Goal: Task Accomplishment & Management: Use online tool/utility

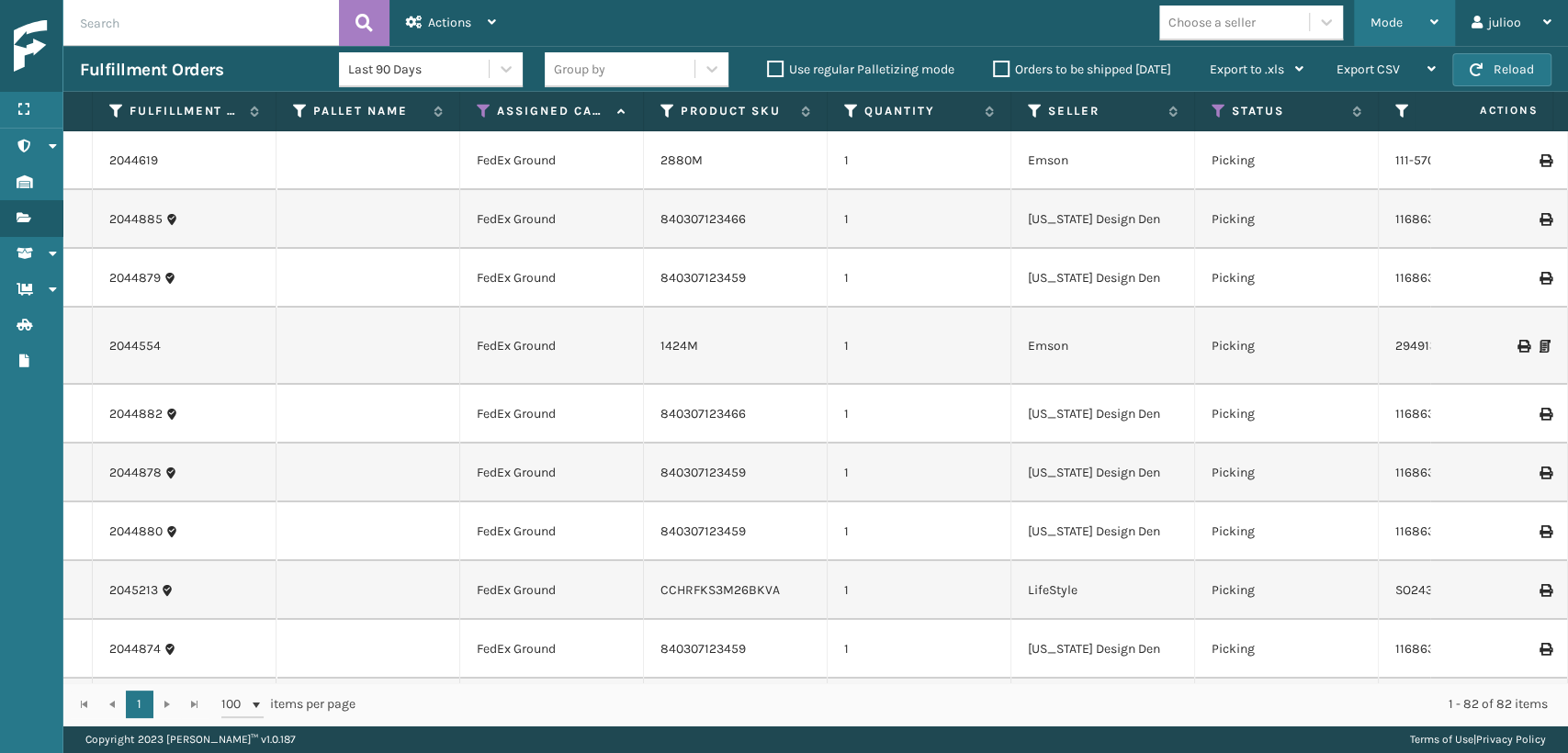
click at [1379, 25] on span "Mode" at bounding box center [1387, 23] width 32 height 16
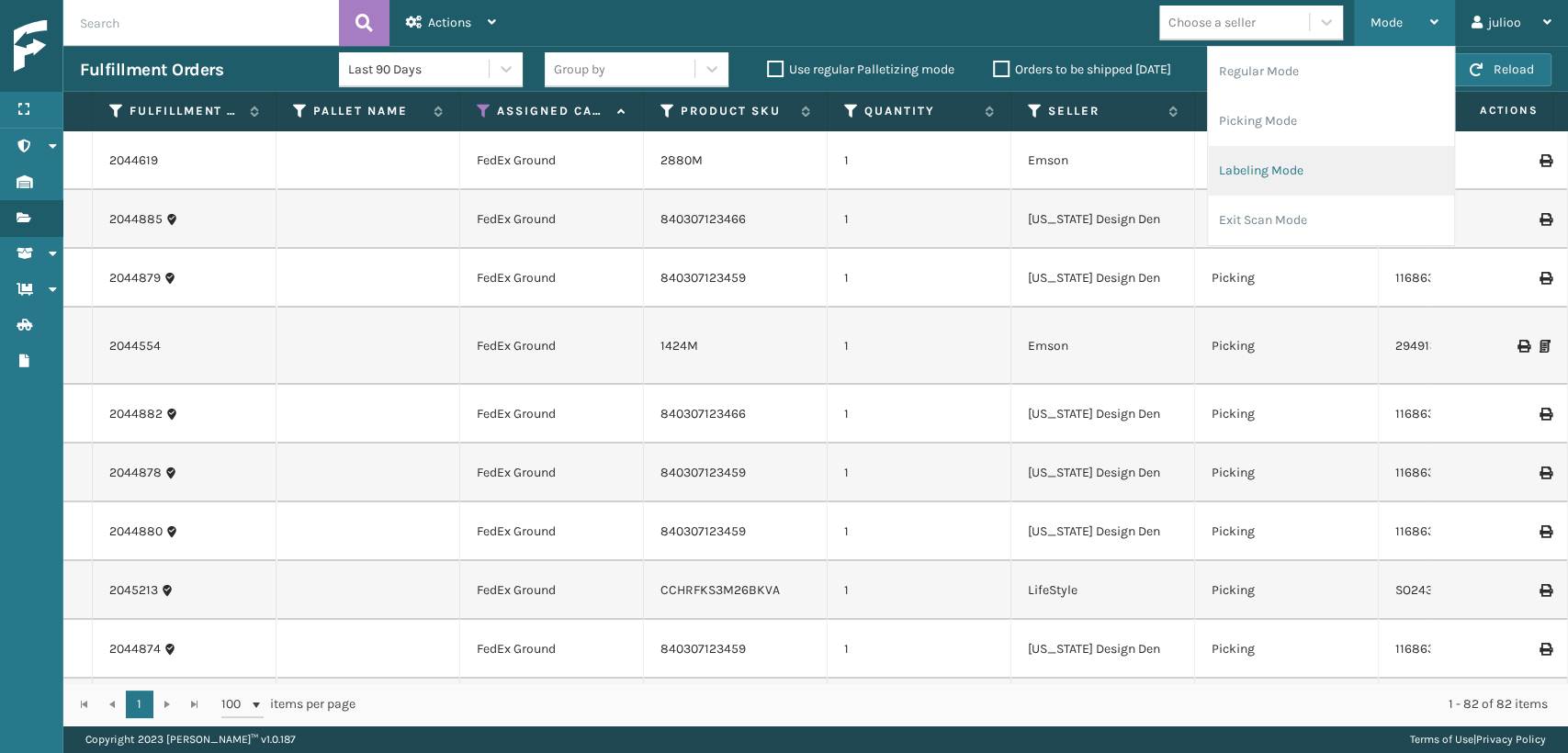
click at [1285, 191] on li "Labeling Mode" at bounding box center [1330, 171] width 246 height 50
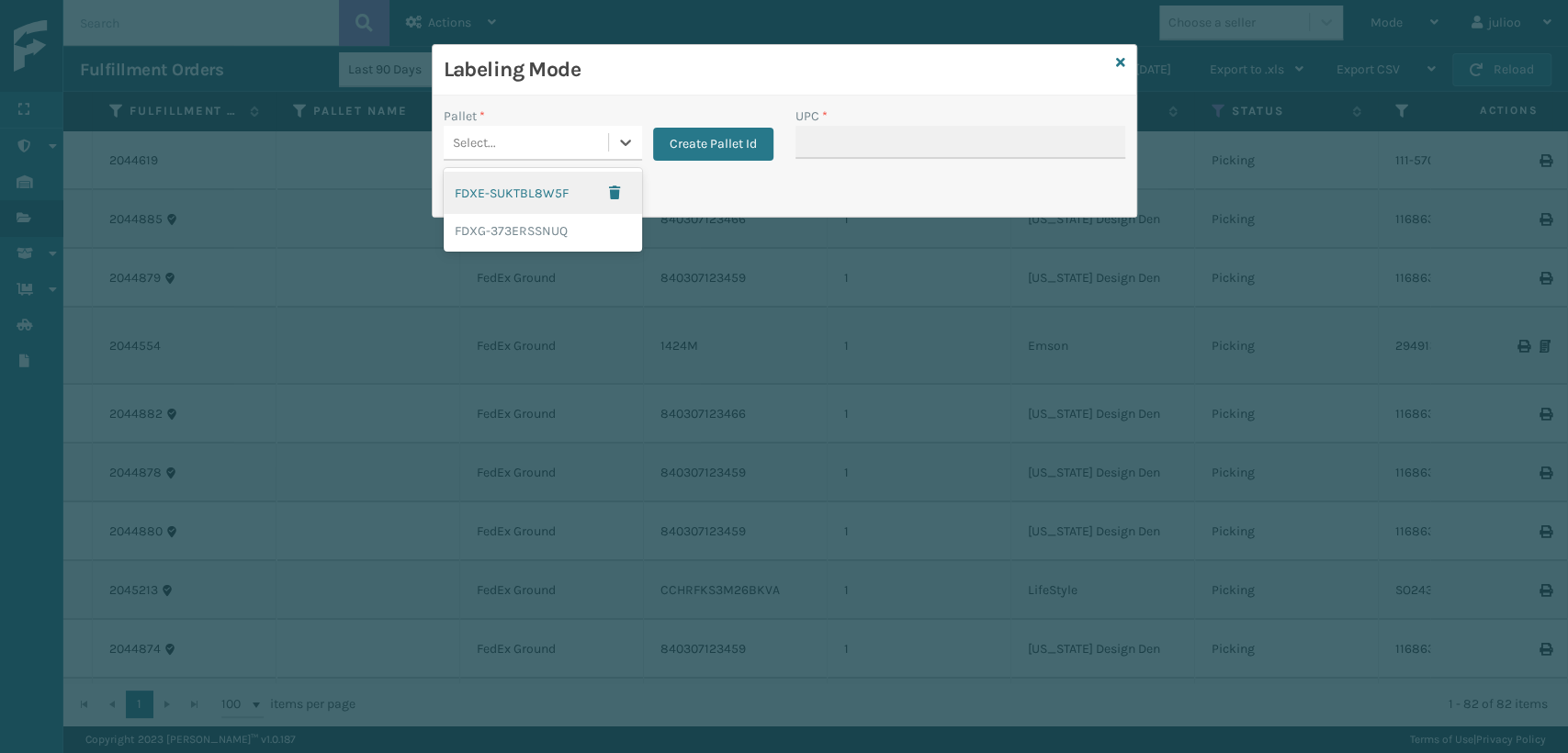
click at [480, 149] on div "Select..." at bounding box center [475, 142] width 43 height 19
click at [483, 224] on div "FDXG-373ERSSNUQ" at bounding box center [543, 231] width 198 height 34
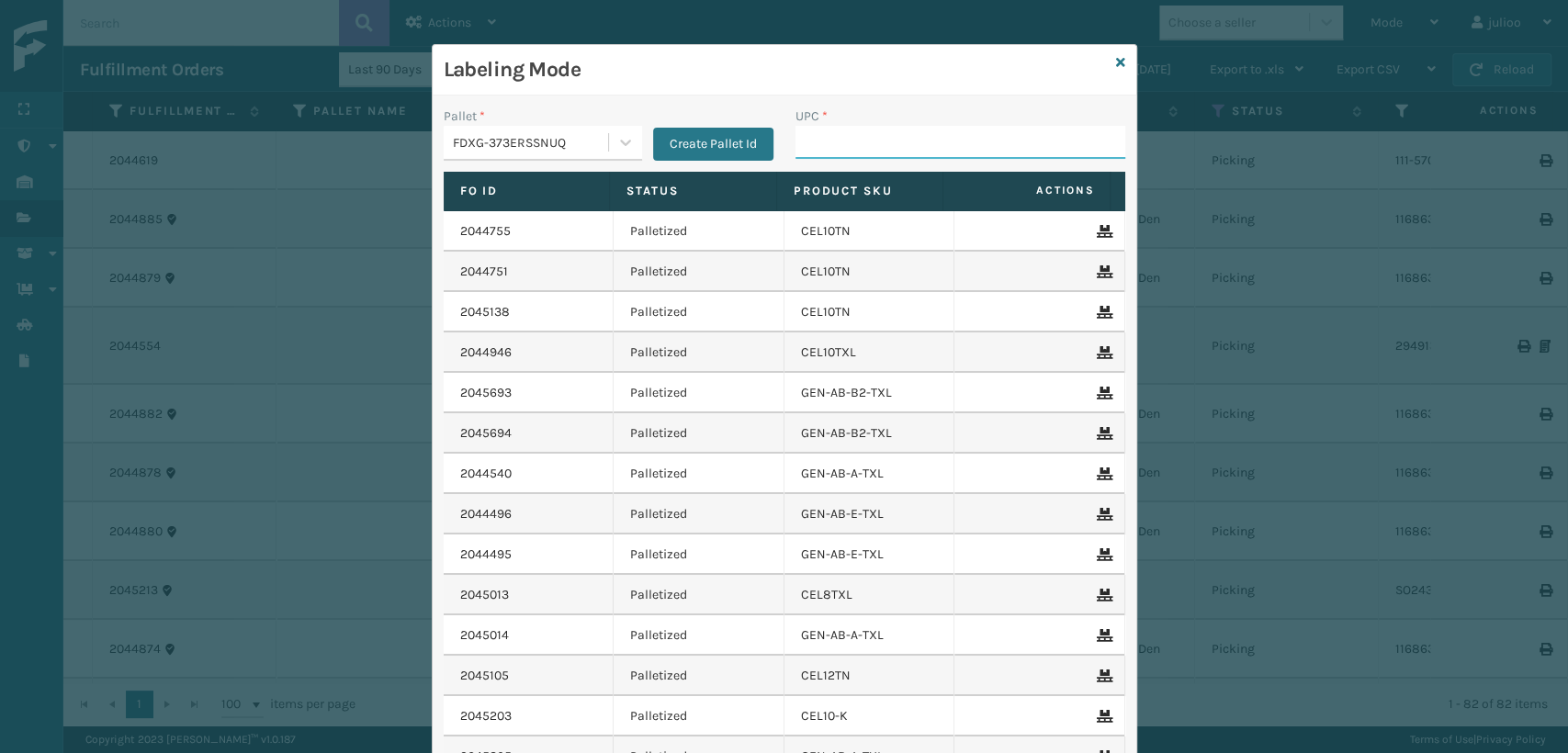
click at [854, 144] on input "UPC *" at bounding box center [960, 142] width 329 height 33
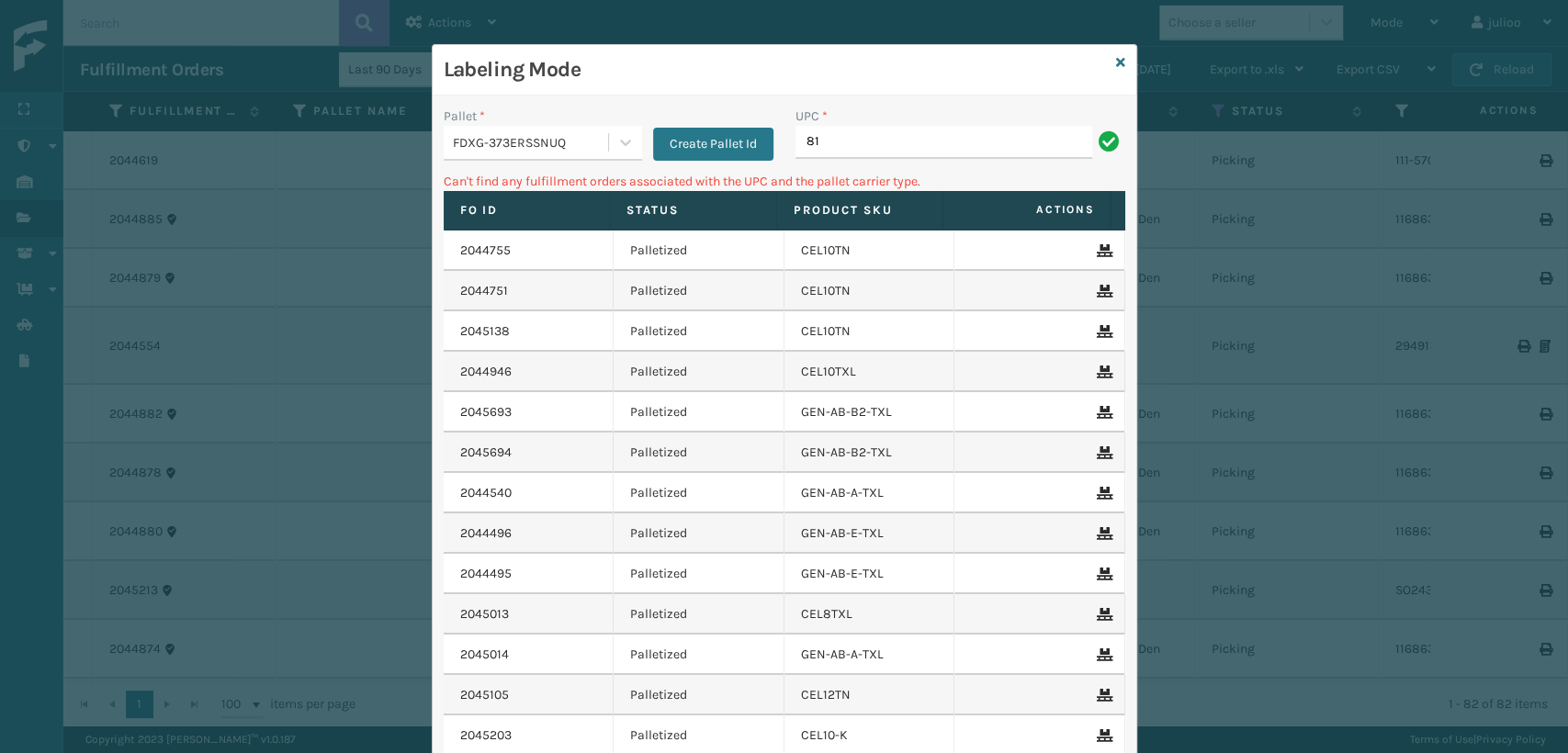
type input "8"
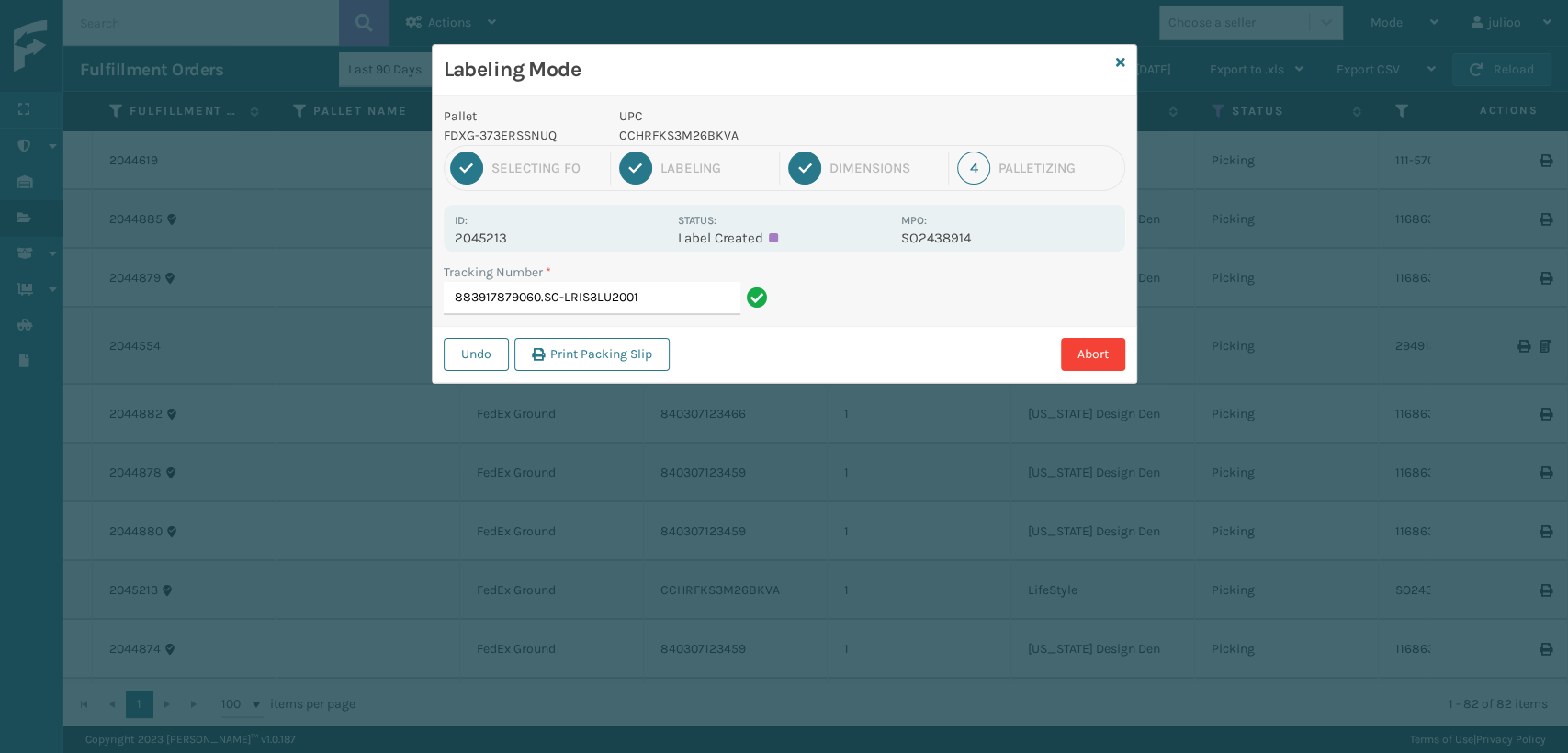
click at [564, 300] on input "883917879060.SC-LRIS3LU2001" at bounding box center [592, 298] width 296 height 33
drag, startPoint x: 654, startPoint y: 293, endPoint x: 545, endPoint y: 311, distance: 110.5
click at [544, 311] on input "883917879060.SCLRIS3LU2001" at bounding box center [592, 298] width 296 height 33
type input "883917879060"
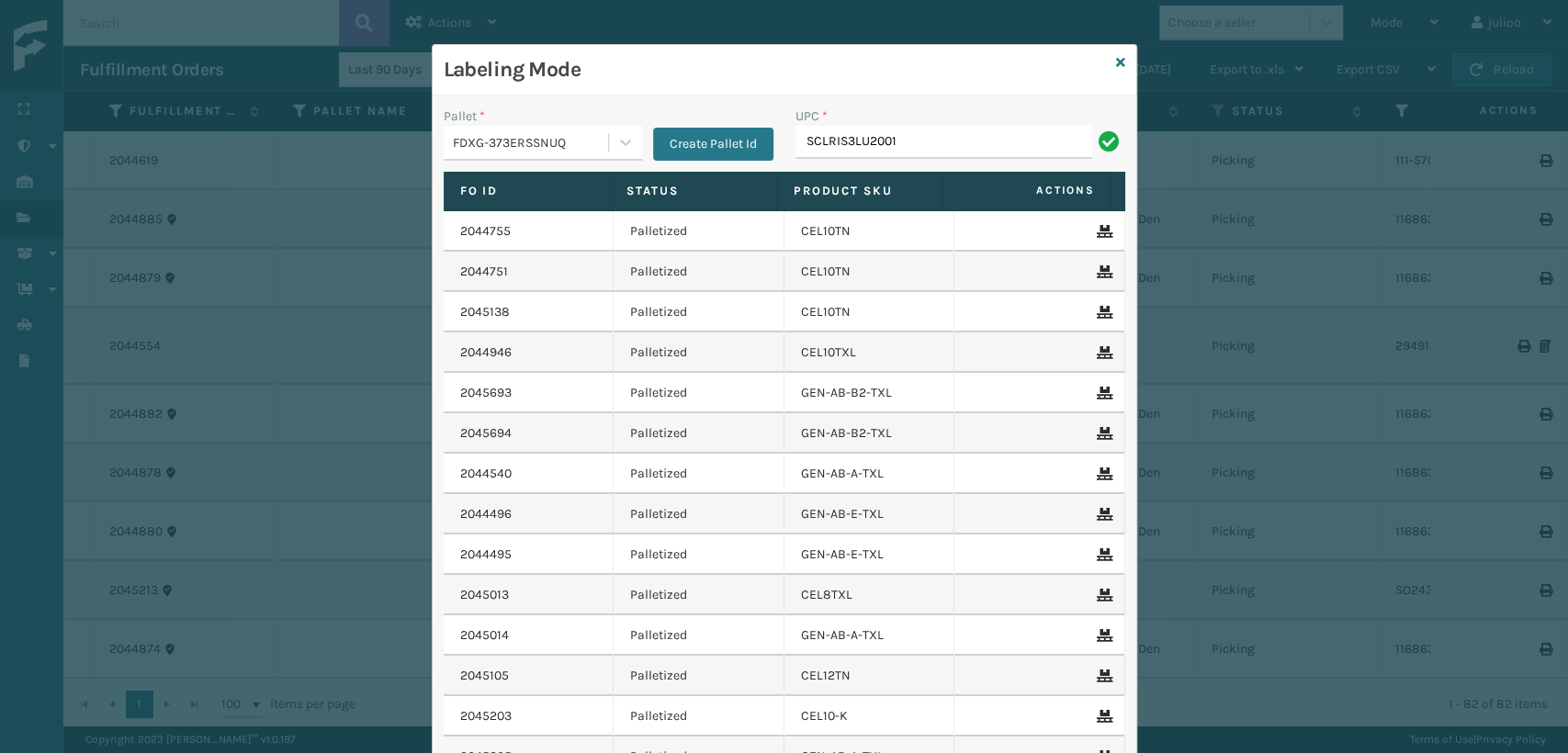
type input "SCLRIS3LU2001"
click at [1104, 61] on div "Labeling Mode" at bounding box center [784, 71] width 703 height 51
click at [1116, 61] on icon at bounding box center [1121, 62] width 9 height 13
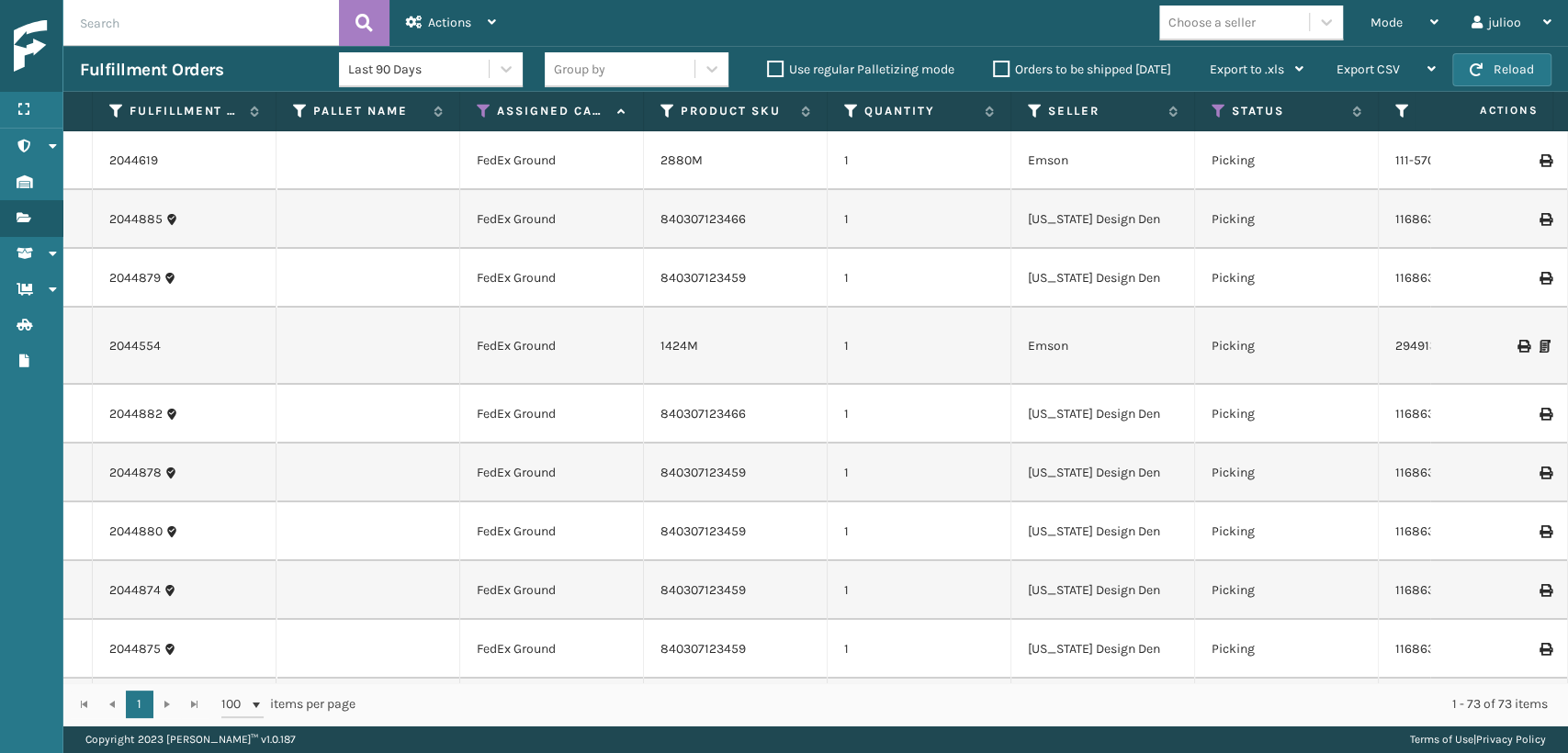
click at [248, 18] on input "text" at bounding box center [201, 23] width 276 height 46
type input "9622080430009933923200883912963120"
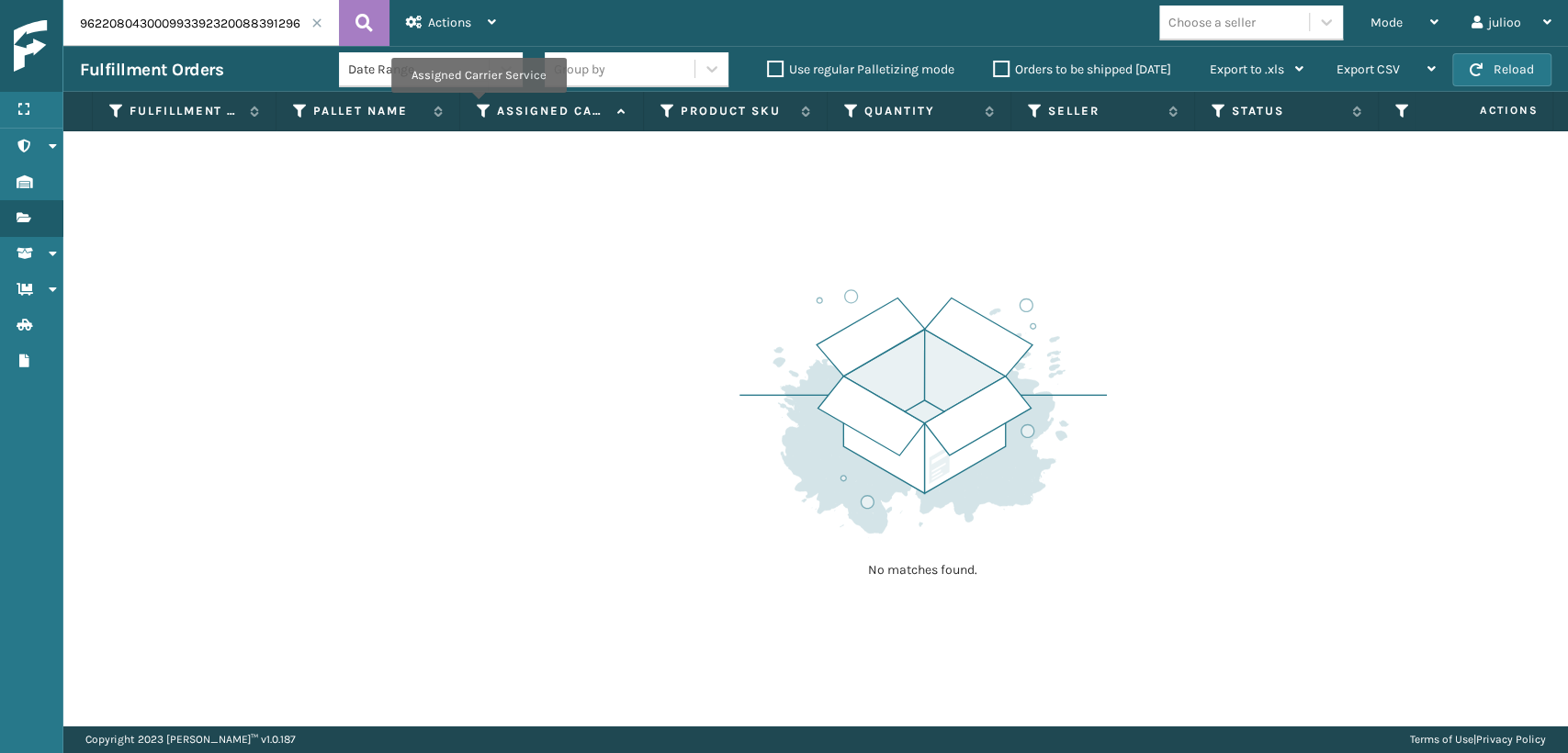
click at [478, 106] on icon at bounding box center [484, 111] width 15 height 17
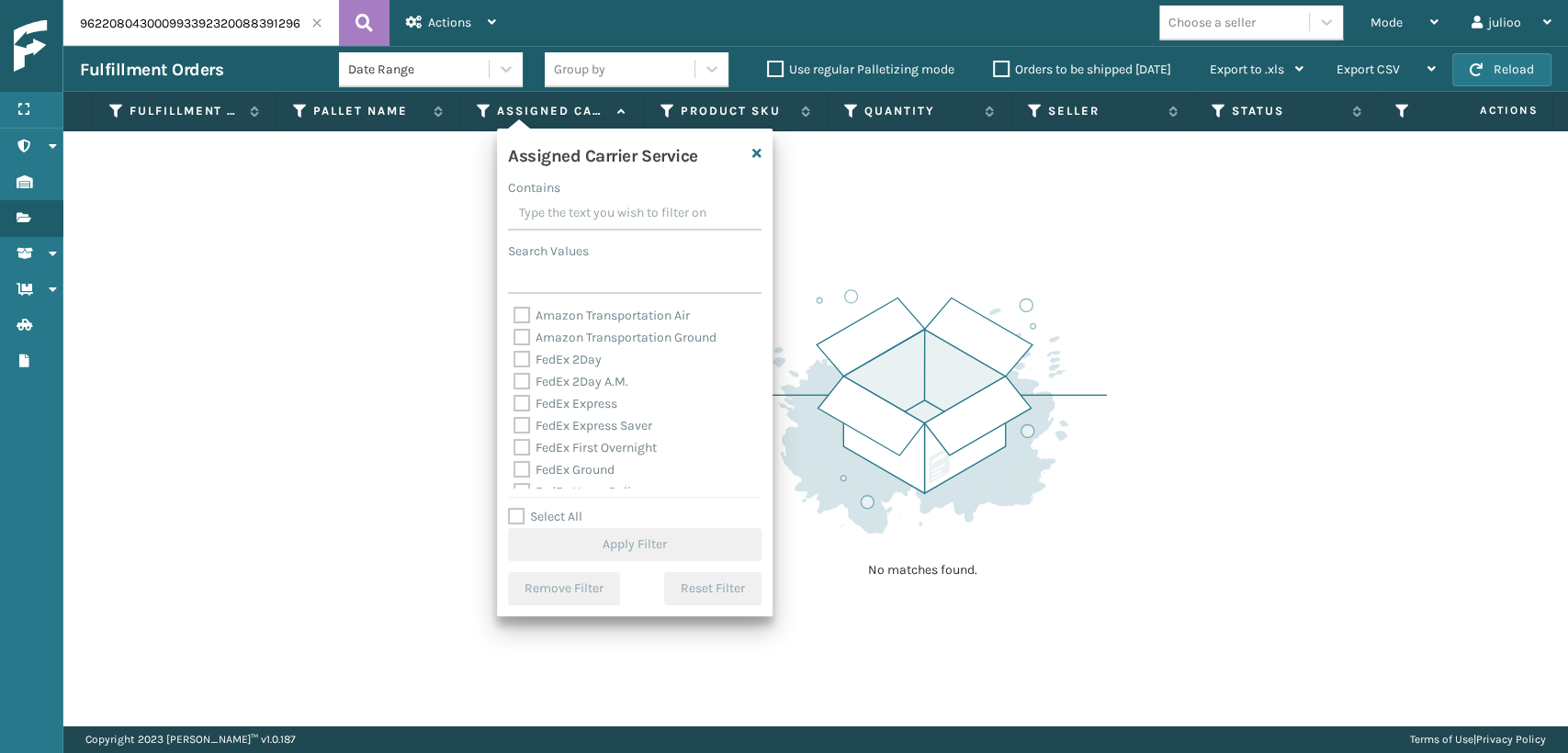
click at [322, 23] on span at bounding box center [317, 23] width 11 height 11
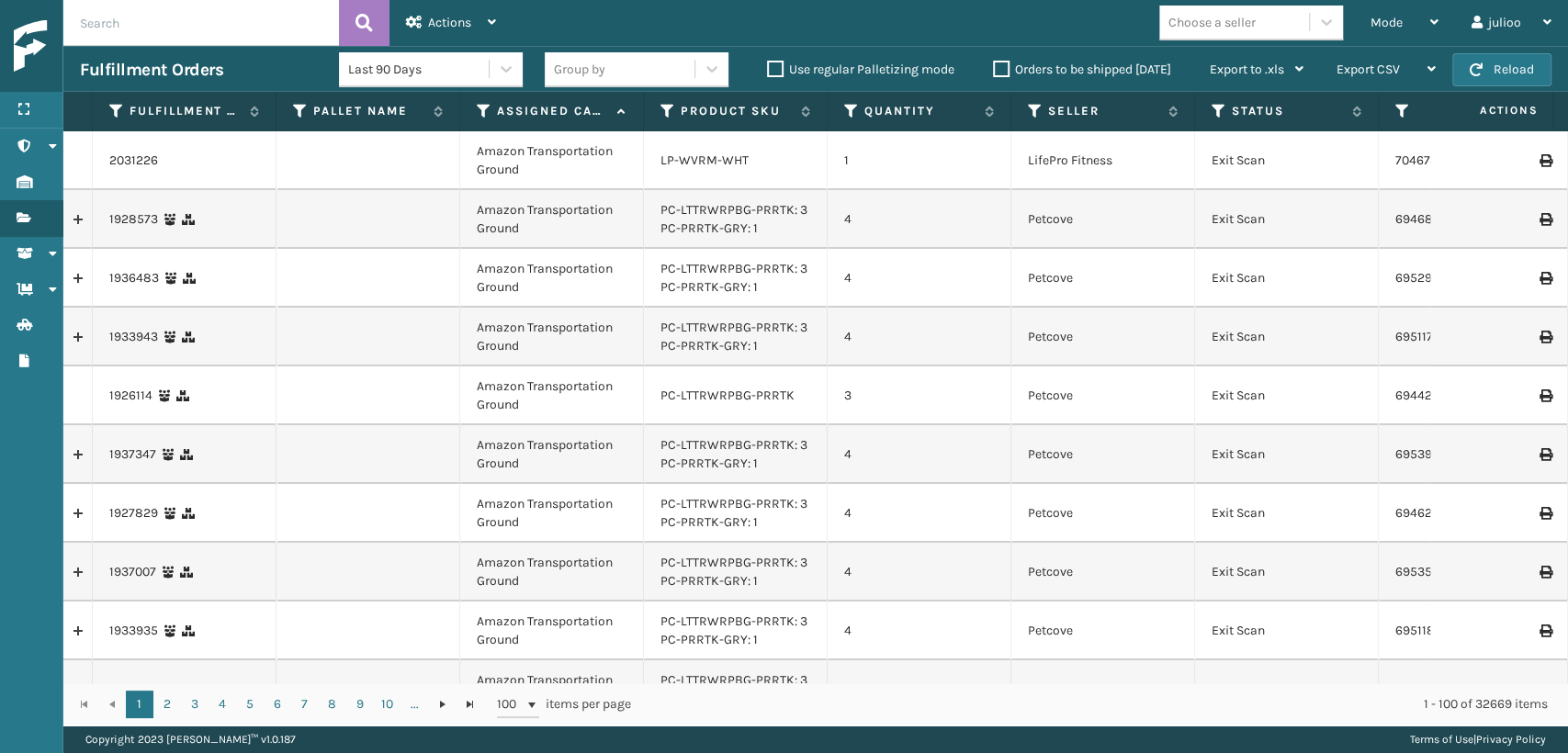
click at [211, 31] on input "text" at bounding box center [201, 23] width 276 height 46
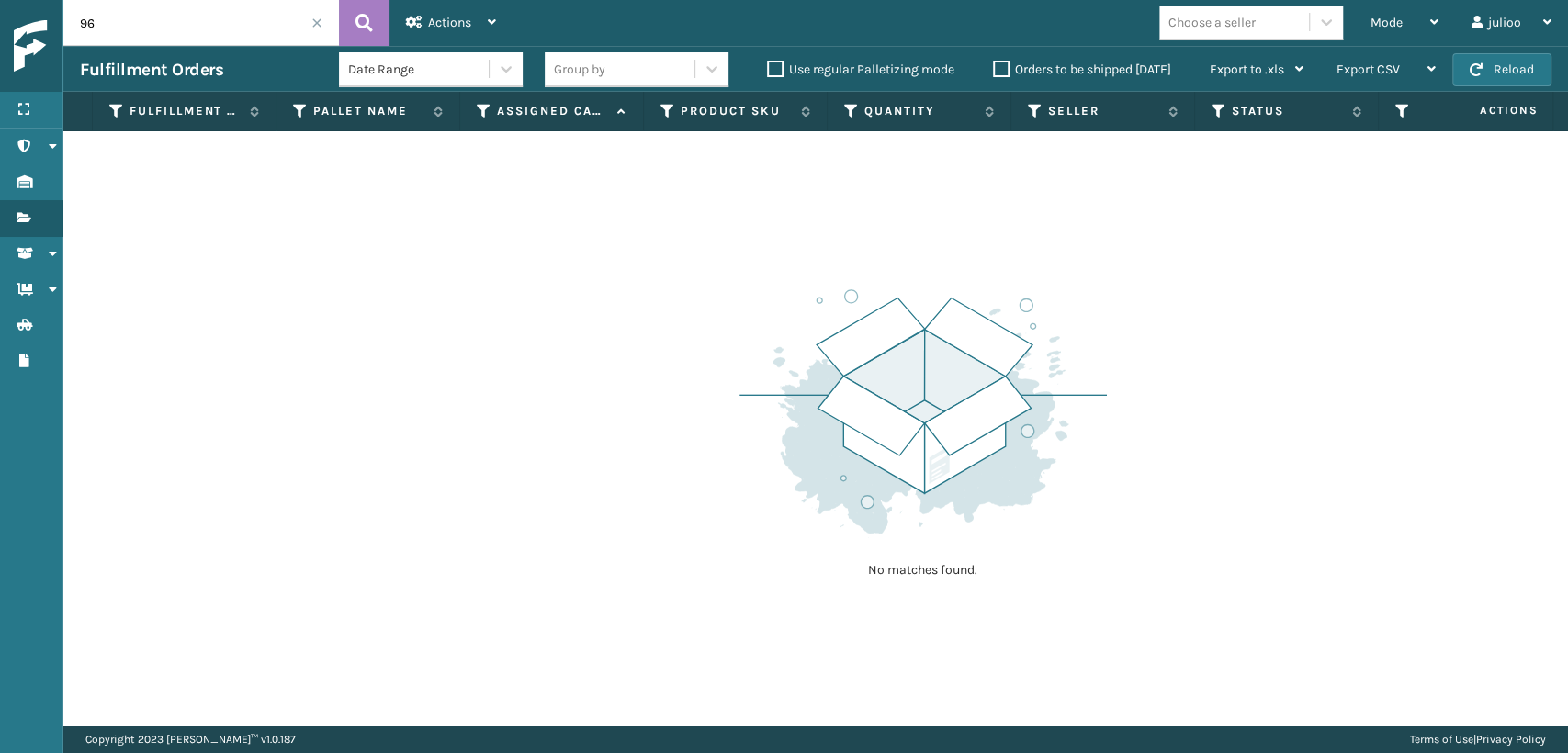
type input "9"
type input "883912963120"
click at [368, 14] on icon at bounding box center [364, 23] width 17 height 27
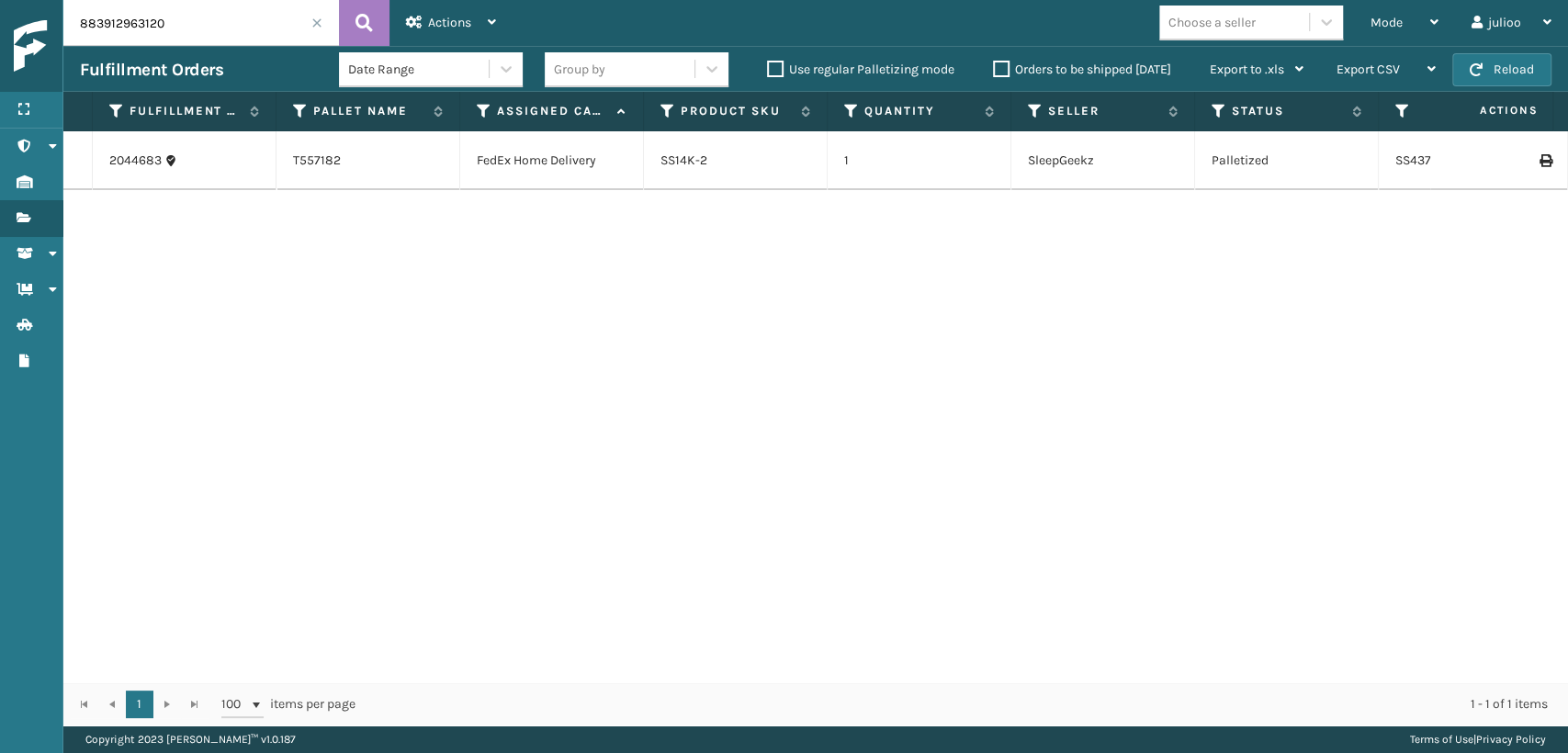
click at [644, 166] on td "SS14K-2" at bounding box center [735, 160] width 184 height 59
click at [670, 156] on link "SS14K-2" at bounding box center [684, 160] width 47 height 16
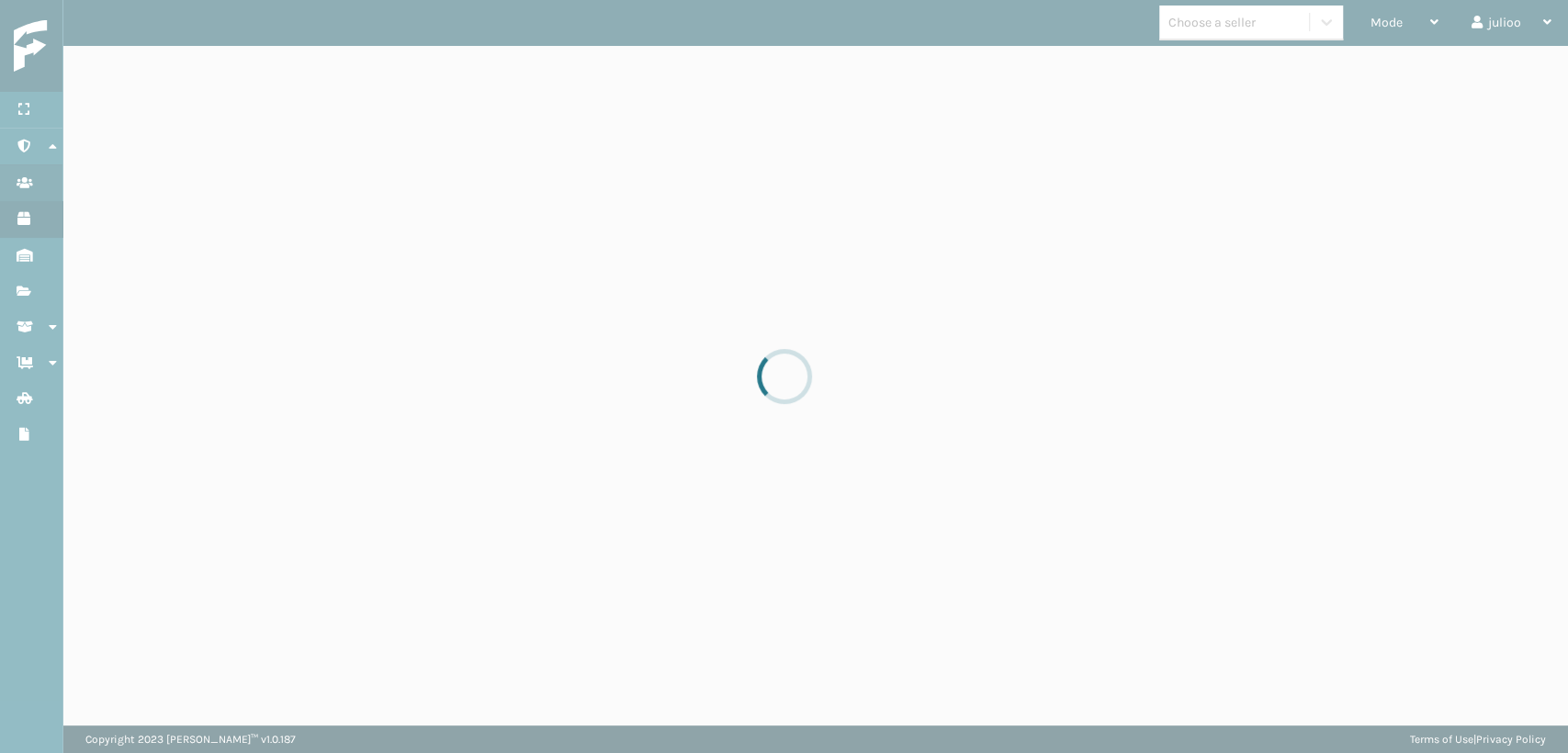
click at [670, 156] on div at bounding box center [784, 376] width 1568 height 753
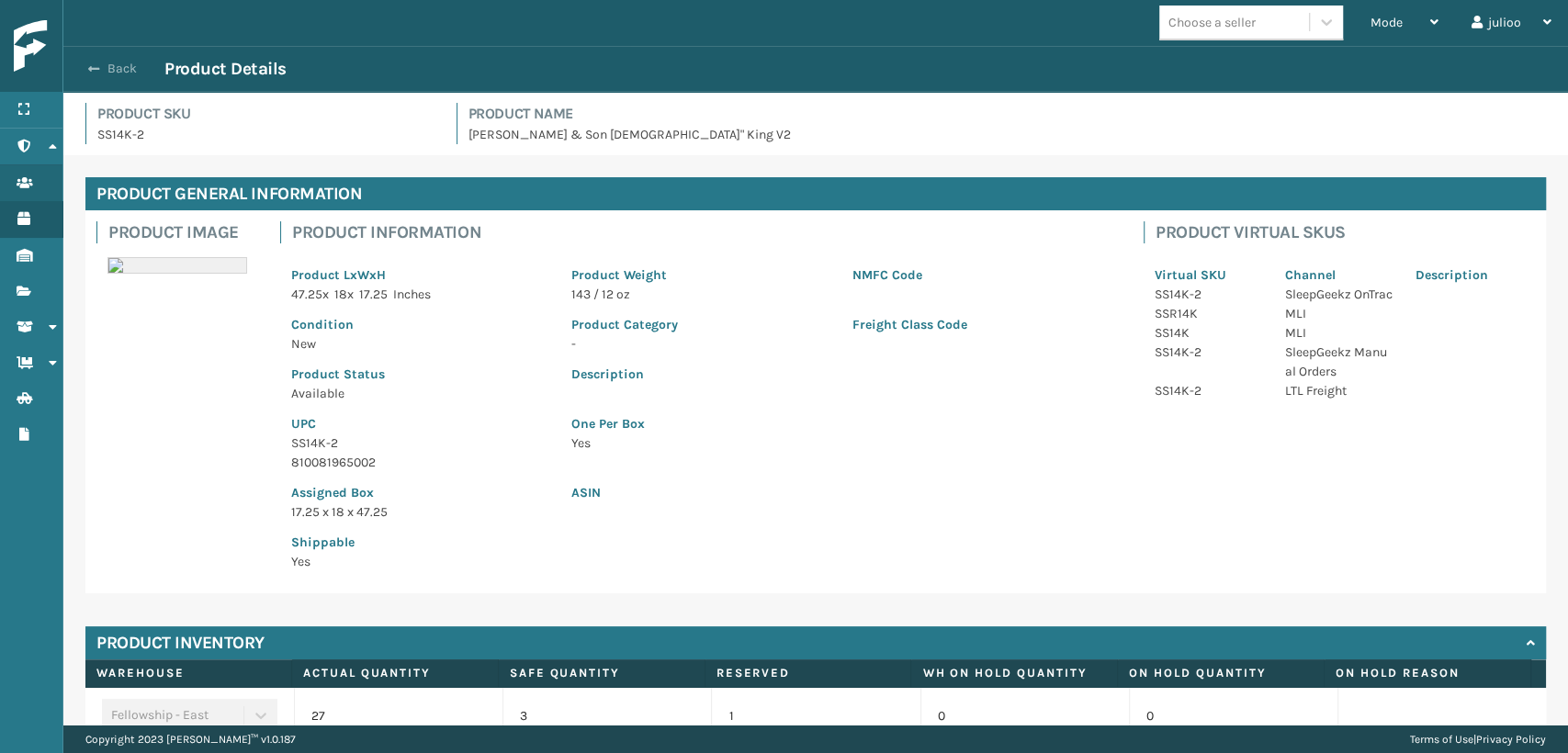
drag, startPoint x: 85, startPoint y: 62, endPoint x: 100, endPoint y: 62, distance: 15.0
click at [93, 62] on button "Back" at bounding box center [123, 69] width 85 height 17
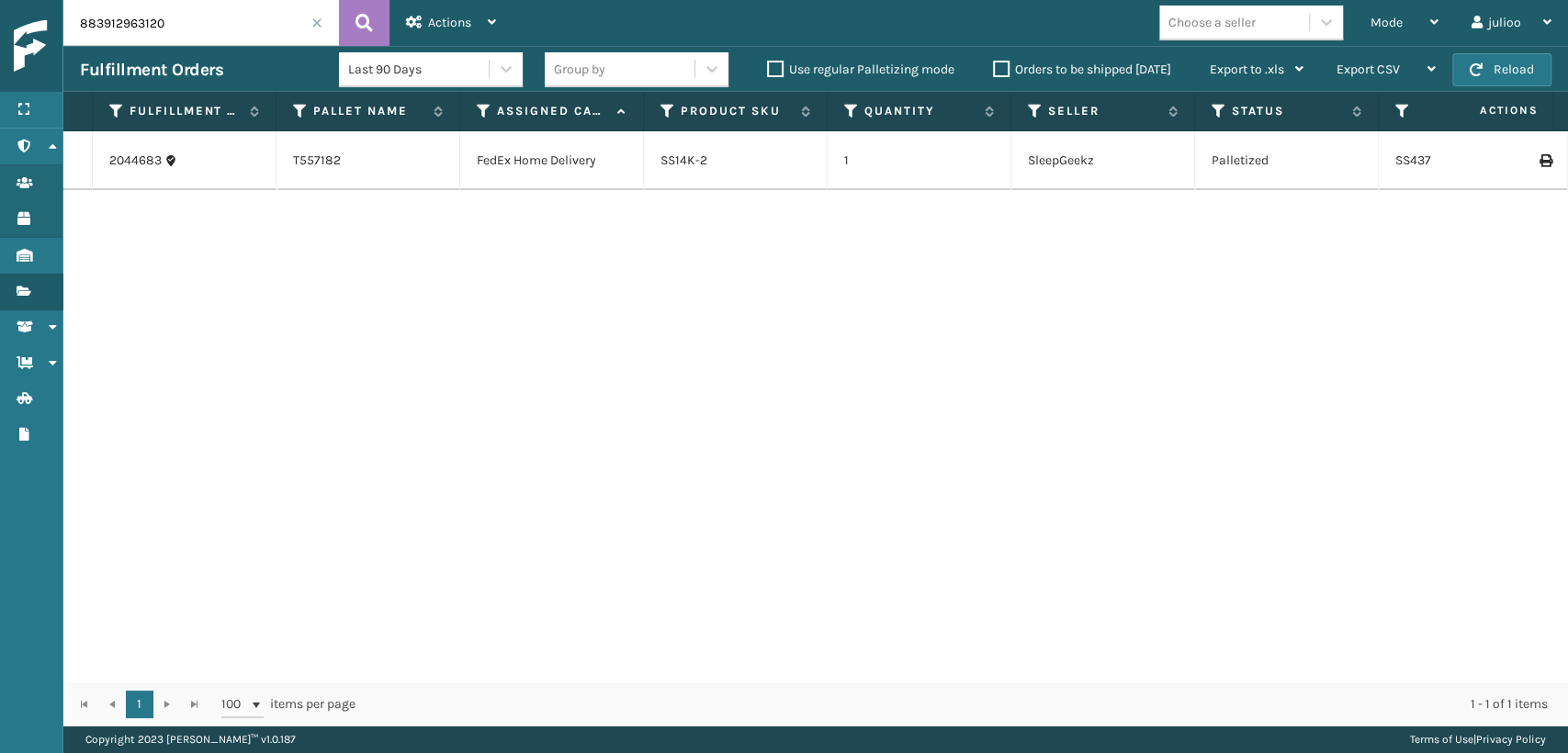
click at [1540, 157] on icon at bounding box center [1545, 160] width 11 height 13
click at [1377, 22] on span "Mode" at bounding box center [1387, 23] width 32 height 16
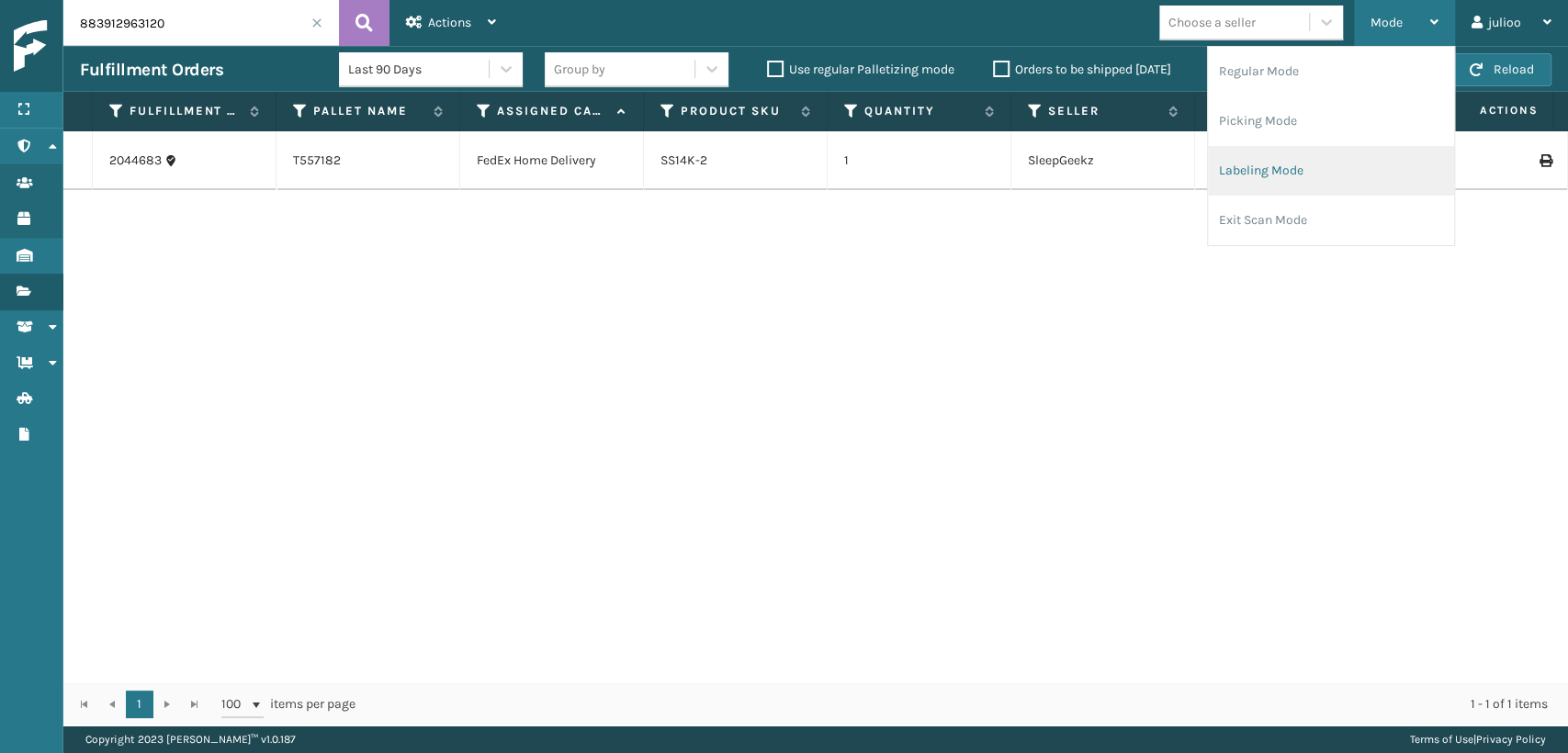
click at [1264, 181] on li "Labeling Mode" at bounding box center [1330, 171] width 246 height 50
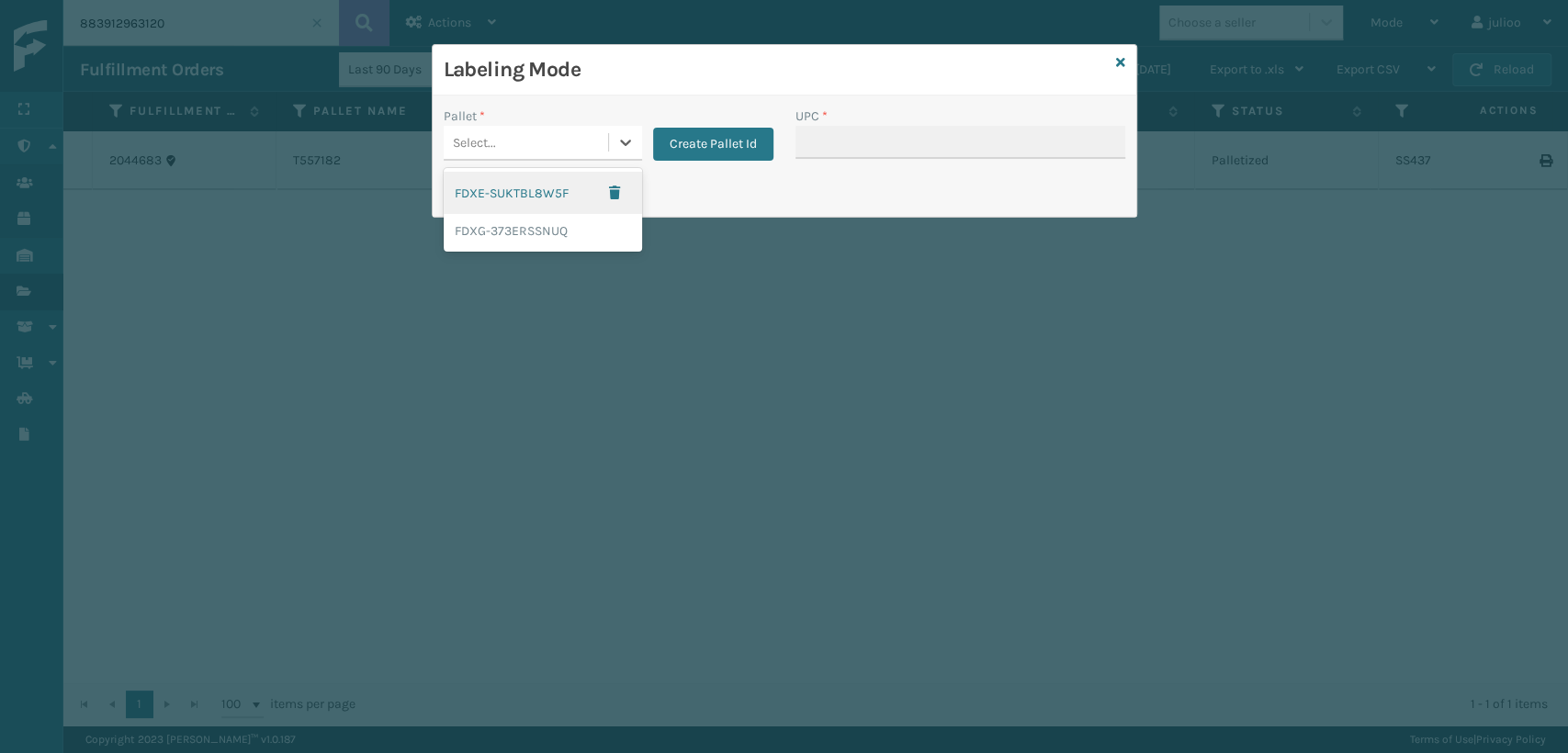
click at [468, 143] on div "Select..." at bounding box center [475, 142] width 43 height 19
click at [472, 236] on div "FDXG-373ERSSNUQ" at bounding box center [543, 231] width 198 height 34
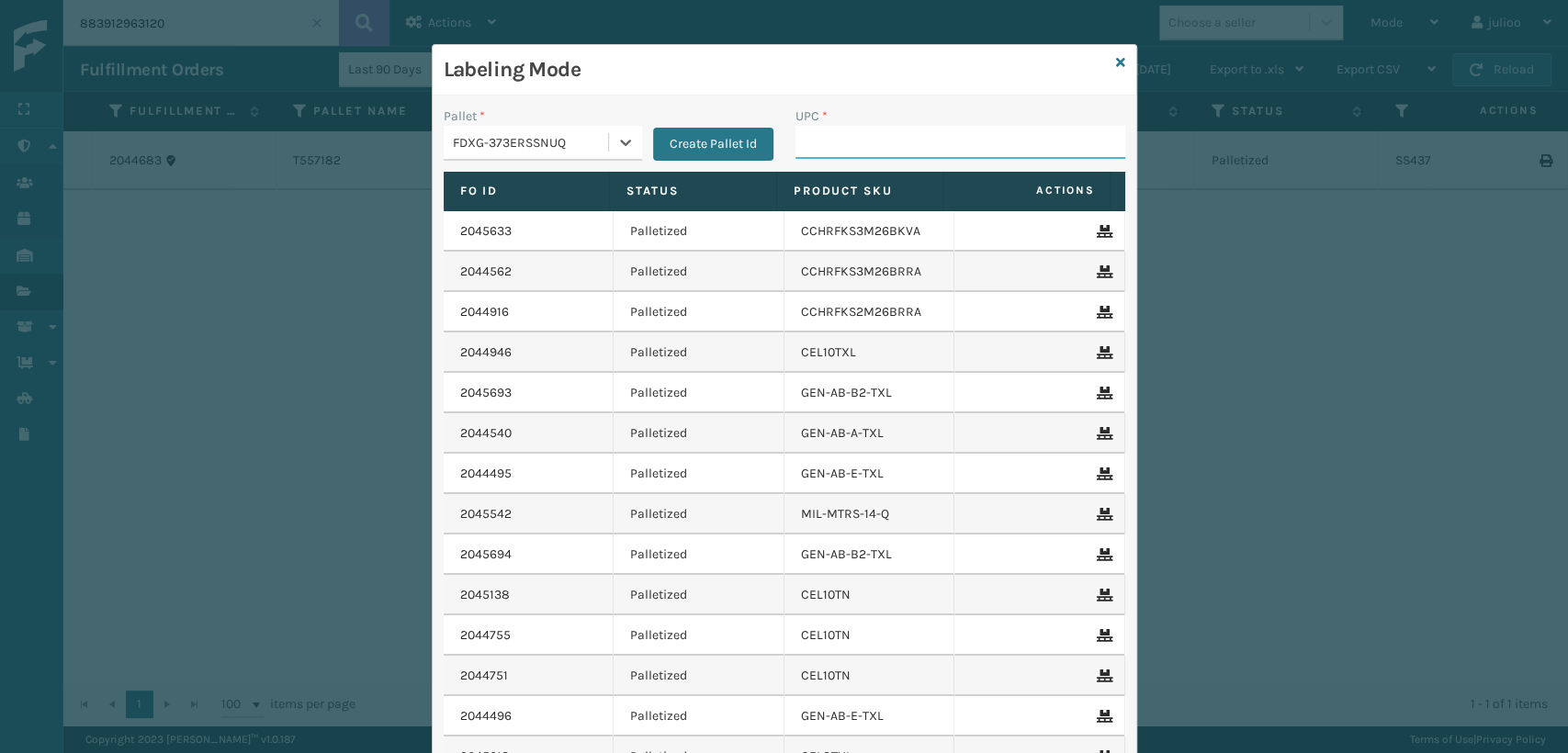
click at [797, 150] on input "UPC *" at bounding box center [960, 142] width 329 height 33
click at [1116, 58] on icon at bounding box center [1121, 62] width 9 height 13
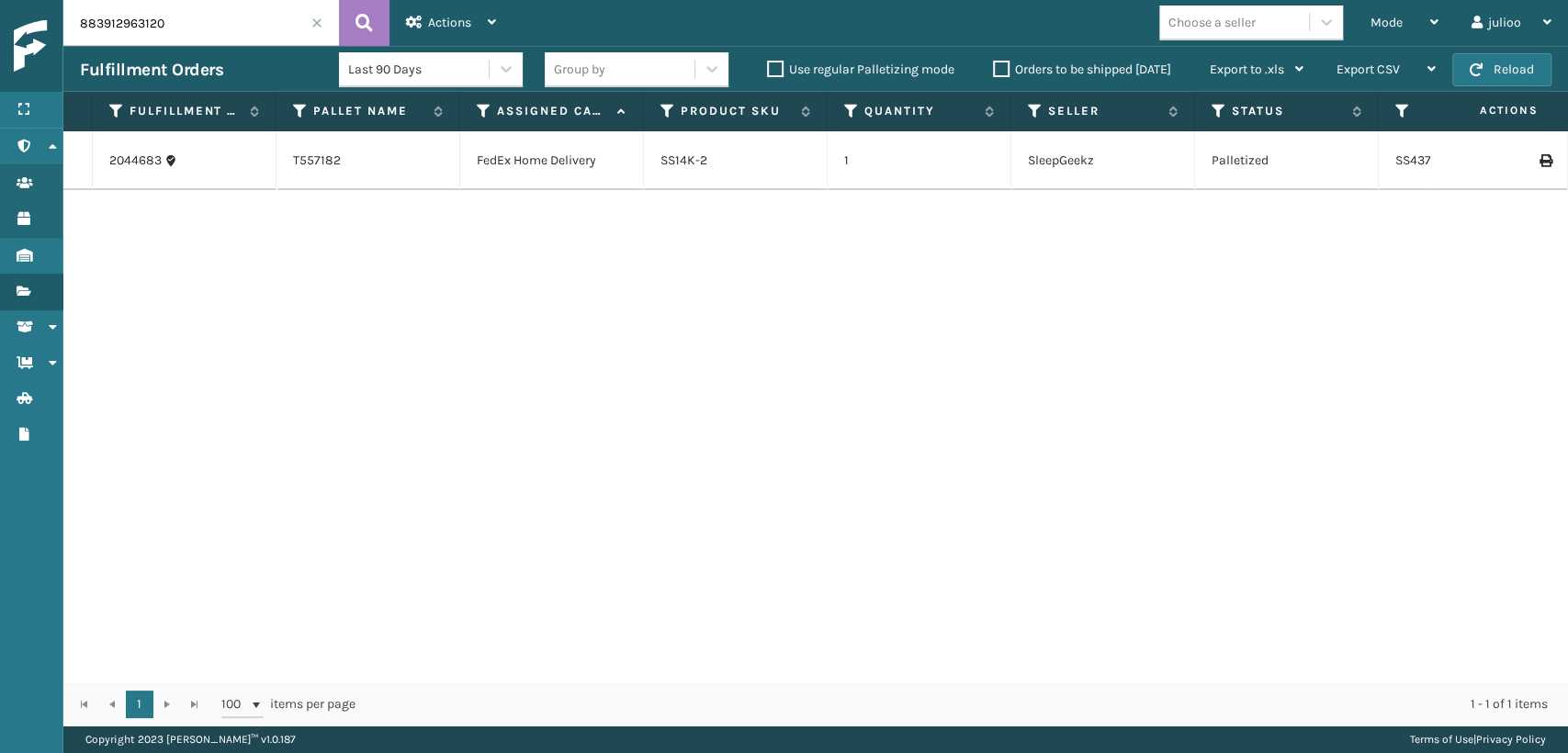
click at [310, 26] on input "883912963120" at bounding box center [201, 23] width 276 height 46
click at [315, 24] on span at bounding box center [317, 23] width 11 height 11
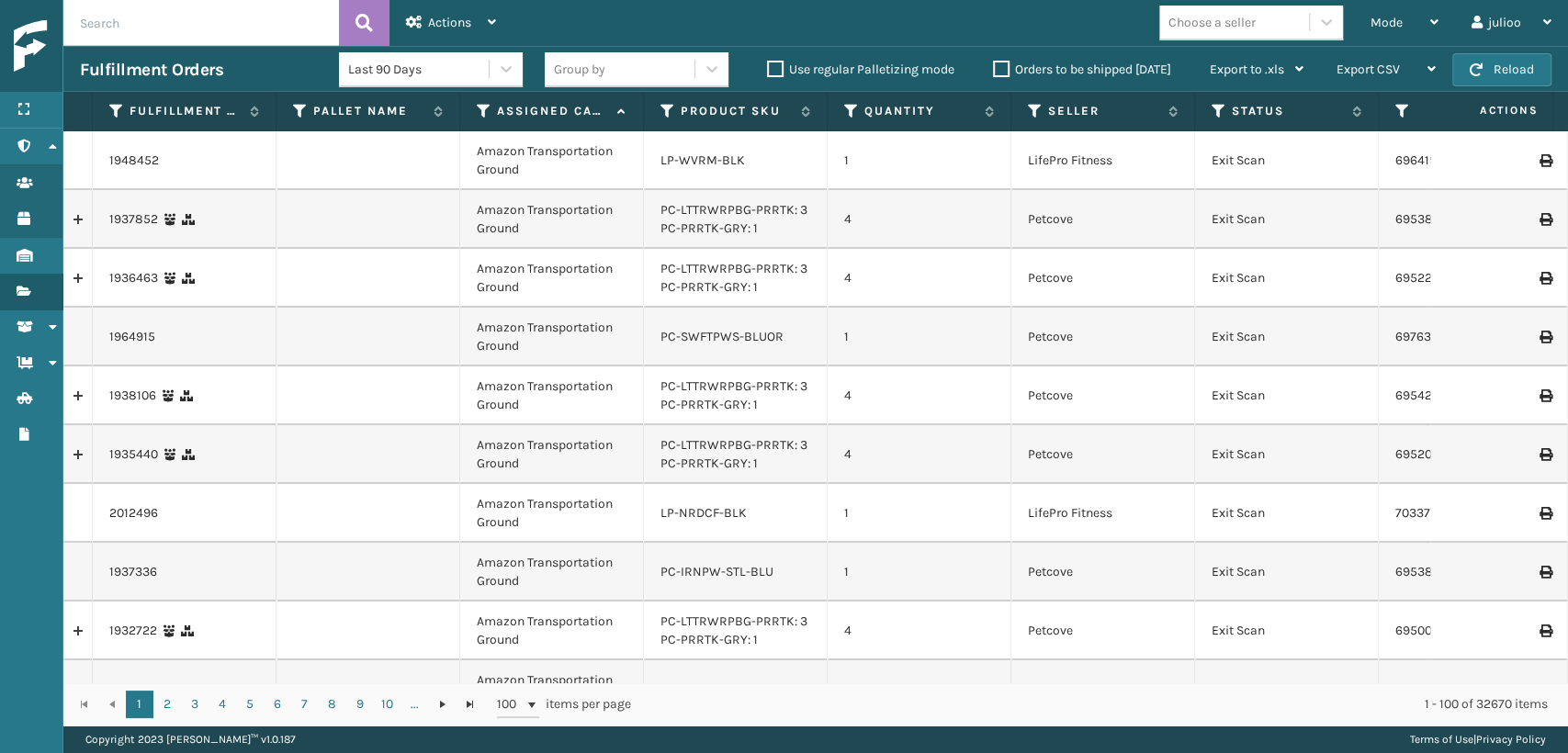
click at [477, 109] on icon at bounding box center [484, 111] width 15 height 17
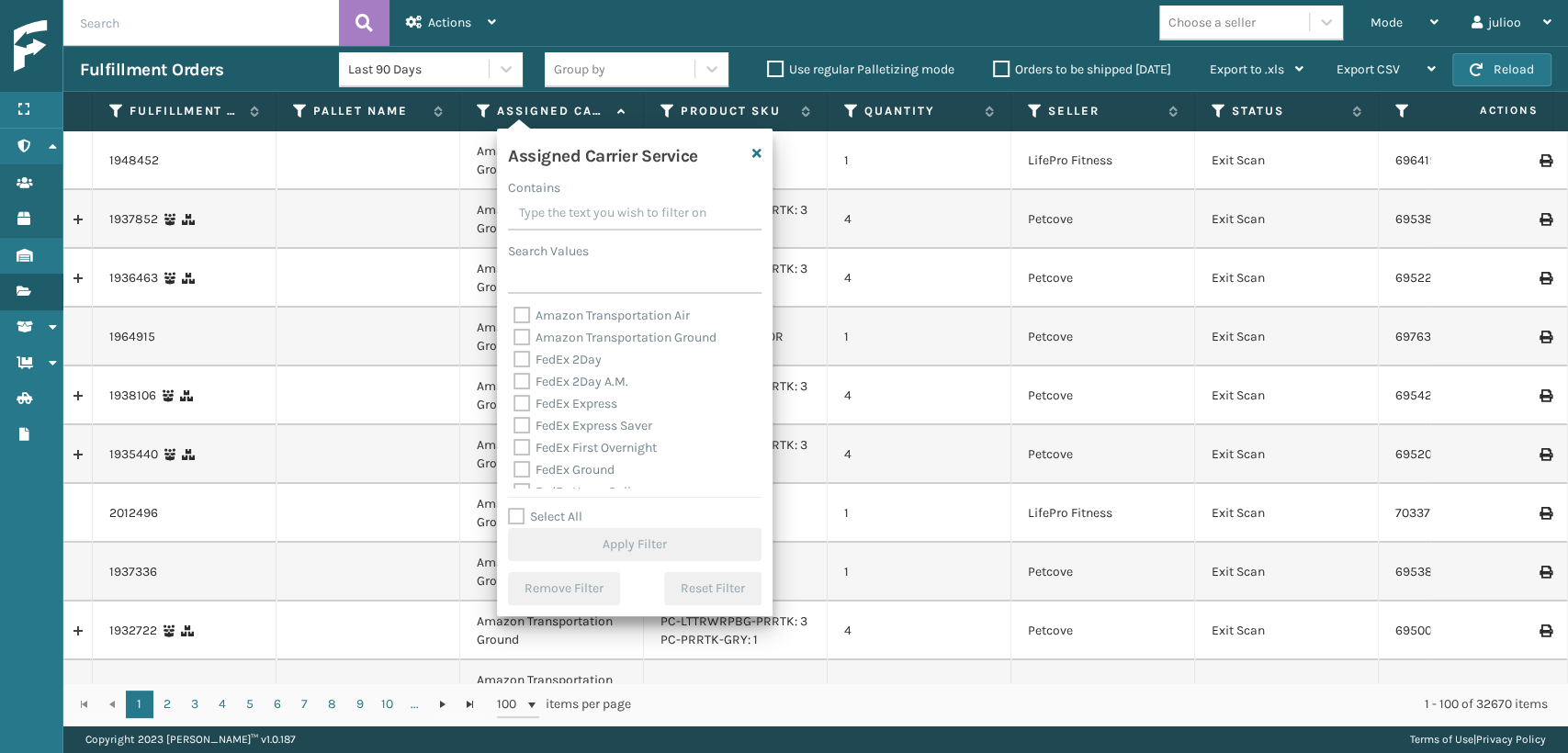
click at [514, 375] on label "FedEx 2Day A.M." at bounding box center [571, 381] width 115 height 16
click at [514, 375] on input "FedEx 2Day A.M." at bounding box center [514, 376] width 1 height 12
checkbox input "true"
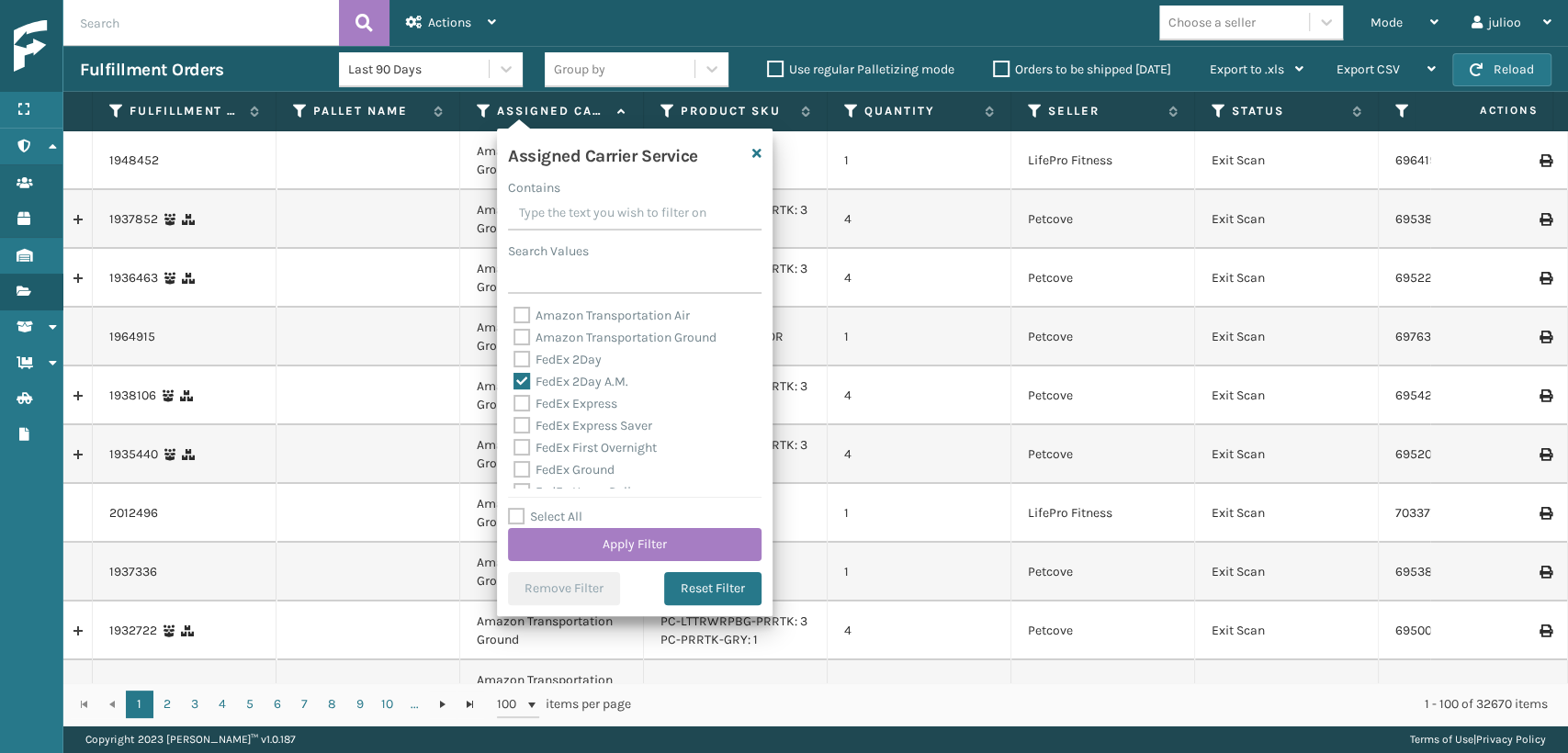
click at [523, 365] on label "FedEx 2Day" at bounding box center [557, 360] width 88 height 16
click at [514, 360] on input "FedEx 2Day" at bounding box center [514, 355] width 1 height 12
checkbox input "true"
click at [517, 398] on label "FedEx Express" at bounding box center [565, 403] width 104 height 16
click at [514, 398] on input "FedEx Express" at bounding box center [514, 398] width 1 height 12
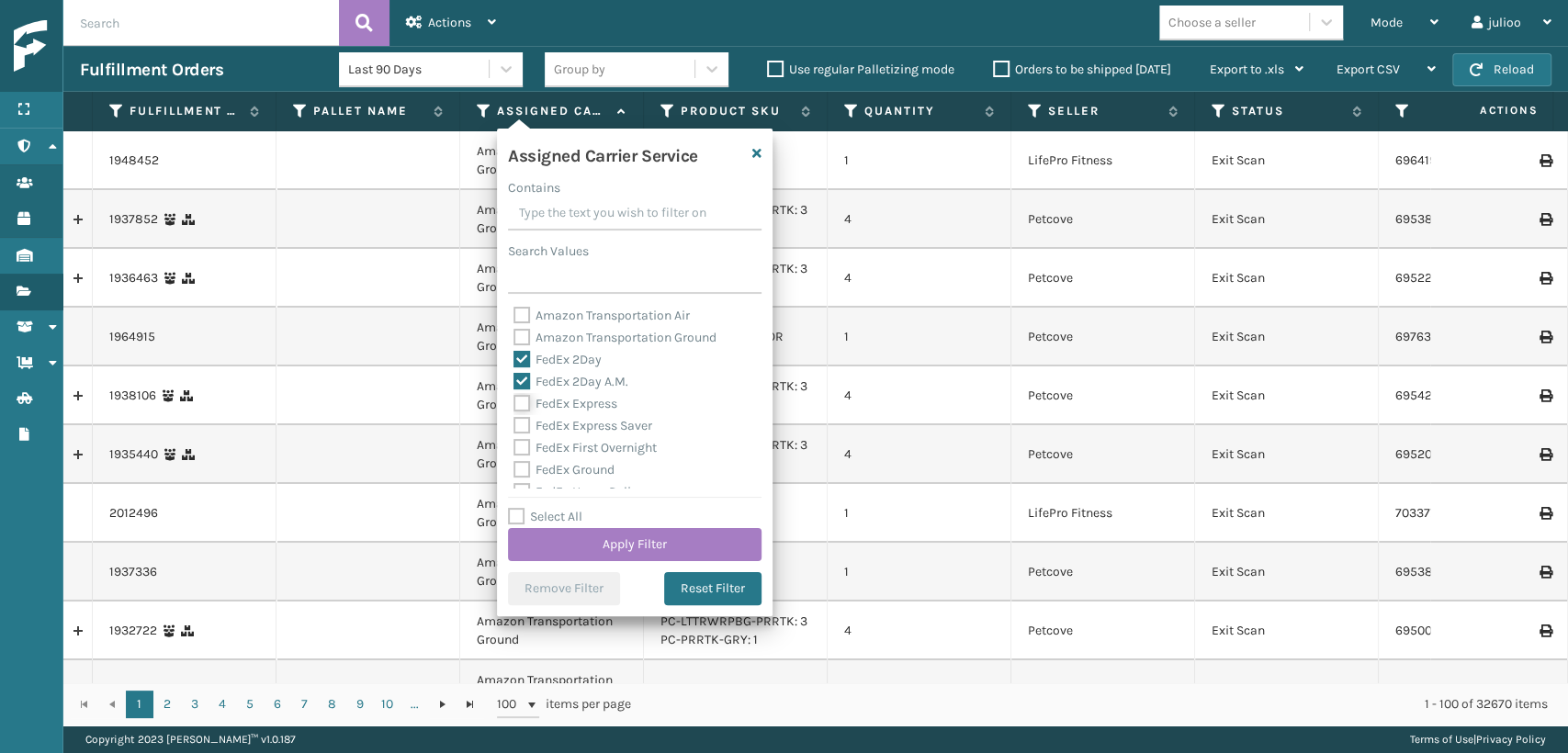
checkbox input "true"
click at [525, 435] on div "FedEx Express Saver" at bounding box center [634, 426] width 243 height 22
click at [526, 450] on label "FedEx First Overnight" at bounding box center [585, 447] width 143 height 16
click at [514, 449] on input "FedEx First Overnight" at bounding box center [514, 443] width 1 height 12
checkbox input "true"
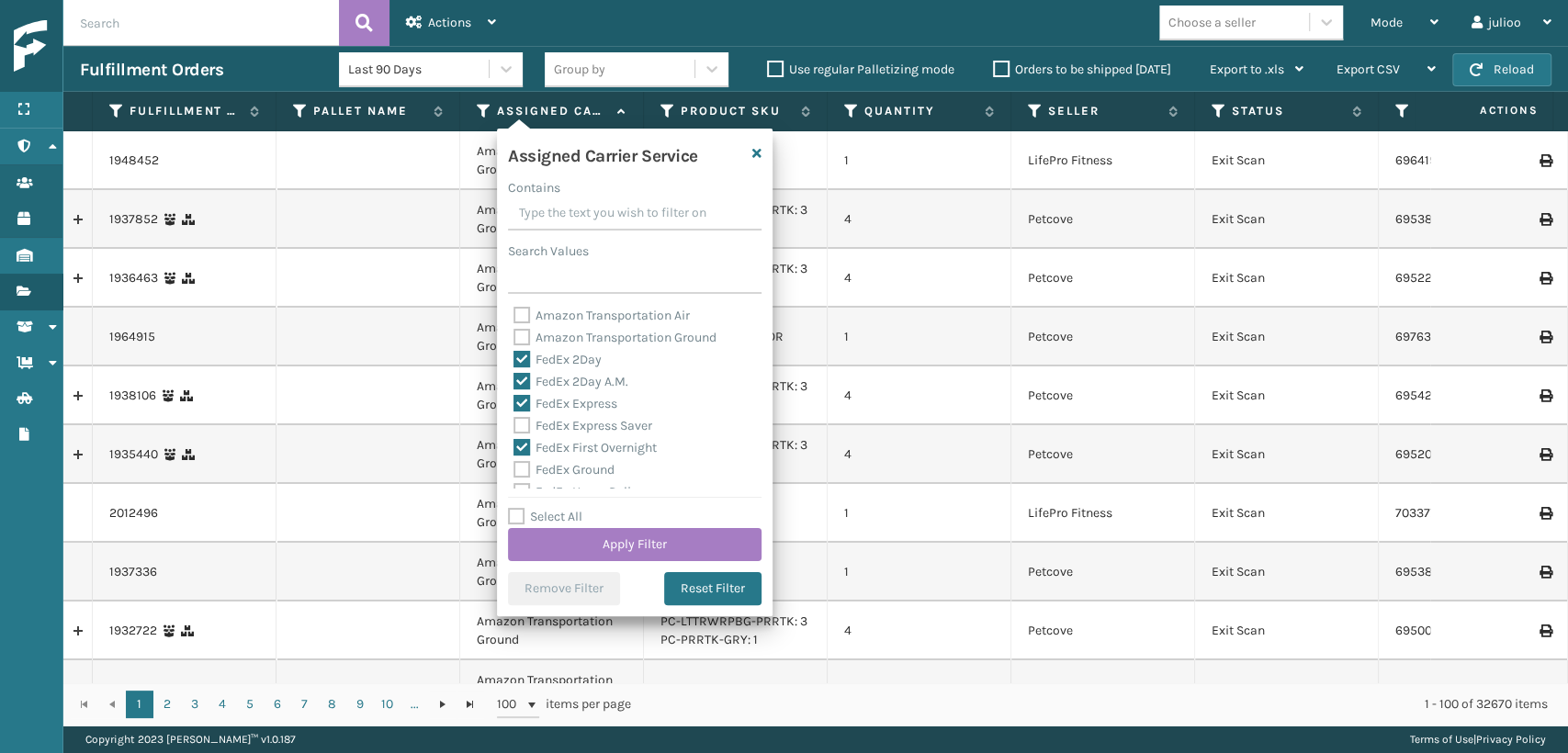
click at [522, 421] on label "FedEx Express Saver" at bounding box center [582, 426] width 139 height 16
click at [514, 421] on input "FedEx Express Saver" at bounding box center [514, 421] width 1 height 12
checkbox input "true"
click at [518, 475] on label "FedEx Ground" at bounding box center [564, 469] width 101 height 16
click at [514, 471] on input "FedEx Ground" at bounding box center [514, 464] width 1 height 12
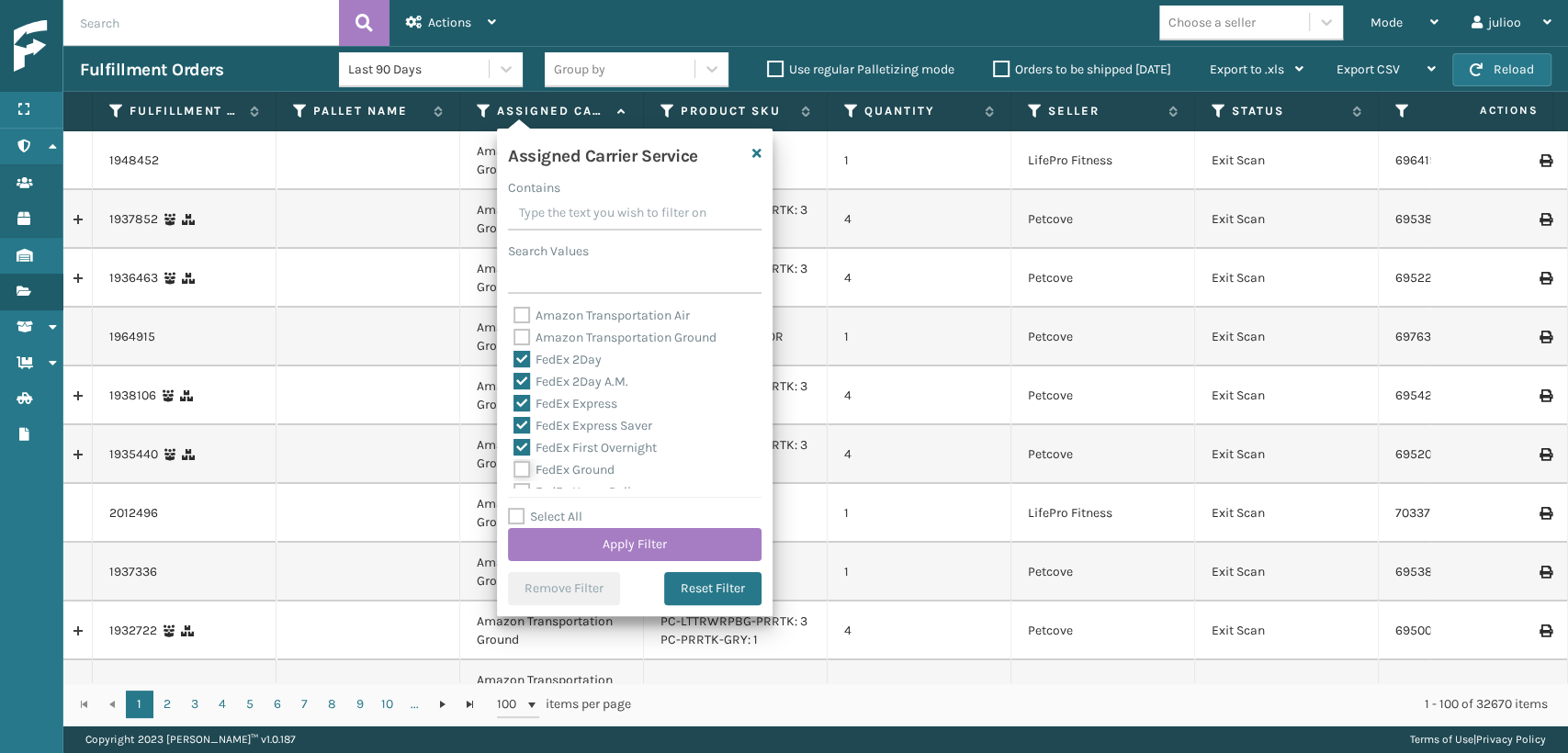
checkbox input "true"
click at [517, 401] on div "FedEx Priority Overnight" at bounding box center [634, 411] width 243 height 22
click at [517, 392] on label "FedEx Home Delivery" at bounding box center [584, 390] width 142 height 16
click at [514, 391] on input "FedEx Home Delivery" at bounding box center [514, 385] width 1 height 12
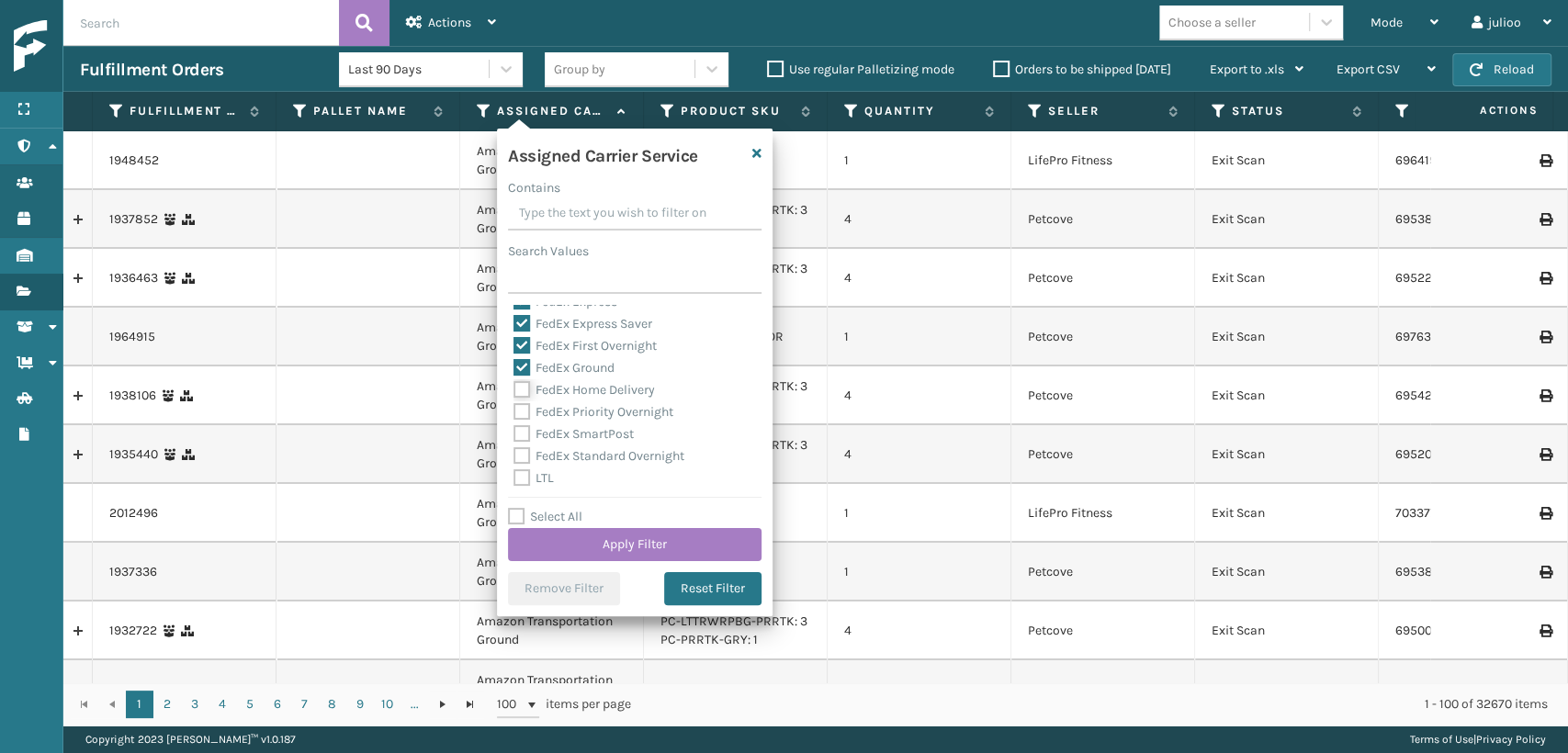
checkbox input "true"
click at [516, 424] on div "FedEx SmartPost" at bounding box center [634, 434] width 243 height 22
click at [522, 415] on label "FedEx Priority Overnight" at bounding box center [593, 411] width 160 height 16
click at [514, 413] on input "FedEx Priority Overnight" at bounding box center [514, 407] width 1 height 12
checkbox input "true"
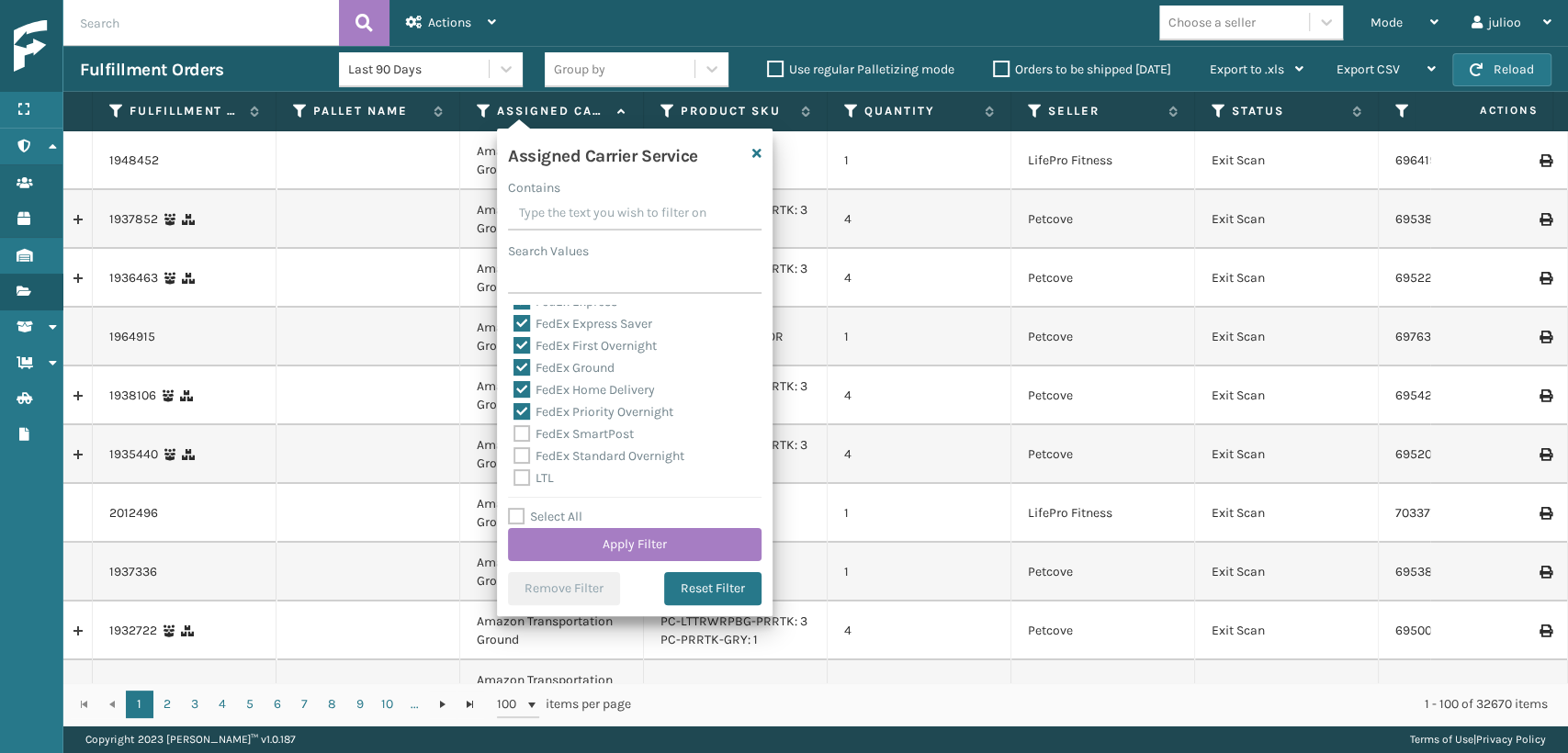
click at [517, 441] on label "FedEx SmartPost" at bounding box center [573, 433] width 120 height 16
click at [514, 435] on input "FedEx SmartPost" at bounding box center [514, 429] width 1 height 12
checkbox input "true"
click at [524, 467] on div "LTL" at bounding box center [634, 477] width 243 height 22
click at [524, 456] on label "FedEx Standard Overnight" at bounding box center [599, 456] width 171 height 16
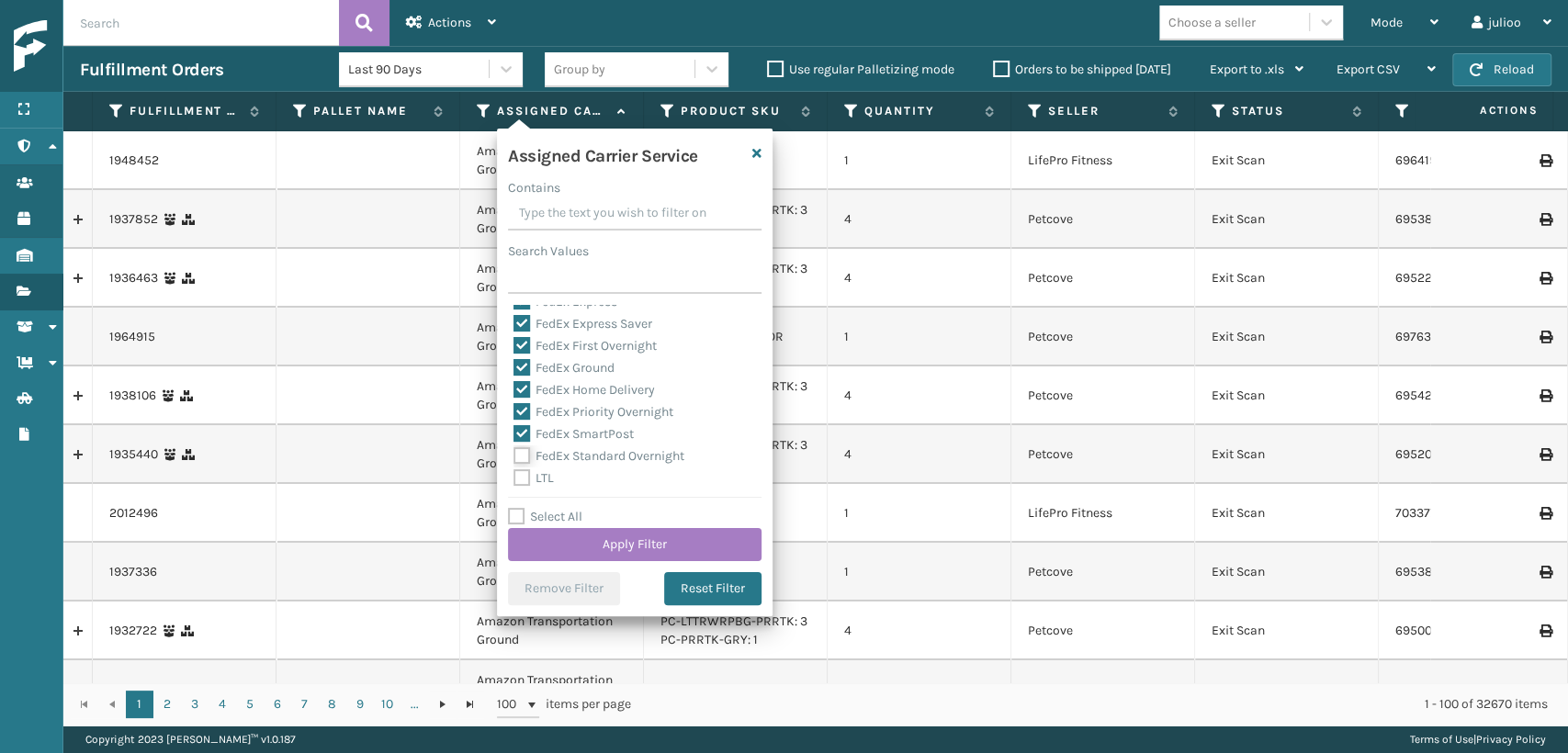
click at [514, 456] on input "FedEx Standard Overnight" at bounding box center [514, 451] width 1 height 12
checkbox input "true"
click at [575, 542] on button "Apply Filter" at bounding box center [634, 544] width 254 height 33
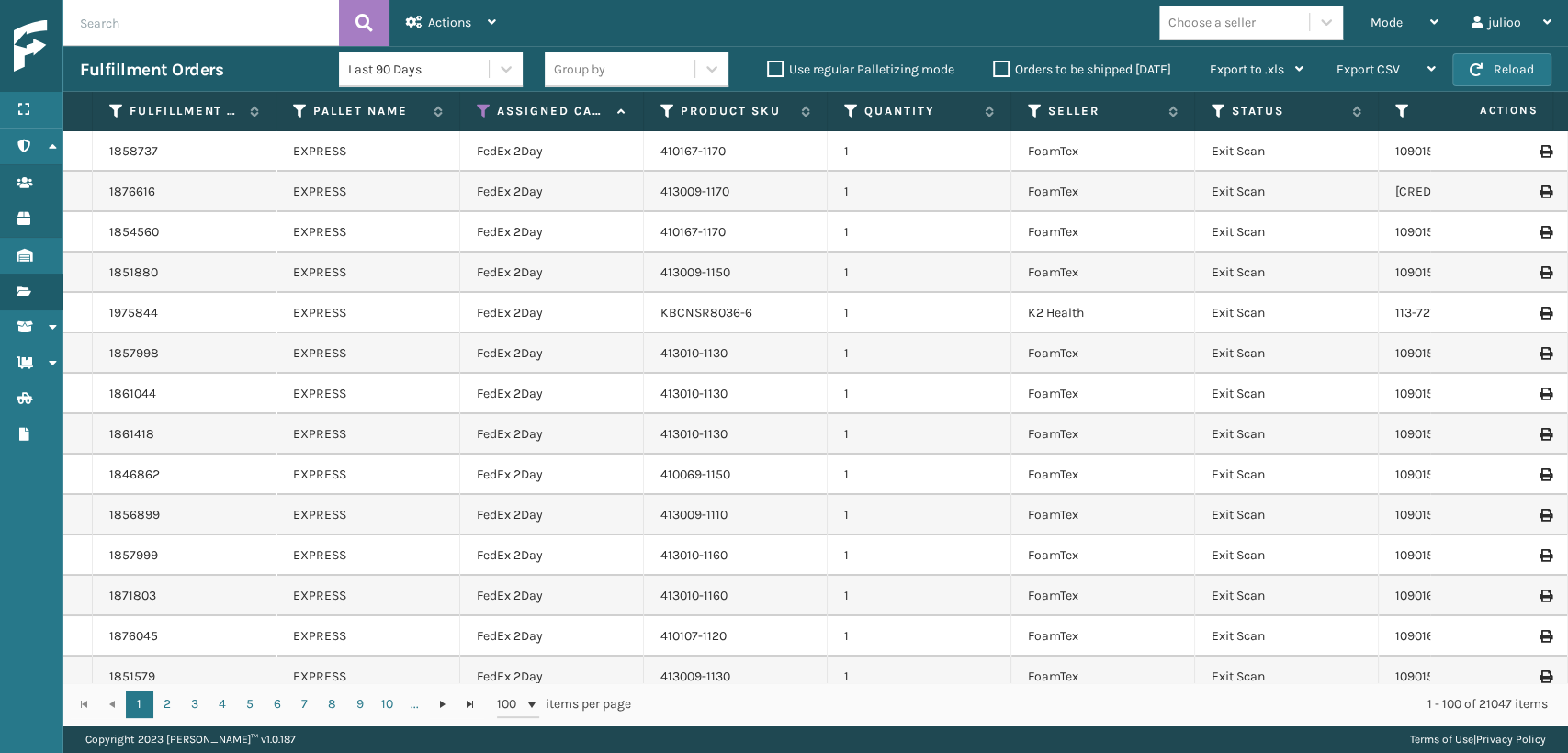
click at [1259, 17] on div "Choose a seller" at bounding box center [1234, 23] width 150 height 30
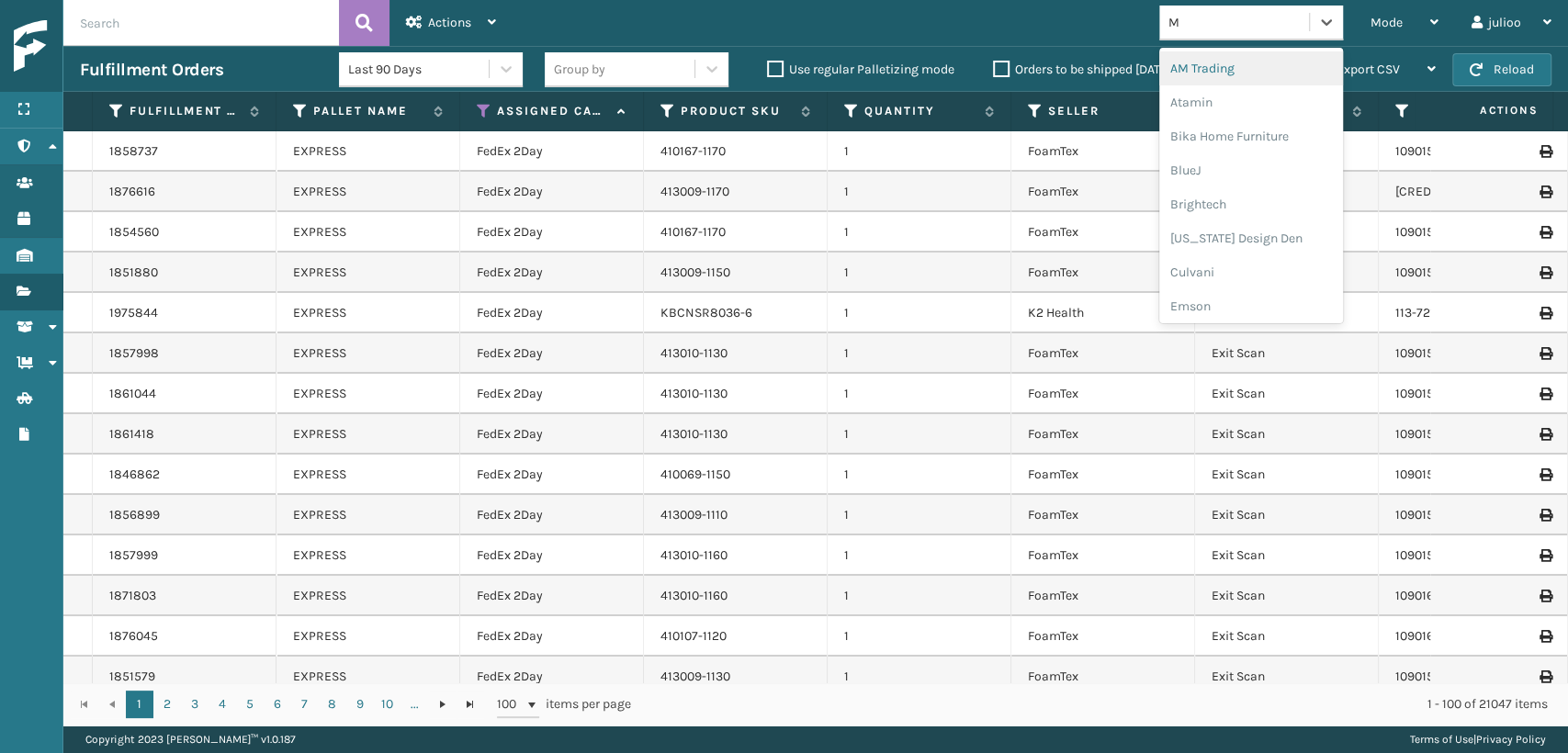
type input "MI"
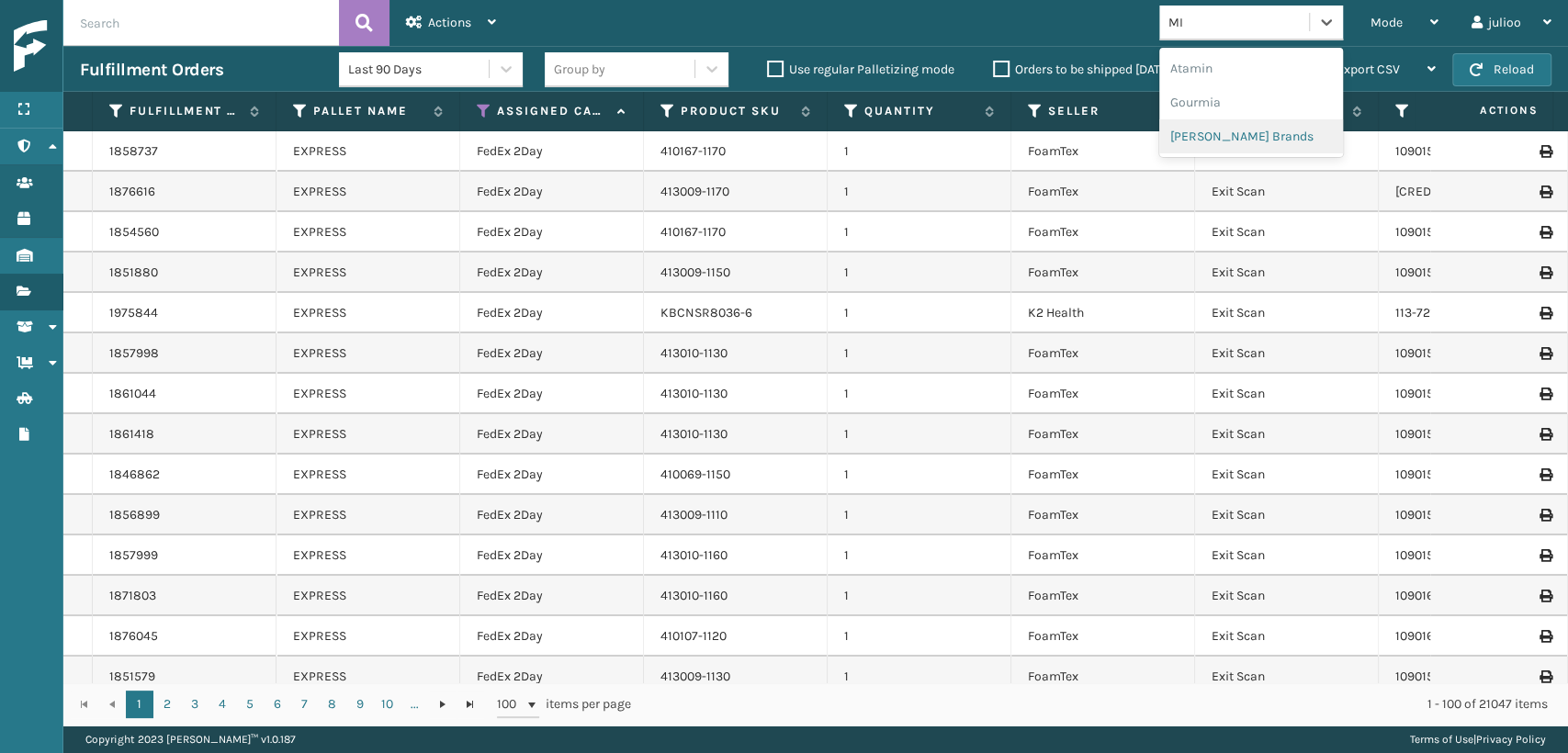
click at [1267, 137] on div "[PERSON_NAME] Brands" at bounding box center [1251, 136] width 184 height 34
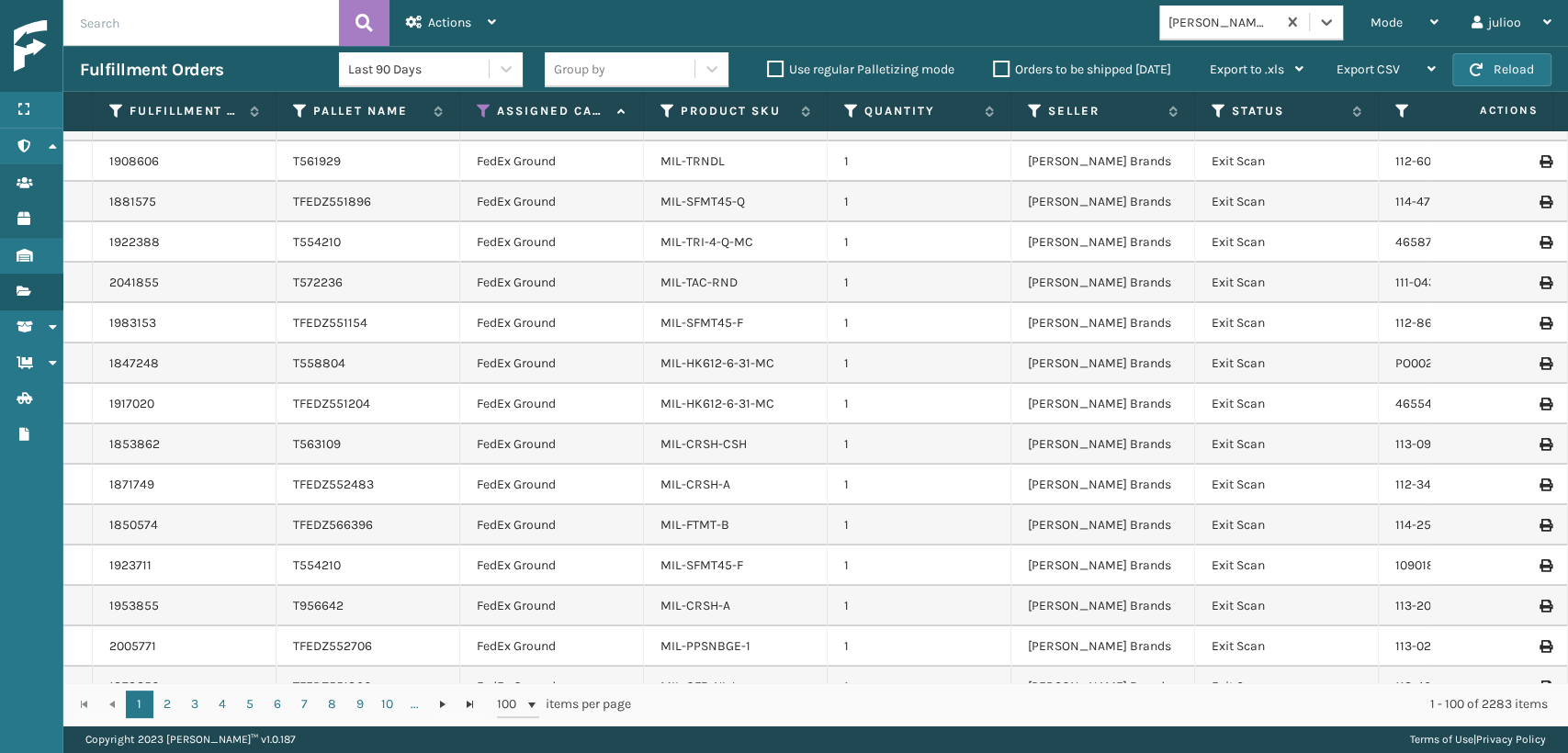
scroll to position [0, 0]
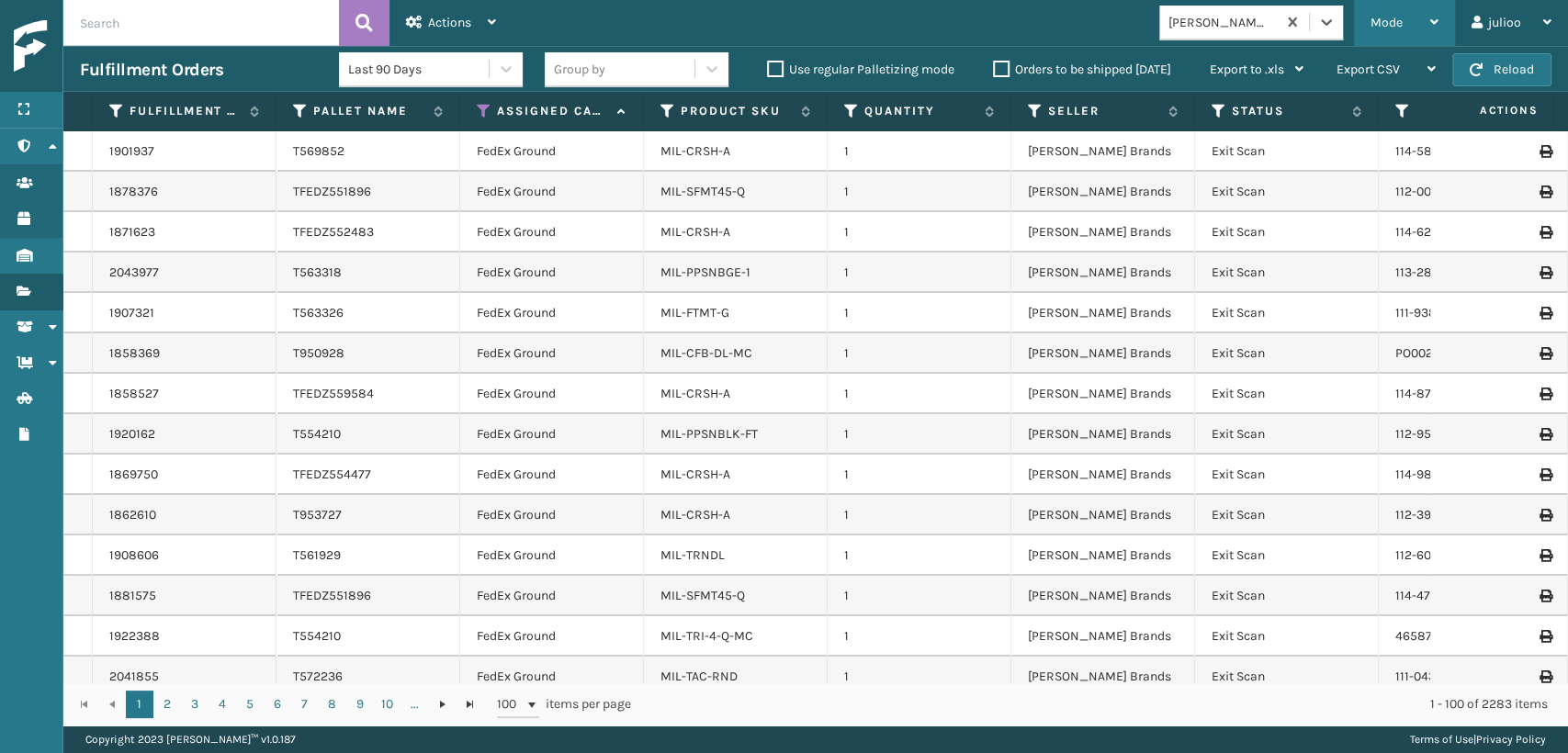
click at [1382, 17] on span "Mode" at bounding box center [1387, 23] width 32 height 16
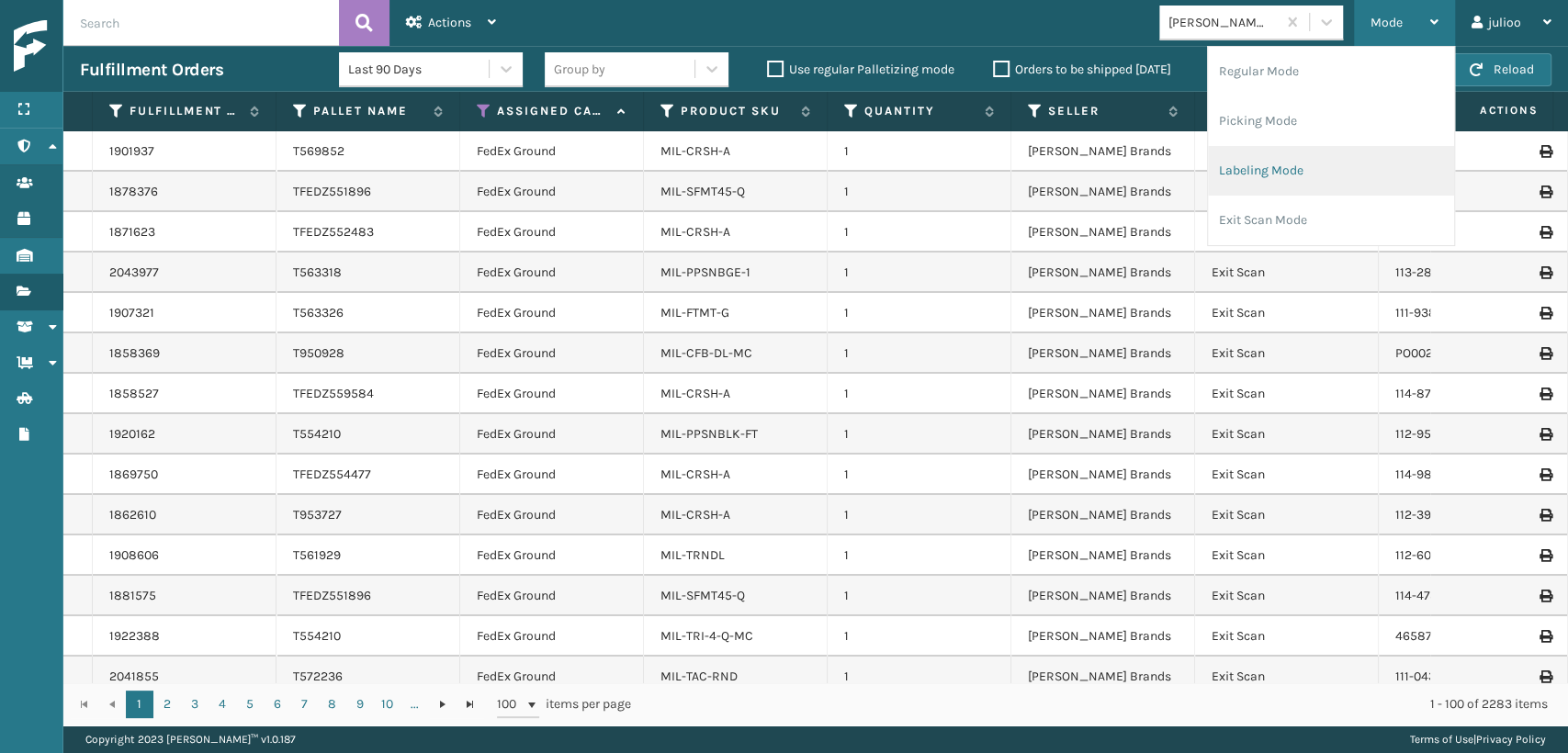
click at [1276, 164] on li "Labeling Mode" at bounding box center [1330, 171] width 246 height 50
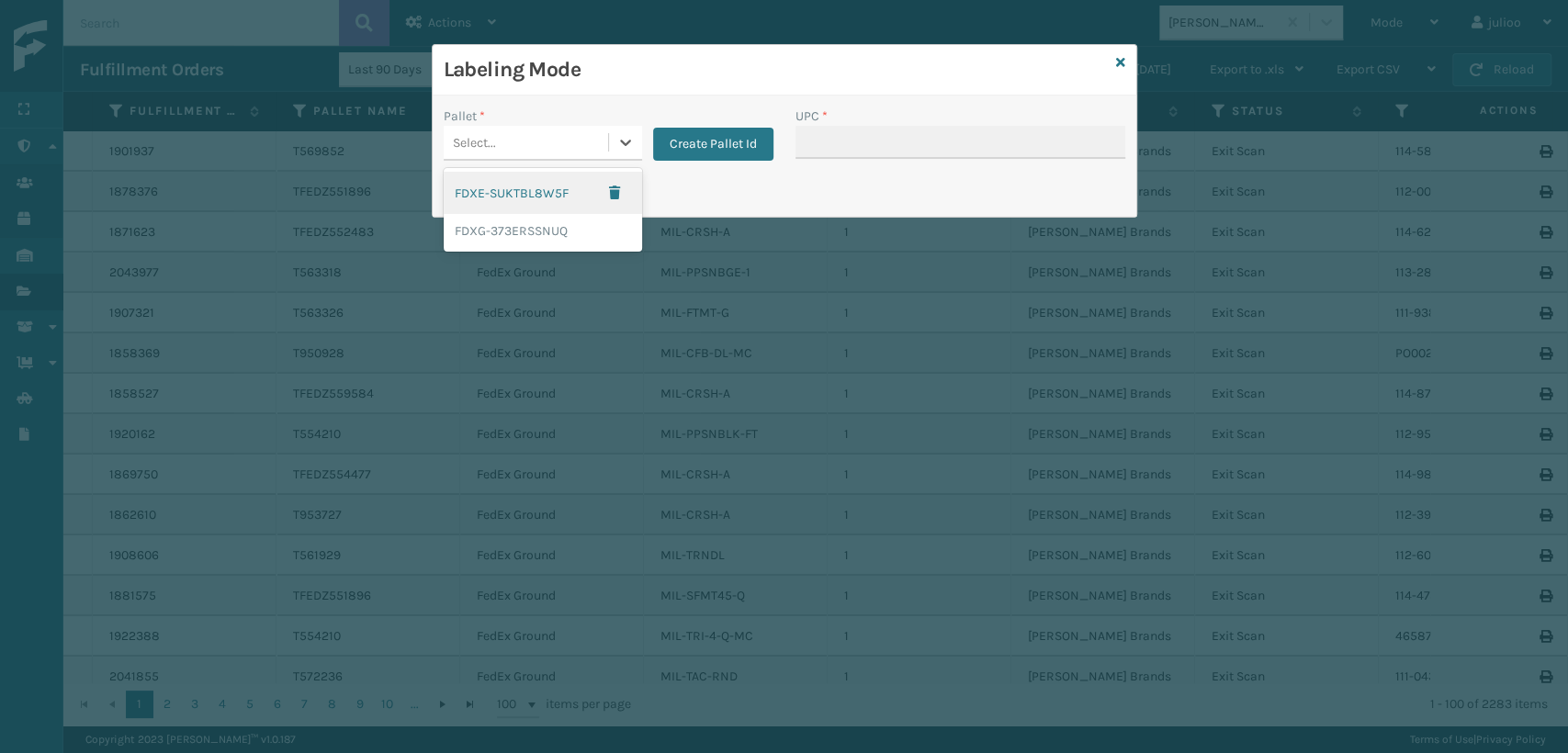
click at [590, 136] on div "Select..." at bounding box center [526, 142] width 164 height 30
click at [502, 239] on div "FDXG-373ERSSNUQ" at bounding box center [543, 231] width 198 height 34
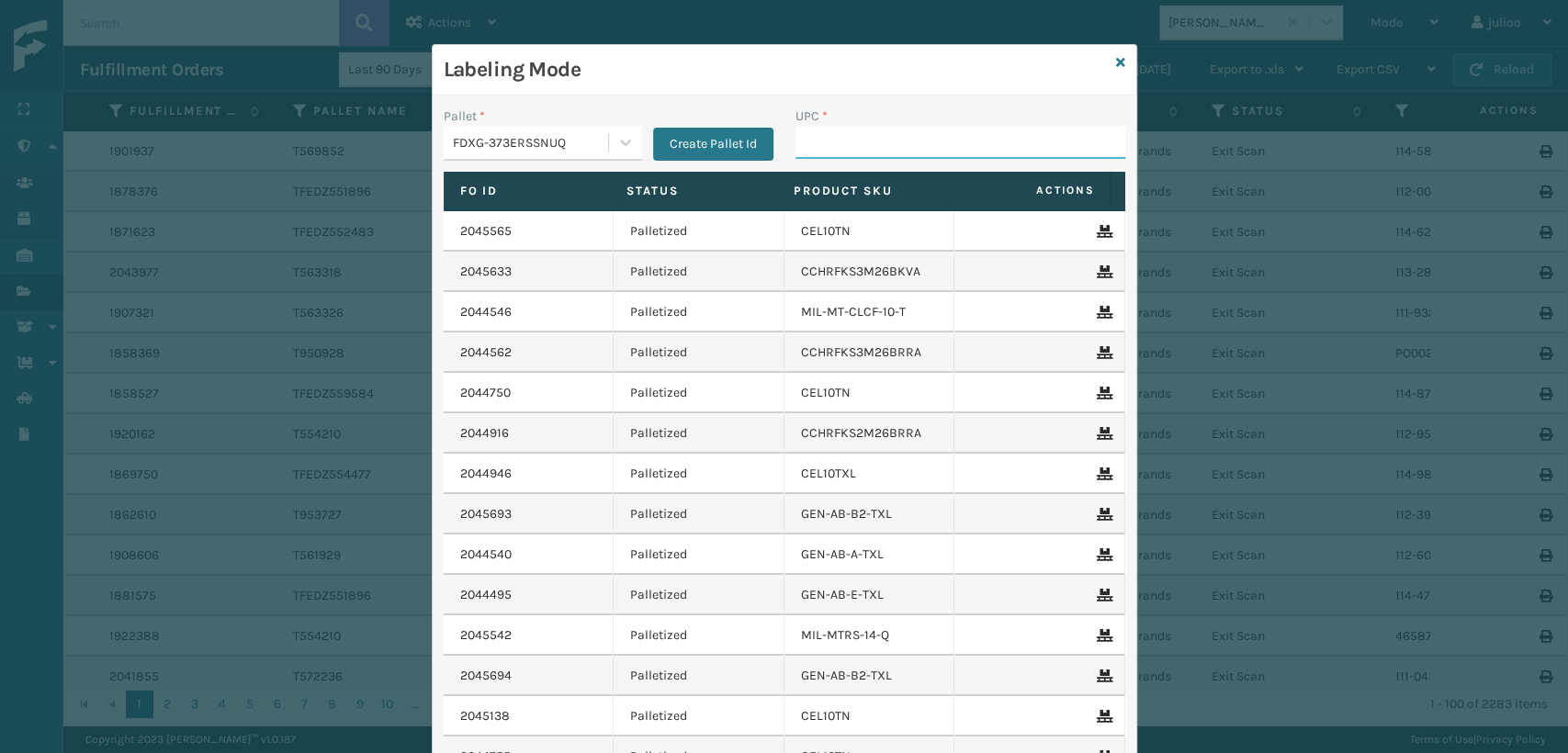
click at [845, 142] on input "UPC *" at bounding box center [960, 142] width 329 height 33
type input "MIL-ARCH-CBNT-BX 1"
drag, startPoint x: 931, startPoint y: 134, endPoint x: 729, endPoint y: 162, distance: 203.9
click at [729, 162] on div "Pallet * FDXG-373ERSSNUQ Create Pallet Id UPC * MIL-ARCH-CBNT-BX 1" at bounding box center [784, 139] width 703 height 65
click at [952, 145] on input "MIL-ARCH-CBNT-BX 1" at bounding box center [944, 142] width 296 height 33
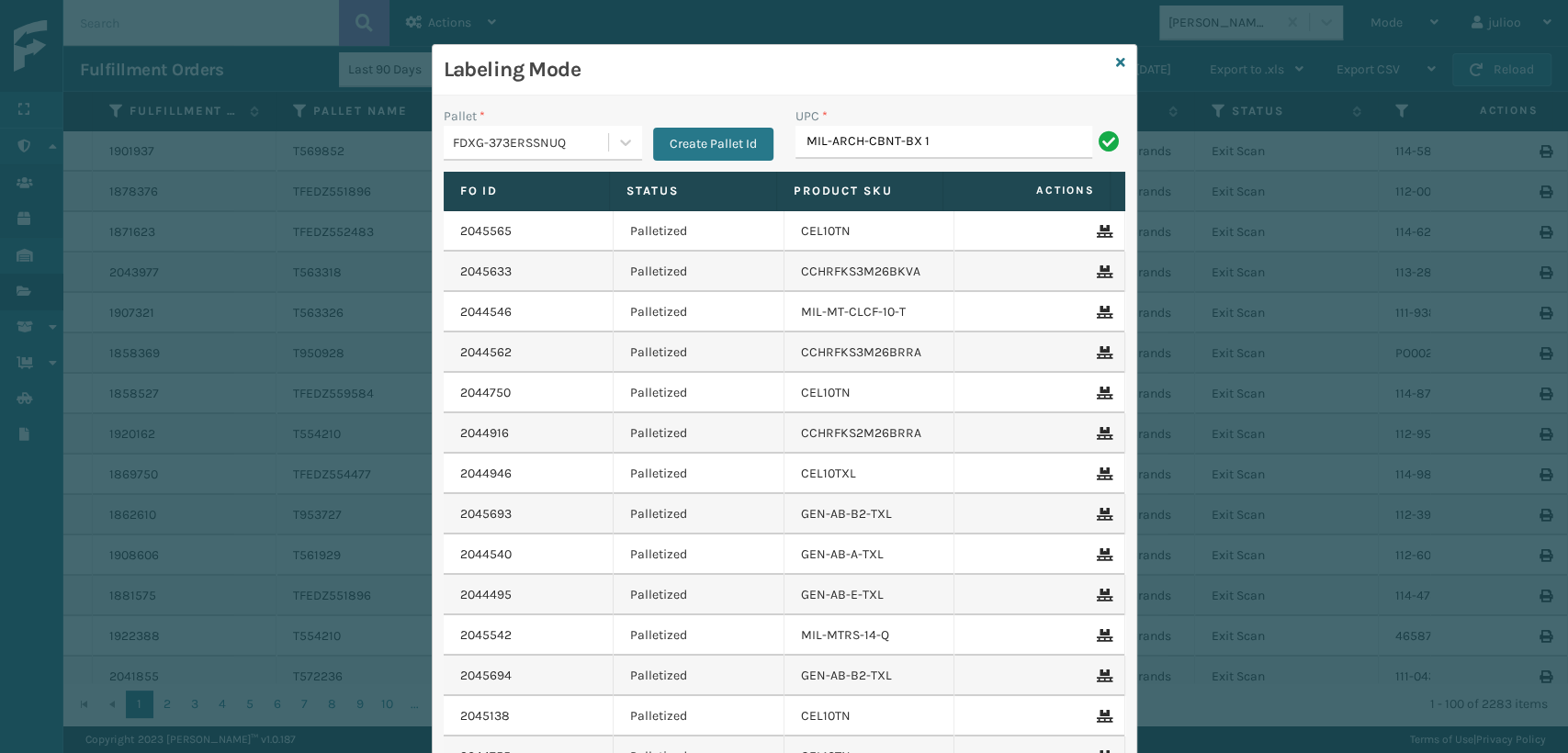
type input "MIL-ARCH-CBNT-BX 1"
type input "MIL-ARCH-CBNT-BX 2"
type input "MIL-ARCH-CBNT-BX 1"
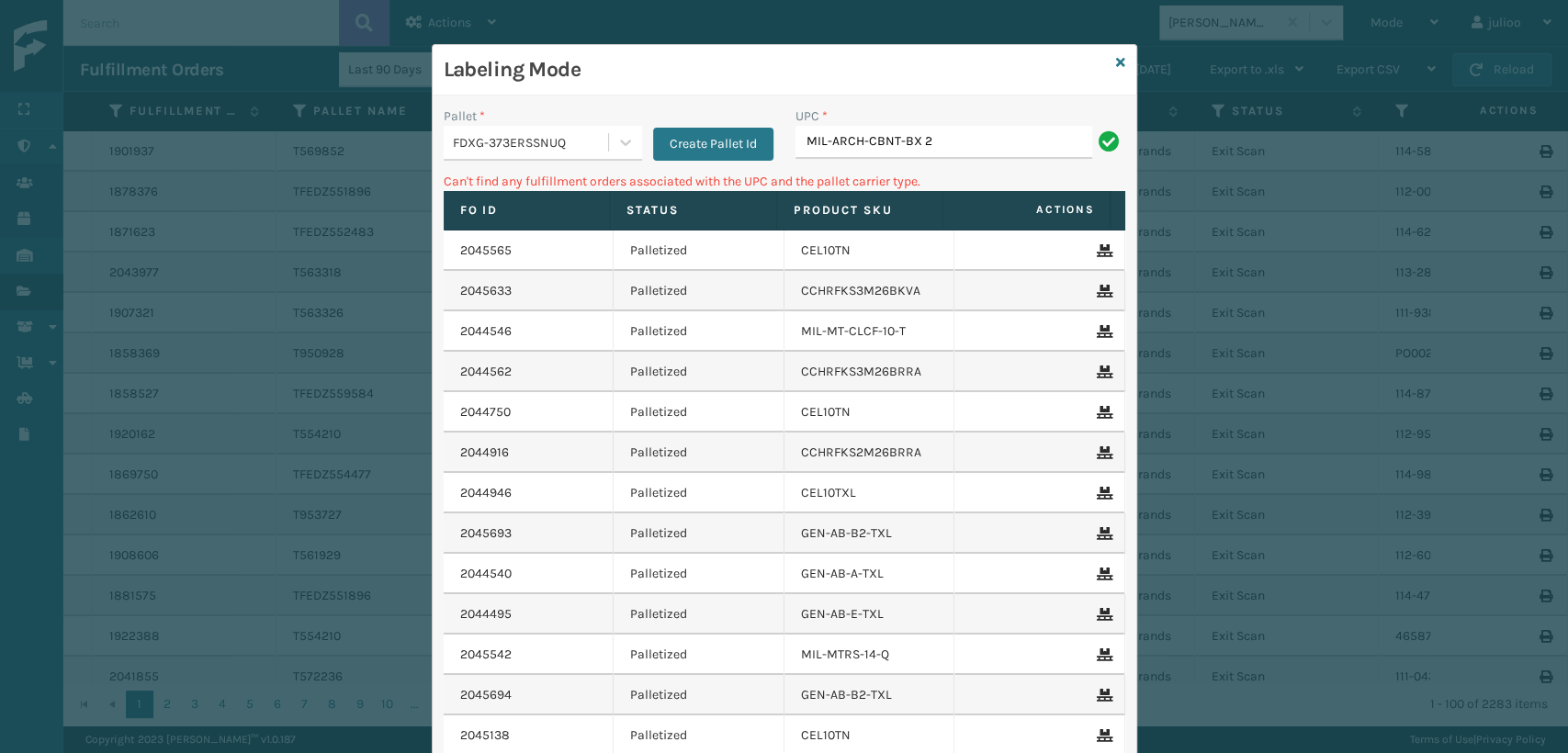
type input "MIL-ARCH-CBNT-BX 2"
type input "G"
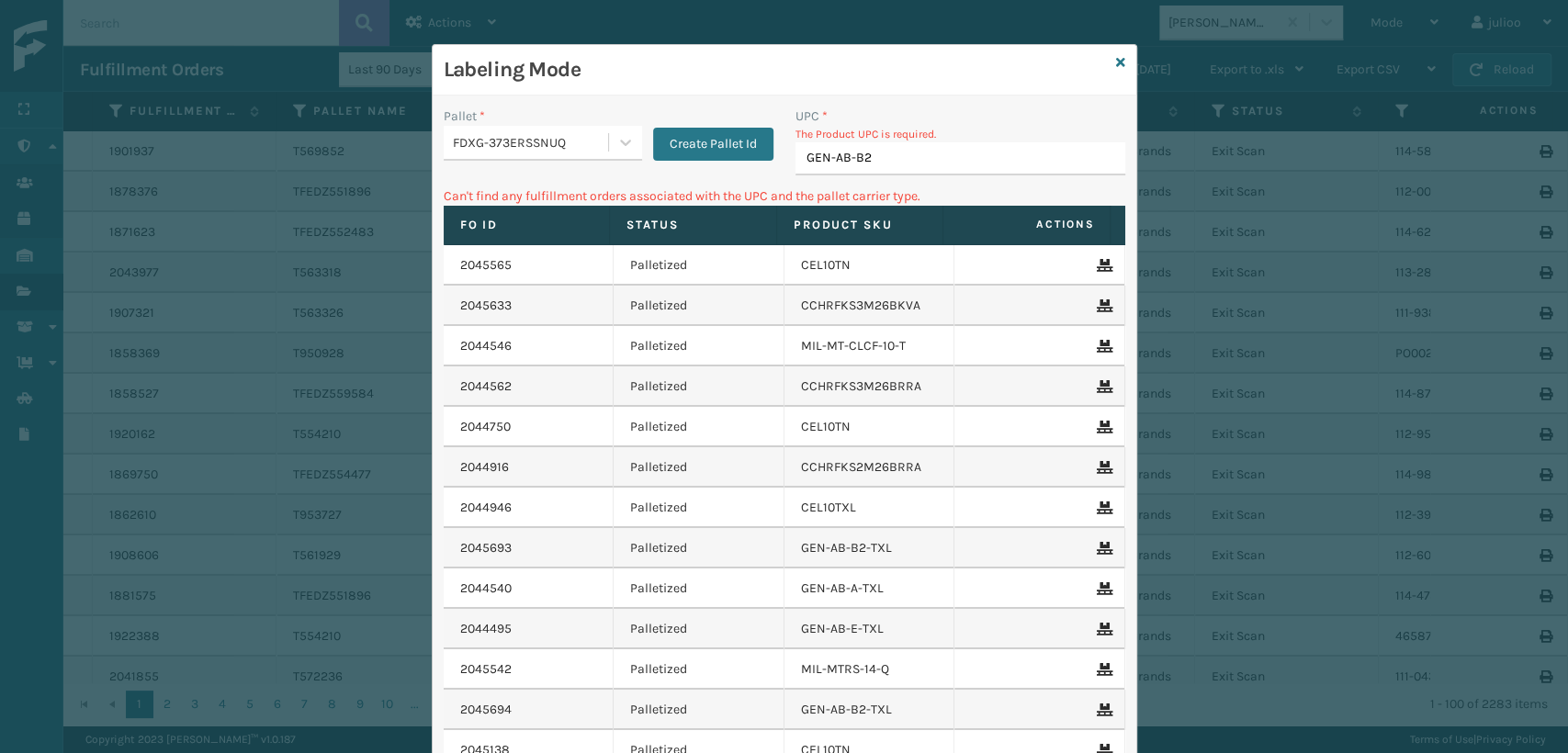
type input "GEN-AB-B2-"
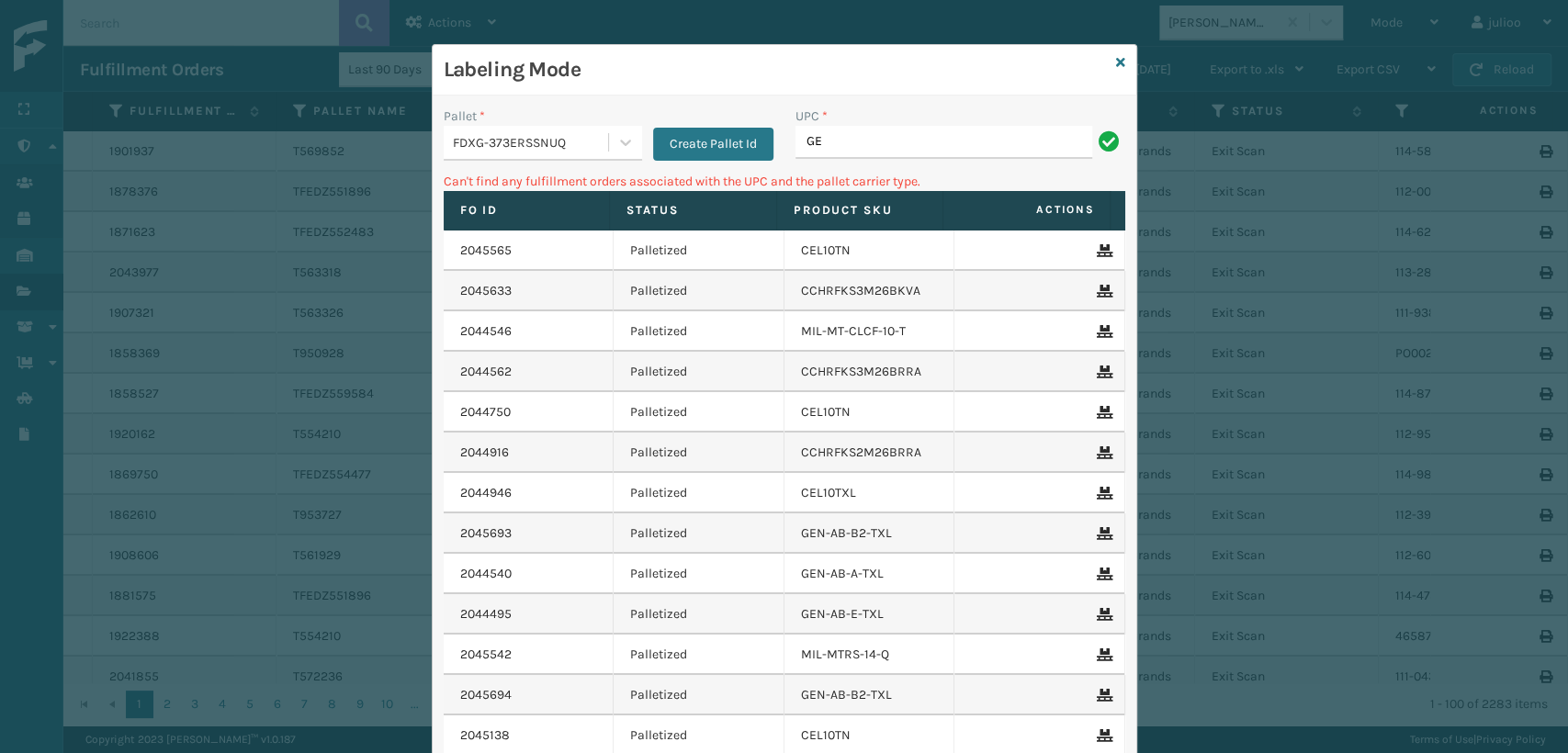
type input "G"
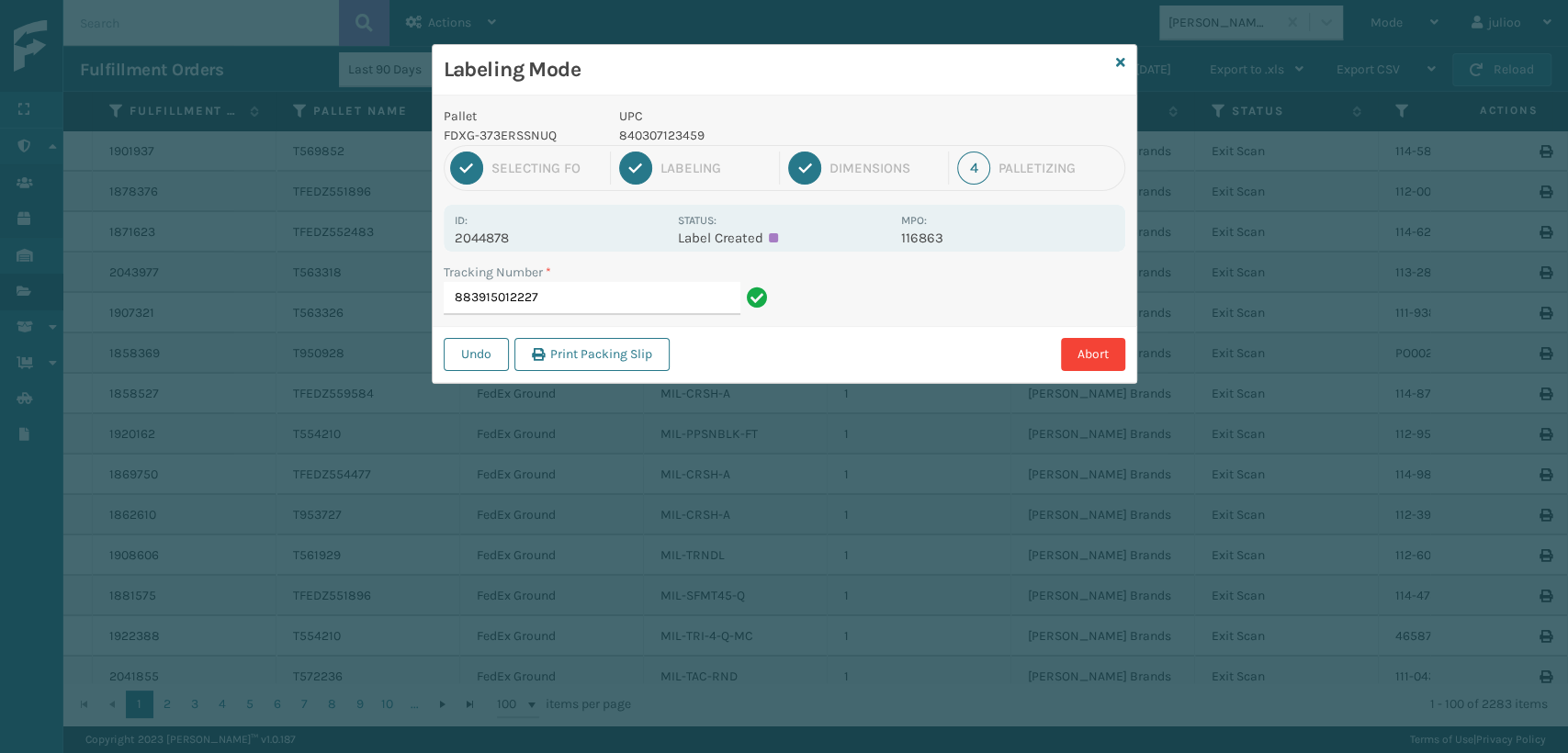
type input "883915012227"
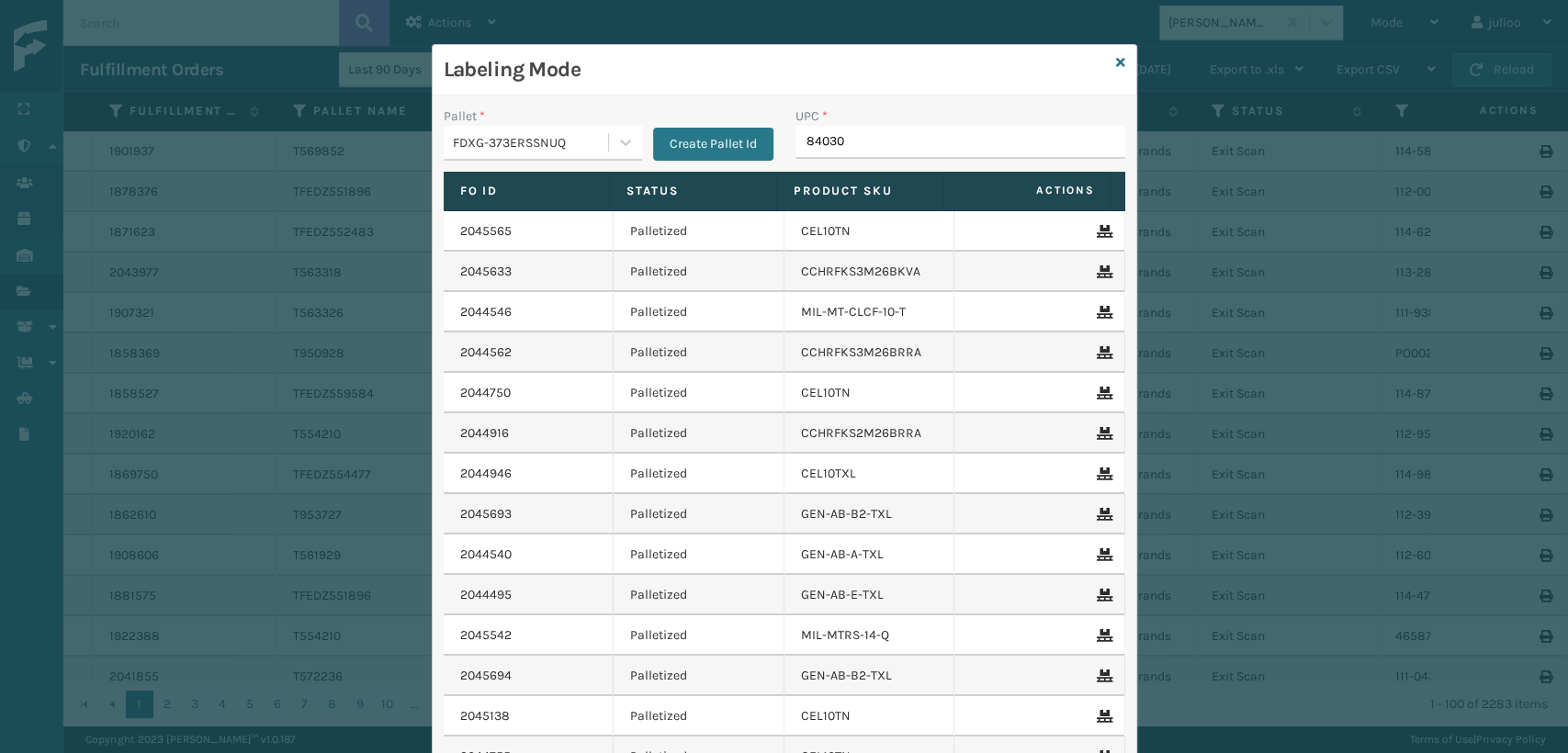
type input "8403071"
click at [801, 136] on input "UPC *" at bounding box center [960, 142] width 329 height 33
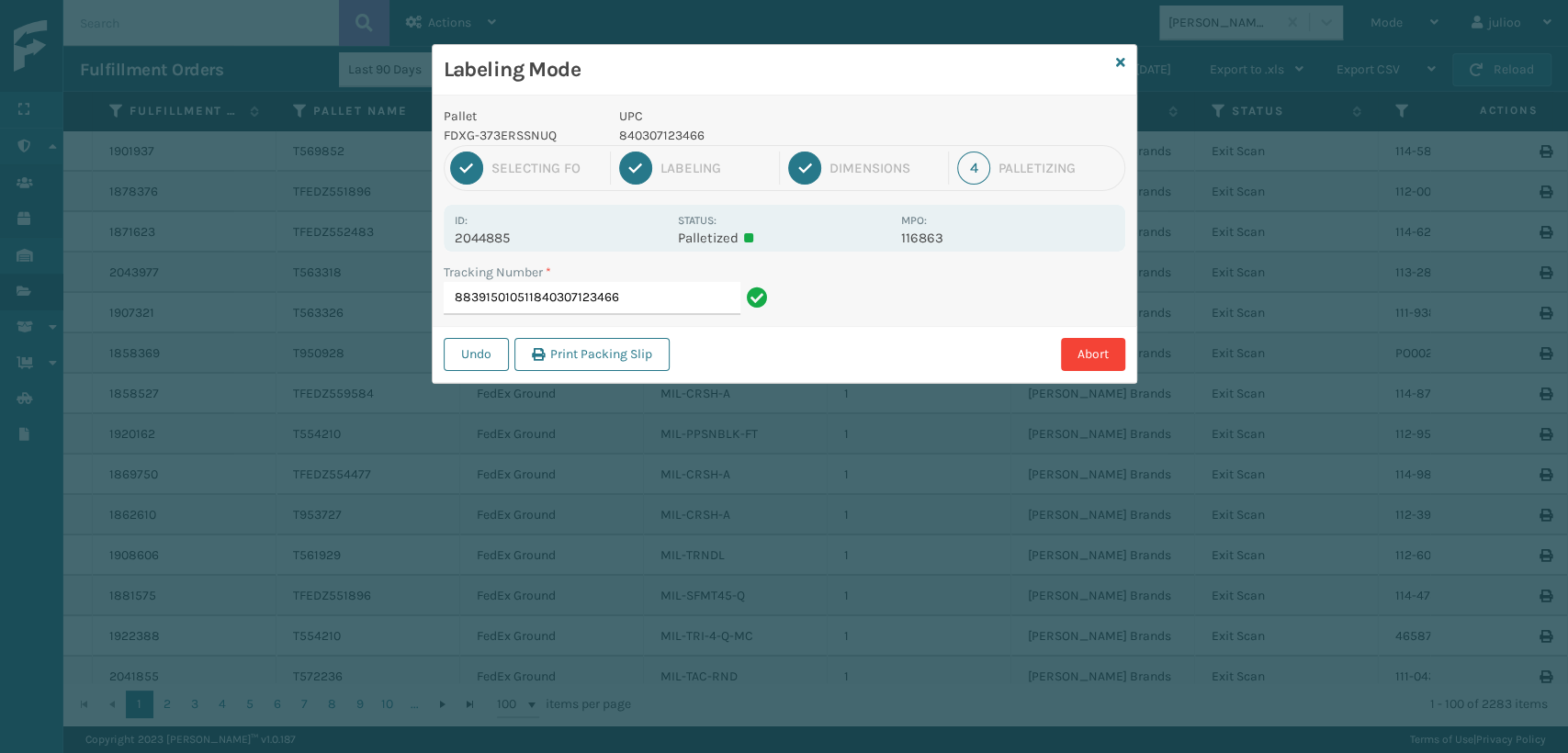
type input "883915010511840307123466"
type input "883915011415840307123466"
type input "883915014686840307123466"
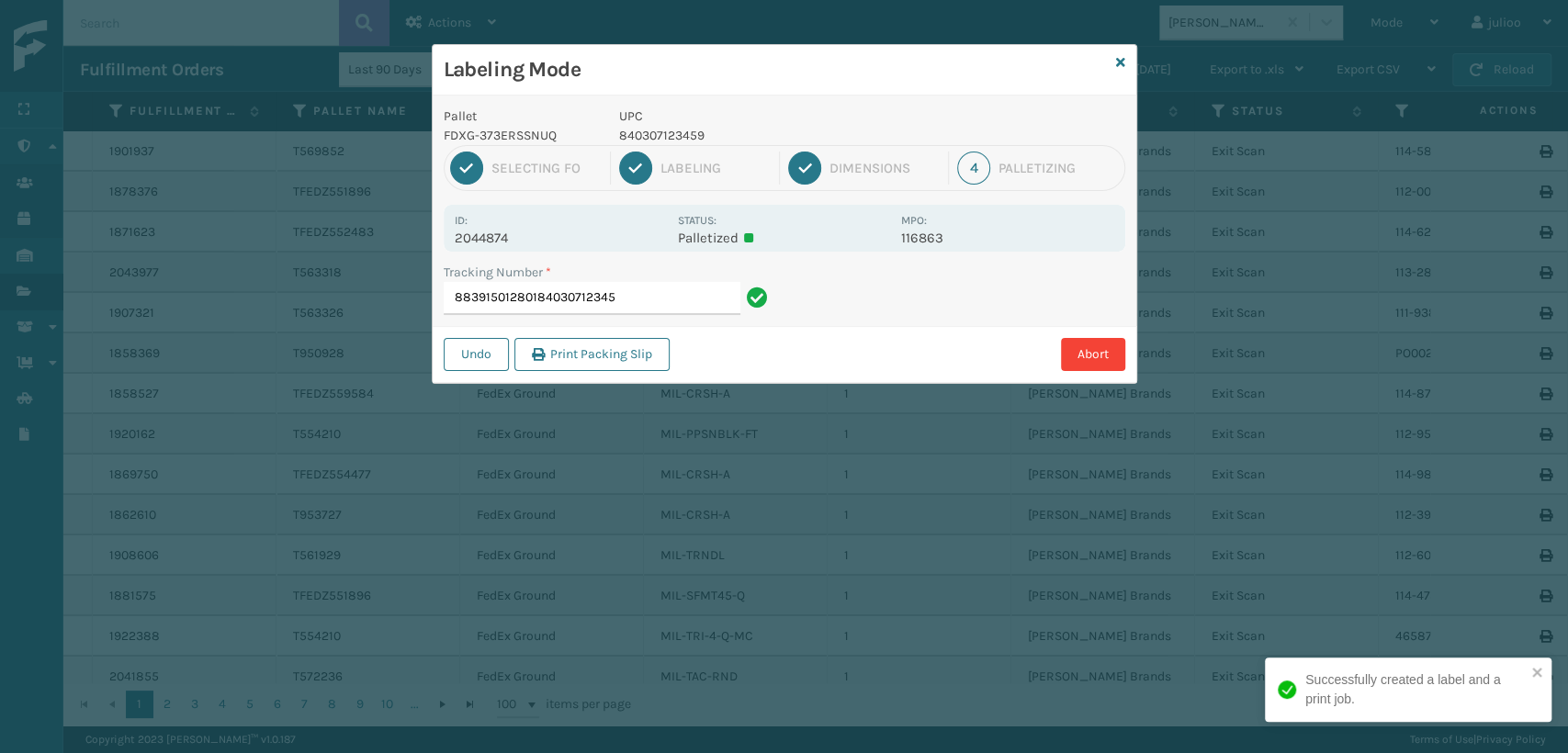
type input "883915012801840307123459"
type input "883915013760"
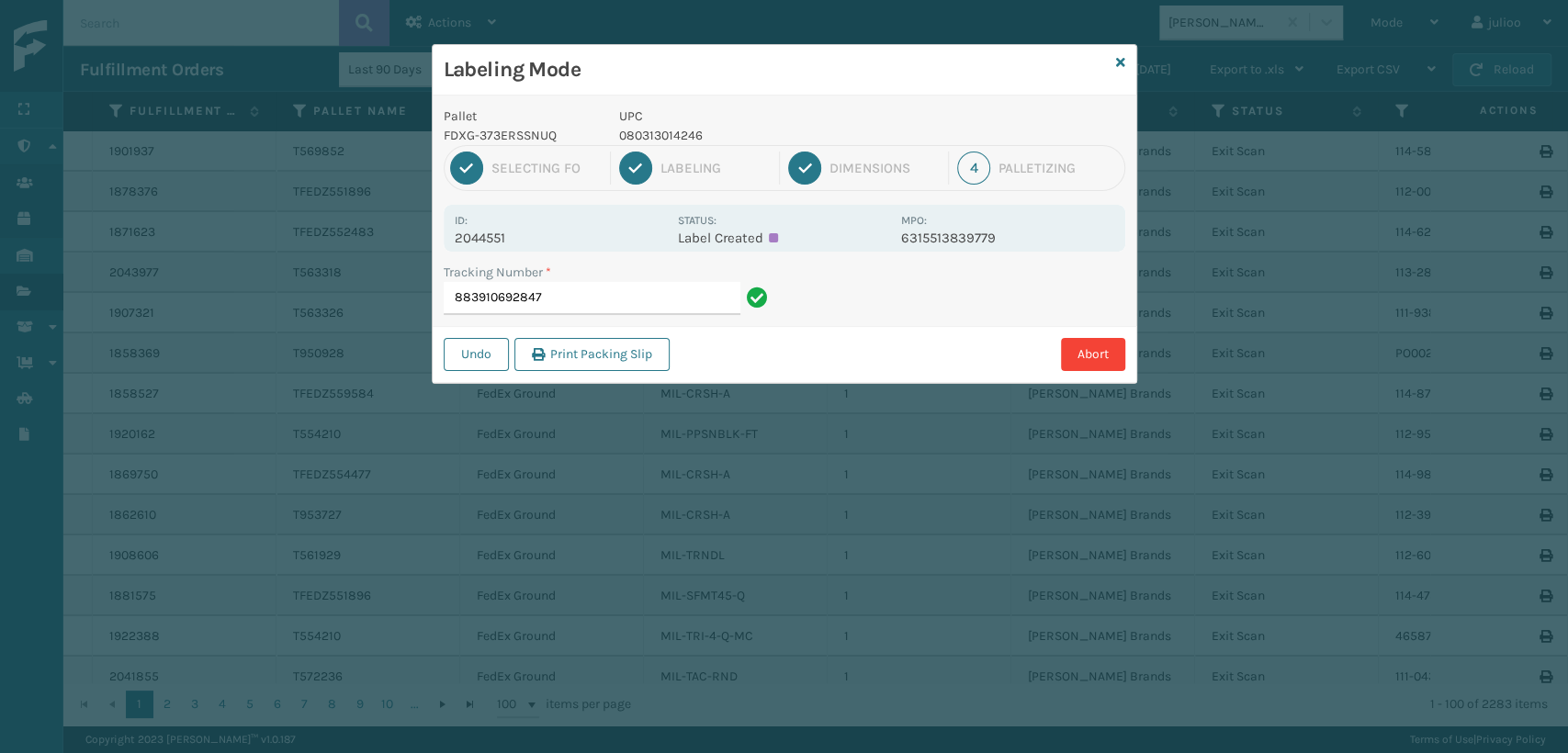
type input "883910692847"
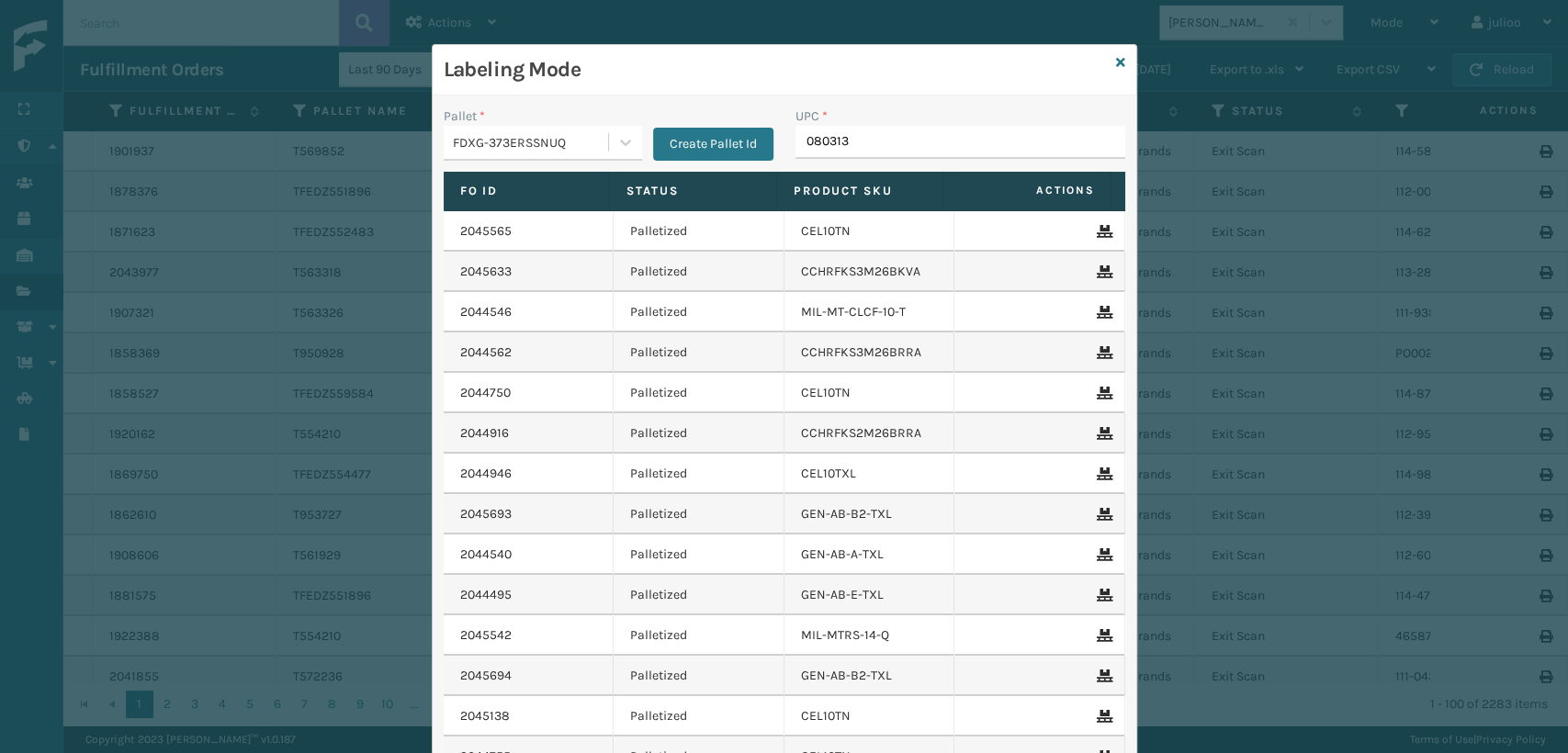
type input "0803130"
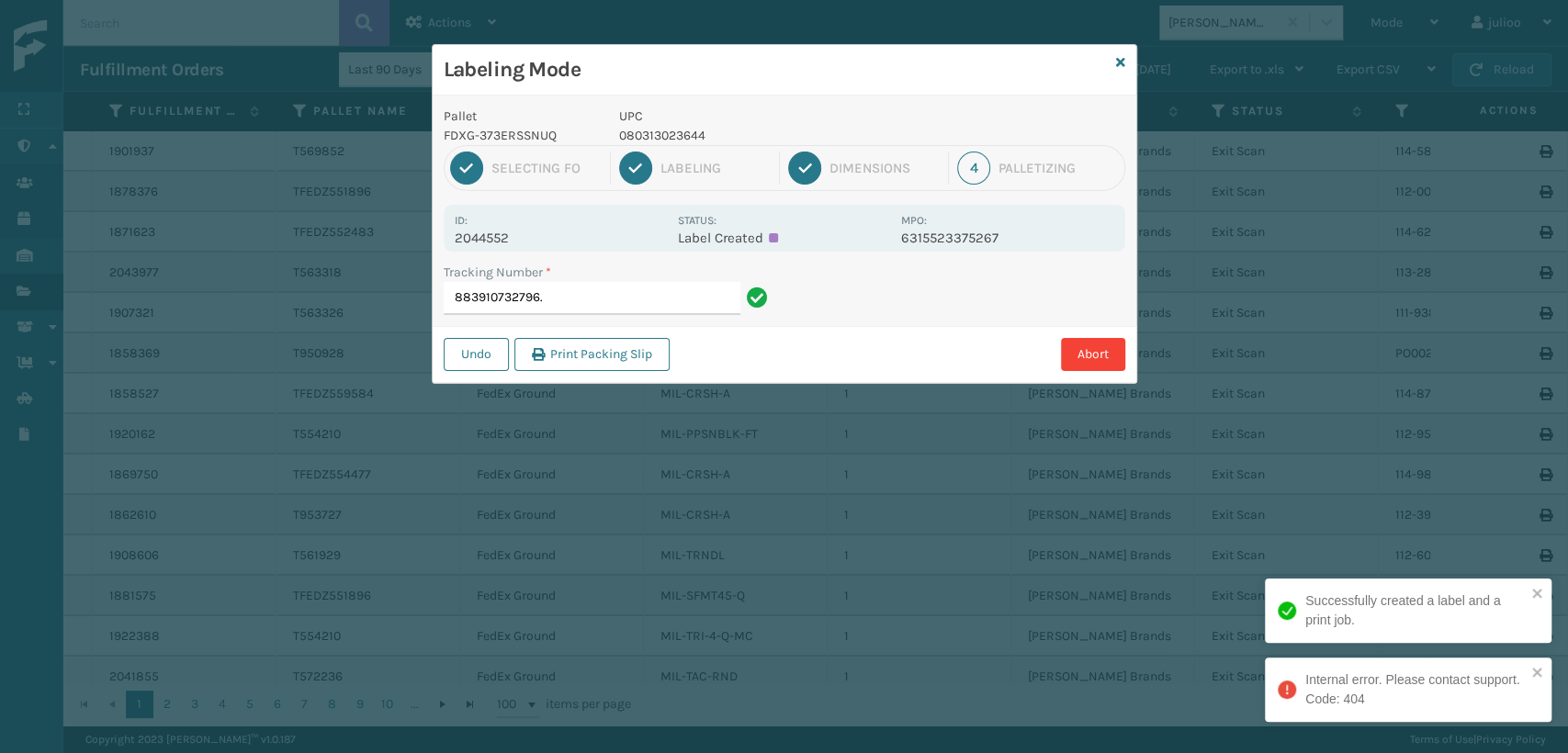
type input "883910732796"
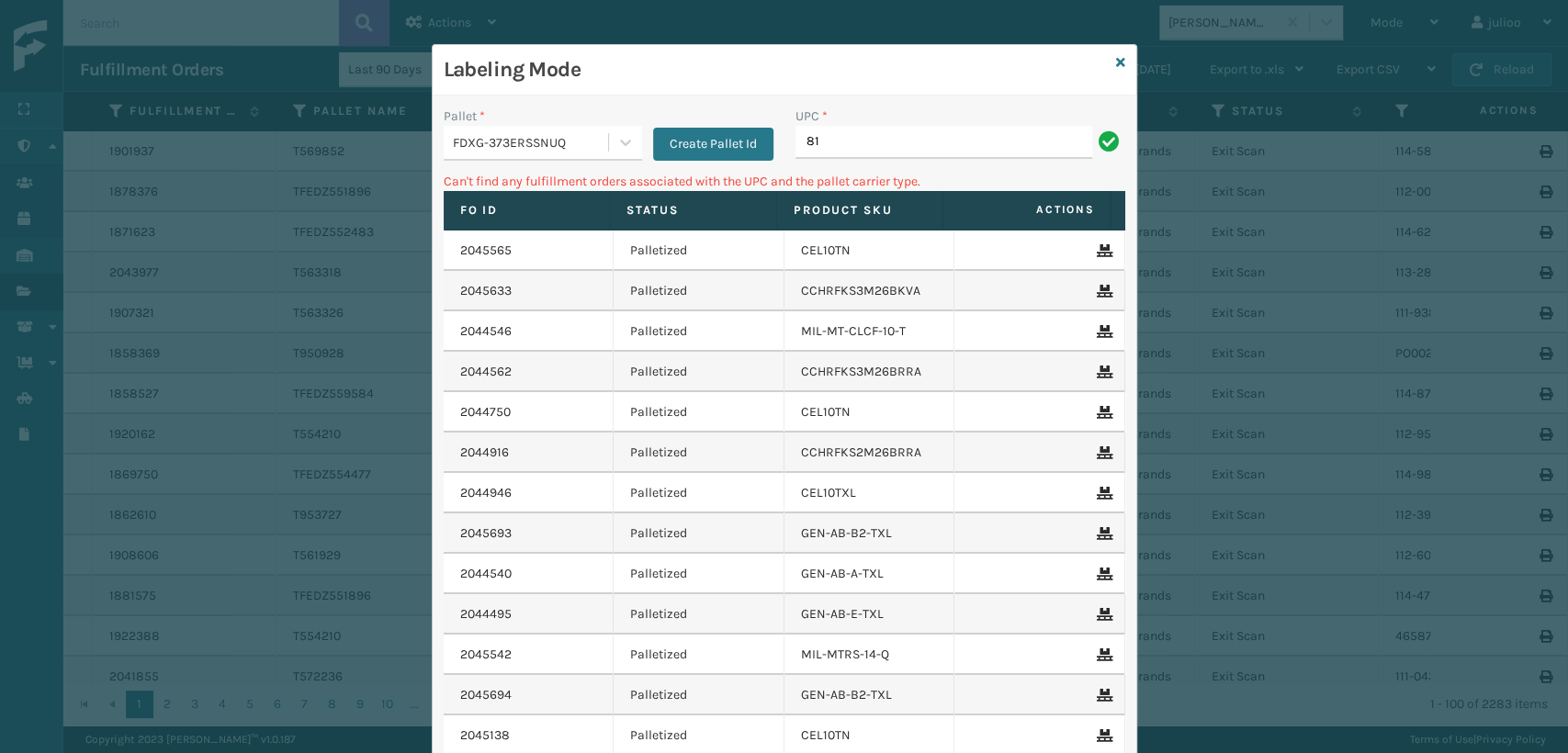
type input "8"
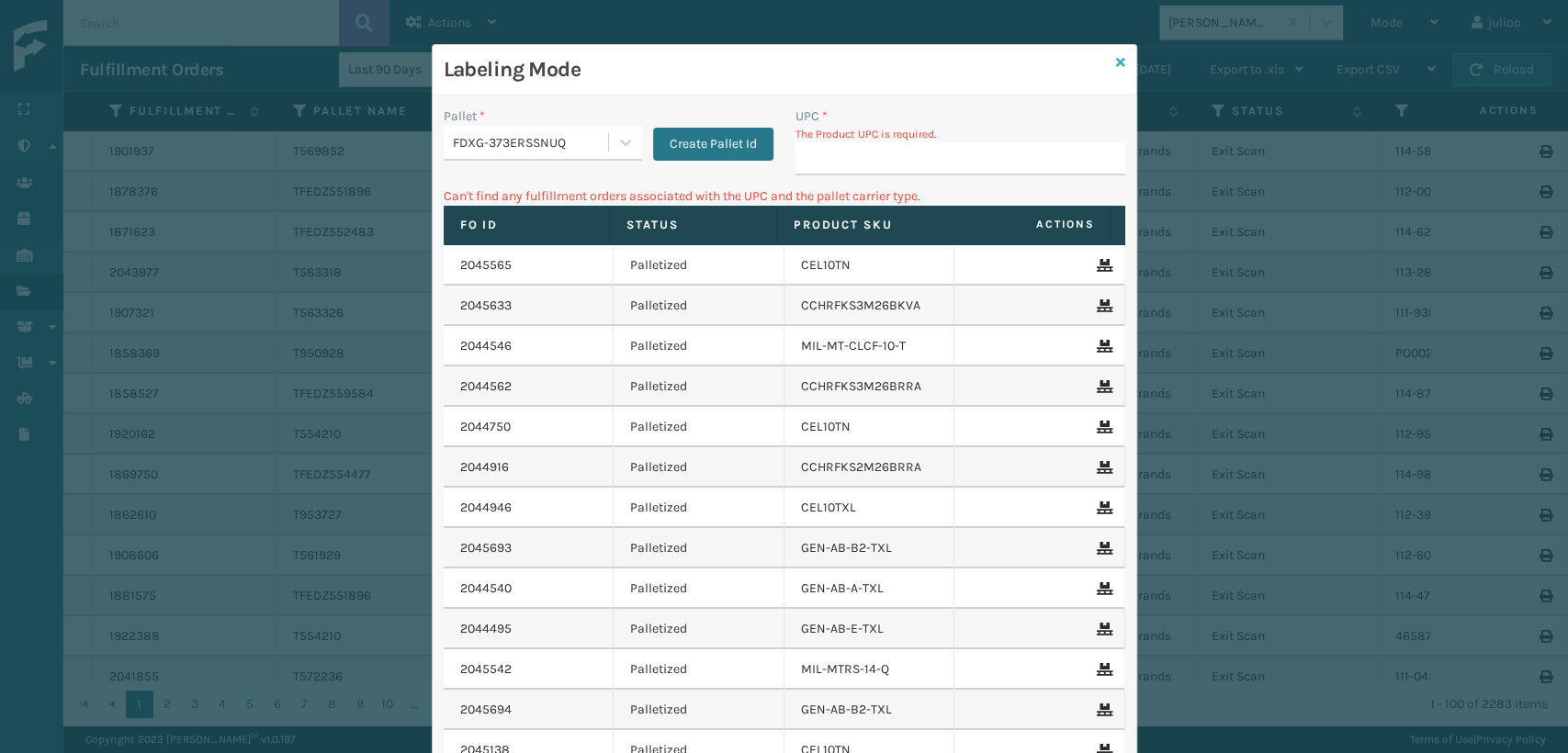
drag, startPoint x: 617, startPoint y: 53, endPoint x: 1114, endPoint y: 64, distance: 497.1
click at [1116, 64] on icon at bounding box center [1121, 62] width 9 height 13
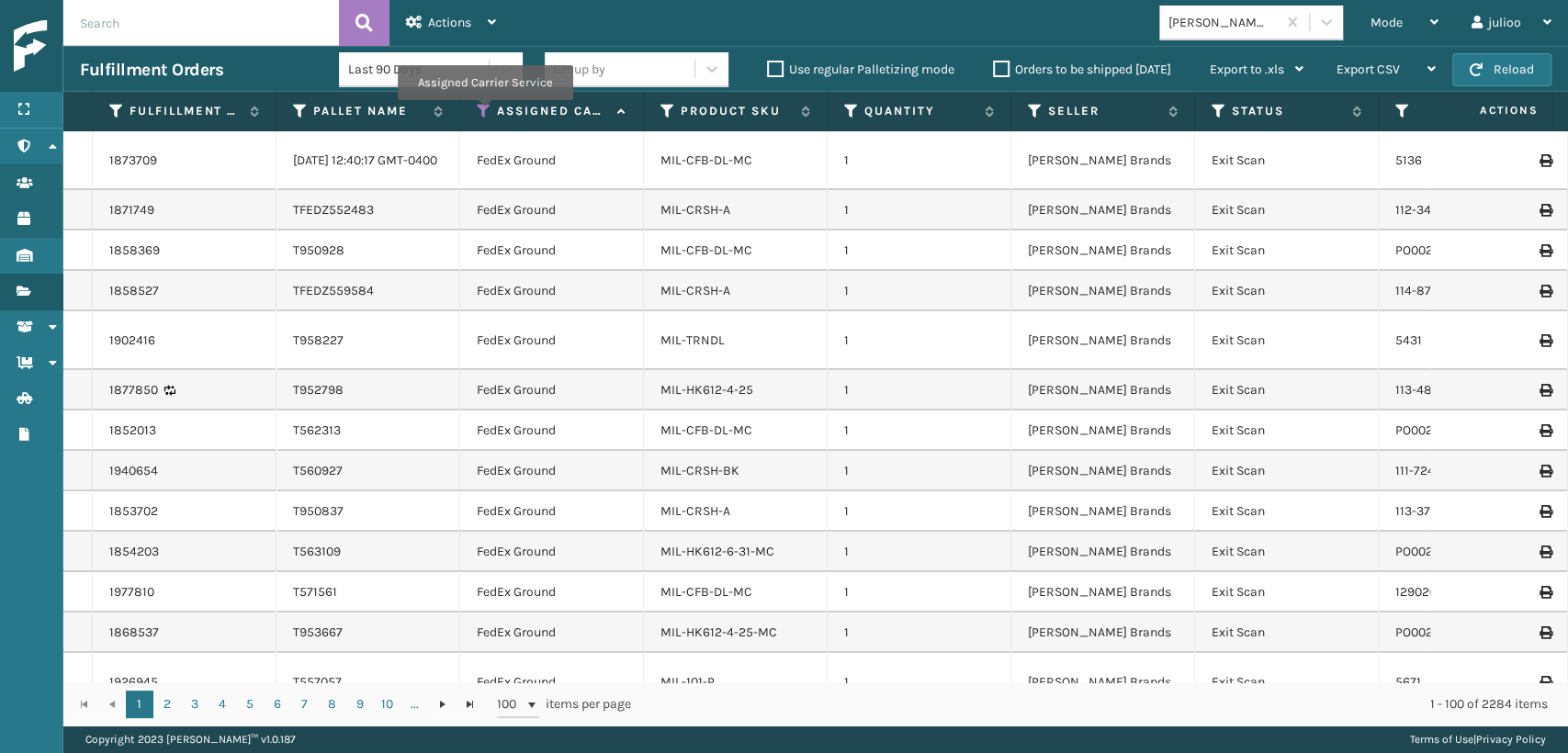
click at [482, 113] on icon at bounding box center [484, 111] width 15 height 17
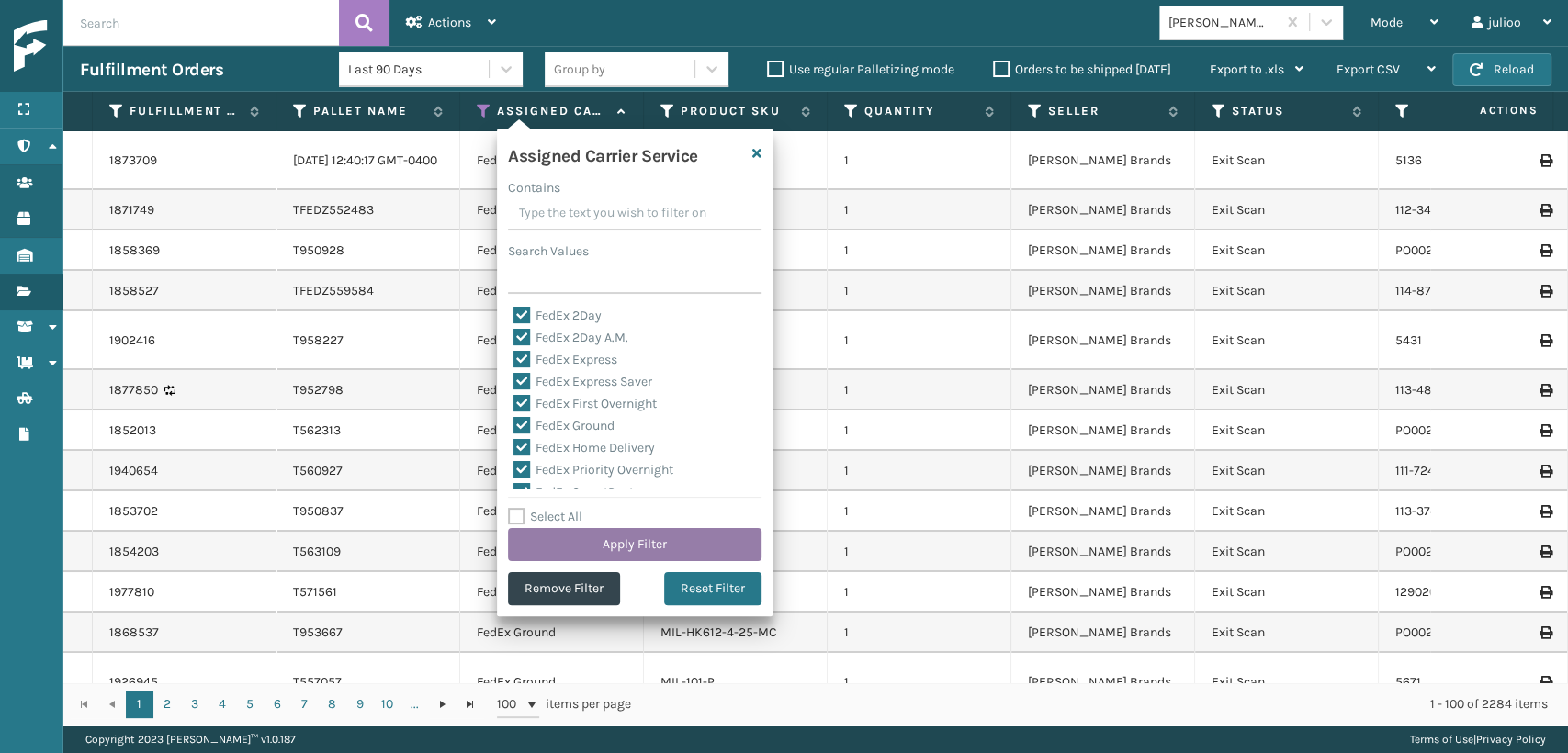
click at [623, 541] on button "Apply Filter" at bounding box center [634, 544] width 254 height 33
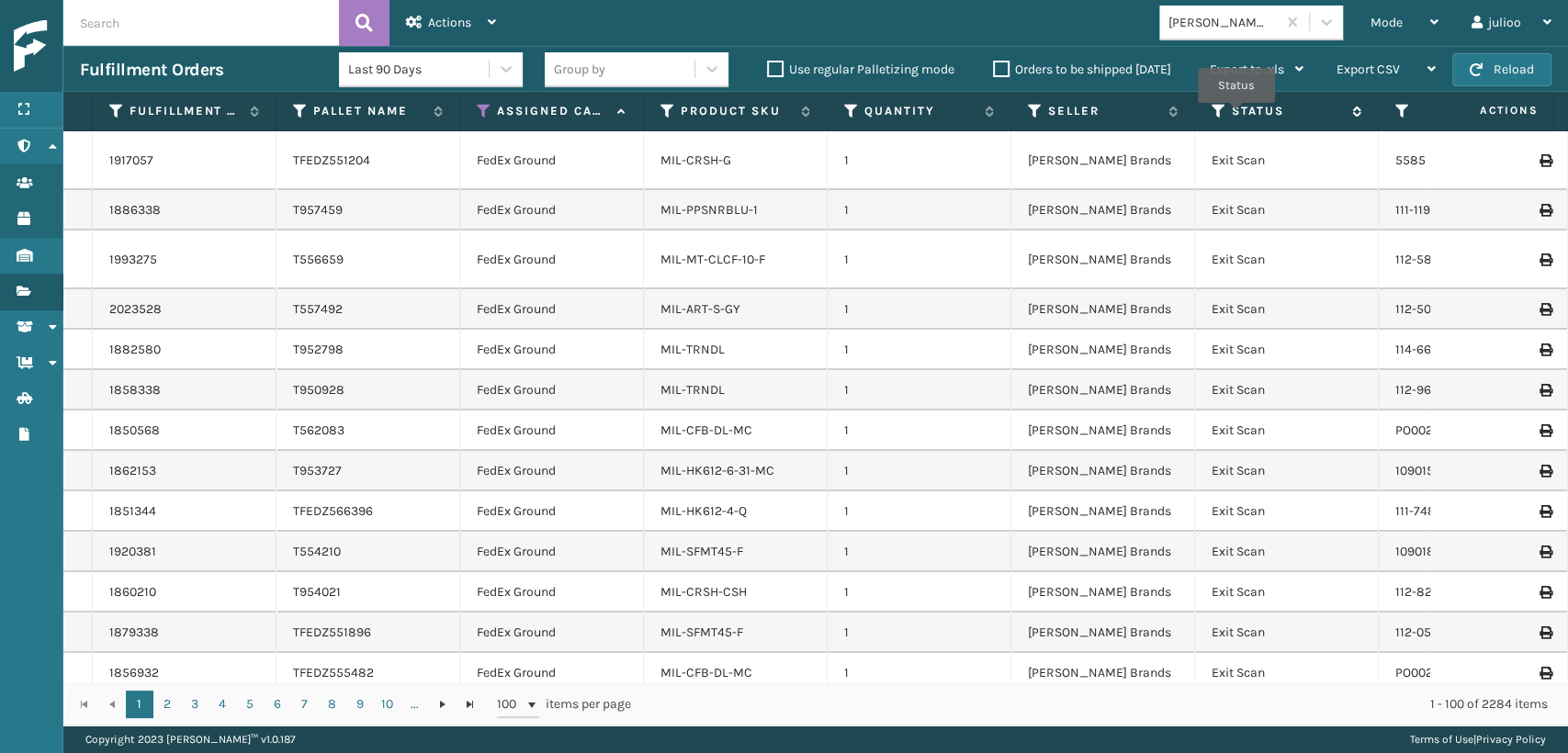
click at [1237, 116] on label "Status" at bounding box center [1288, 111] width 111 height 17
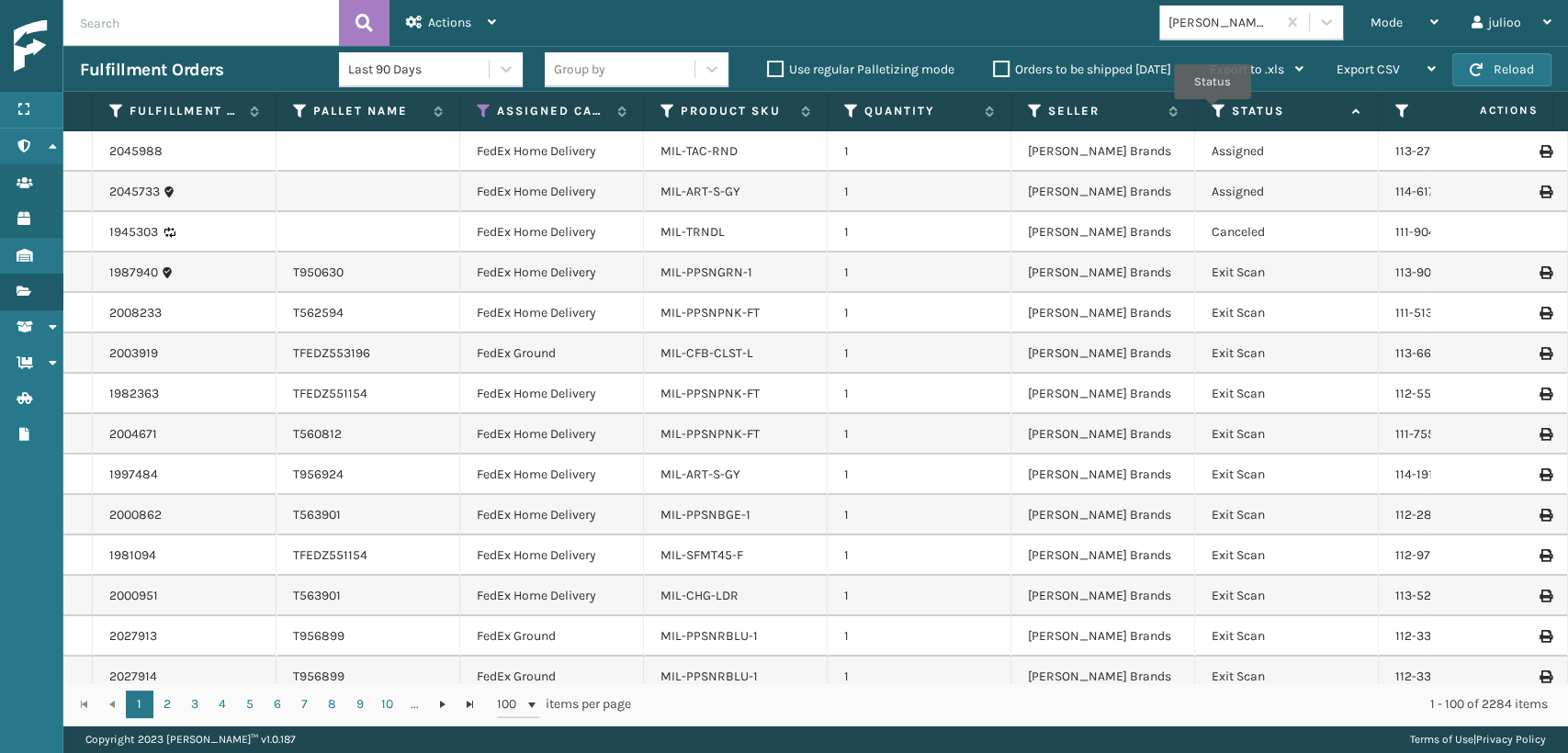
click at [1212, 111] on icon at bounding box center [1219, 111] width 15 height 17
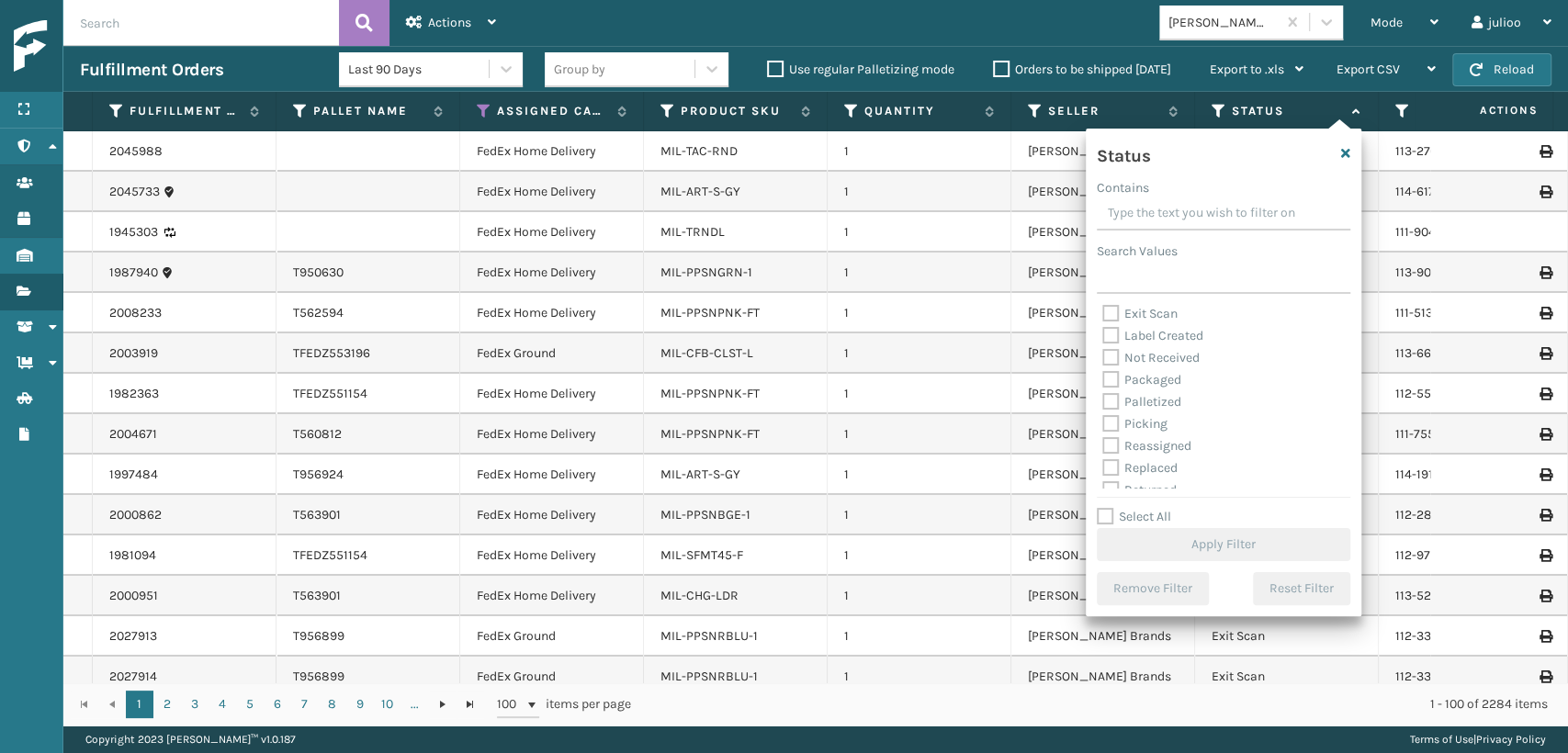
scroll to position [102, 0]
click at [1115, 393] on label "Picking" at bounding box center [1135, 390] width 65 height 16
click at [1103, 391] on input "Picking" at bounding box center [1103, 385] width 1 height 12
checkbox input "true"
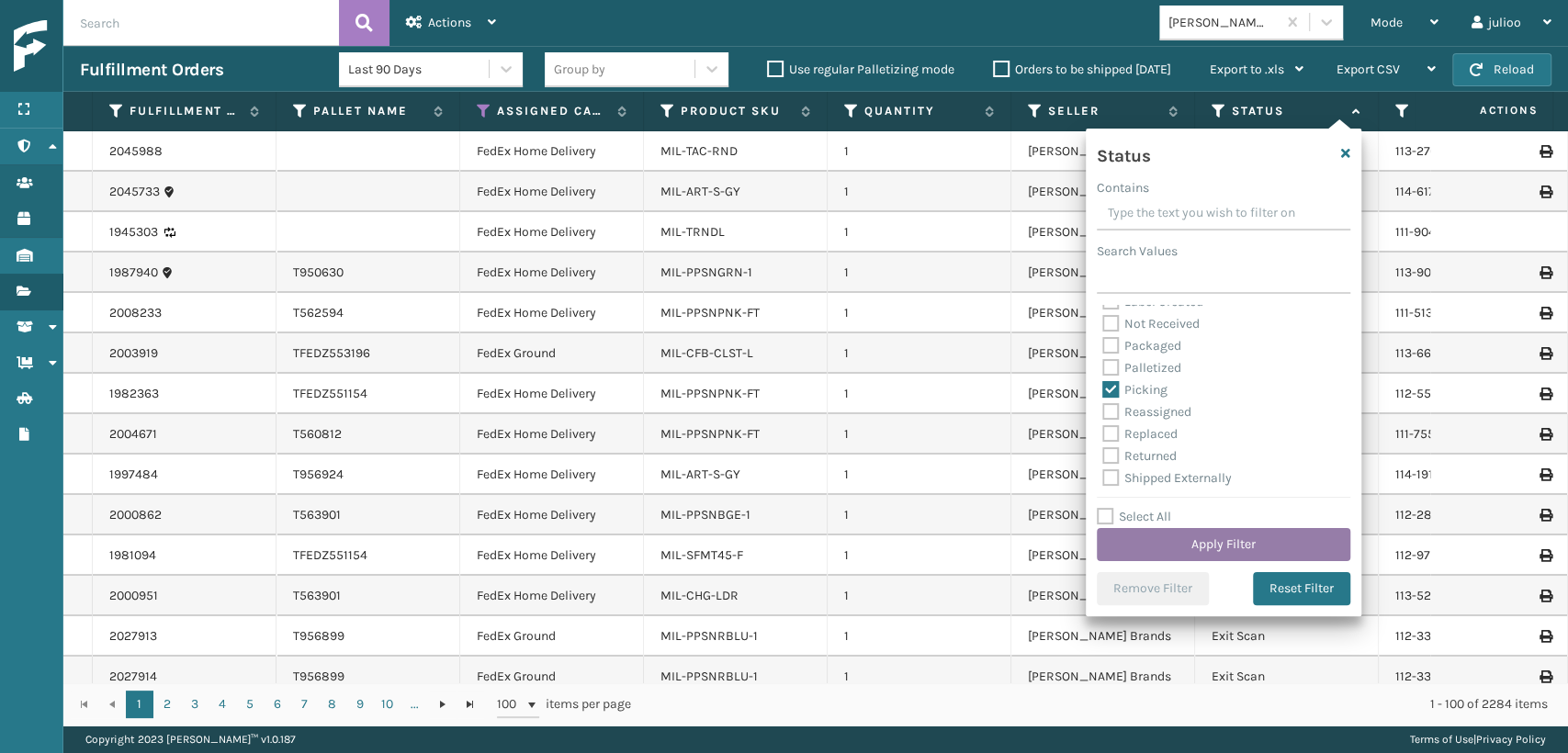
click at [1227, 546] on button "Apply Filter" at bounding box center [1223, 544] width 254 height 33
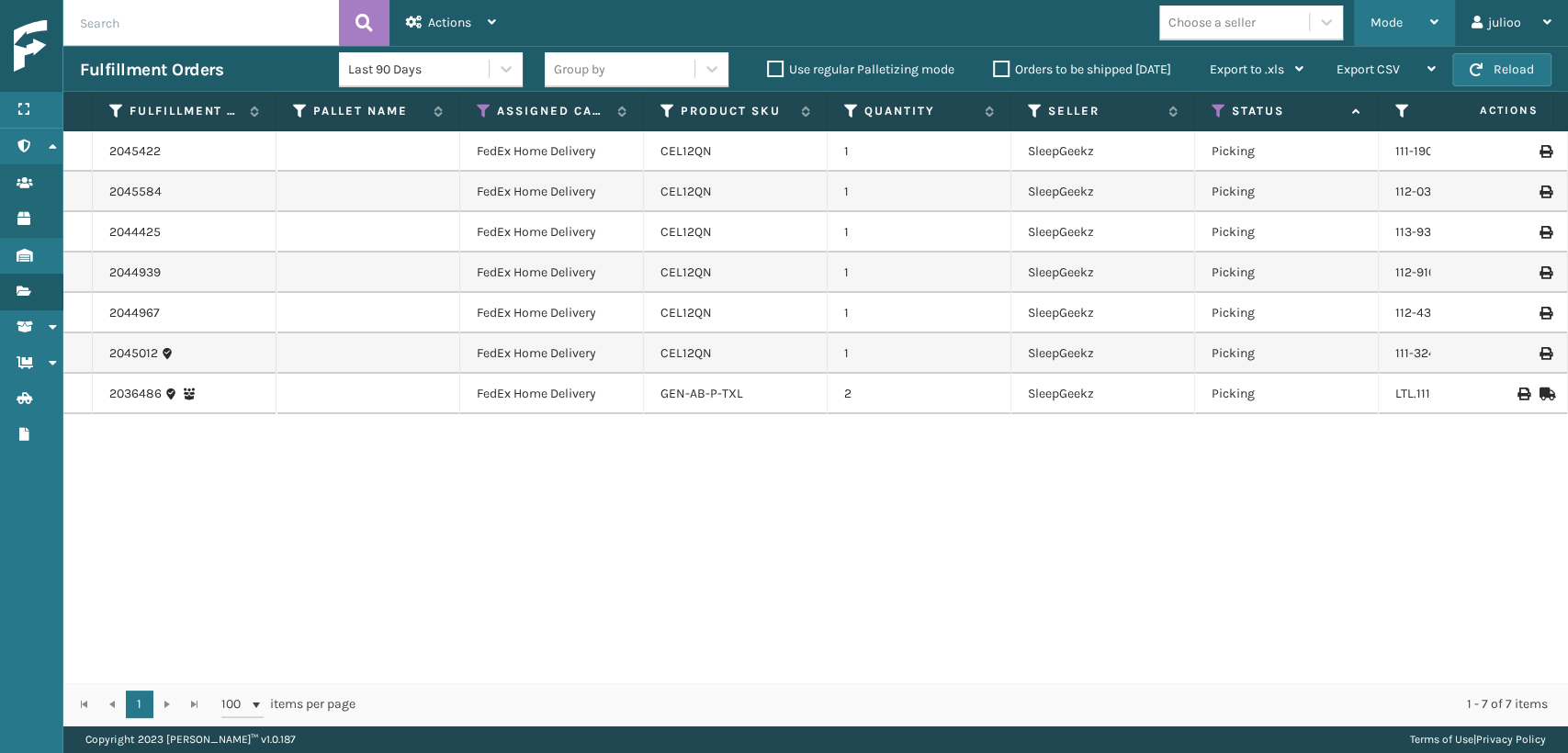
click at [1421, 16] on div "Mode" at bounding box center [1405, 23] width 68 height 46
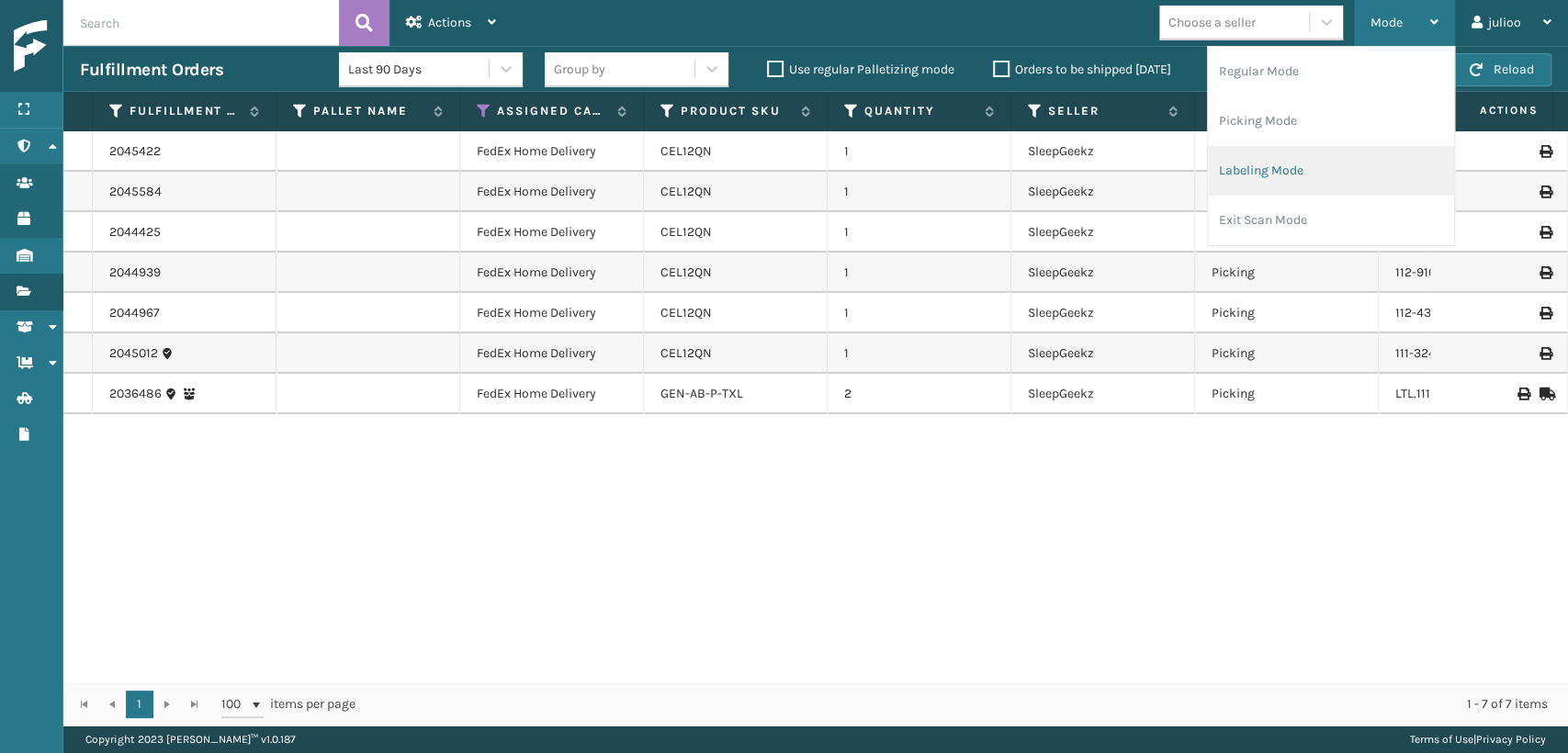
click at [1258, 163] on li "Labeling Mode" at bounding box center [1330, 171] width 246 height 50
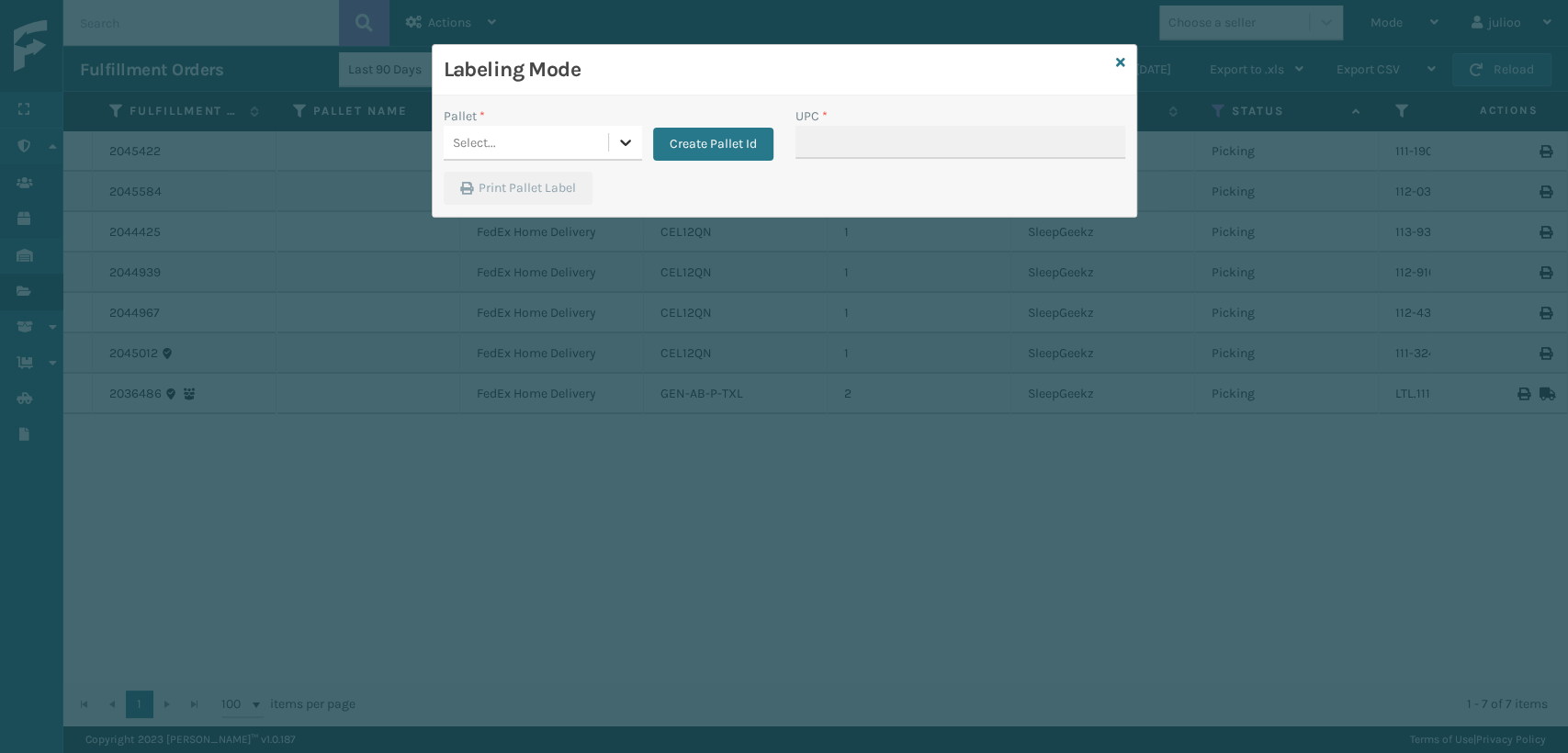
click at [620, 143] on icon at bounding box center [625, 142] width 18 height 18
click at [565, 229] on div "FDXG-373ERSSNUQ" at bounding box center [543, 231] width 198 height 34
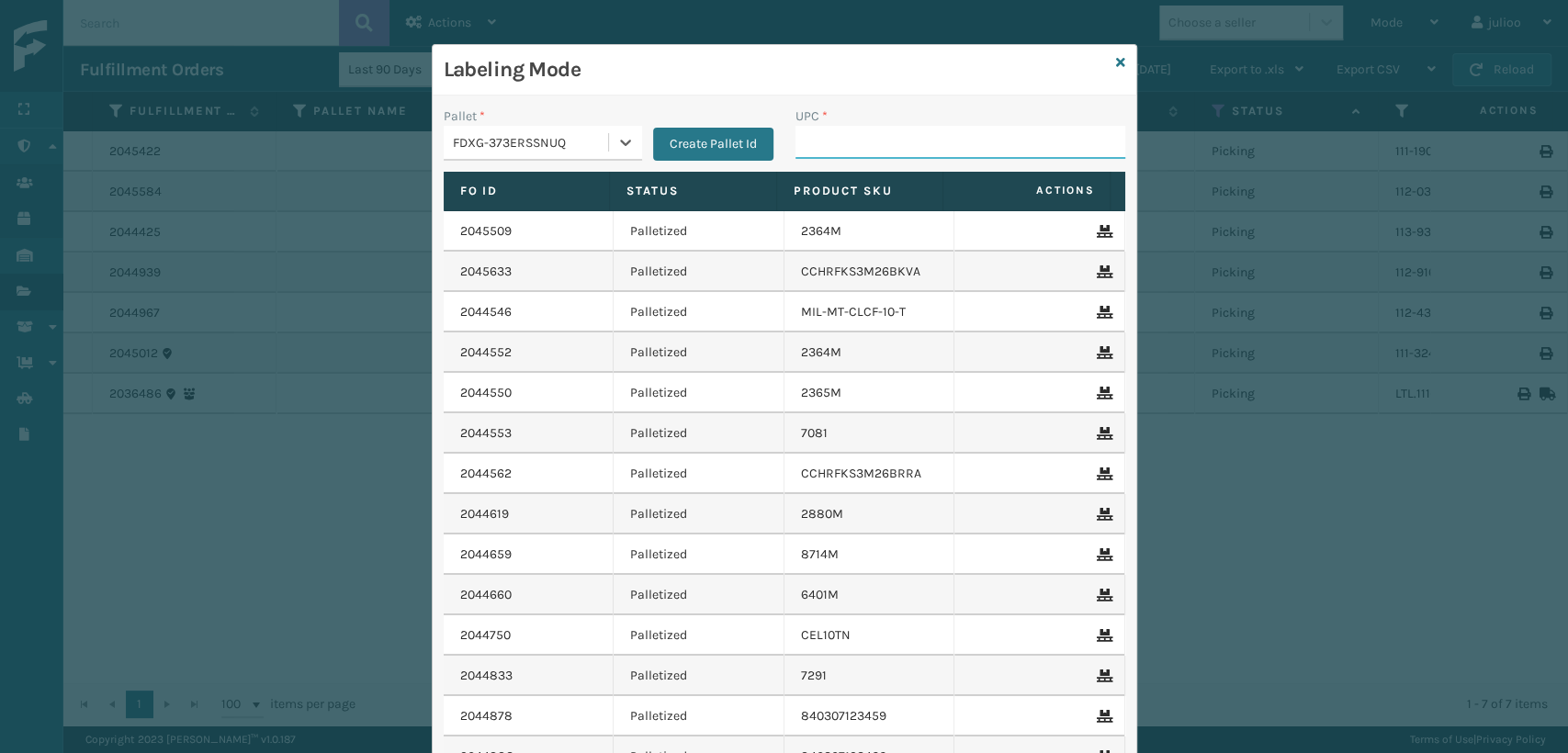
click at [904, 134] on input "UPC *" at bounding box center [960, 142] width 329 height 33
type input "81008196"
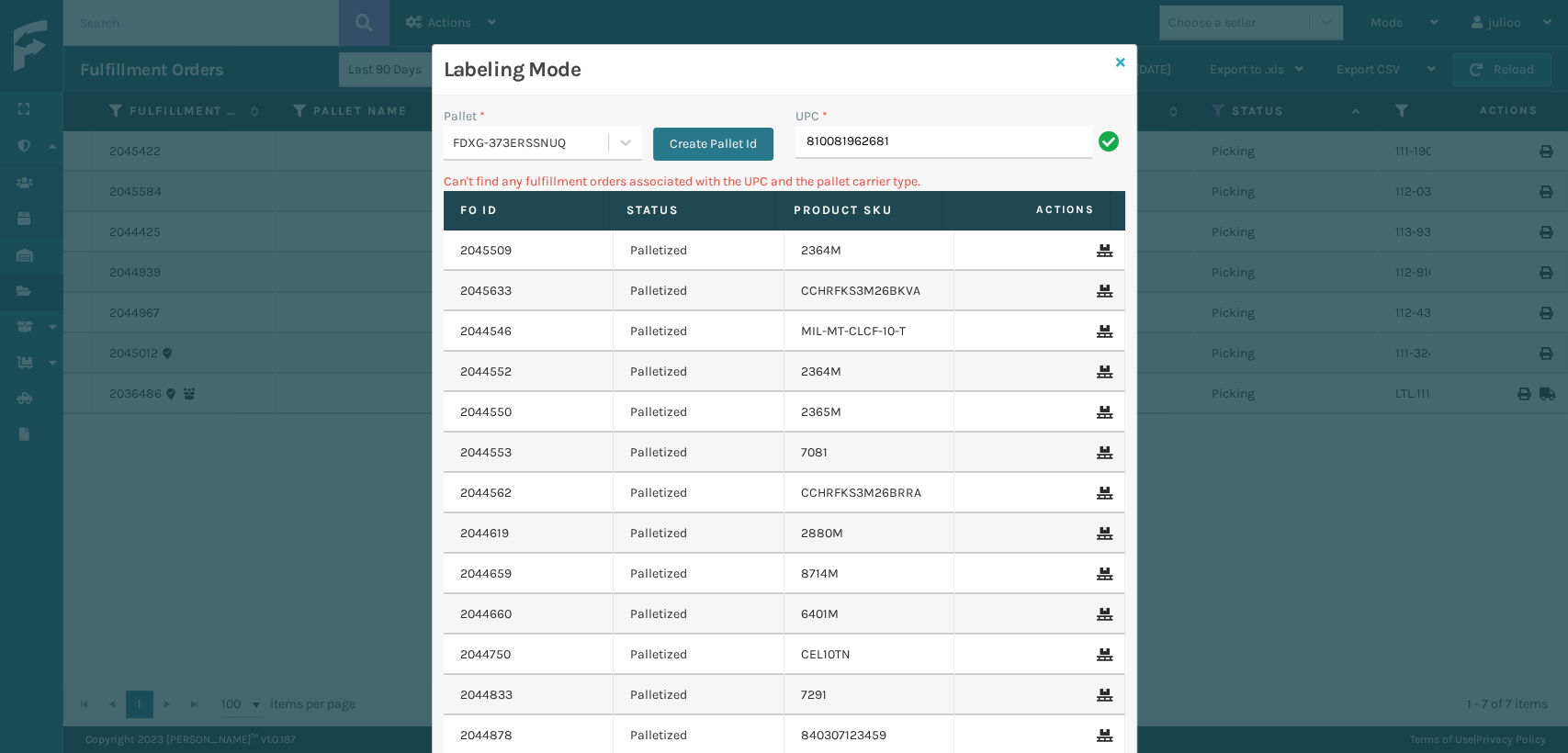
click at [1116, 56] on icon at bounding box center [1121, 62] width 9 height 13
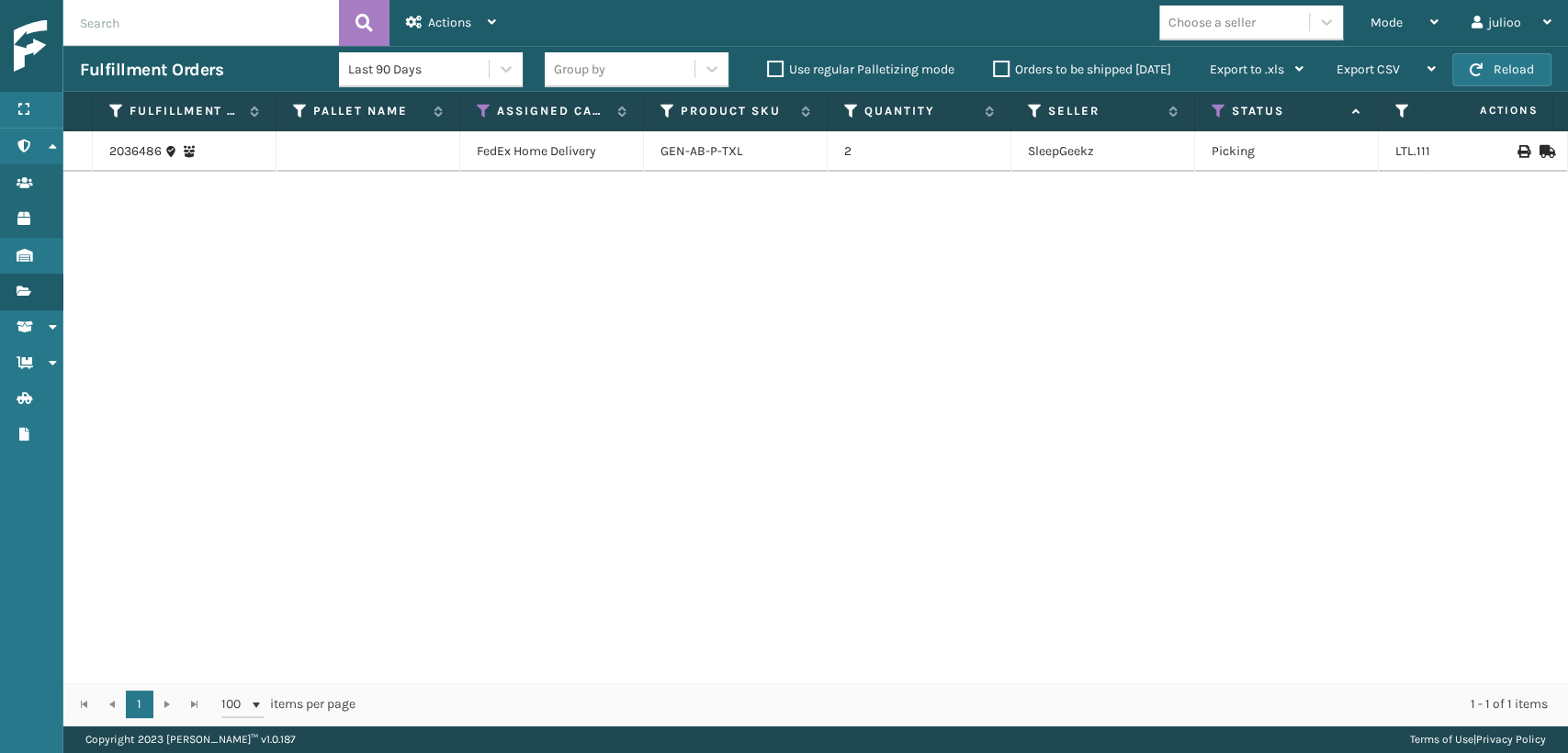
click at [1558, 75] on div "Fulfillment Orders Last 90 Days Group by Use regular Palletizing mode Orders to…" at bounding box center [816, 69] width 1505 height 46
click at [1551, 75] on div "Fulfillment Orders Last 90 Days Group by Use regular Palletizing mode Orders to…" at bounding box center [816, 69] width 1505 height 46
click at [1540, 75] on button "Reload" at bounding box center [1501, 69] width 99 height 33
click at [1267, 595] on div "2036486 FedEx Home Delivery GEN-AB-P-TXL 2 SleepGeekz Picking LTL.111-6652439-1…" at bounding box center [816, 407] width 1505 height 551
click at [1374, 15] on span "Mode" at bounding box center [1387, 23] width 32 height 16
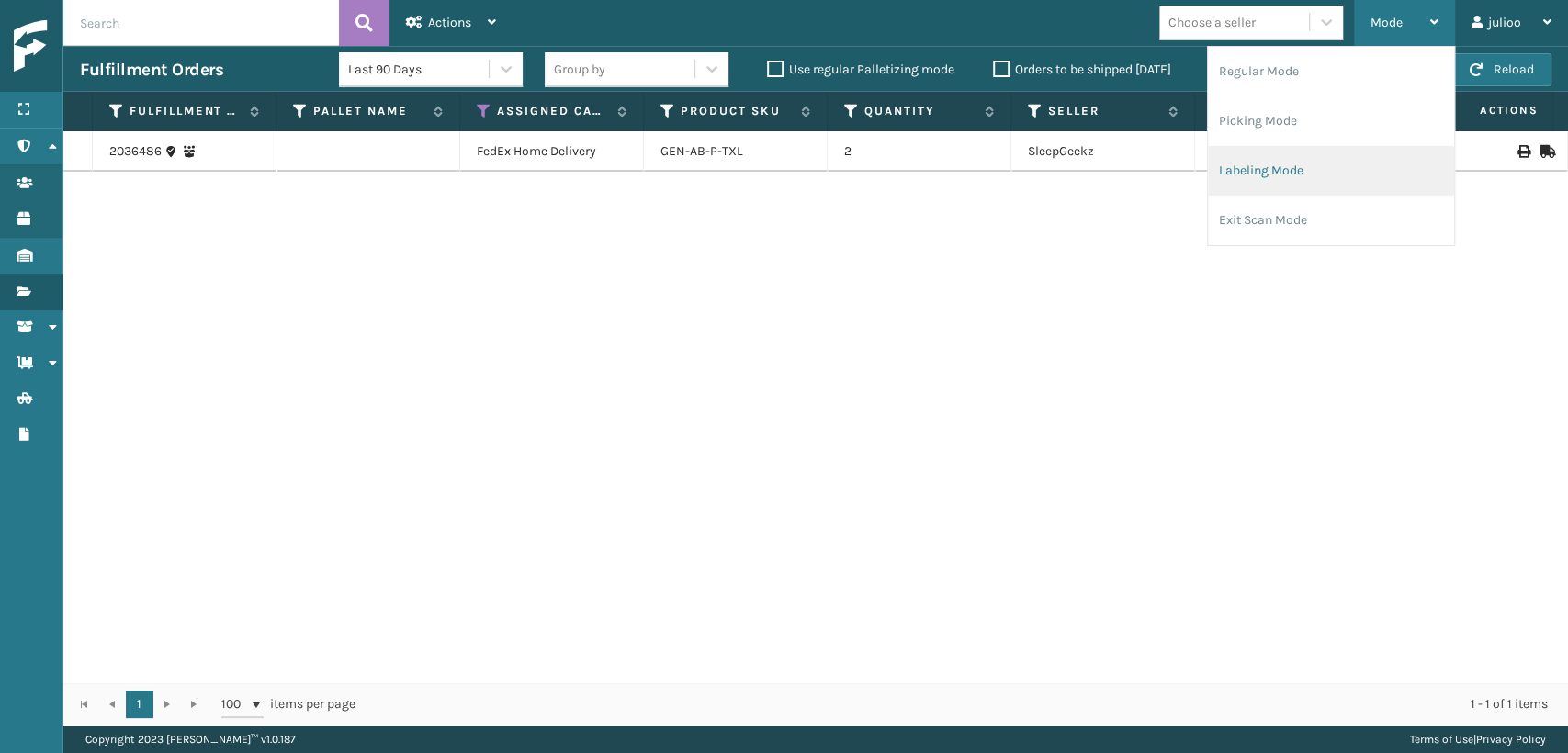
click at [1231, 171] on li "Labeling Mode" at bounding box center [1330, 171] width 246 height 50
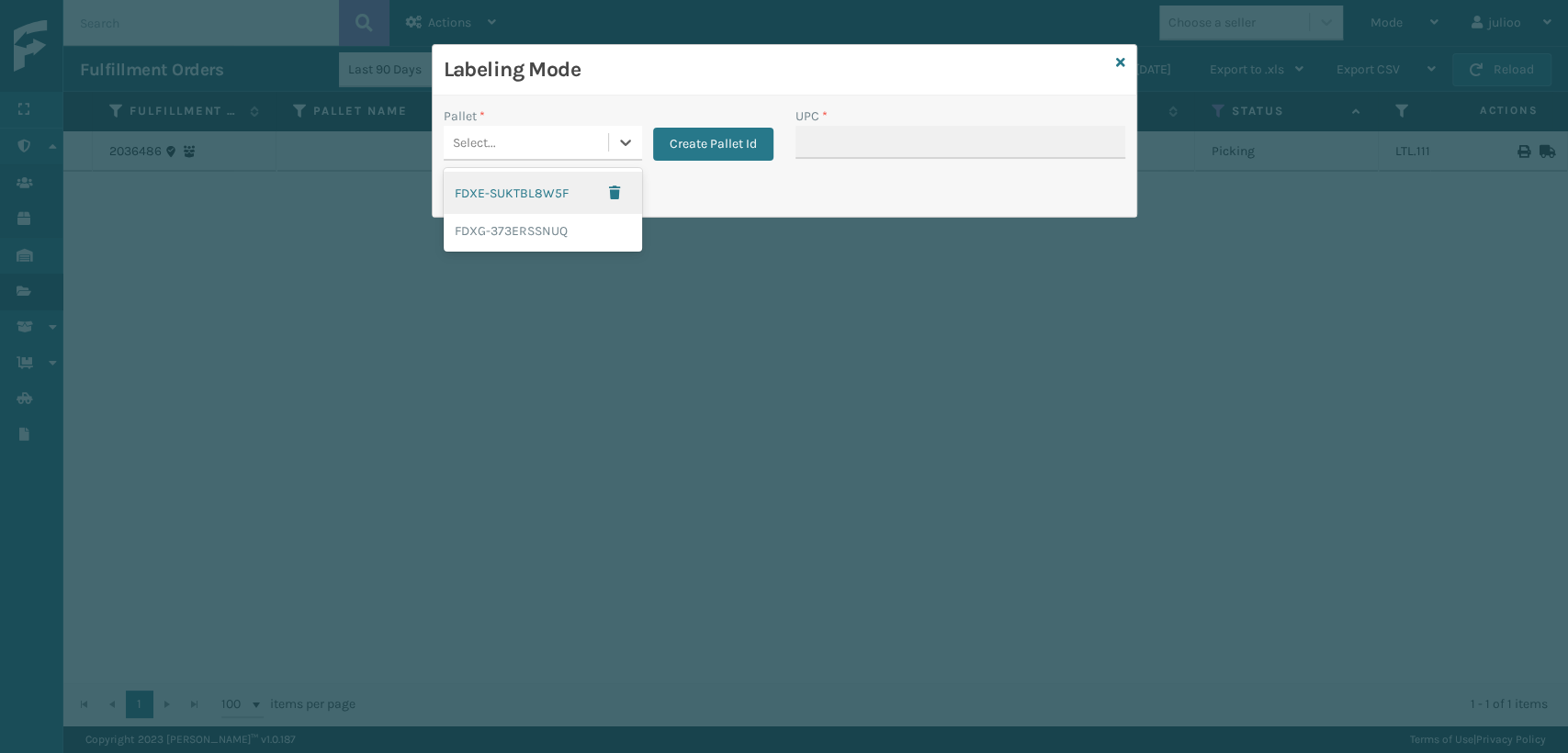
click at [564, 155] on div "Select..." at bounding box center [526, 142] width 164 height 30
click at [1118, 59] on icon at bounding box center [1121, 62] width 9 height 13
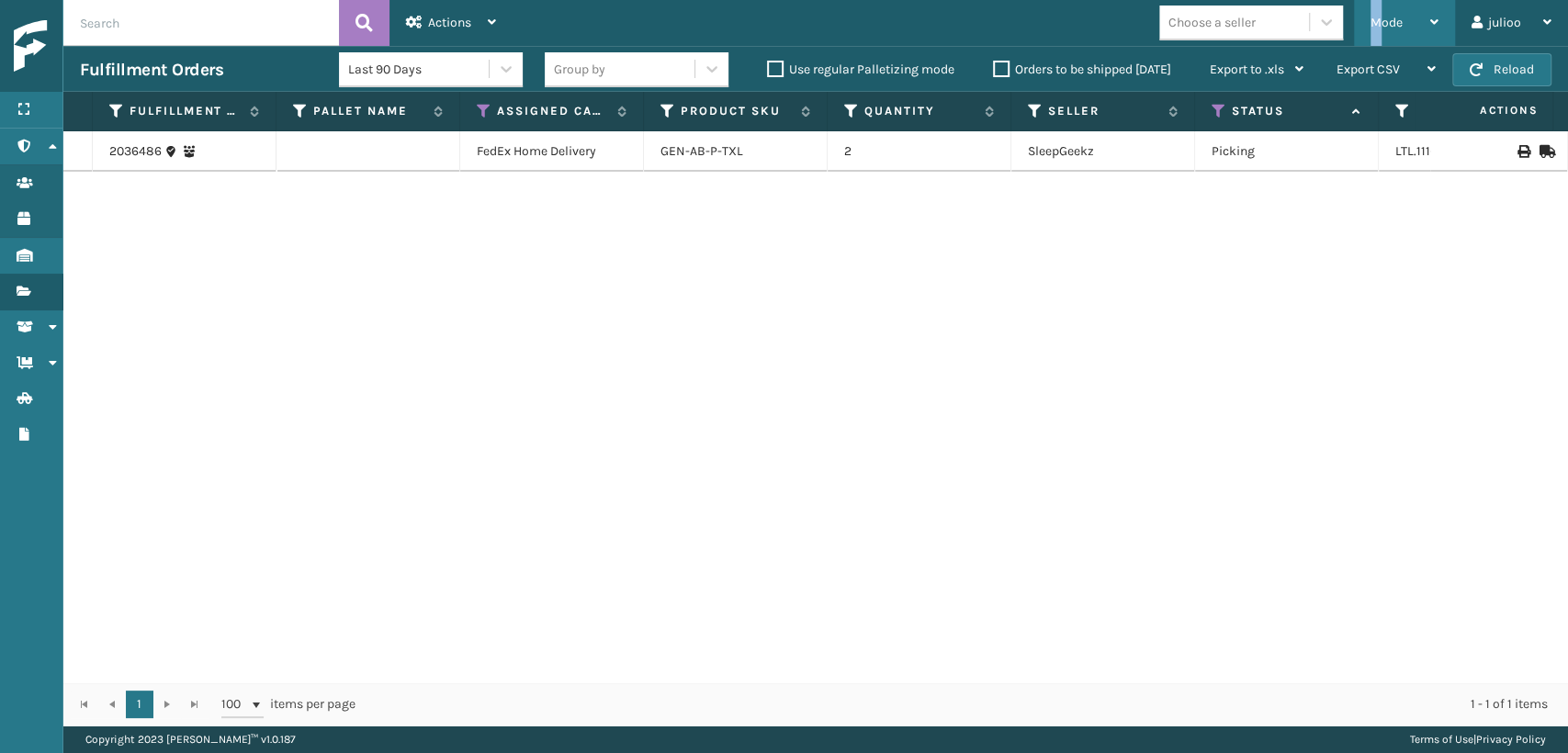
click at [1375, 9] on div "Mode" at bounding box center [1405, 23] width 68 height 46
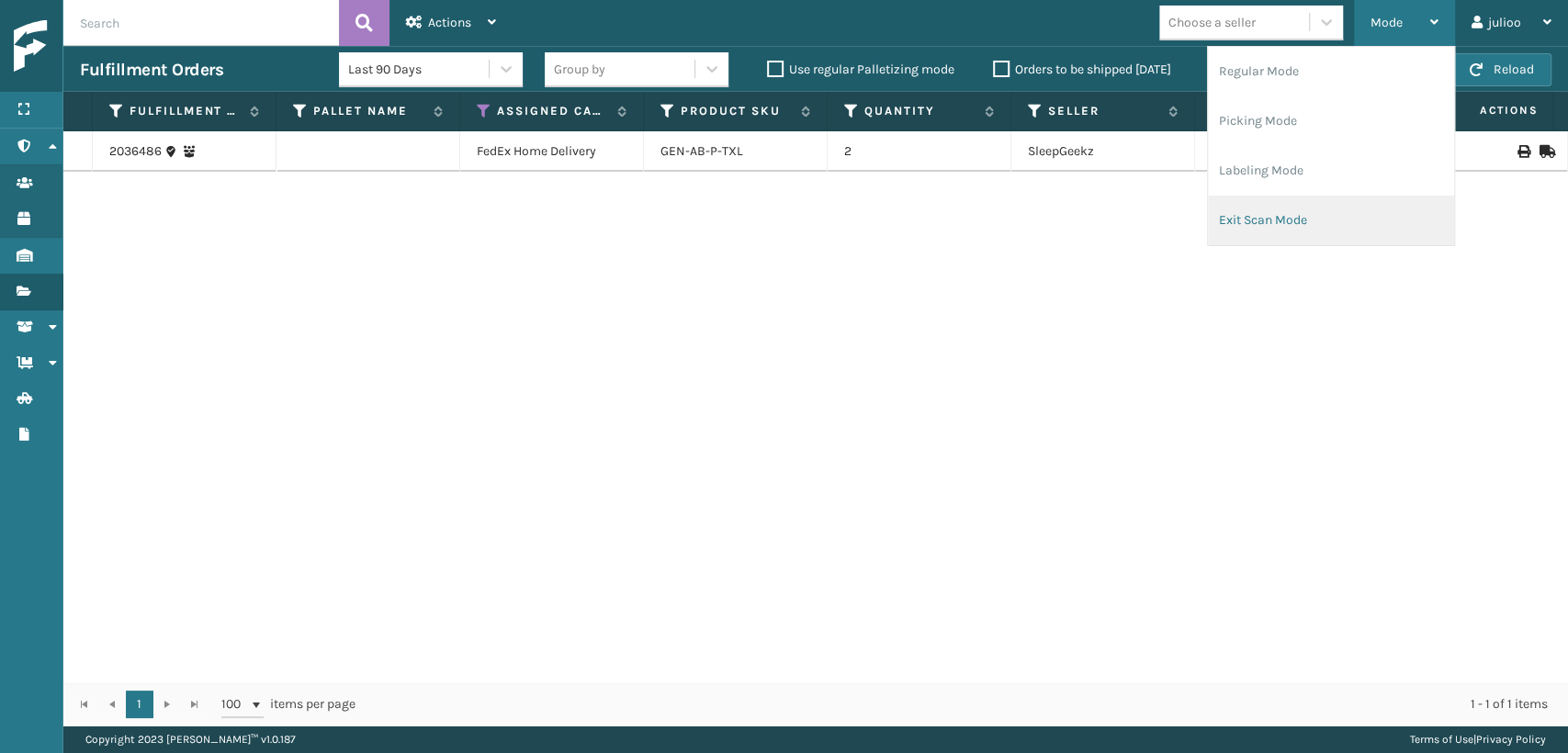
click at [1256, 215] on li "Exit Scan Mode" at bounding box center [1330, 220] width 246 height 50
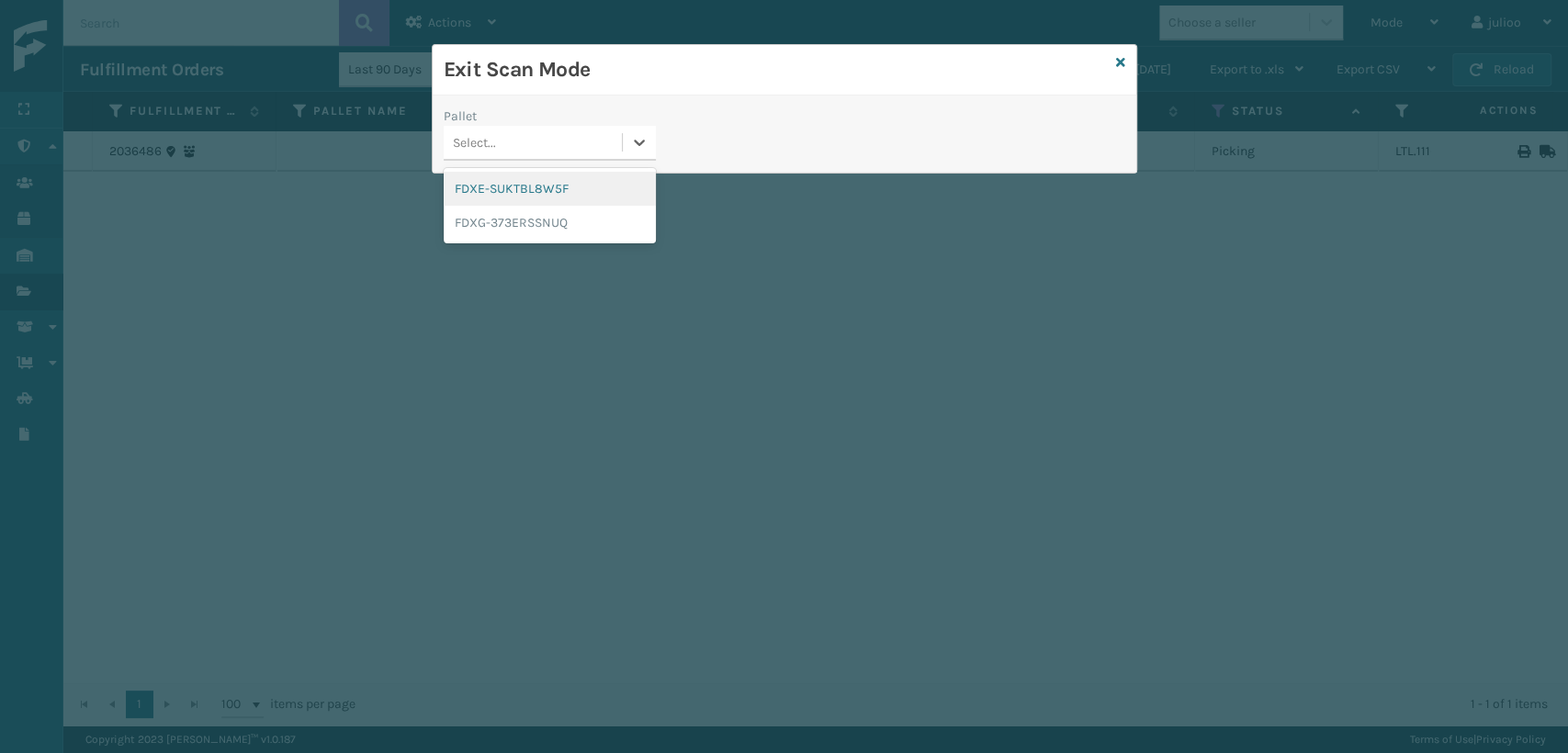
click at [496, 144] on div "Select..." at bounding box center [532, 142] width 178 height 30
click at [503, 222] on div "FDXG-373ERSSNUQ" at bounding box center [549, 223] width 212 height 34
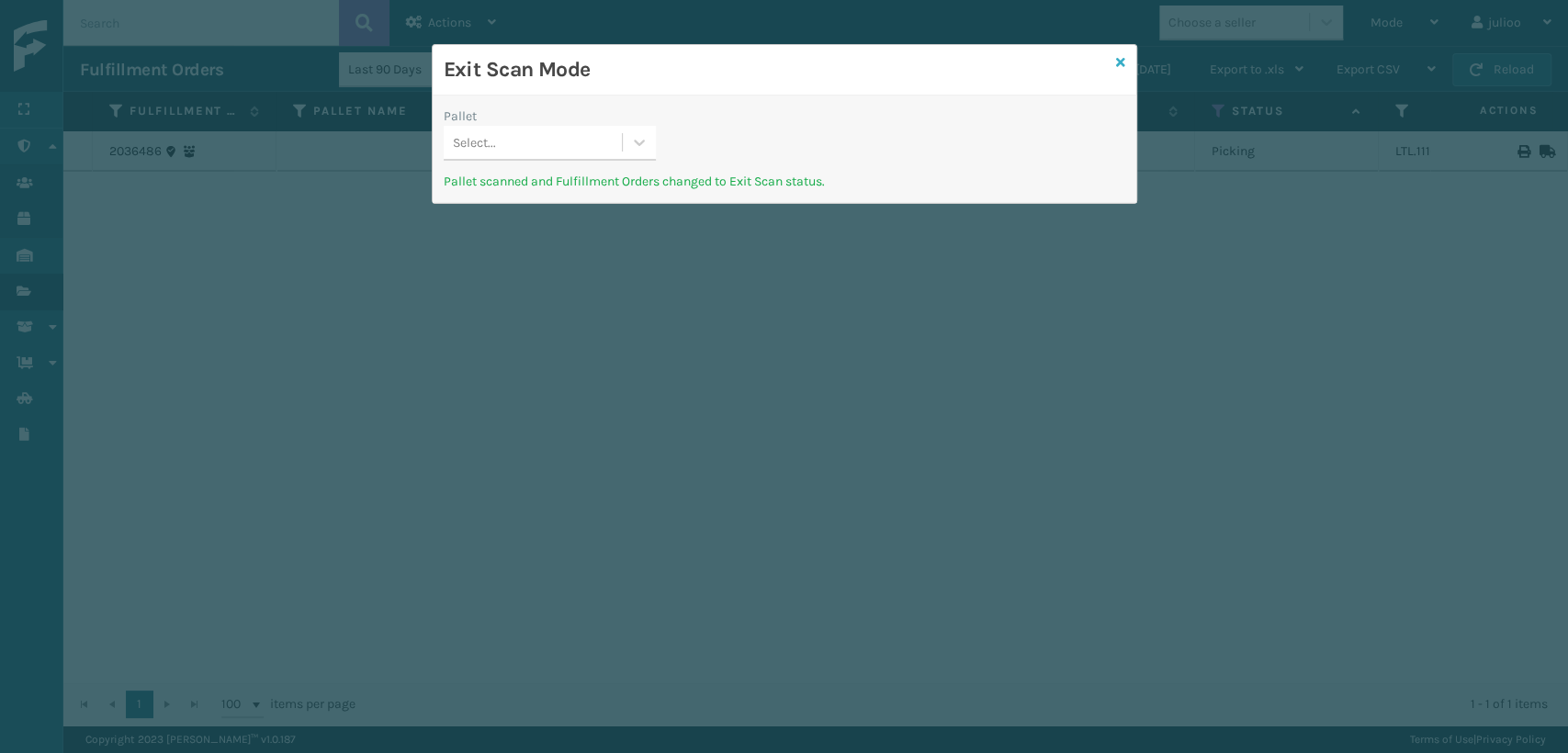
click at [1121, 71] on link at bounding box center [1121, 62] width 9 height 19
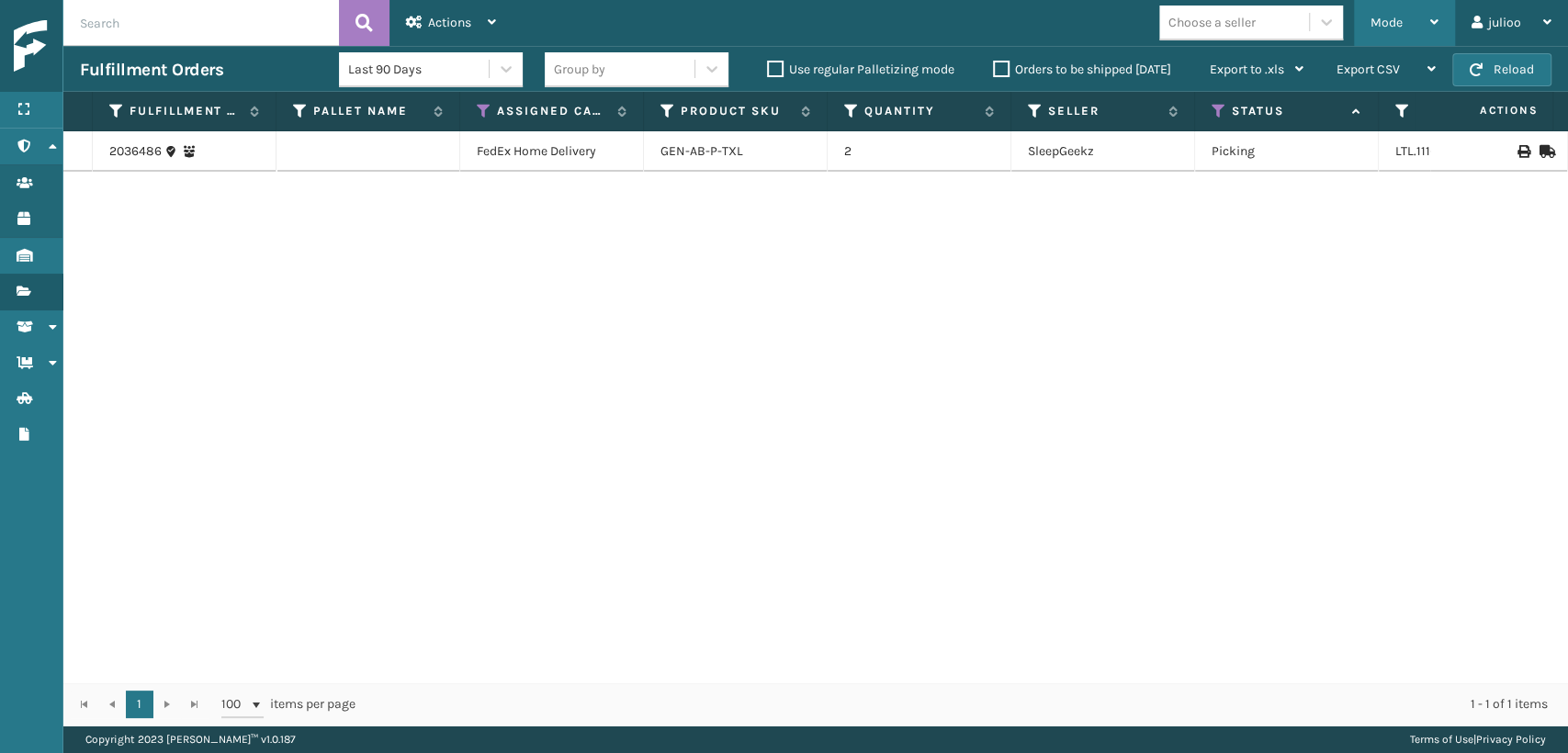
click at [1359, 19] on div "Mode Regular Mode Picking Mode Labeling Mode Exit Scan Mode" at bounding box center [1404, 23] width 101 height 46
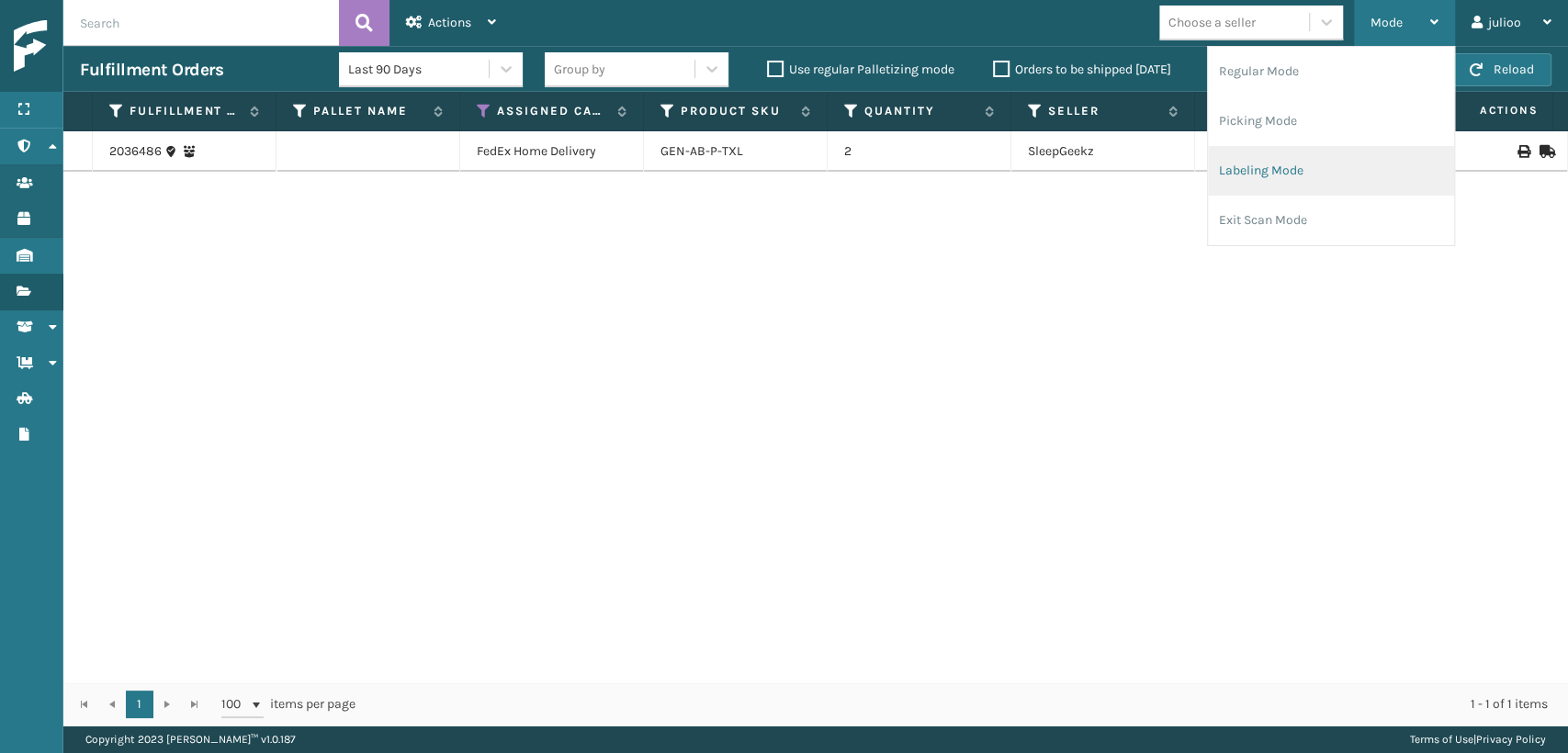
click at [1256, 162] on li "Labeling Mode" at bounding box center [1330, 171] width 246 height 50
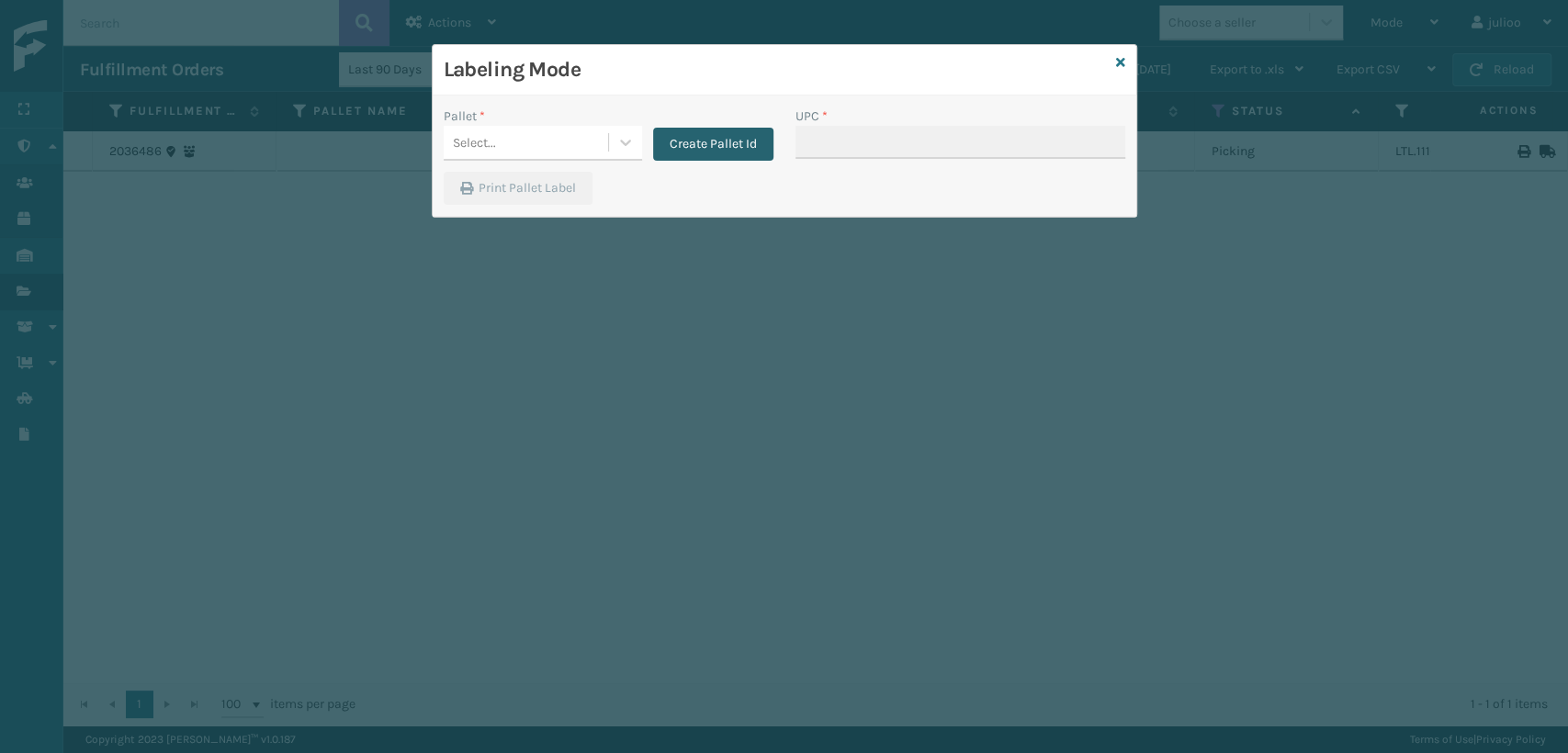
click at [757, 138] on button "Create Pallet Id" at bounding box center [713, 143] width 120 height 33
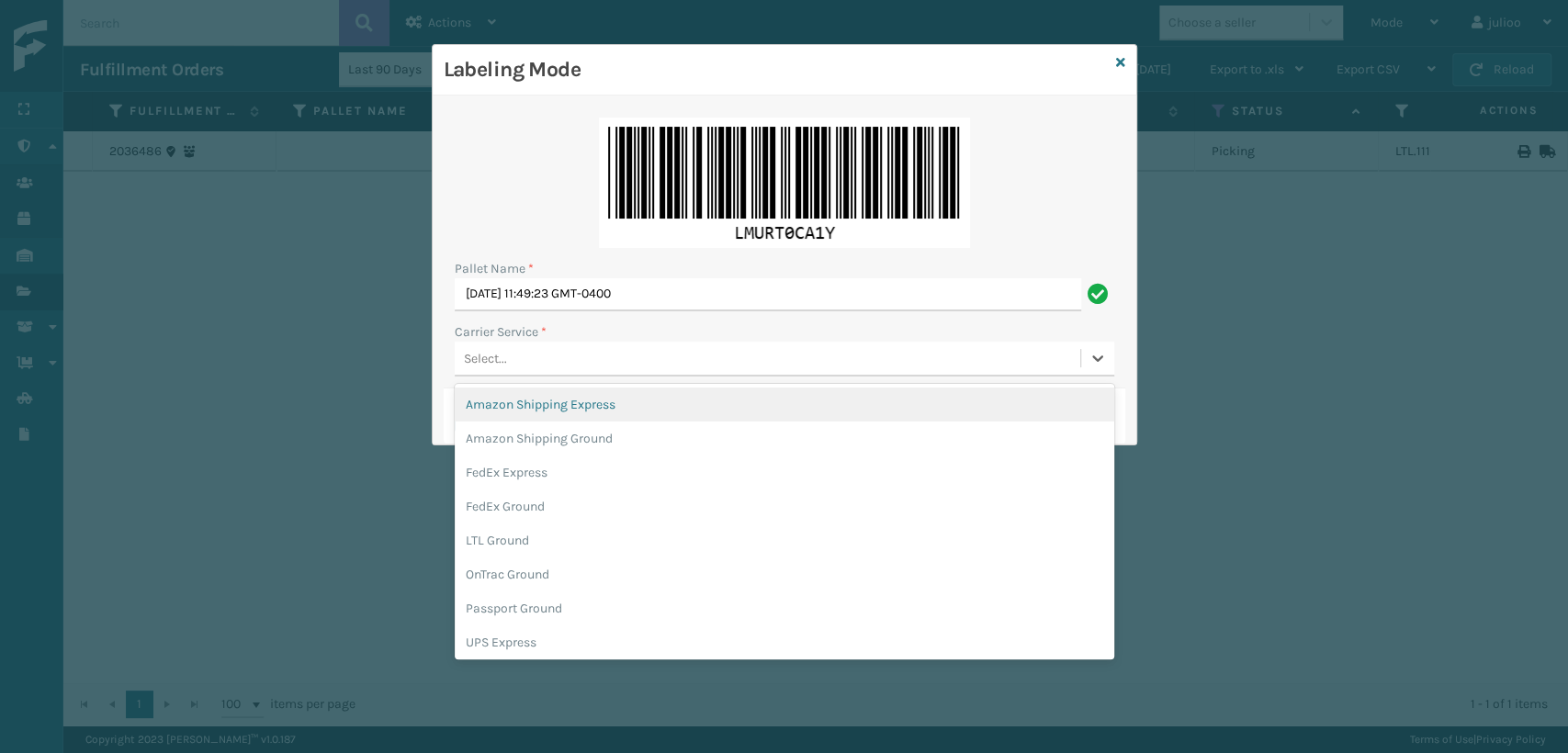
click at [476, 356] on div "Select..." at bounding box center [485, 359] width 43 height 19
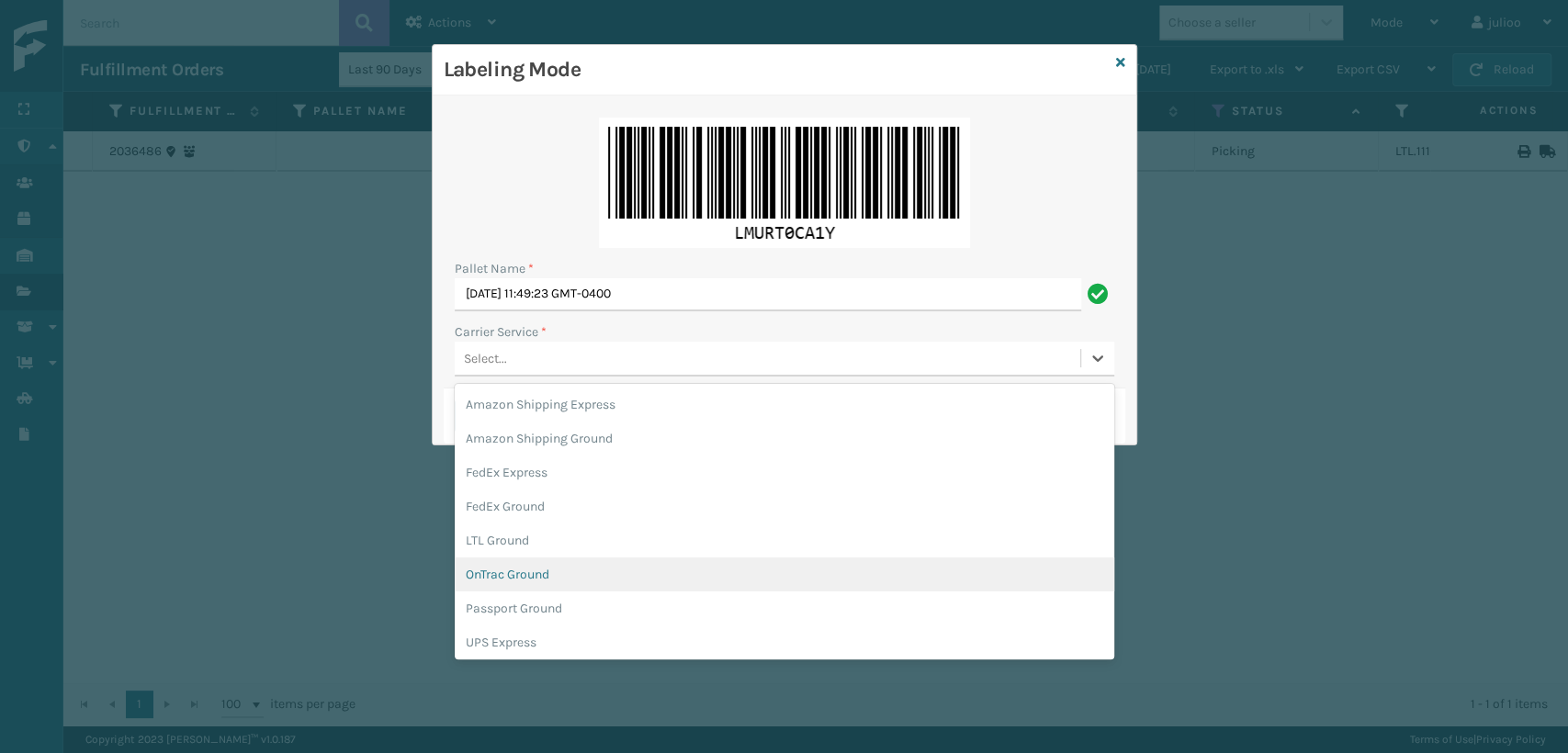
scroll to position [105, 0]
click at [516, 581] on div "UPS Ground" at bounding box center [784, 572] width 660 height 34
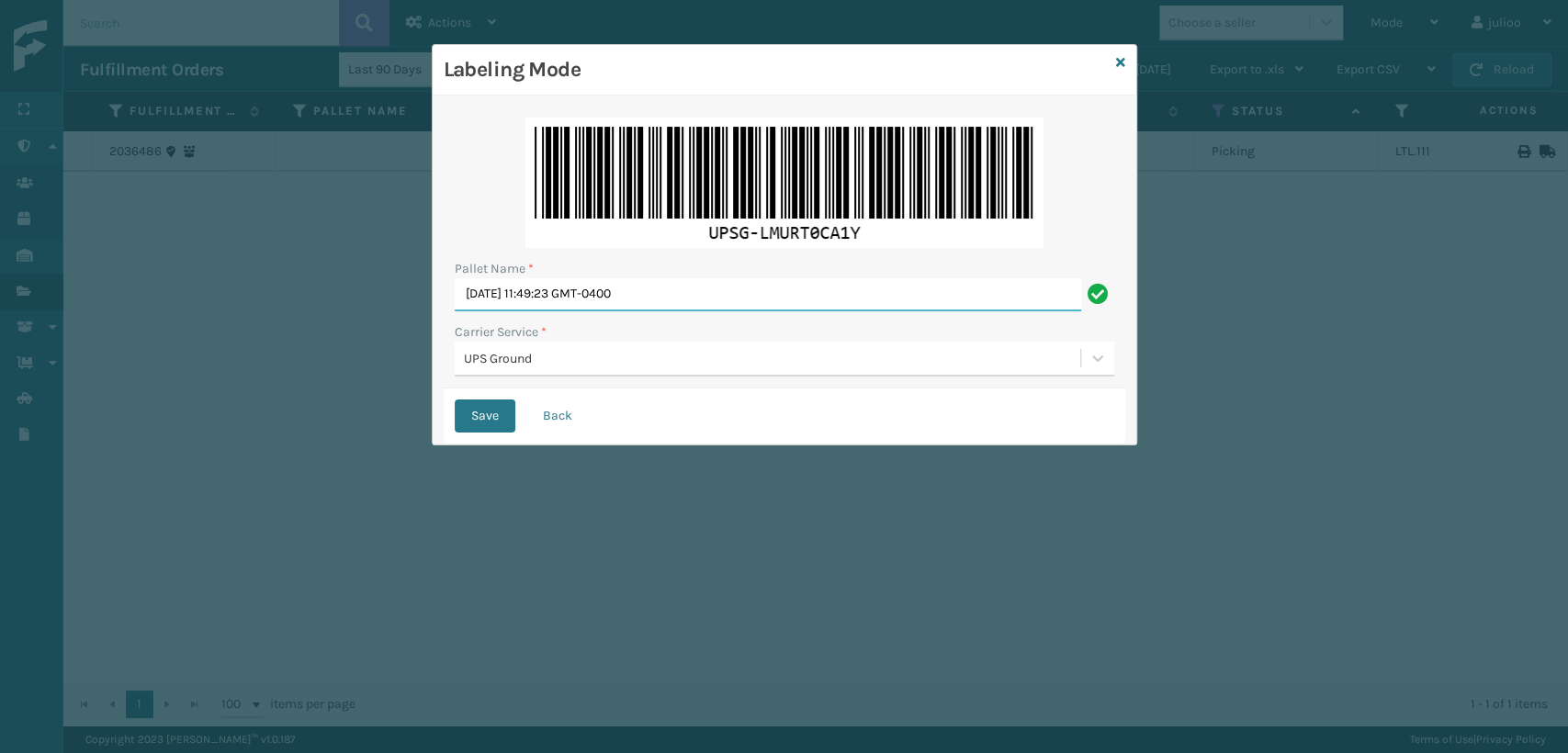
drag, startPoint x: 734, startPoint y: 296, endPoint x: 194, endPoint y: 357, distance: 543.4
click at [194, 357] on div "Labeling Mode Pallet Name * [DATE] 11:49:23 GMT-0400 Carrier Service * UPS Grou…" at bounding box center [784, 376] width 1568 height 753
type input "UPST1851933"
click at [455, 399] on button "Save" at bounding box center [485, 415] width 60 height 33
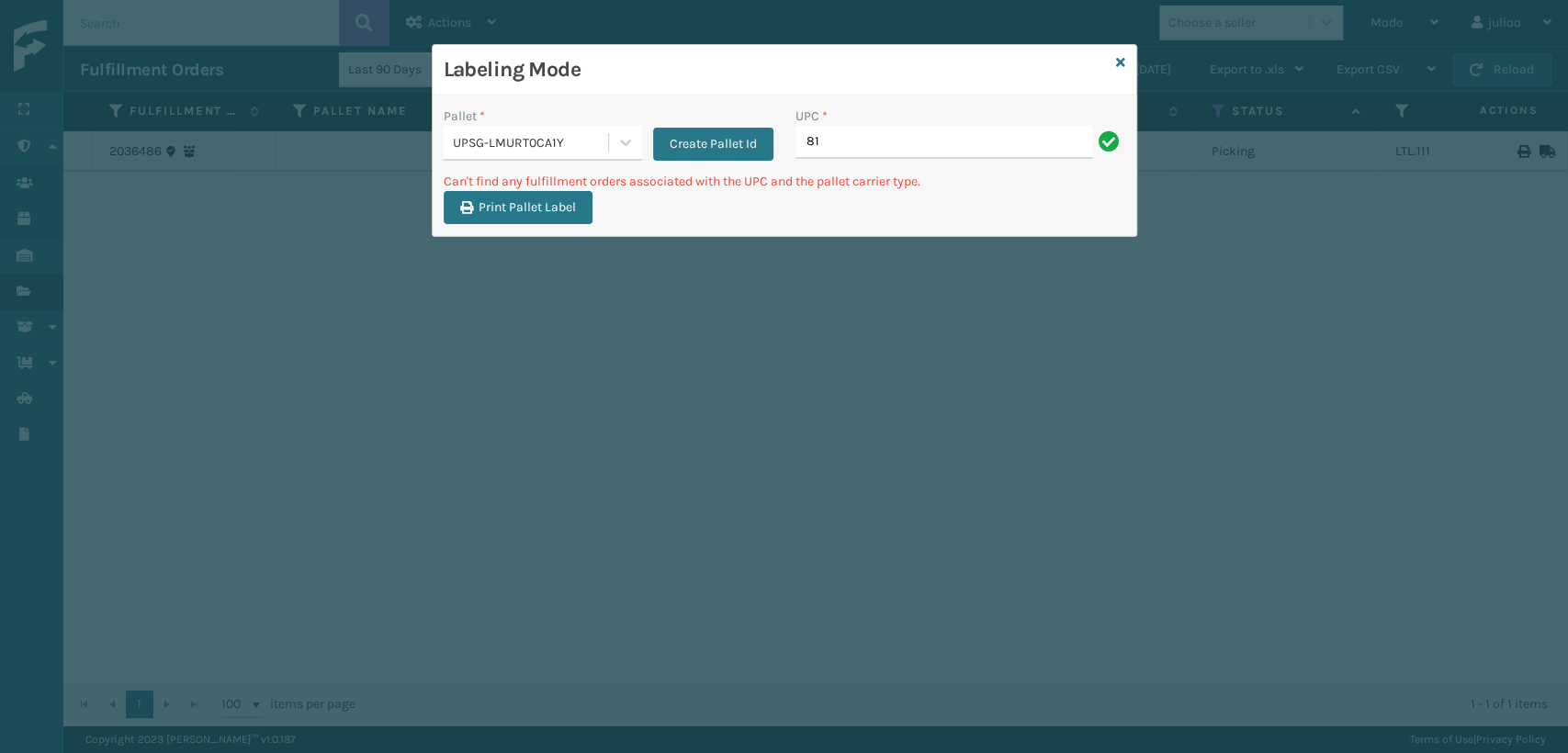
type input "8"
click at [1117, 58] on icon at bounding box center [1121, 62] width 9 height 13
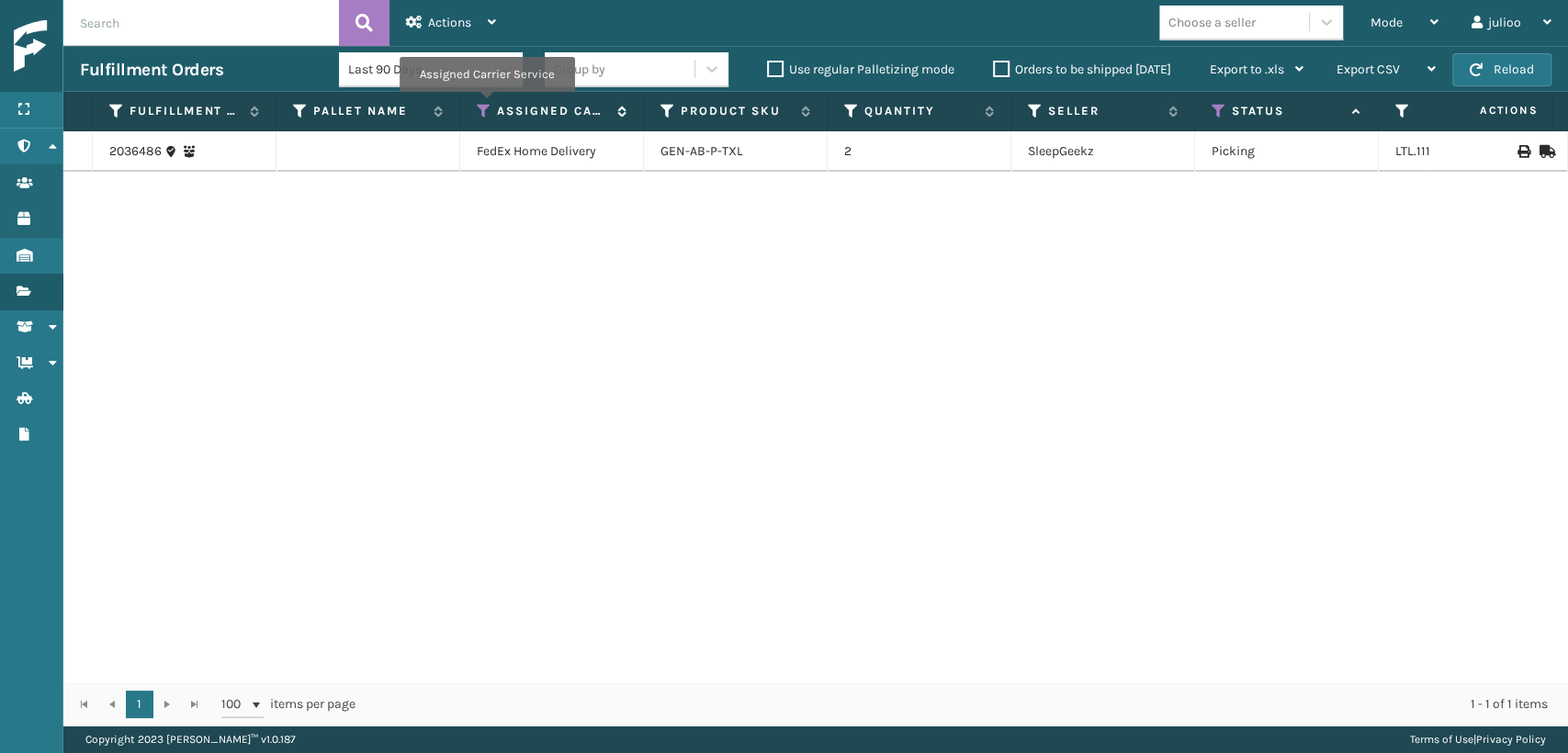
click at [486, 105] on icon at bounding box center [484, 111] width 15 height 17
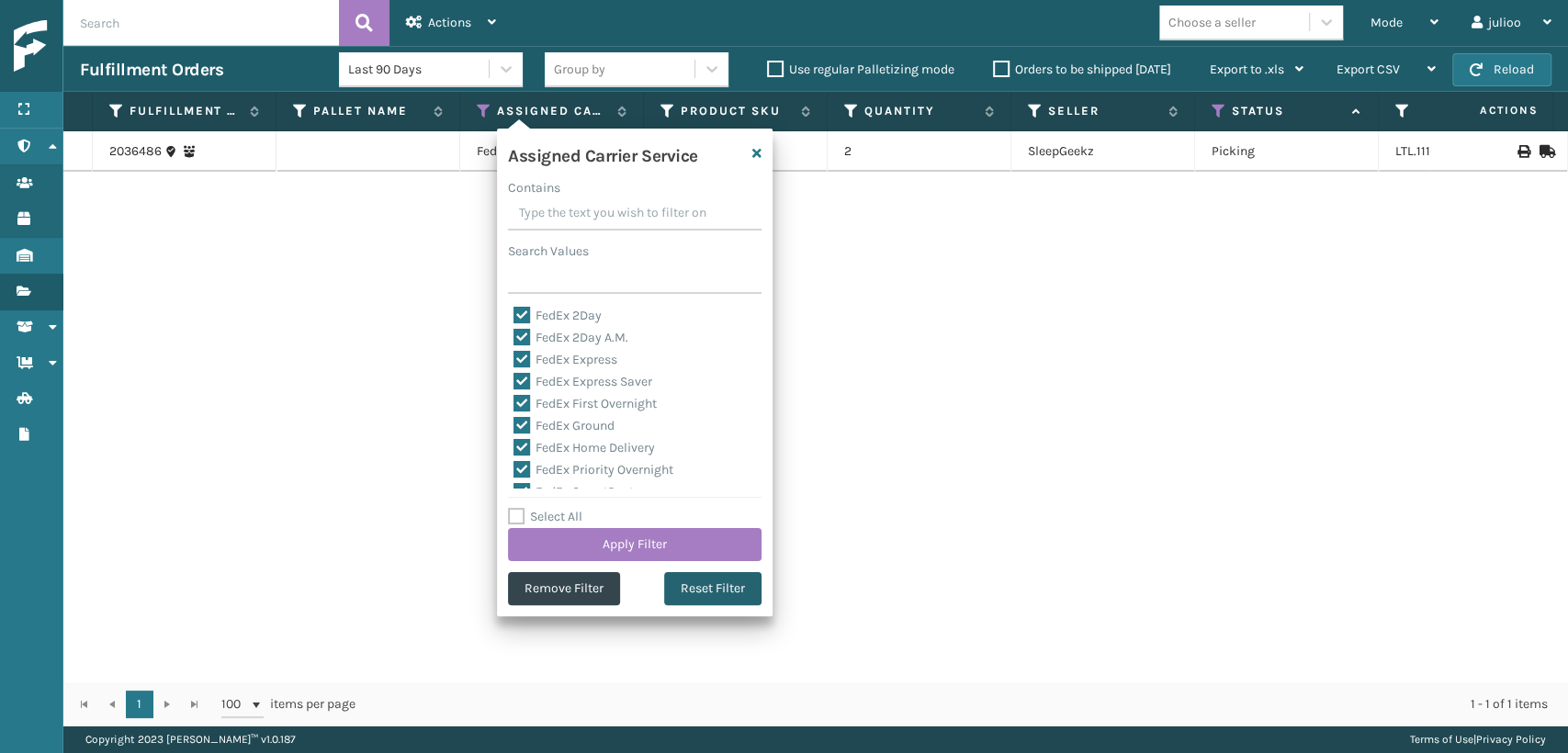
click at [714, 594] on button "Reset Filter" at bounding box center [712, 588] width 97 height 33
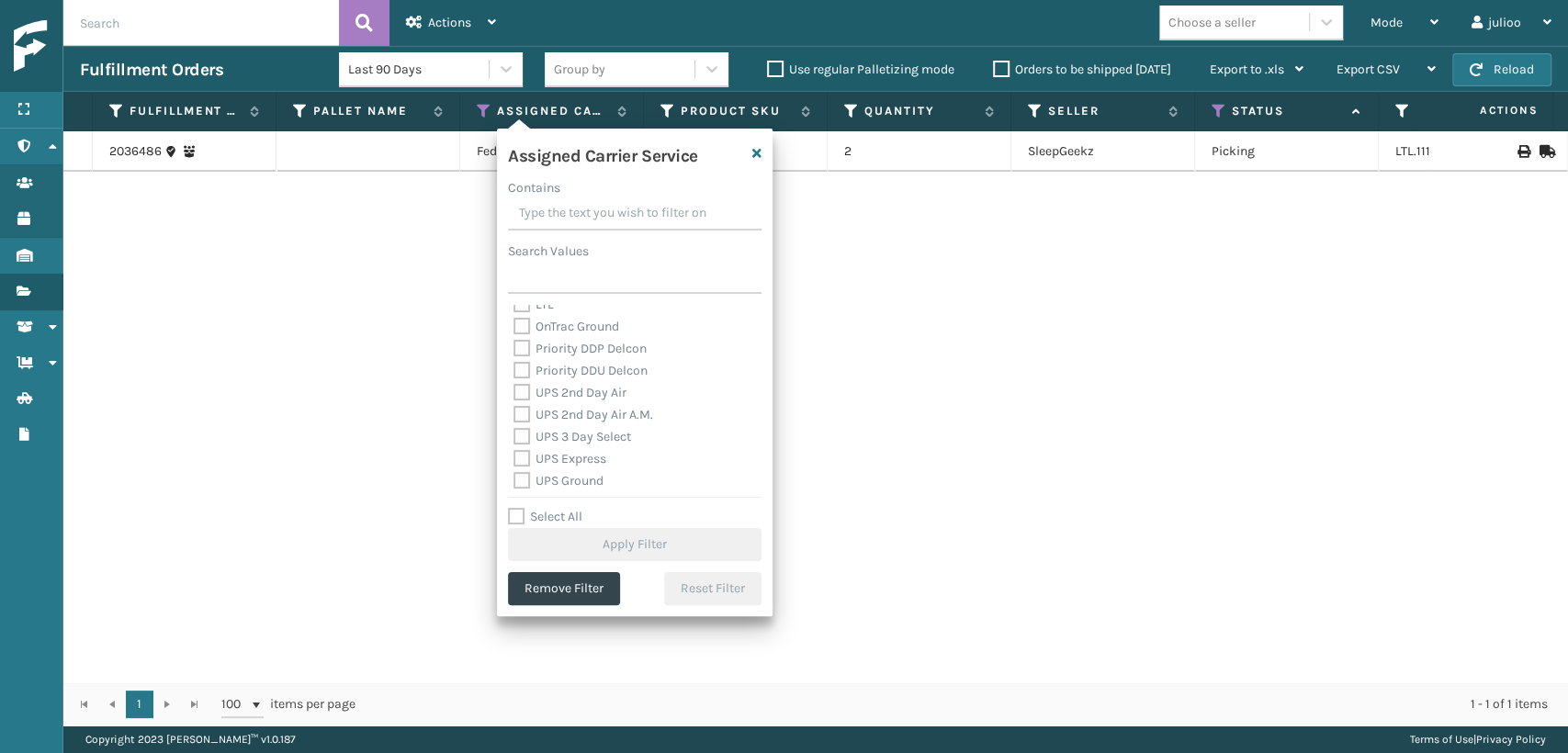
scroll to position [306, 0]
click at [522, 355] on label "UPS 2nd Day Air" at bounding box center [570, 362] width 113 height 16
click at [514, 355] on input "UPS 2nd Day Air" at bounding box center [514, 358] width 1 height 12
checkbox input "true"
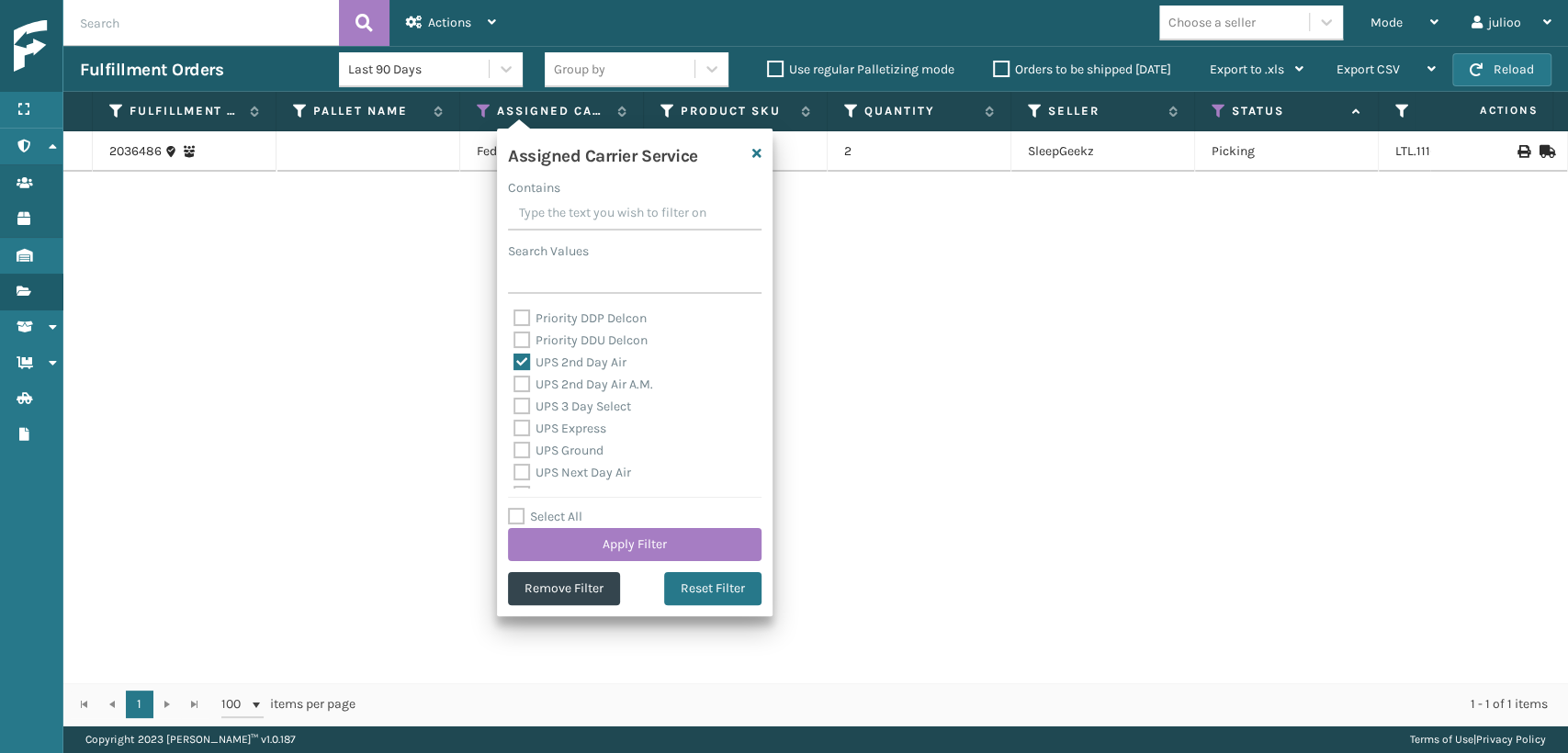
click at [519, 388] on label "UPS 2nd Day Air A.M." at bounding box center [583, 384] width 140 height 16
click at [514, 386] on input "UPS 2nd Day Air A.M." at bounding box center [514, 379] width 1 height 12
checkbox input "true"
click at [529, 416] on div "UPS 3 Day Select" at bounding box center [634, 406] width 243 height 22
click at [523, 398] on label "UPS 3 Day Select" at bounding box center [572, 406] width 118 height 16
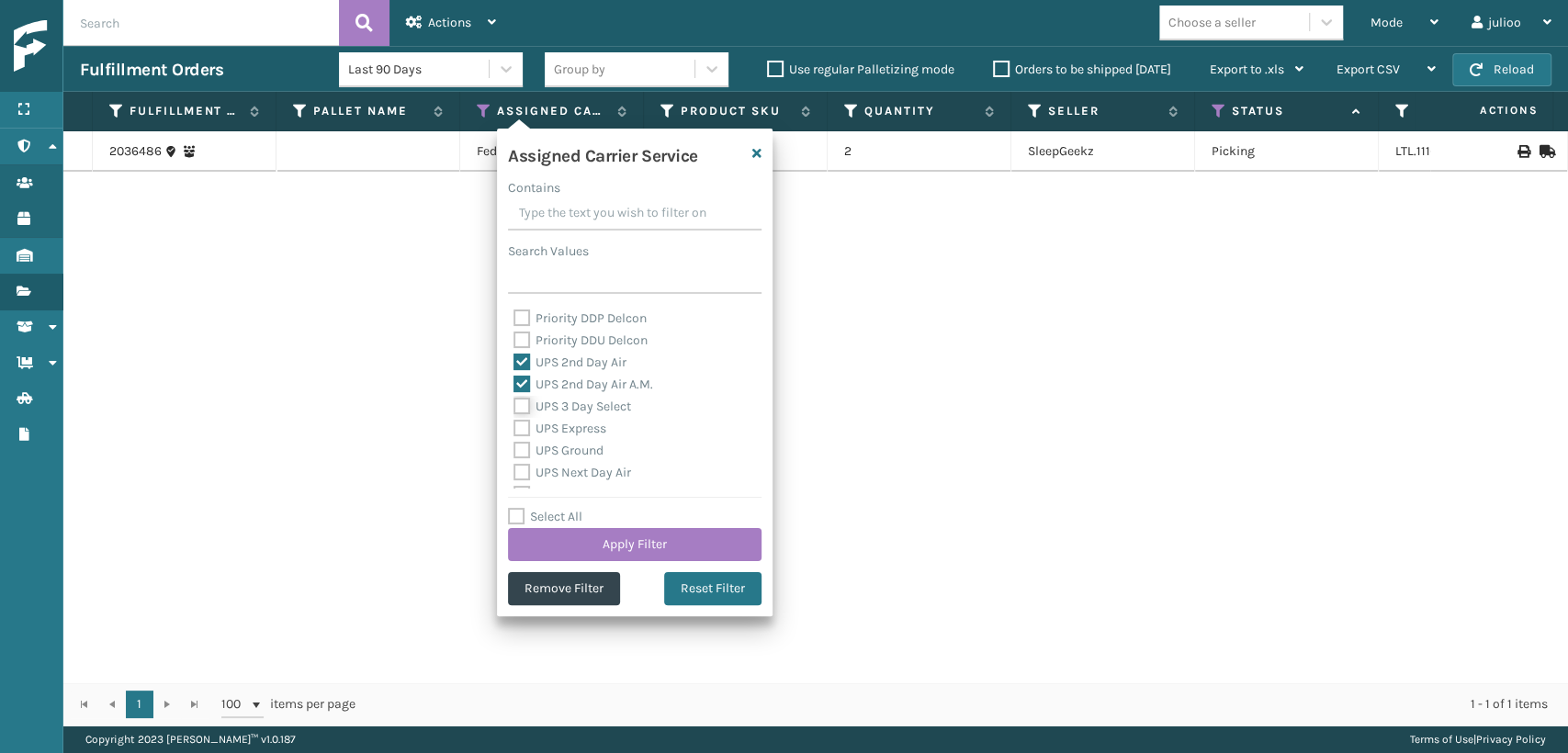
click at [514, 398] on input "UPS 3 Day Select" at bounding box center [514, 401] width 1 height 12
checkbox input "true"
click at [521, 423] on label "UPS Express" at bounding box center [560, 428] width 93 height 16
click at [514, 423] on input "UPS Express" at bounding box center [514, 424] width 1 height 12
checkbox input "true"
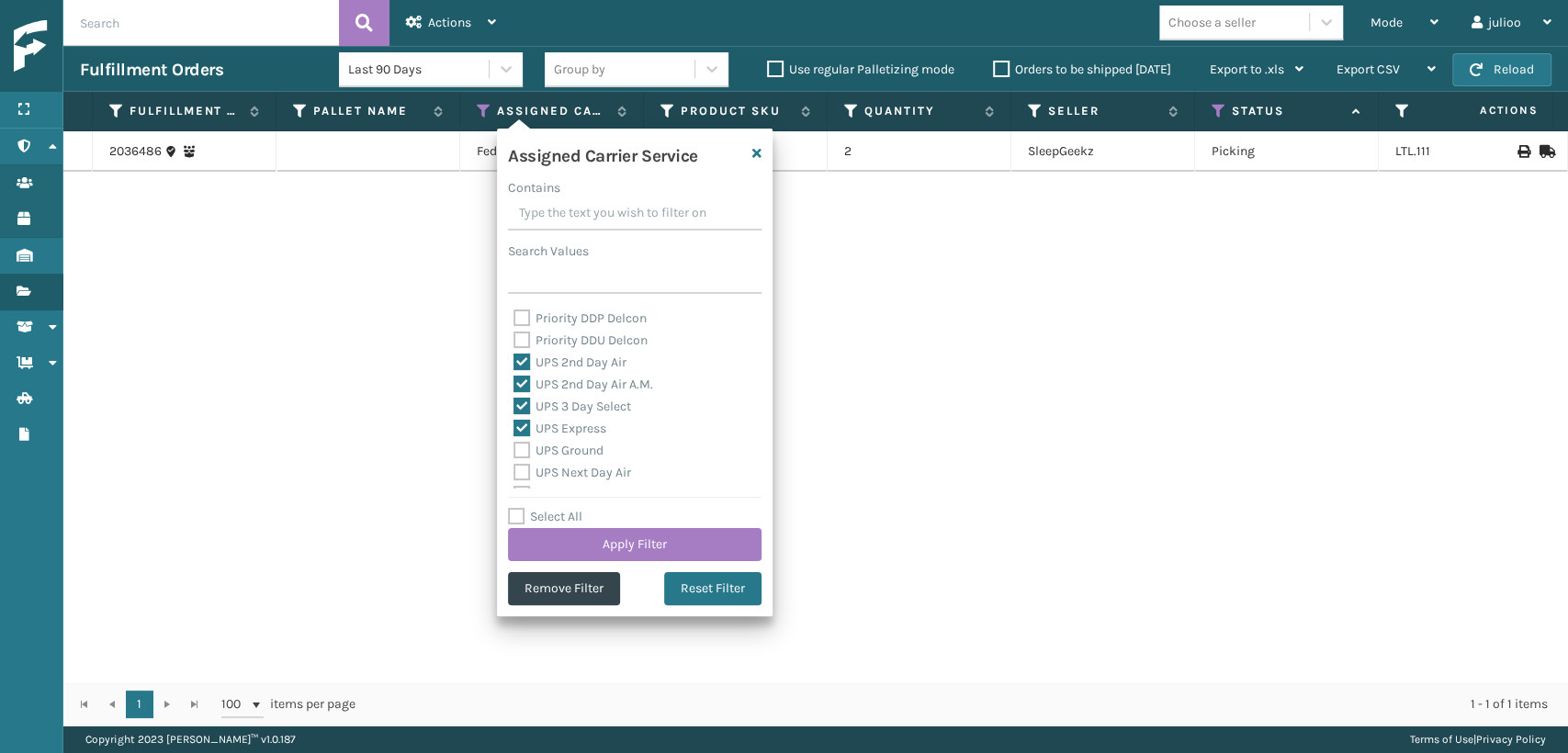
click at [520, 441] on div "UPS Ground" at bounding box center [634, 450] width 243 height 22
click at [522, 464] on label "UPS Next Day Air" at bounding box center [572, 472] width 118 height 16
click at [522, 438] on div "UPS Express" at bounding box center [634, 428] width 243 height 22
click at [519, 455] on label "UPS Ground" at bounding box center [558, 450] width 90 height 16
click at [514, 452] on input "UPS Ground" at bounding box center [514, 445] width 1 height 12
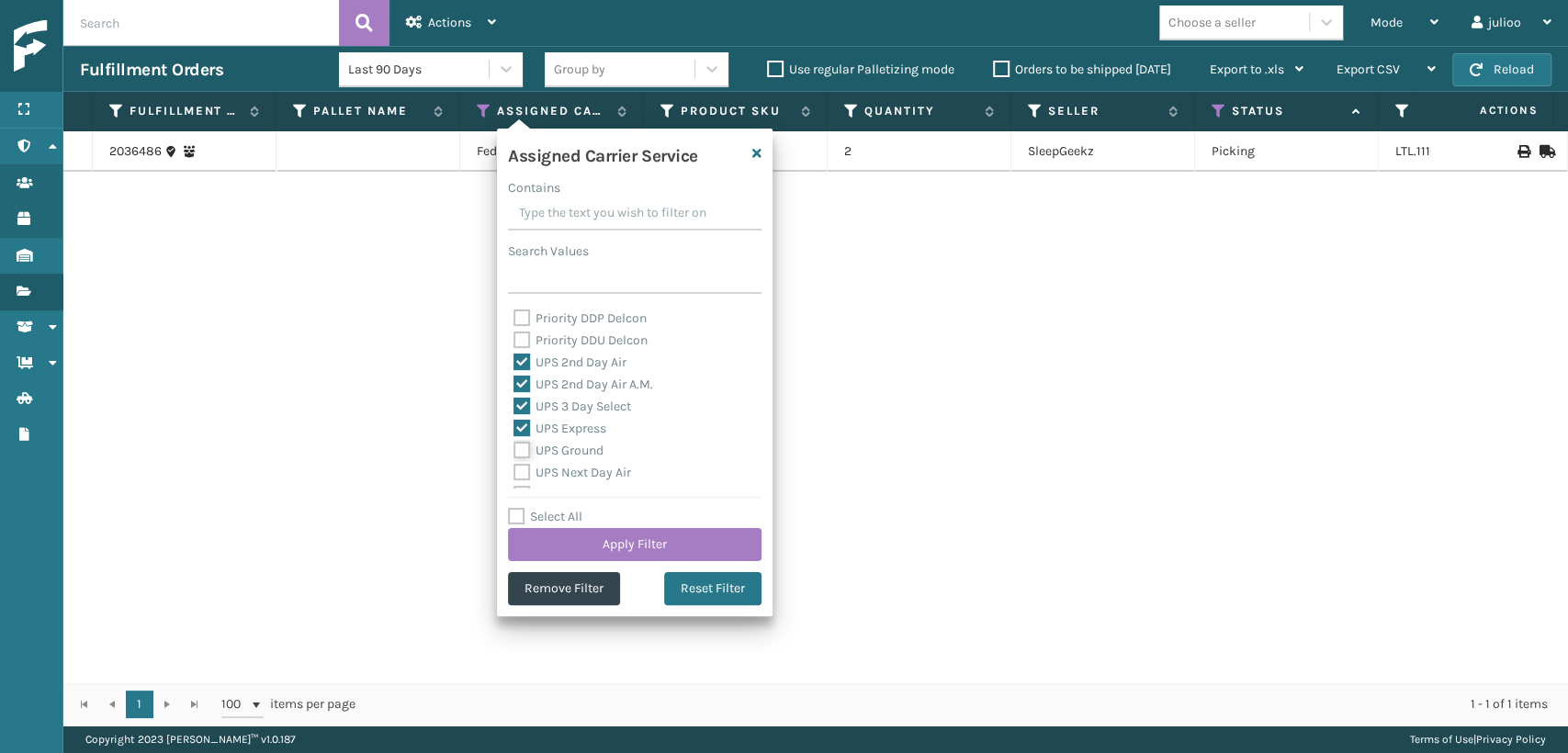
checkbox input "true"
click at [522, 466] on label "UPS Next Day Air" at bounding box center [572, 472] width 118 height 16
click at [514, 466] on input "UPS Next Day Air" at bounding box center [514, 467] width 1 height 12
checkbox input "true"
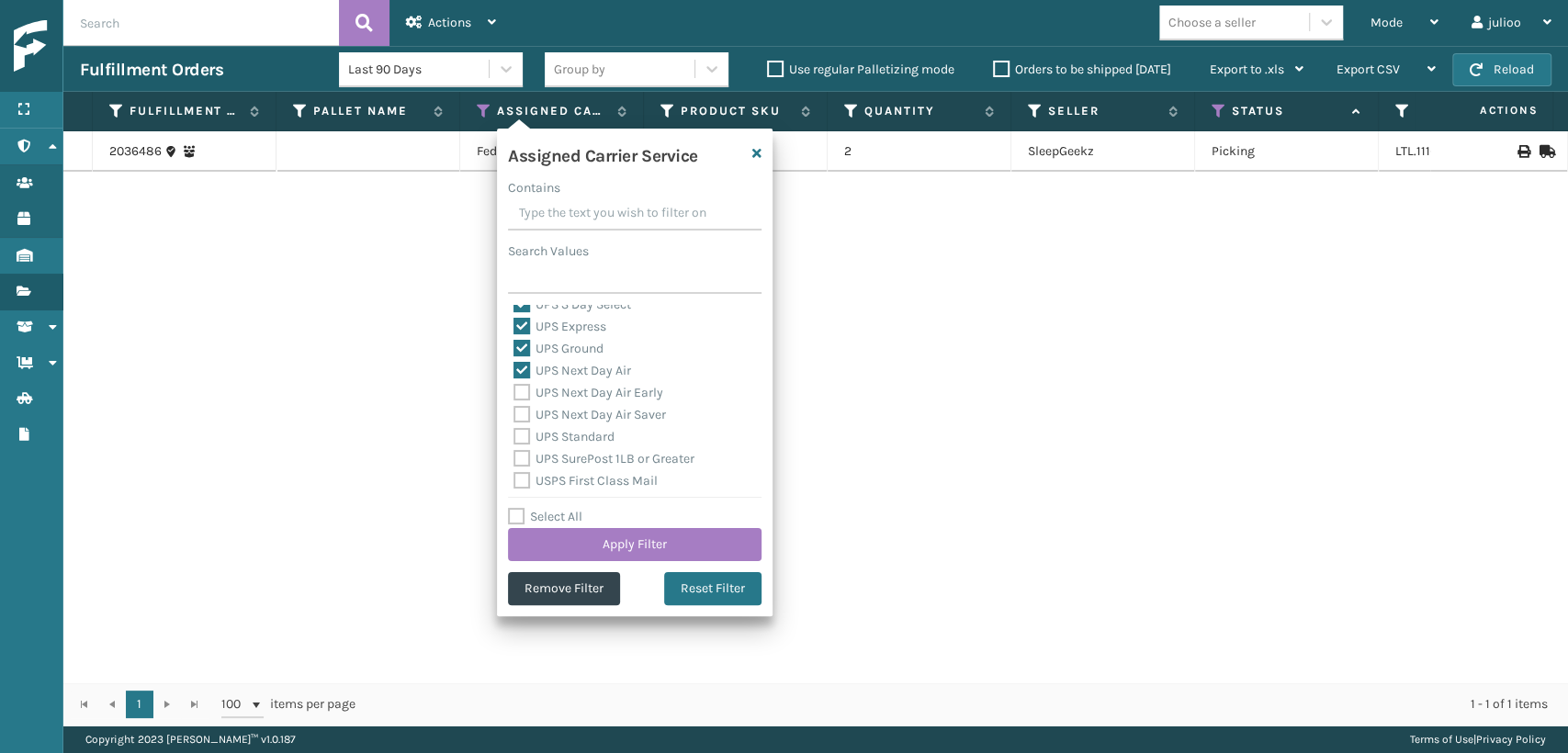
click at [521, 393] on label "UPS Next Day Air Early" at bounding box center [588, 393] width 150 height 16
click at [514, 393] on input "UPS Next Day Air Early" at bounding box center [514, 388] width 1 height 12
checkbox input "true"
click at [520, 421] on label "UPS Next Day Air Saver" at bounding box center [590, 414] width 153 height 16
click at [514, 416] on input "UPS Next Day Air Saver" at bounding box center [514, 410] width 1 height 12
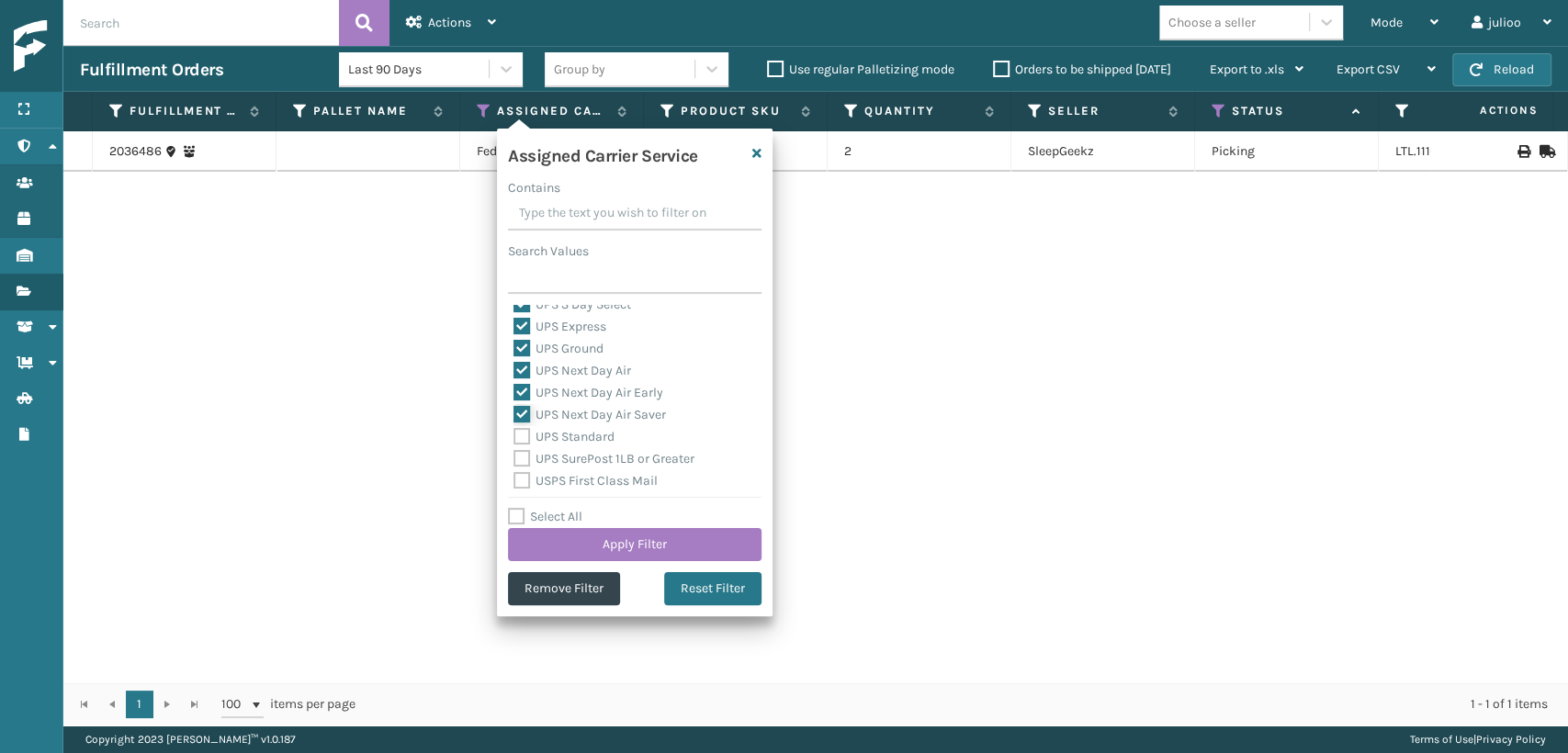
checkbox input "true"
click at [514, 433] on label "UPS Standard" at bounding box center [564, 436] width 101 height 16
click at [514, 433] on input "UPS Standard" at bounding box center [514, 431] width 1 height 12
checkbox input "true"
click at [521, 458] on label "UPS SurePost 1LB or Greater" at bounding box center [604, 459] width 181 height 16
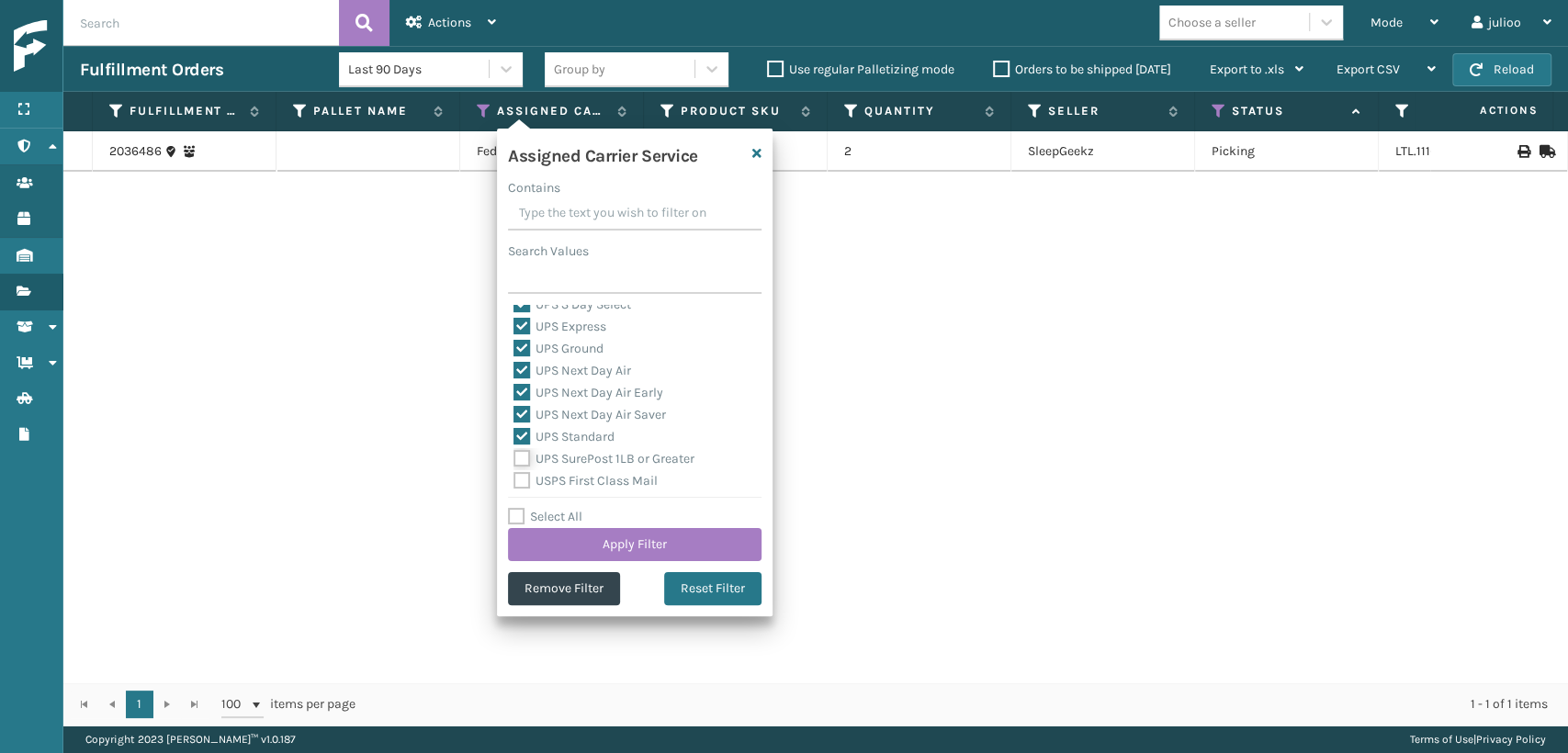
click at [514, 458] on input "UPS SurePost 1LB or Greater" at bounding box center [514, 454] width 1 height 12
checkbox input "true"
click at [565, 525] on div "Select All Apply Filter" at bounding box center [634, 533] width 254 height 55
click at [565, 537] on button "Apply Filter" at bounding box center [634, 544] width 254 height 33
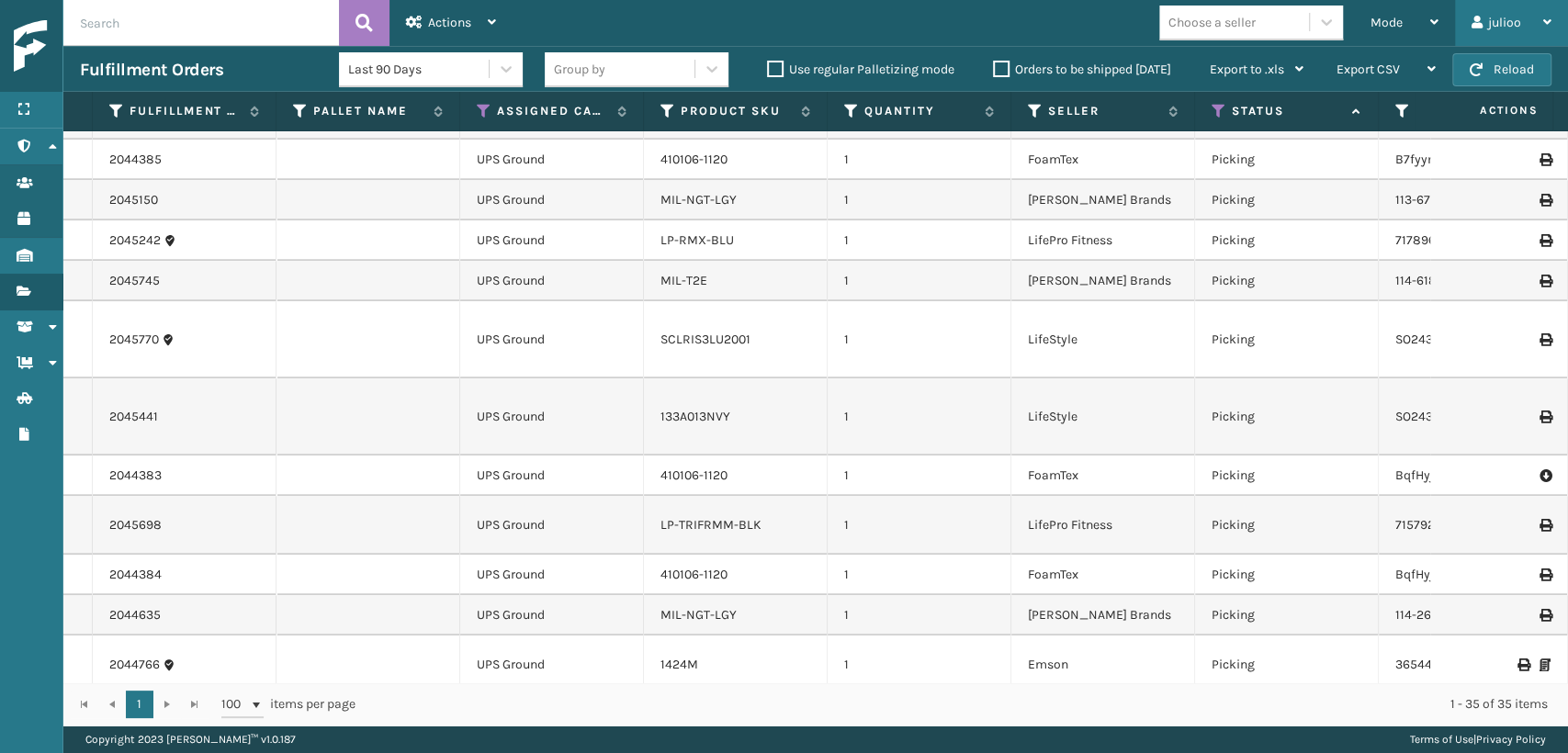
scroll to position [895, 0]
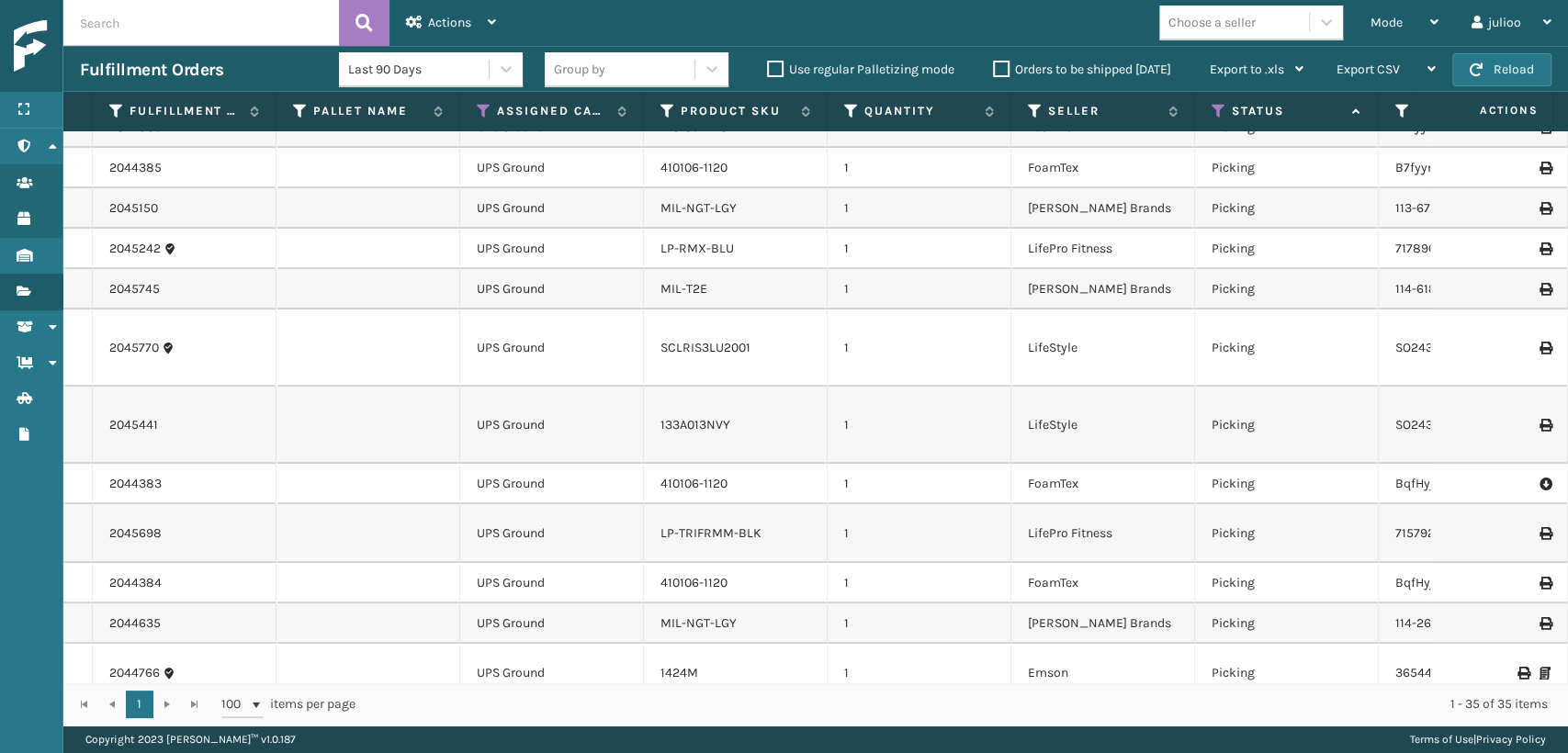
click at [1256, 25] on div "Choose a seller" at bounding box center [1212, 23] width 87 height 19
type input "S"
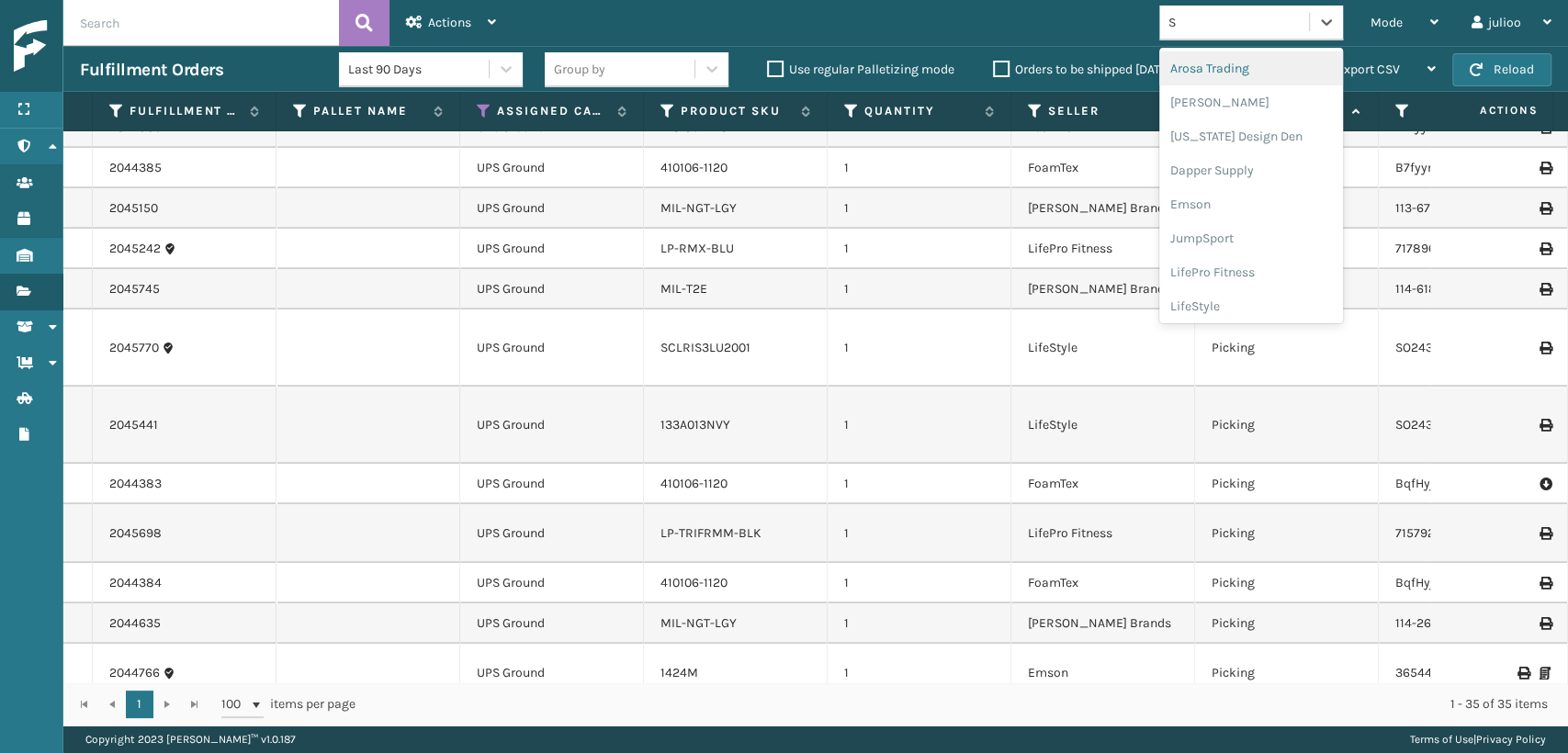
click at [1241, 81] on div "Arosa Trading" at bounding box center [1251, 68] width 184 height 34
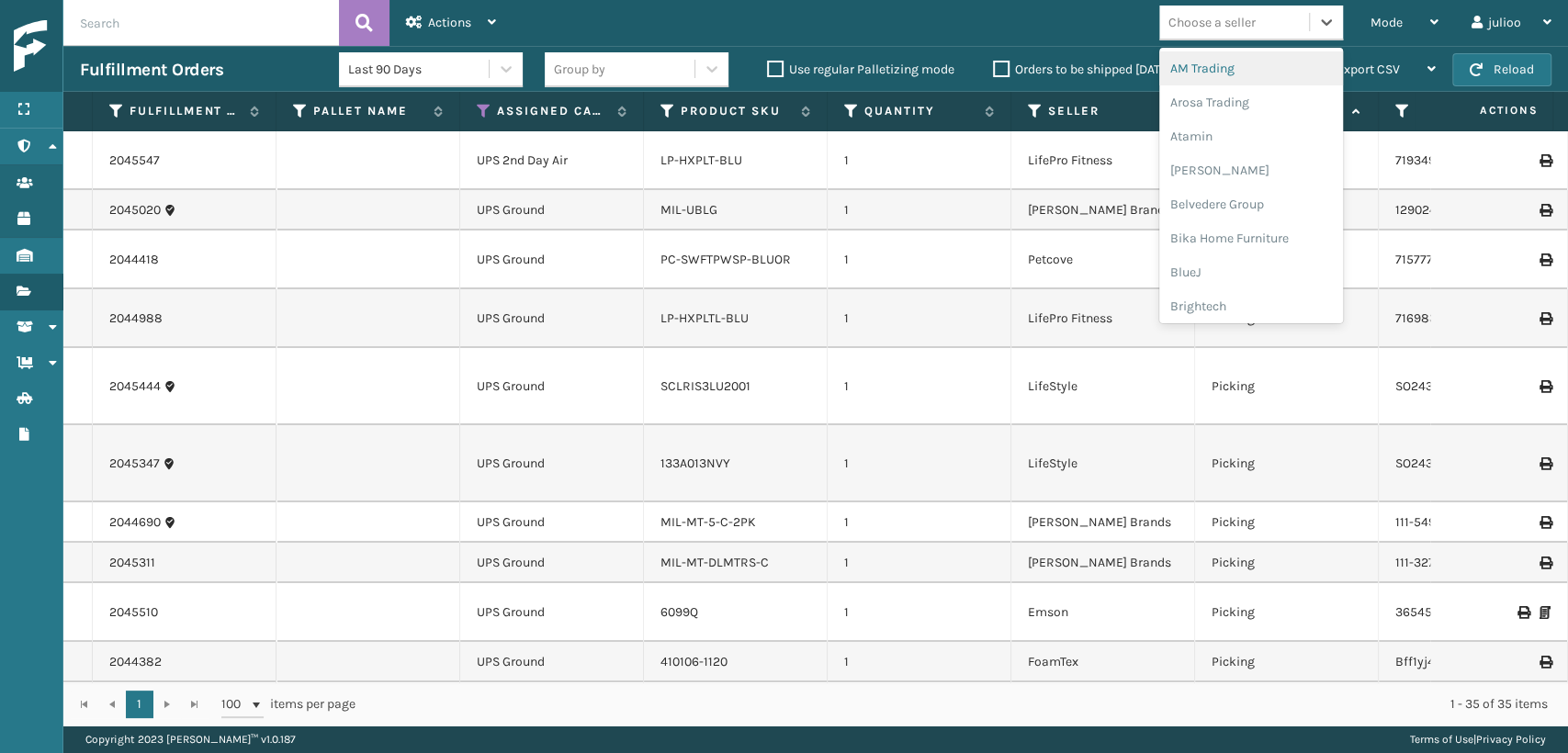
click at [1202, 25] on div "Choose a seller" at bounding box center [1212, 23] width 87 height 19
type input "SL"
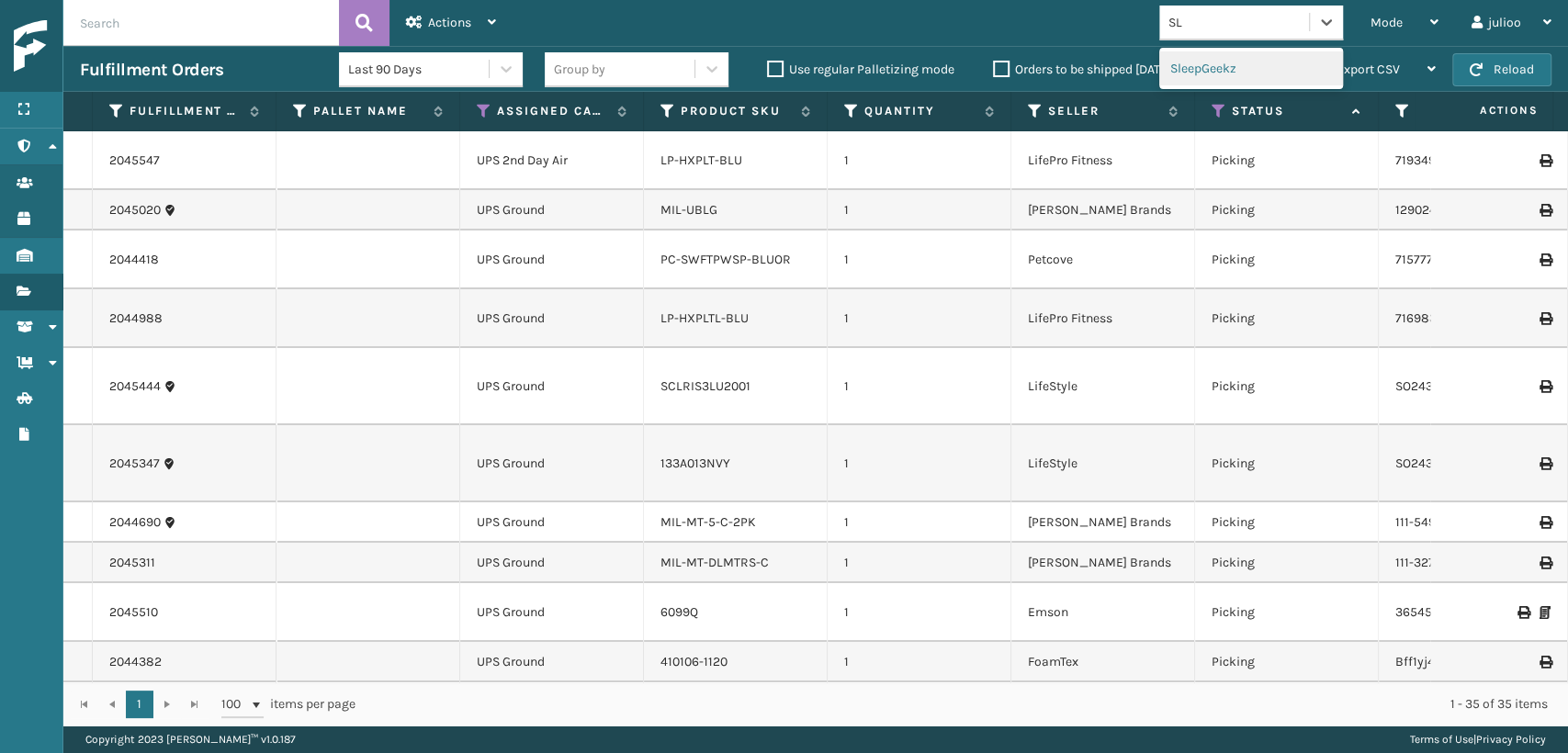
click at [1179, 81] on div "SleepGeekz" at bounding box center [1251, 68] width 184 height 34
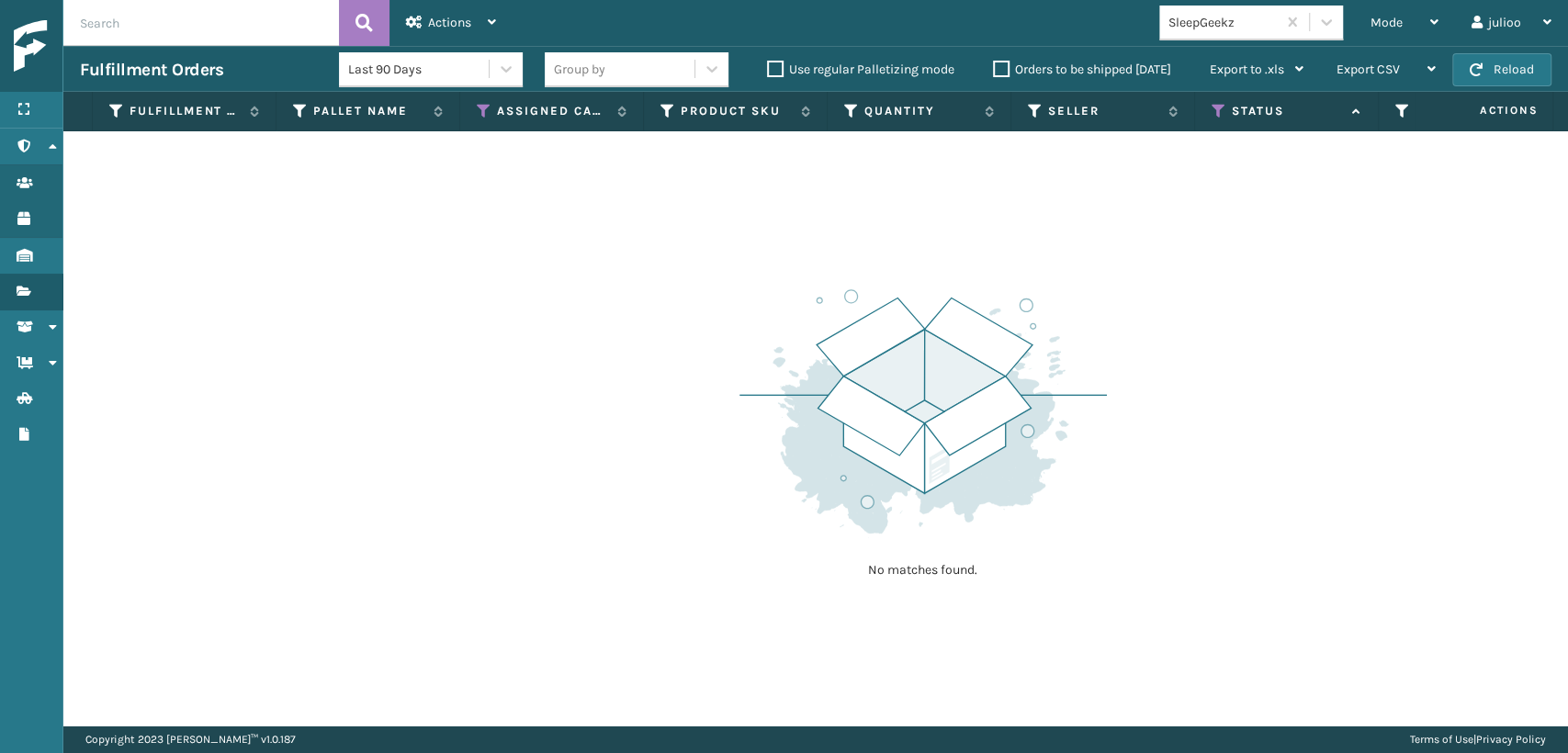
click at [1227, 108] on div "Status" at bounding box center [1286, 111] width 150 height 17
click at [1212, 108] on icon at bounding box center [1219, 111] width 15 height 17
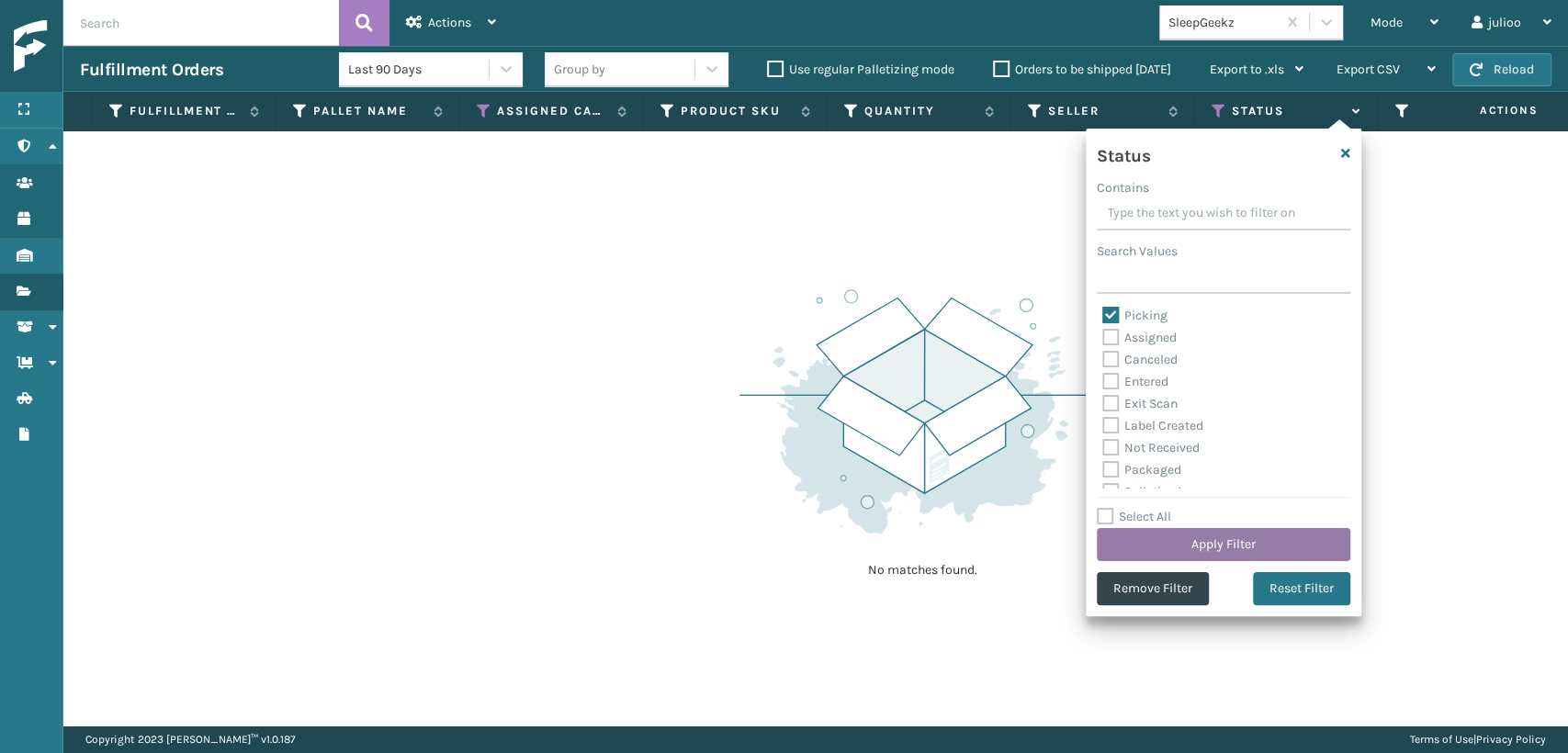
drag, startPoint x: 1214, startPoint y: 536, endPoint x: 1206, endPoint y: 529, distance: 10.6
click at [1206, 529] on button "Apply Filter" at bounding box center [1223, 544] width 254 height 33
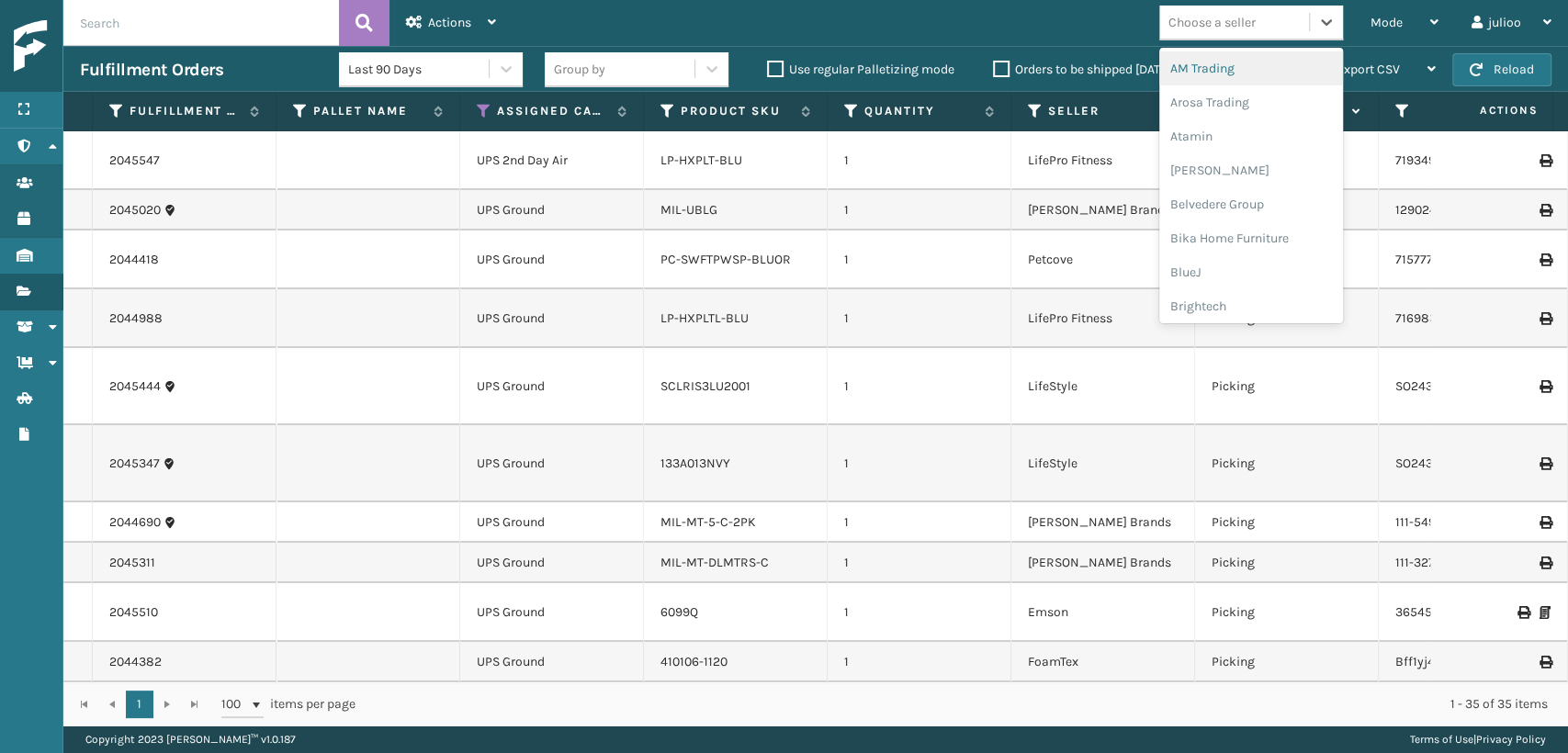
click at [1213, 24] on div "Choose a seller" at bounding box center [1212, 23] width 87 height 19
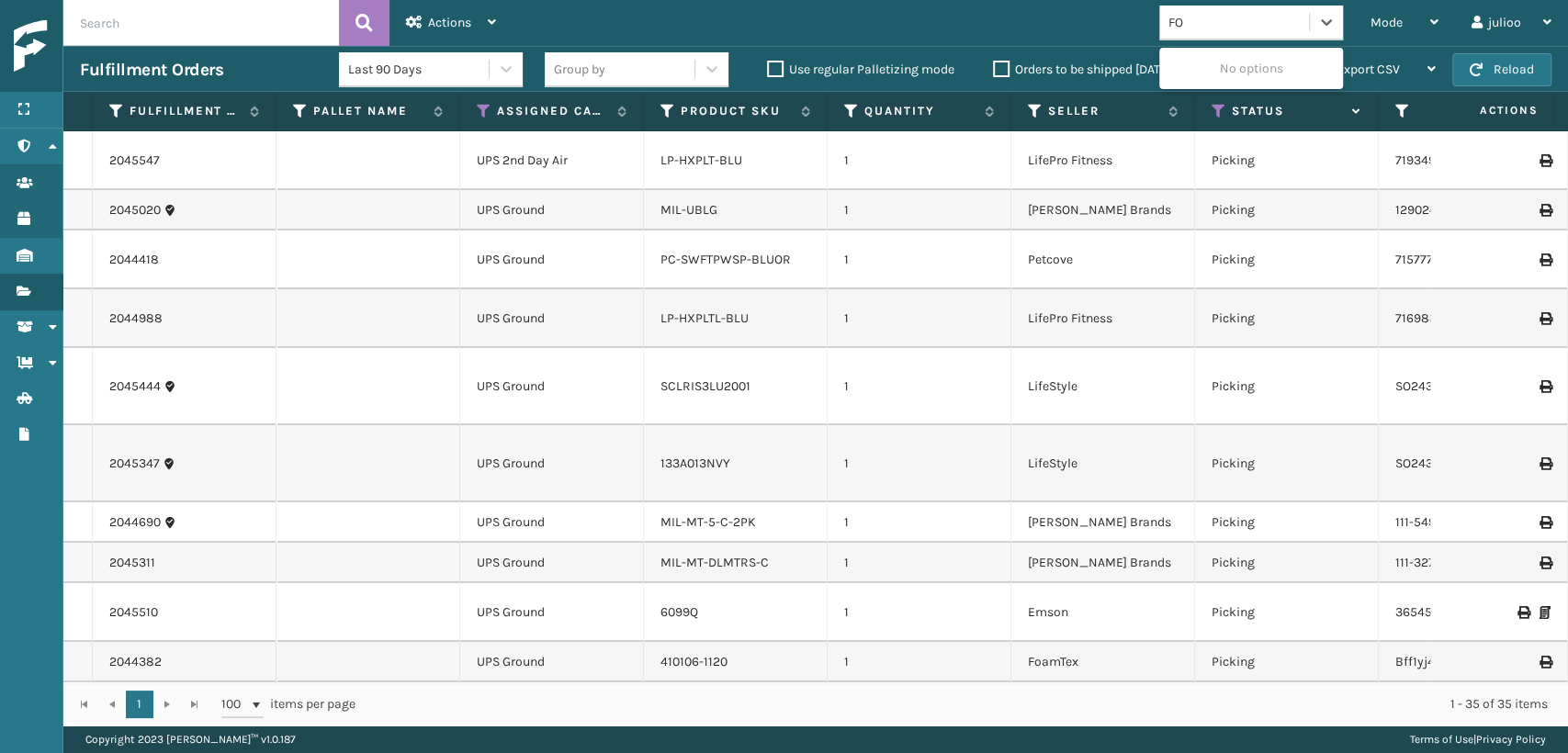
type input "F"
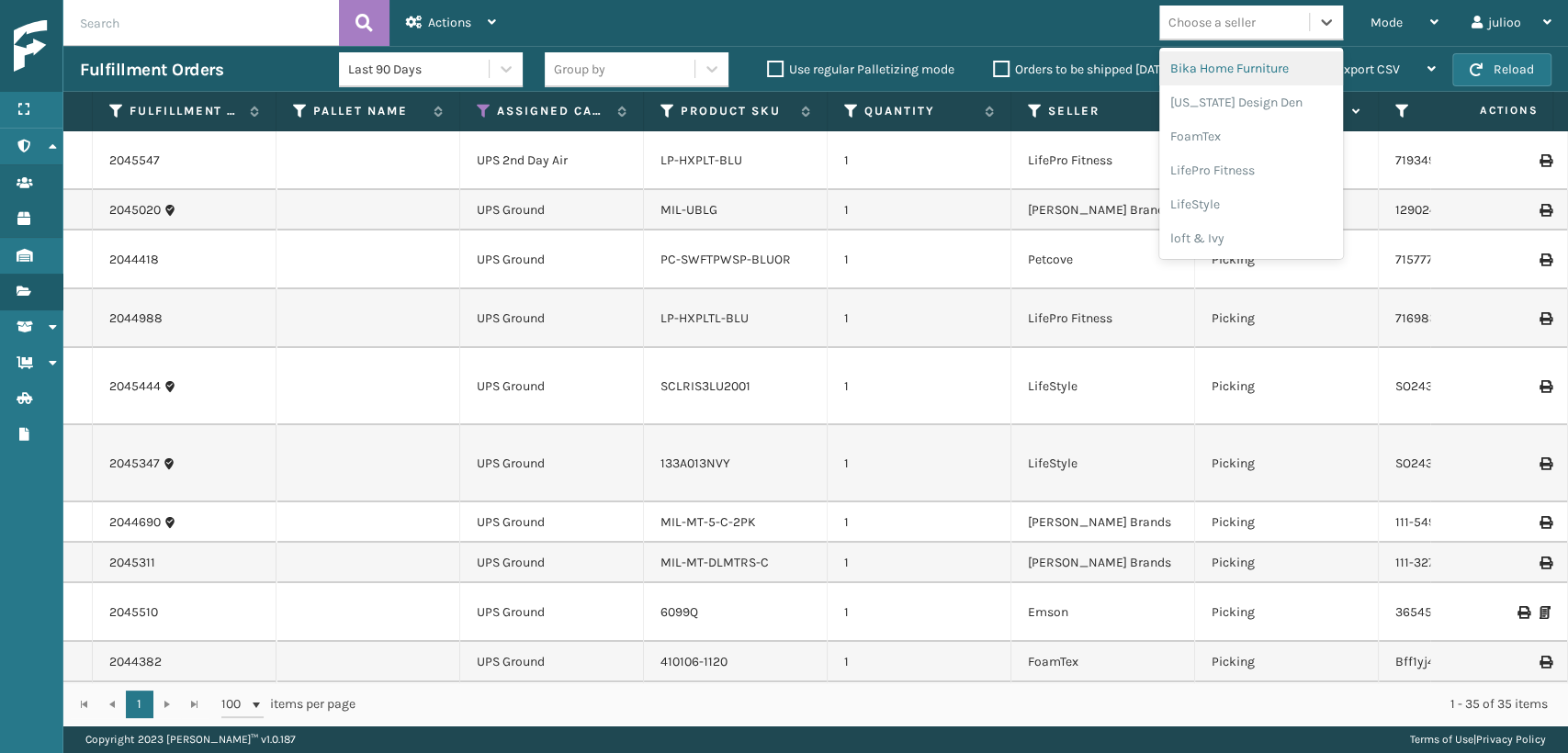
type input "M"
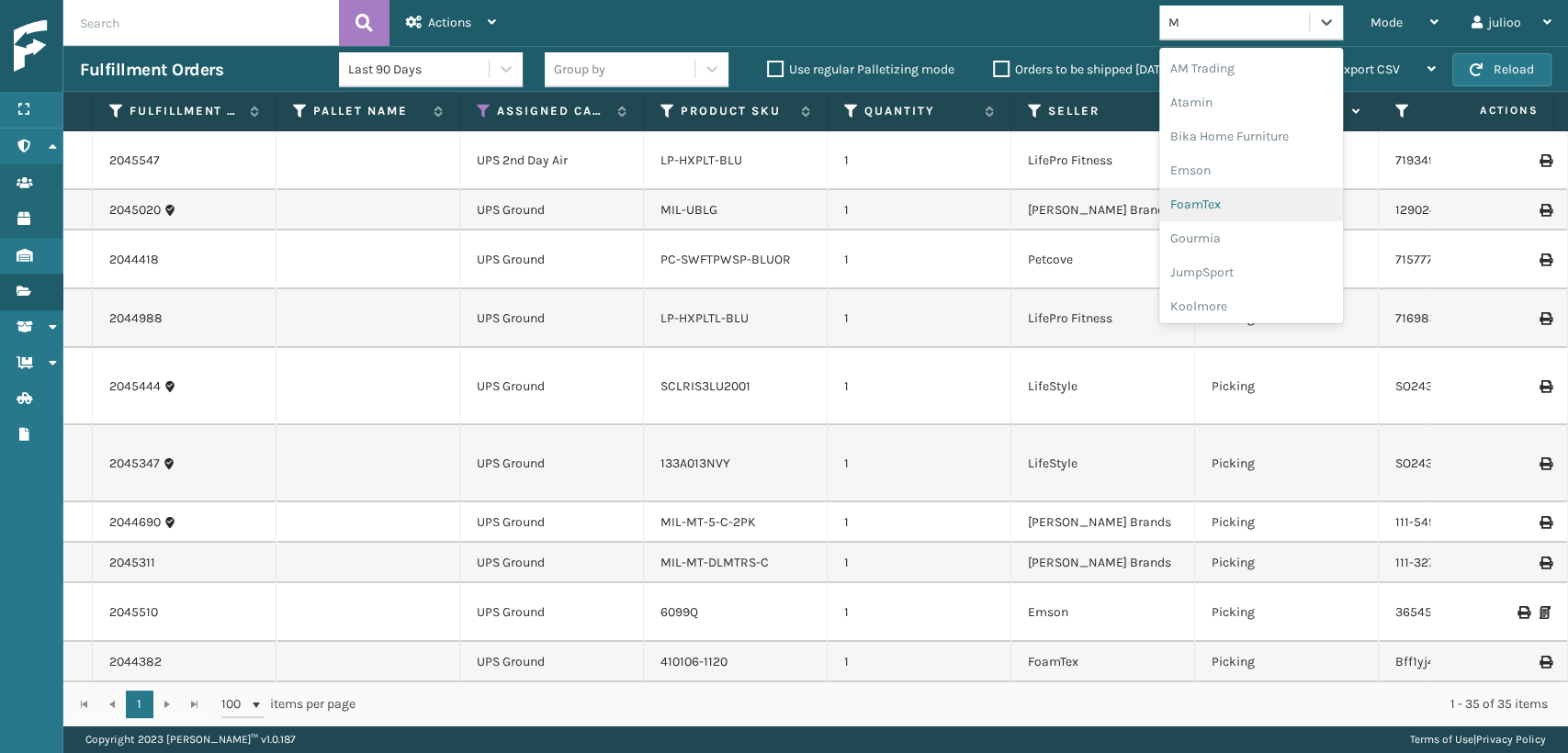
click at [1189, 200] on div "FoamTex" at bounding box center [1251, 204] width 184 height 34
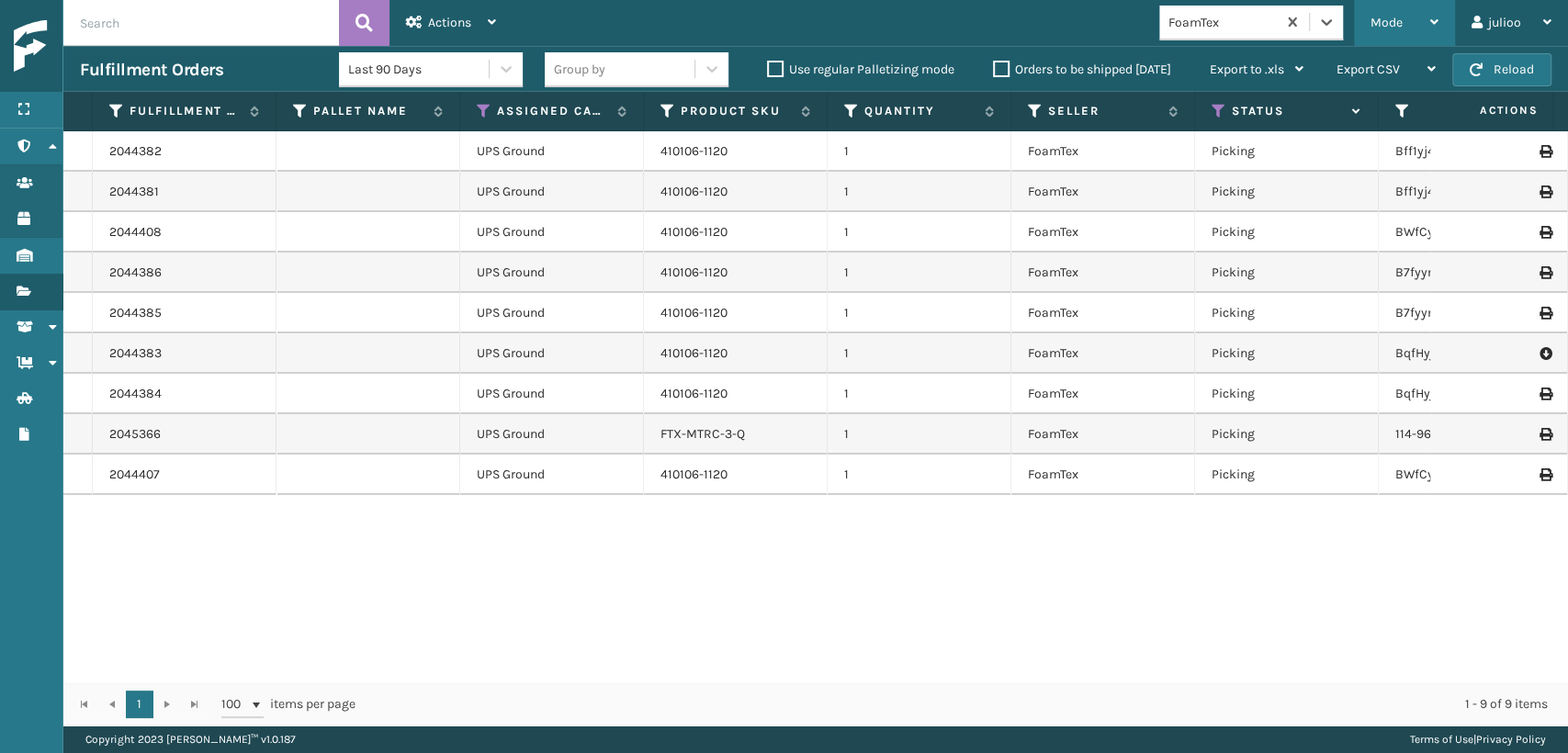
click at [1396, 25] on span "Mode" at bounding box center [1387, 23] width 32 height 16
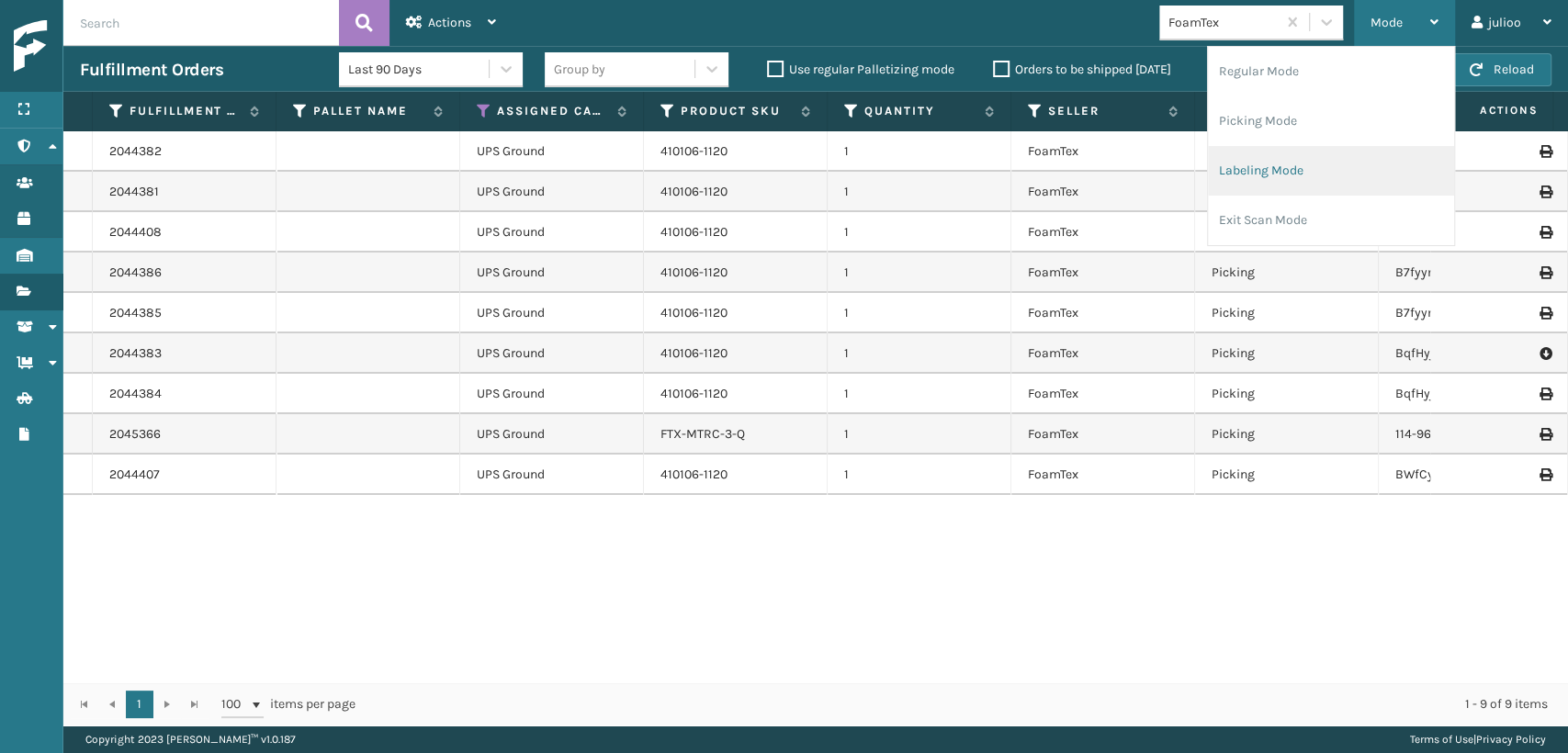
click at [1295, 183] on li "Labeling Mode" at bounding box center [1330, 171] width 246 height 50
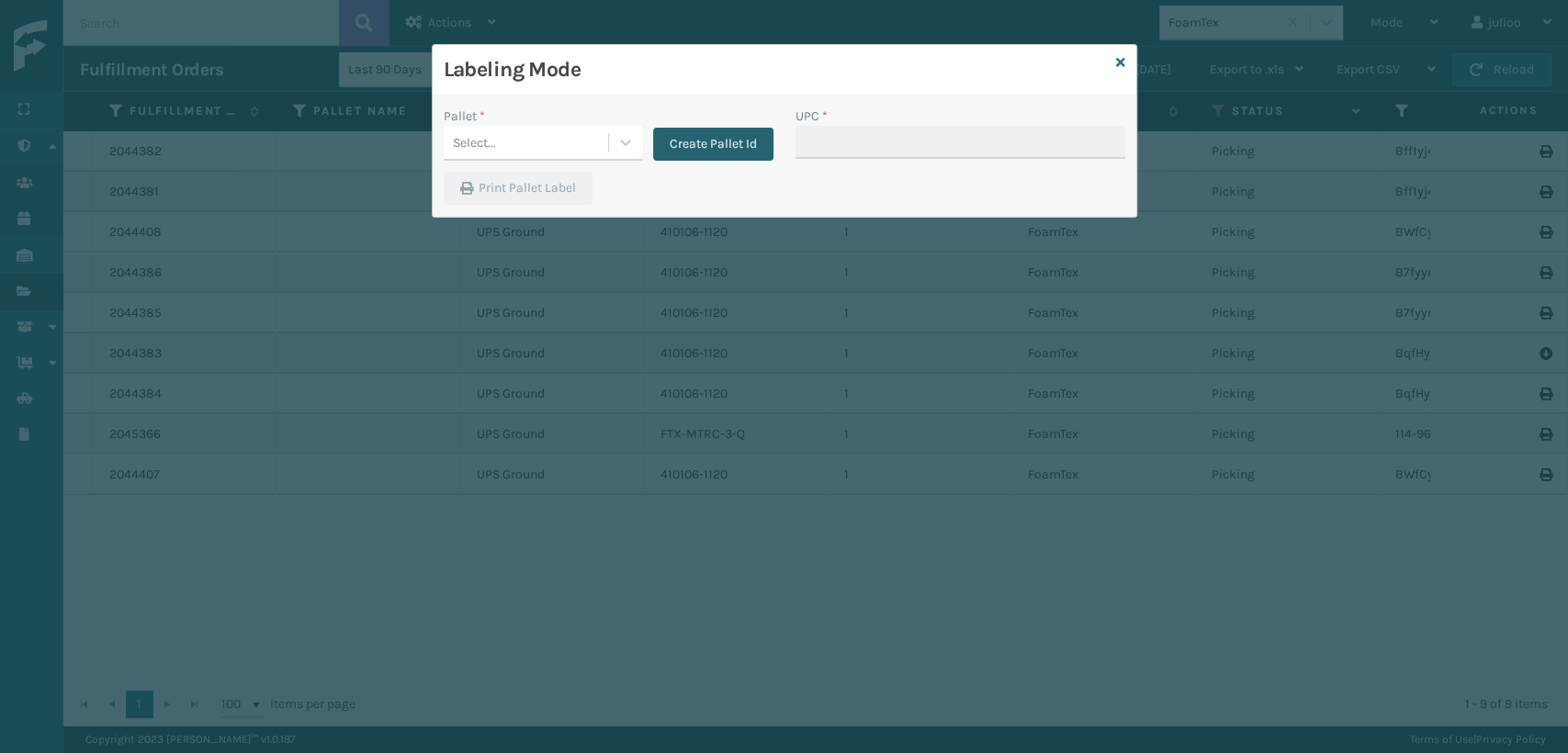
click at [717, 155] on button "Create Pallet Id" at bounding box center [713, 143] width 120 height 33
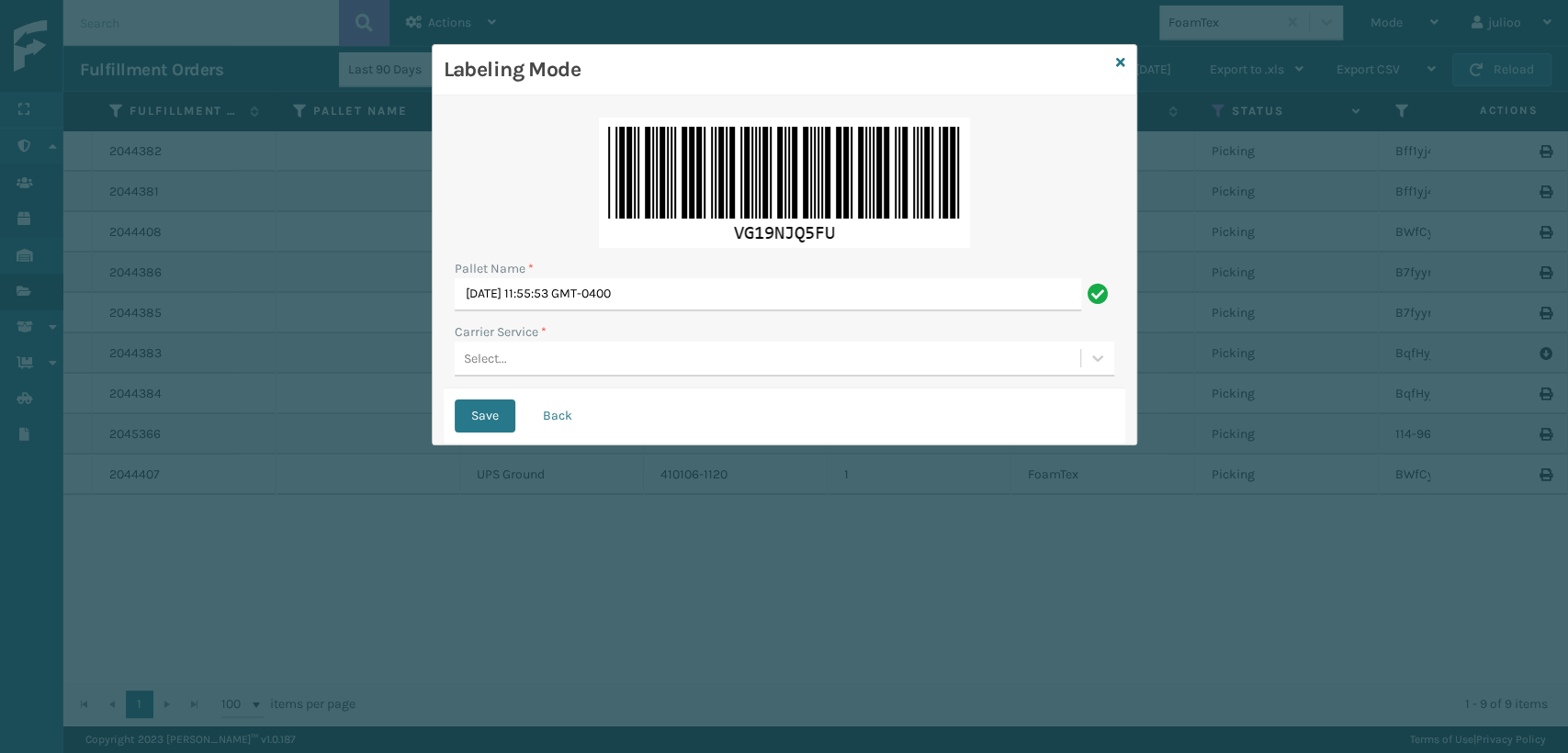
click at [512, 347] on div "Select..." at bounding box center [767, 359] width 626 height 30
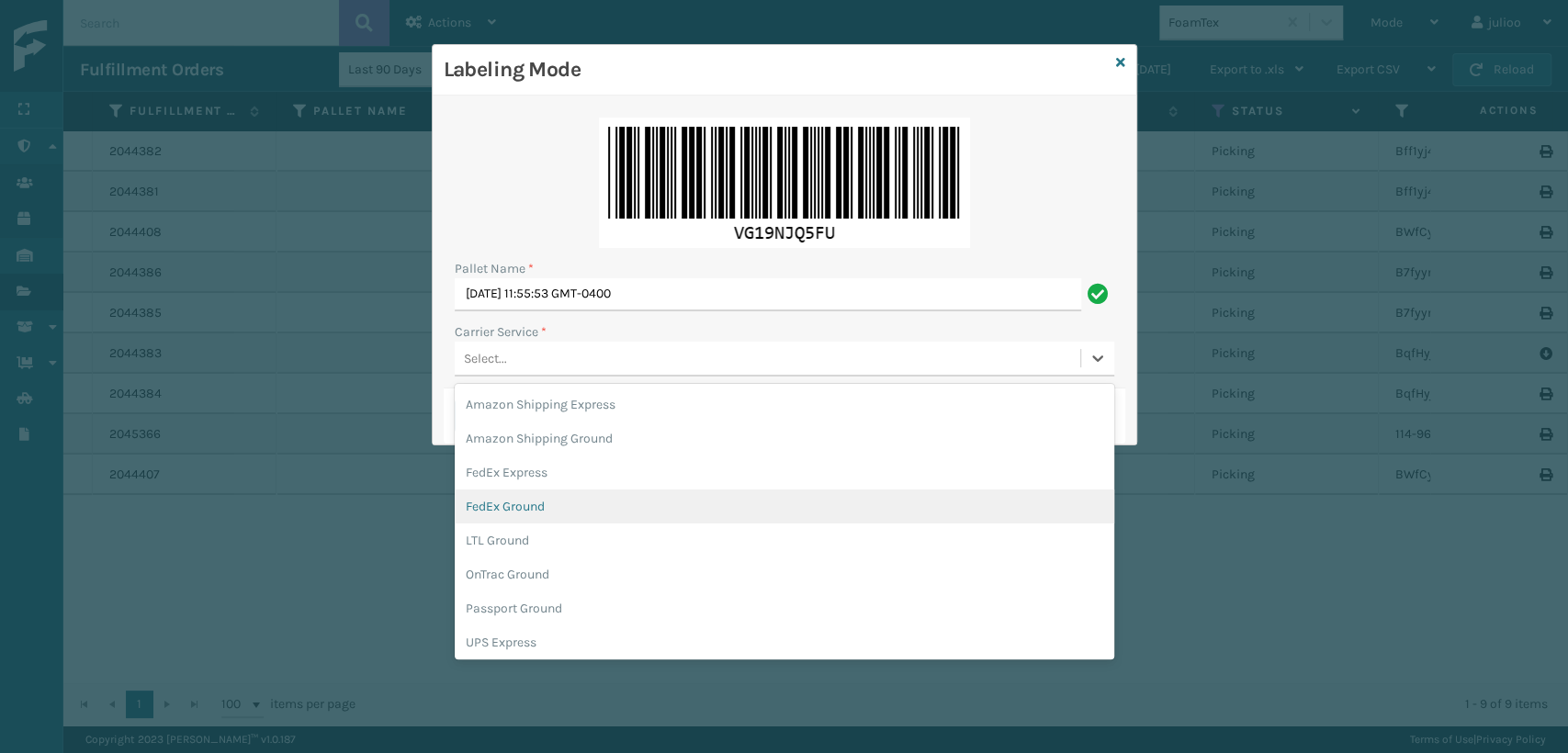
click at [504, 515] on div "FedEx Ground" at bounding box center [784, 507] width 660 height 34
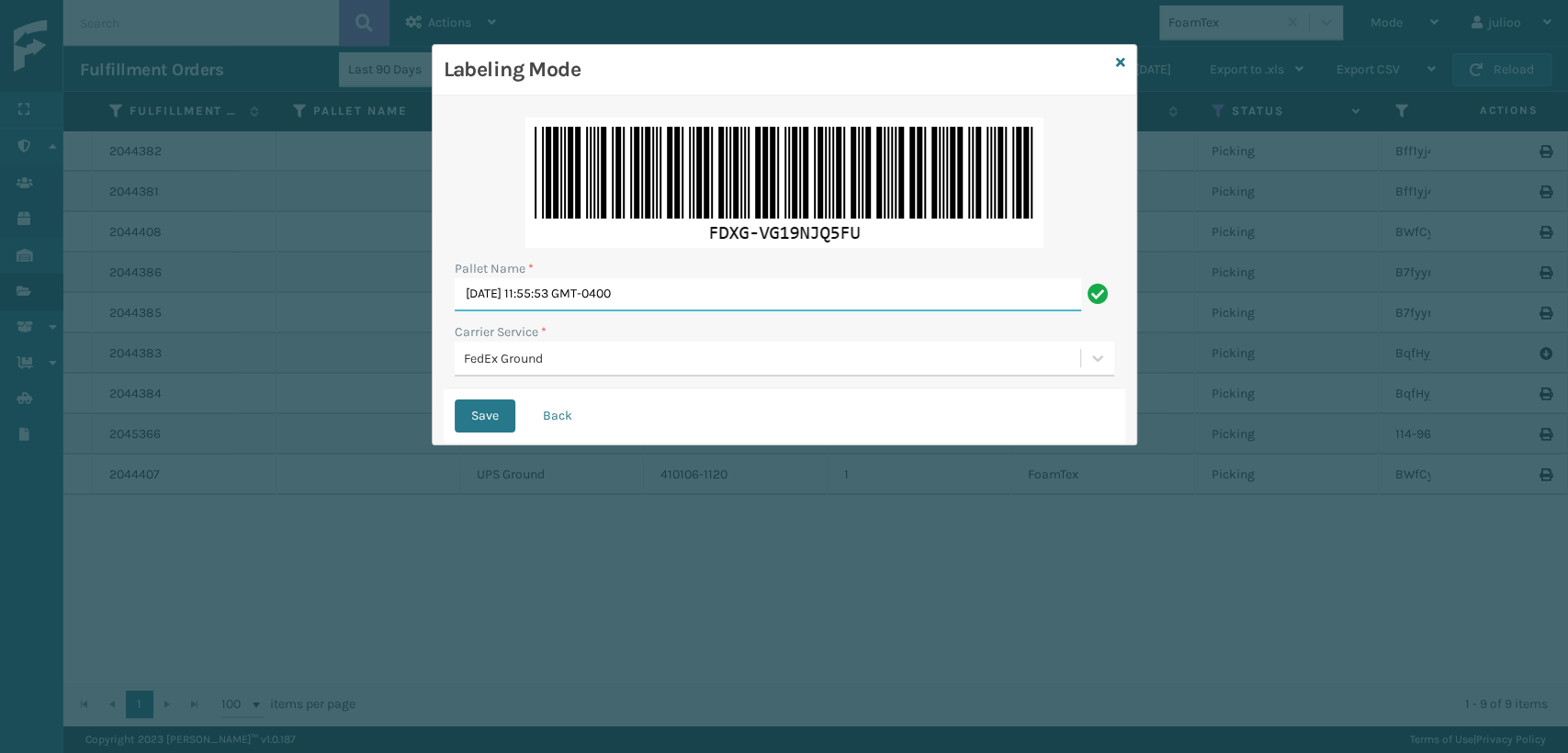
drag, startPoint x: 315, startPoint y: 409, endPoint x: 6, endPoint y: 546, distance: 338.0
click at [4, 549] on div "Labeling Mode Pallet Name * [DATE] 11:55:53 GMT-0400 Carrier Service * FedEx Gr…" at bounding box center [784, 376] width 1568 height 753
type input "955698"
click at [455, 399] on button "Save" at bounding box center [485, 415] width 60 height 33
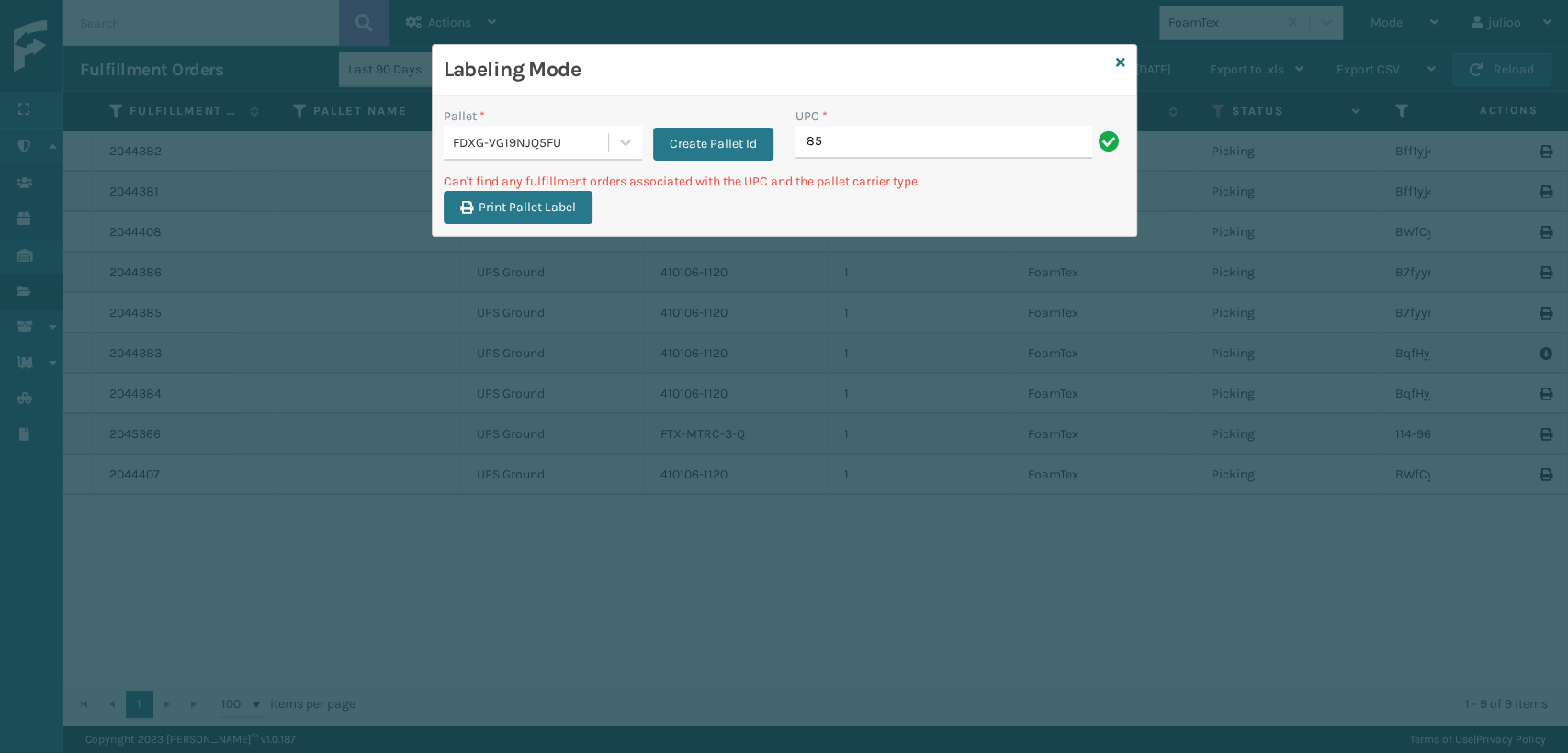
type input "8"
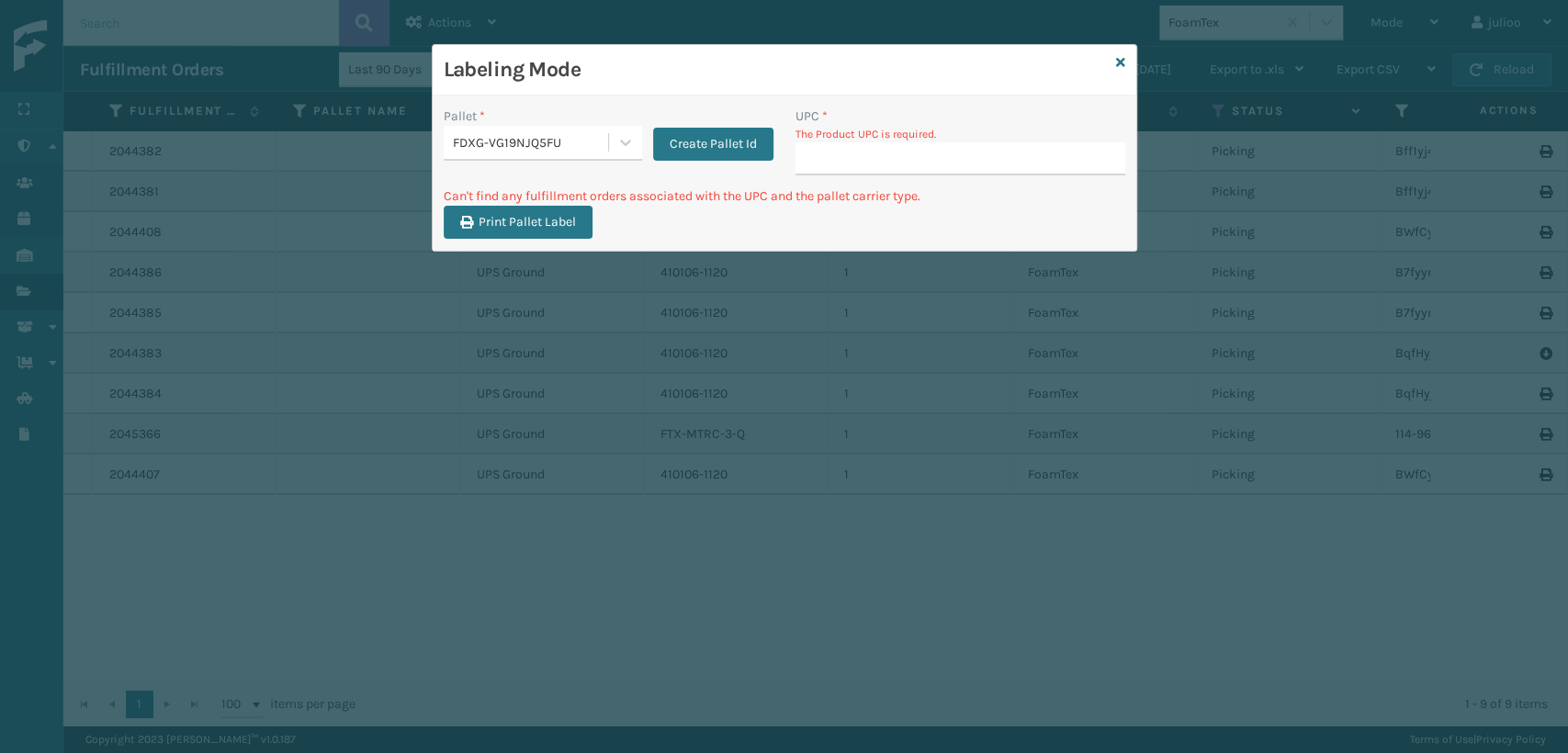
click at [557, 135] on div "FDXG-VG19NJQ5FU" at bounding box center [531, 142] width 157 height 19
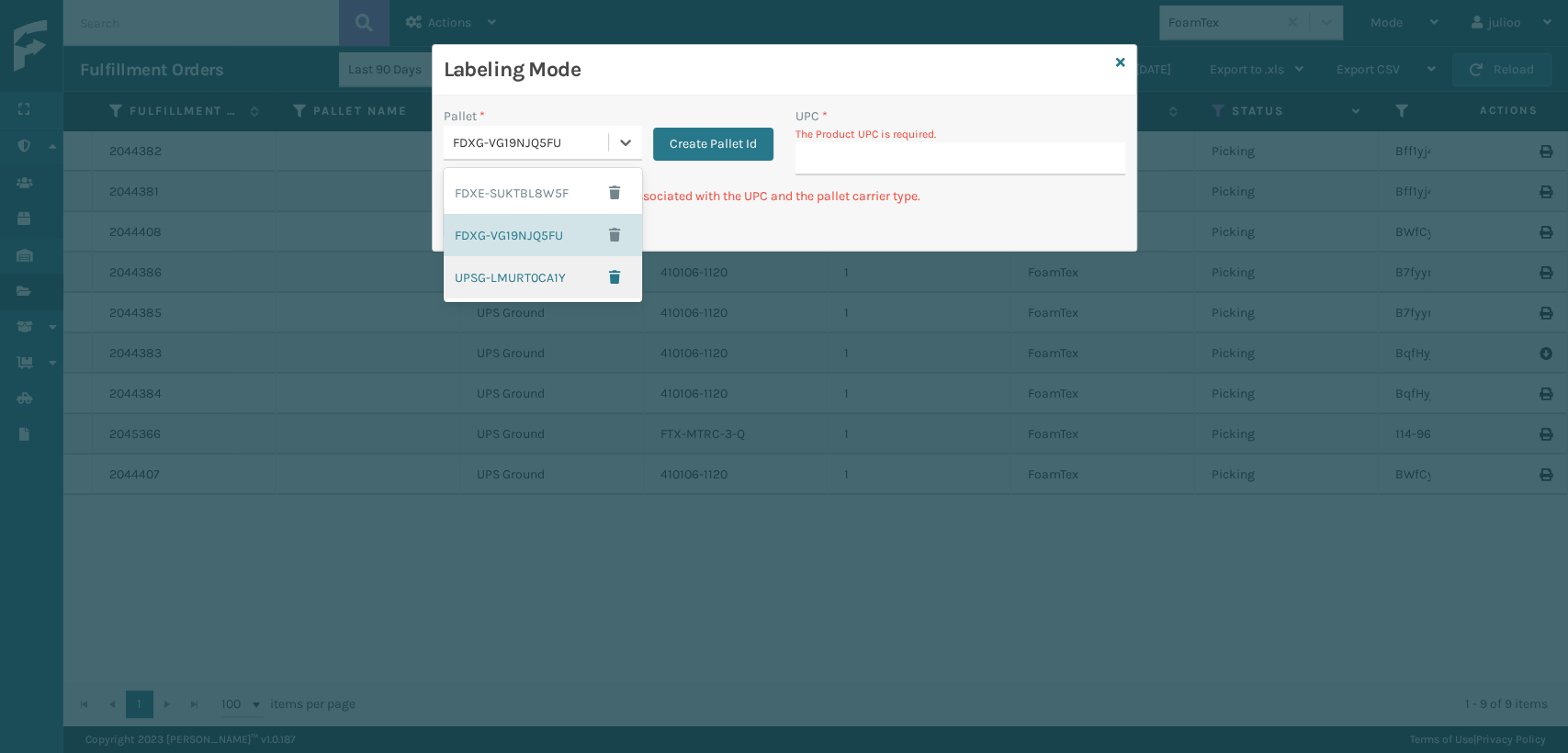
click at [503, 280] on div "UPSG-LMURT0CA1Y" at bounding box center [543, 276] width 198 height 42
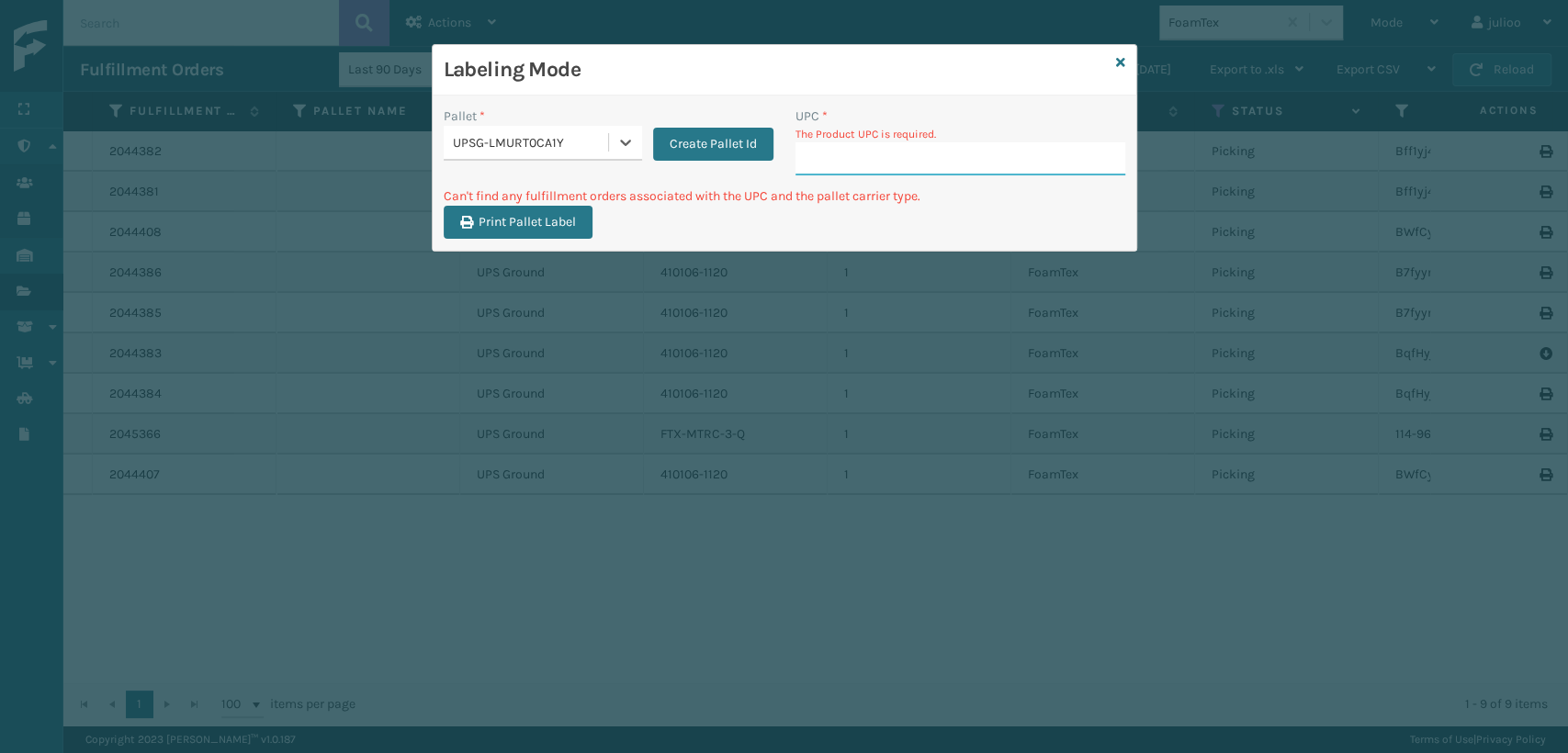
click at [812, 159] on input "UPC *" at bounding box center [960, 159] width 329 height 33
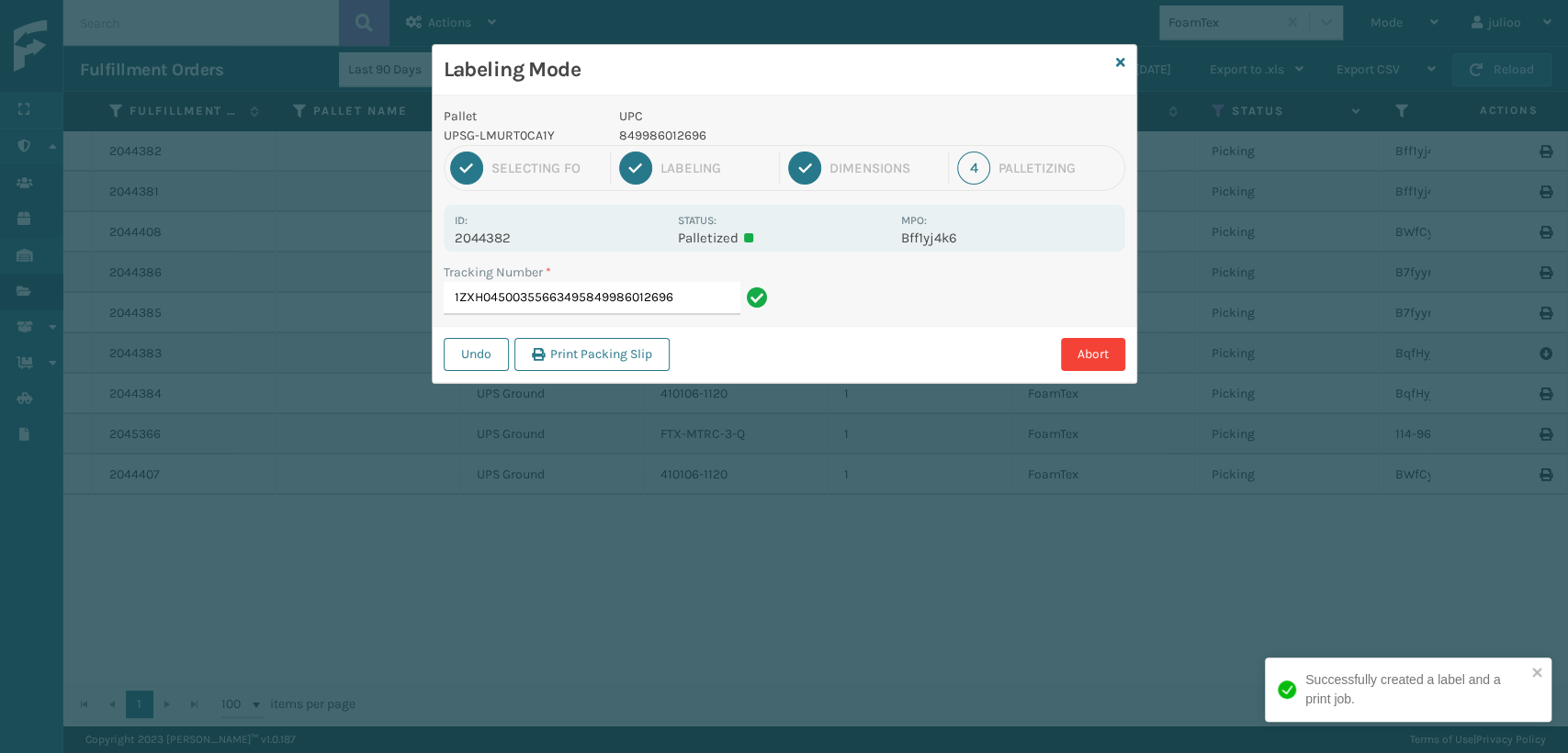
type input "1ZXH04500355663495849986012696"
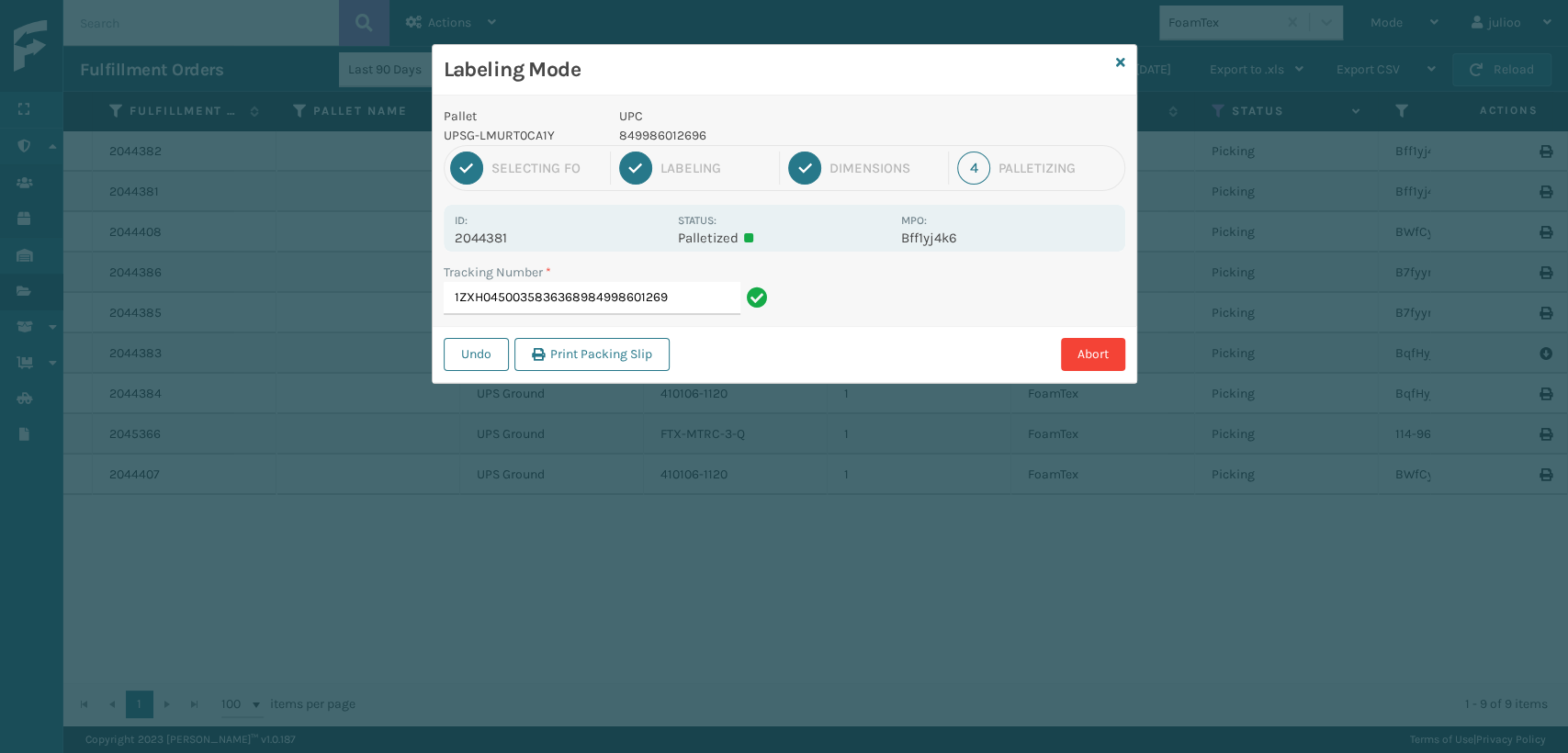
type input "1ZXH04500358363689849986012696"
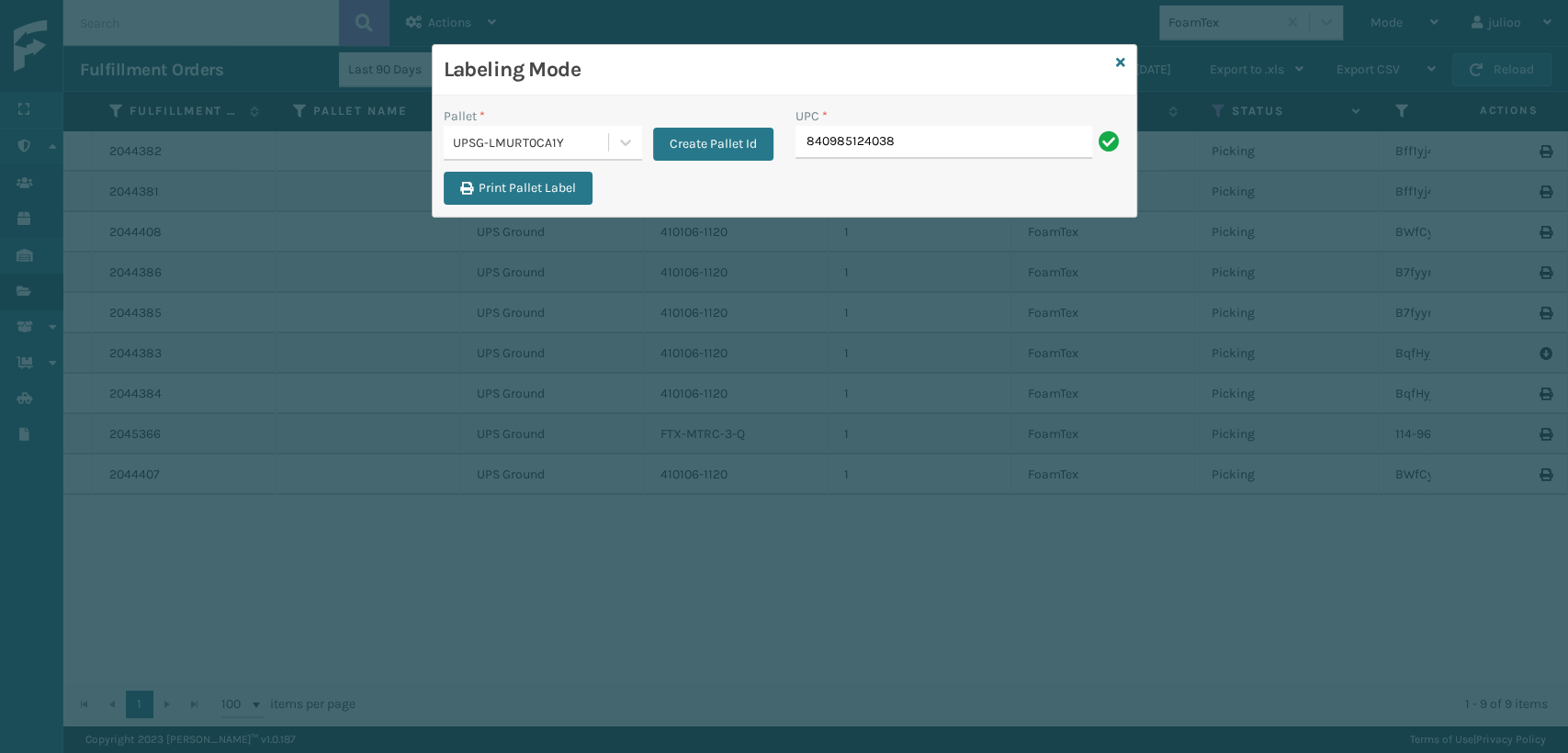
type input "840985124038"
type input "840985124045"
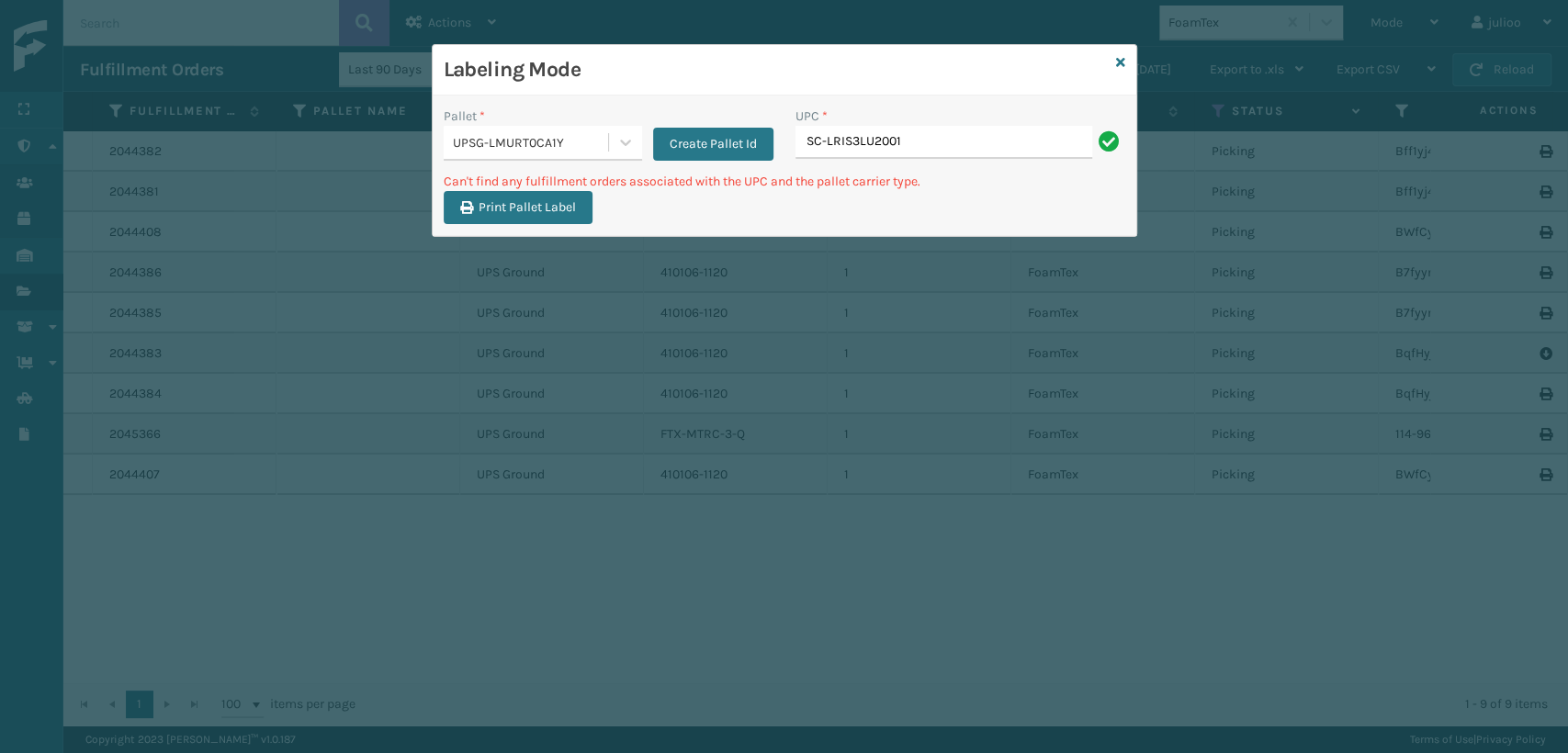
click at [826, 143] on input "SC-LRIS3LU2001" at bounding box center [944, 142] width 296 height 33
type input "SCLRIS3LU2001"
click at [826, 143] on input "SC-LRIS3LU2001" at bounding box center [944, 142] width 296 height 33
type input "SCLRIS3LU2001"
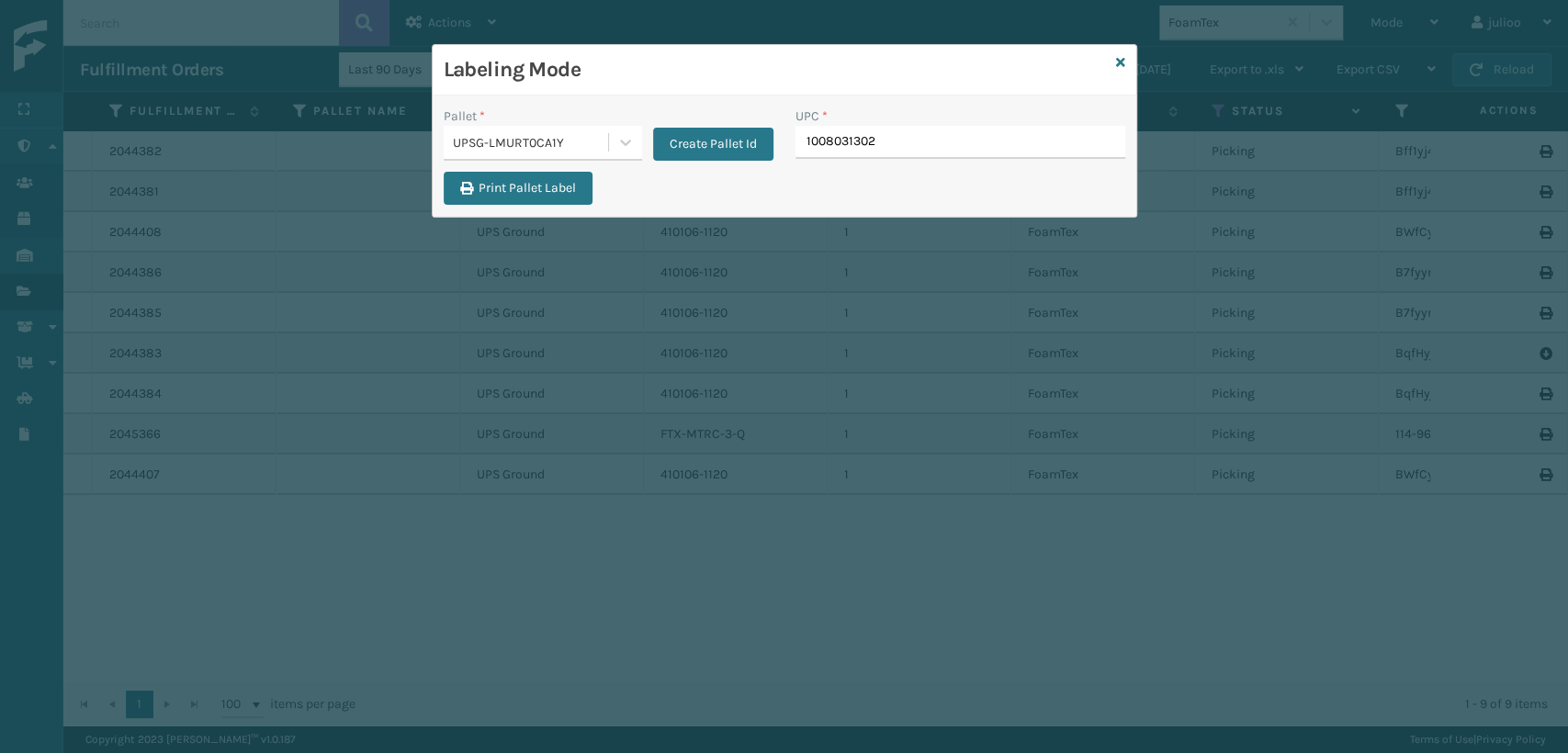
type input "10080313029"
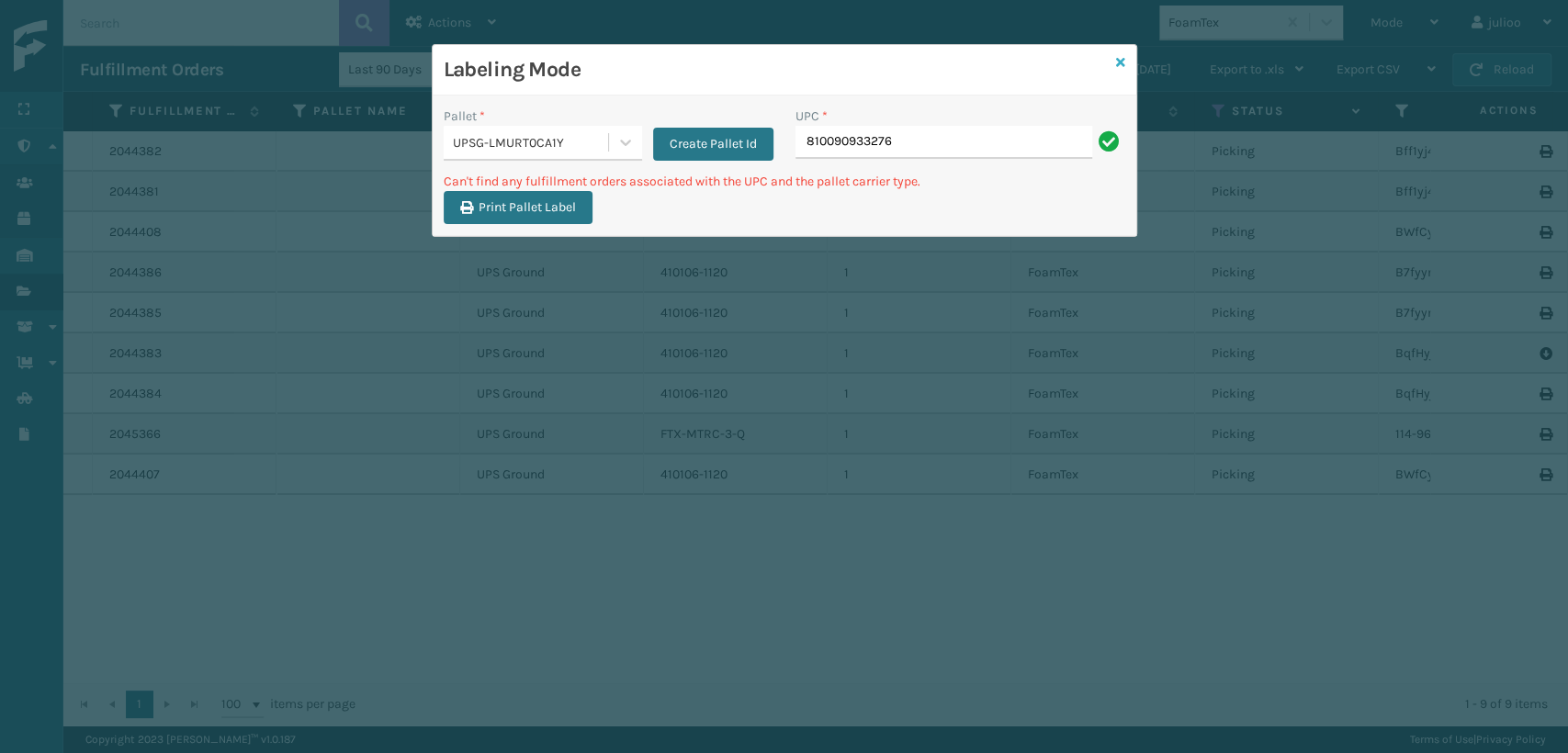
click at [1119, 59] on icon at bounding box center [1121, 62] width 9 height 13
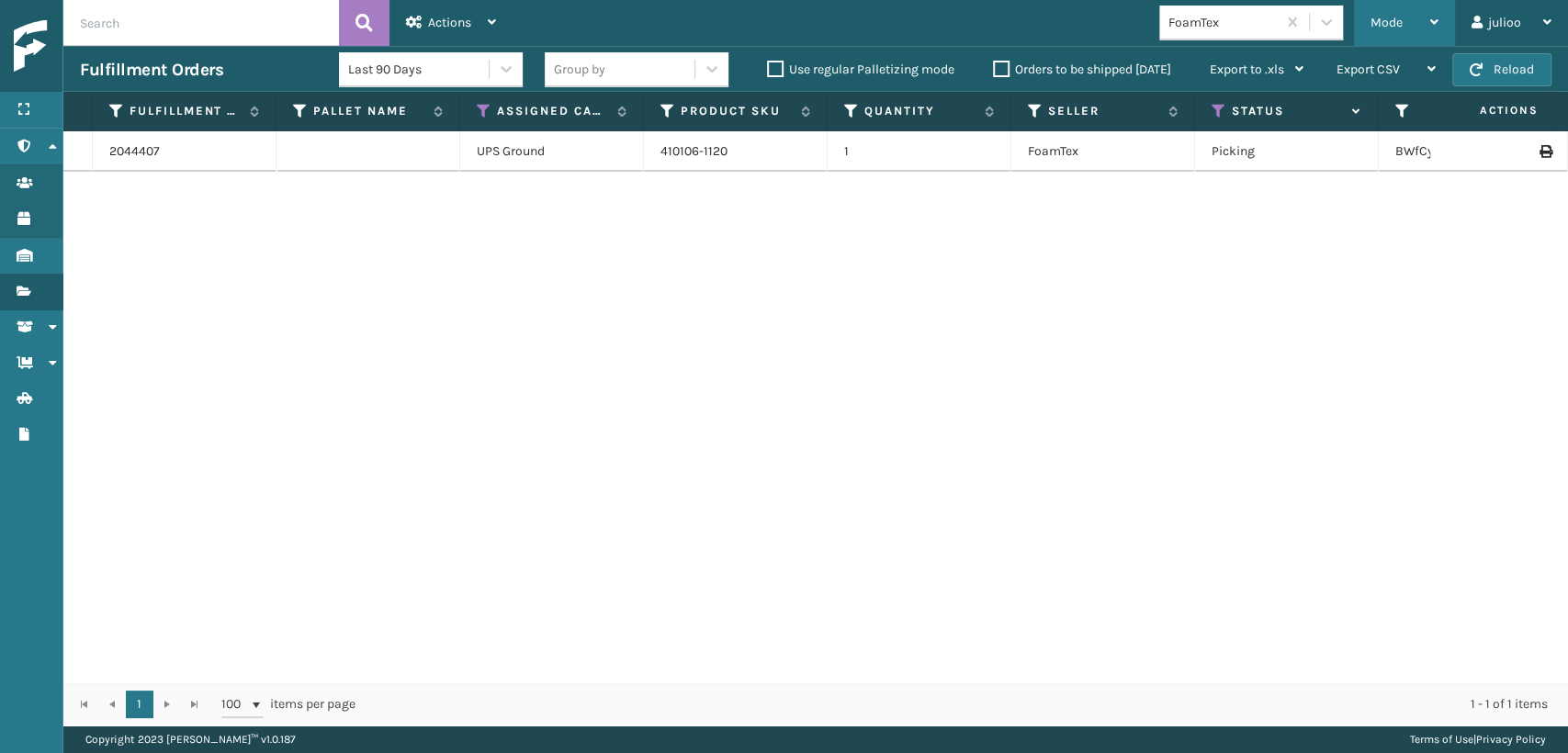
click at [1365, 15] on div "Mode Regular Mode Picking Mode Labeling Mode Exit Scan Mode" at bounding box center [1404, 23] width 101 height 46
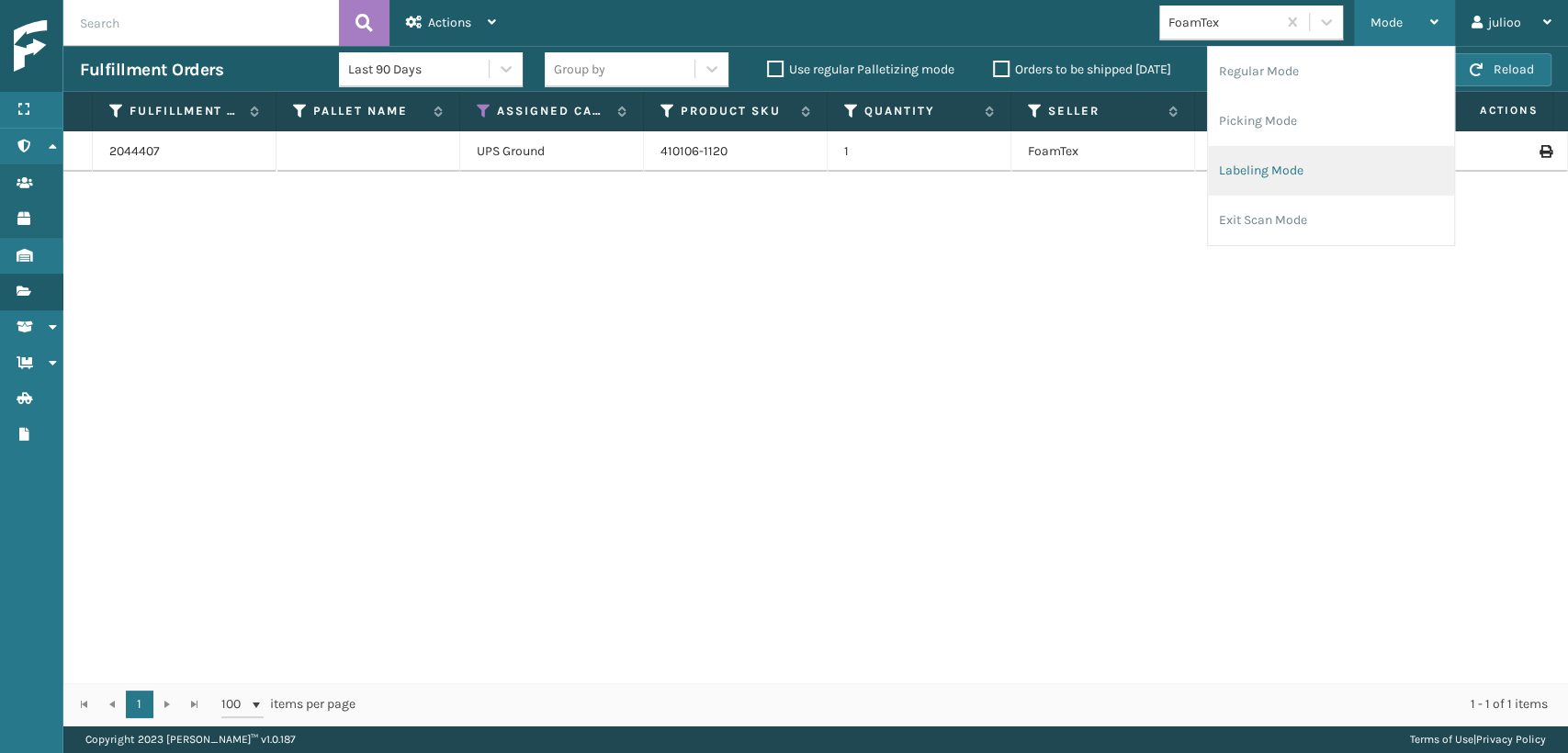
click at [1247, 162] on li "Labeling Mode" at bounding box center [1330, 171] width 246 height 50
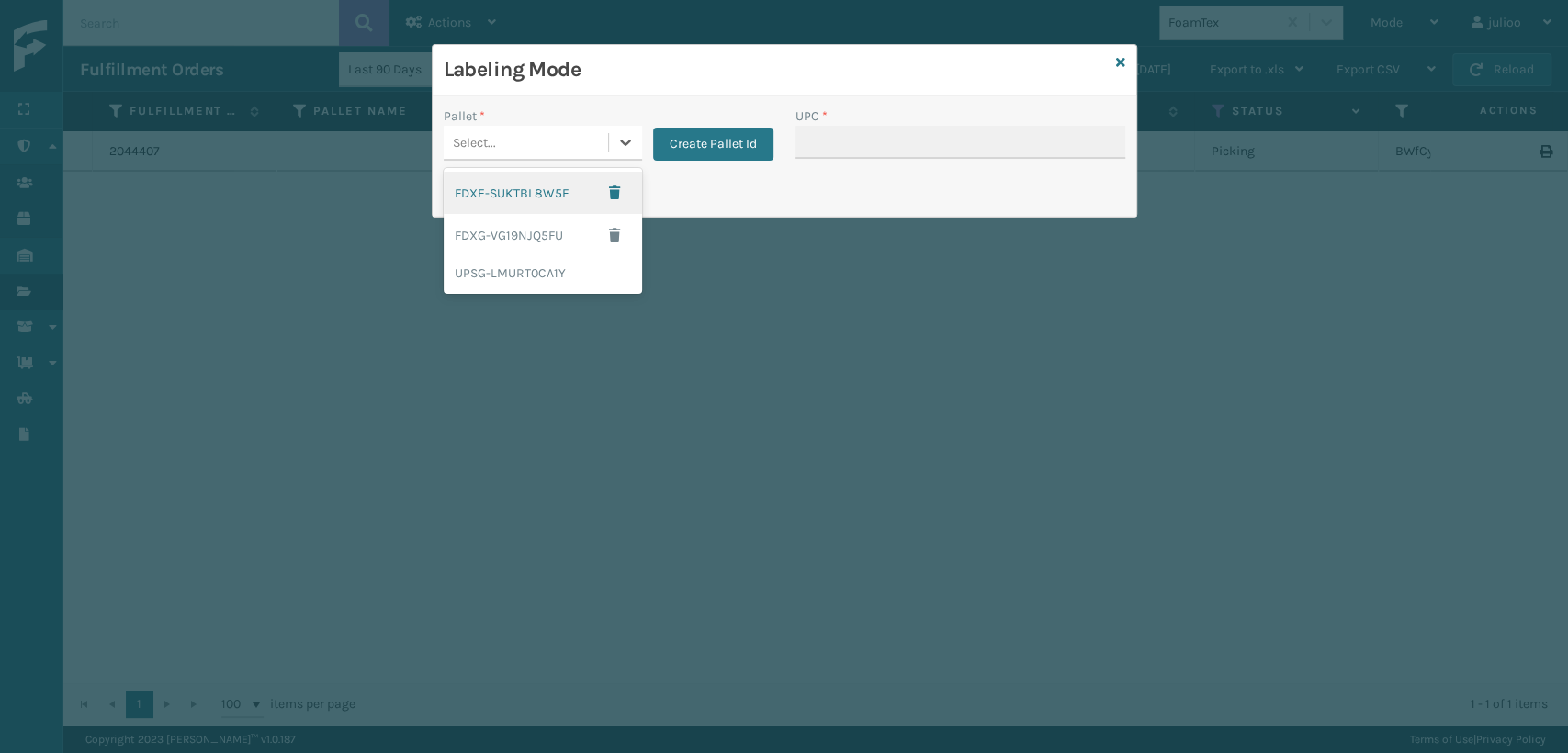
click at [529, 146] on div "Select..." at bounding box center [526, 142] width 164 height 30
click at [483, 230] on div "FDXG-VG19NJQ5FU" at bounding box center [543, 235] width 198 height 42
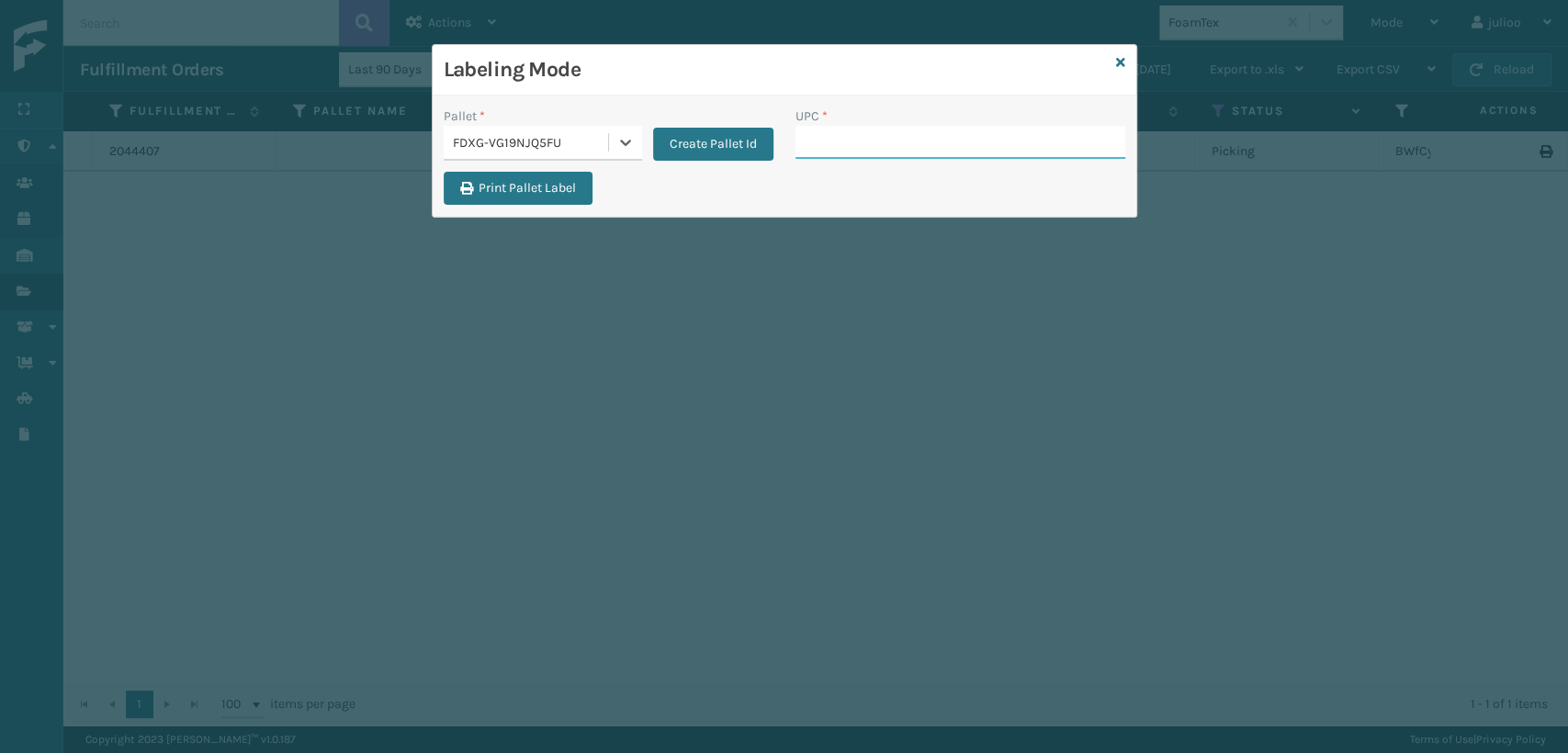
click at [833, 135] on input "UPC *" at bounding box center [960, 142] width 329 height 33
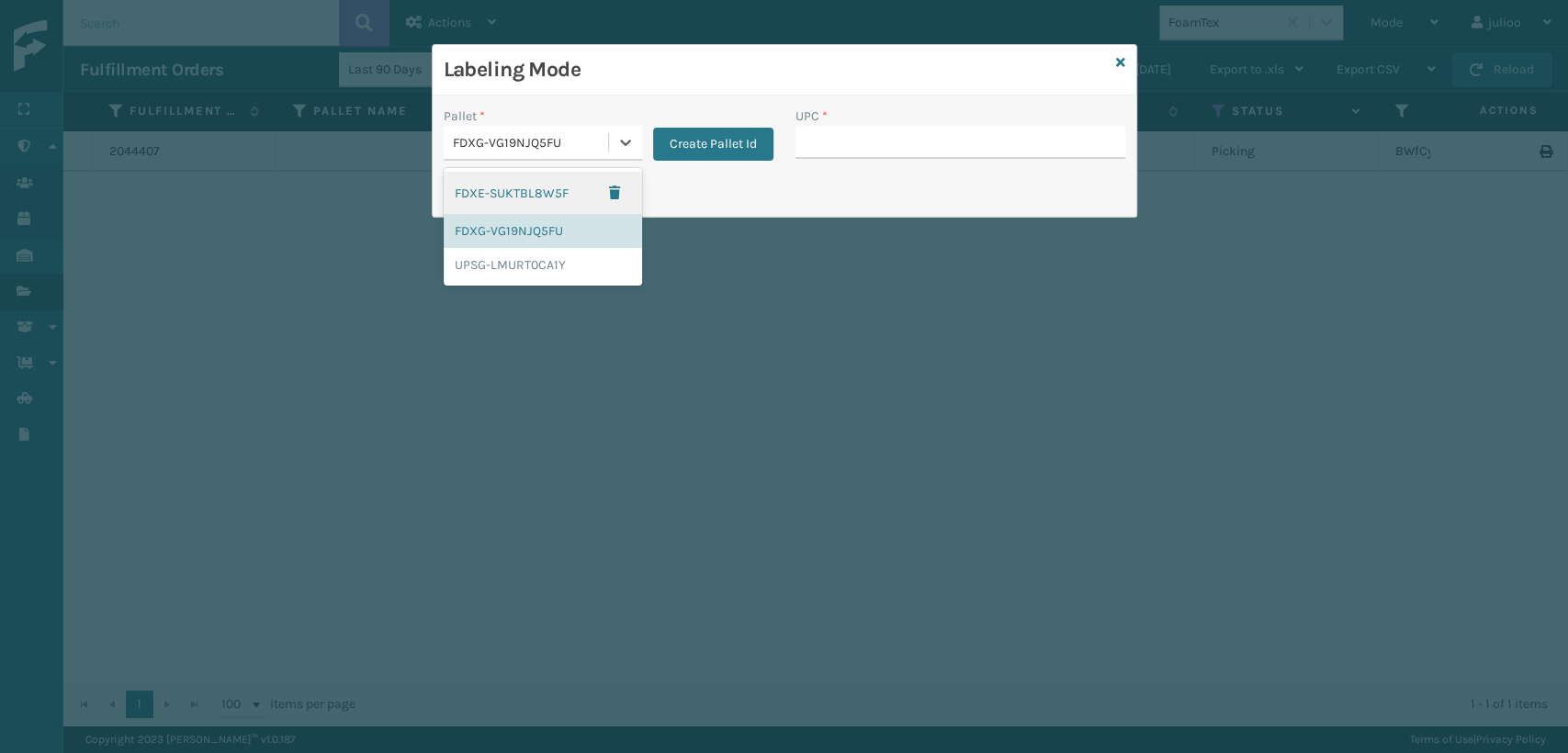
click at [549, 146] on div "FDXG-VG19NJQ5FU" at bounding box center [531, 142] width 157 height 19
click at [486, 226] on div "FDXG-VG19NJQ5FU" at bounding box center [543, 231] width 198 height 34
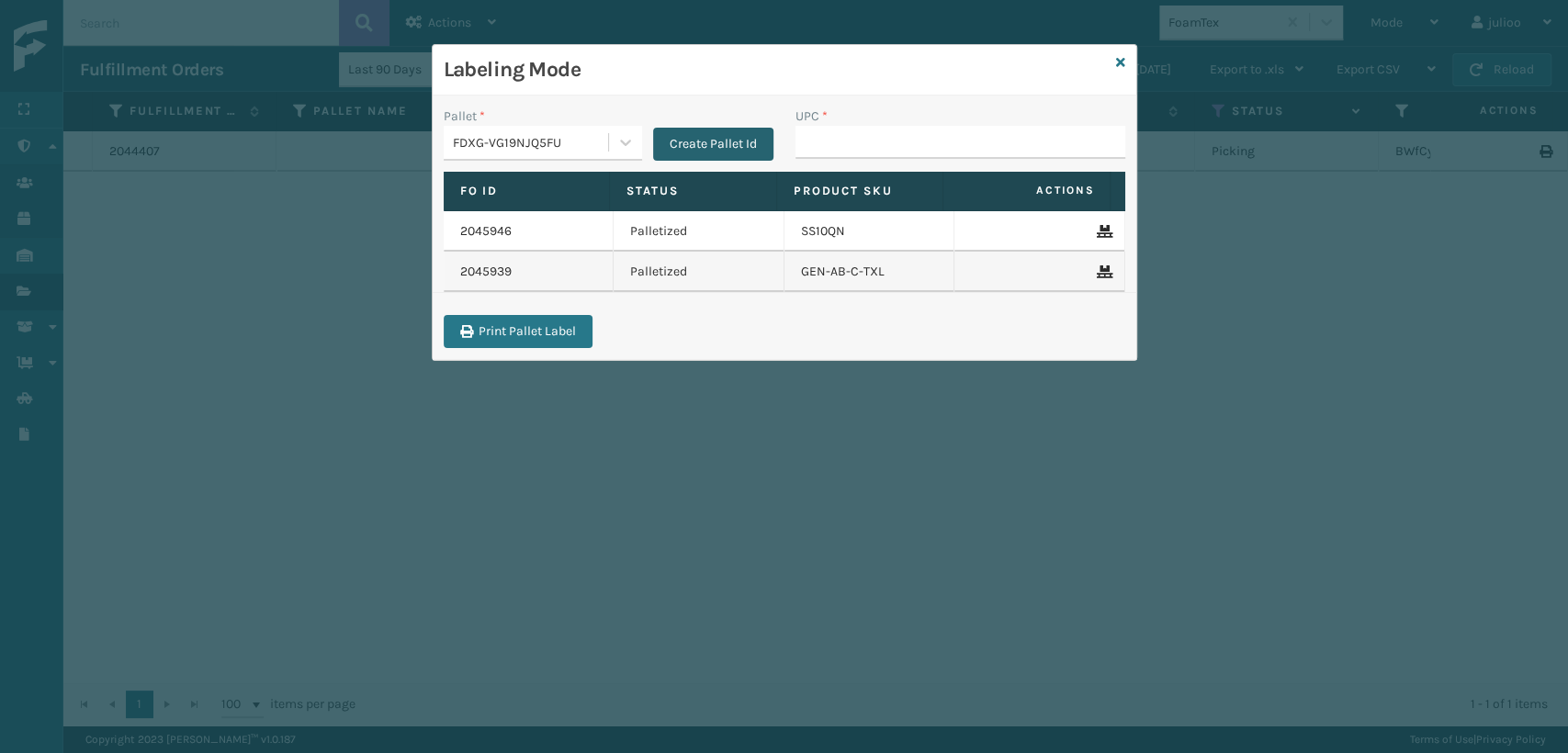
click at [653, 142] on button "Create Pallet Id" at bounding box center [713, 143] width 120 height 33
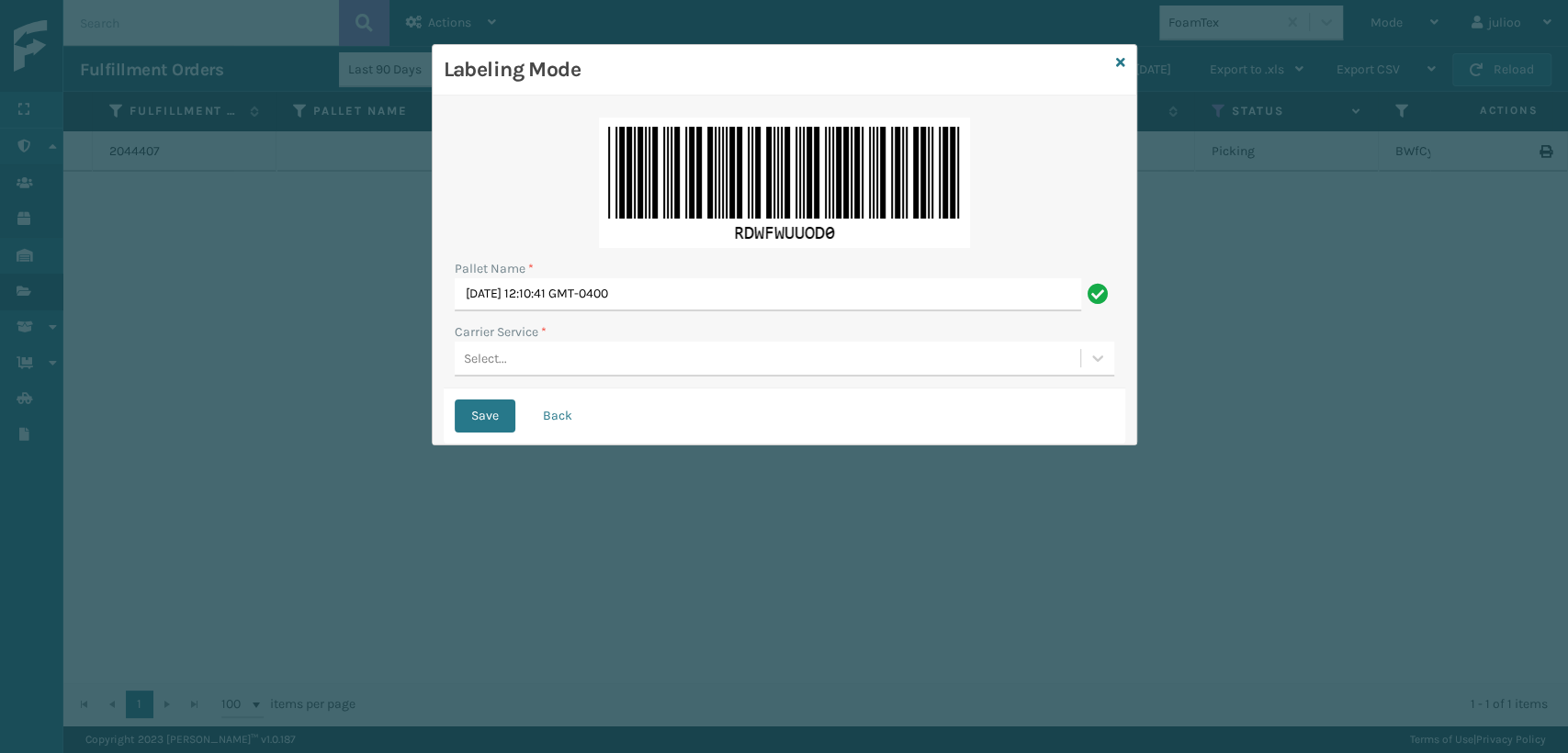
click at [1124, 64] on div "Labeling Mode" at bounding box center [784, 71] width 703 height 51
click at [1117, 50] on div "Labeling Mode" at bounding box center [784, 71] width 703 height 51
click at [1117, 56] on icon at bounding box center [1121, 62] width 9 height 13
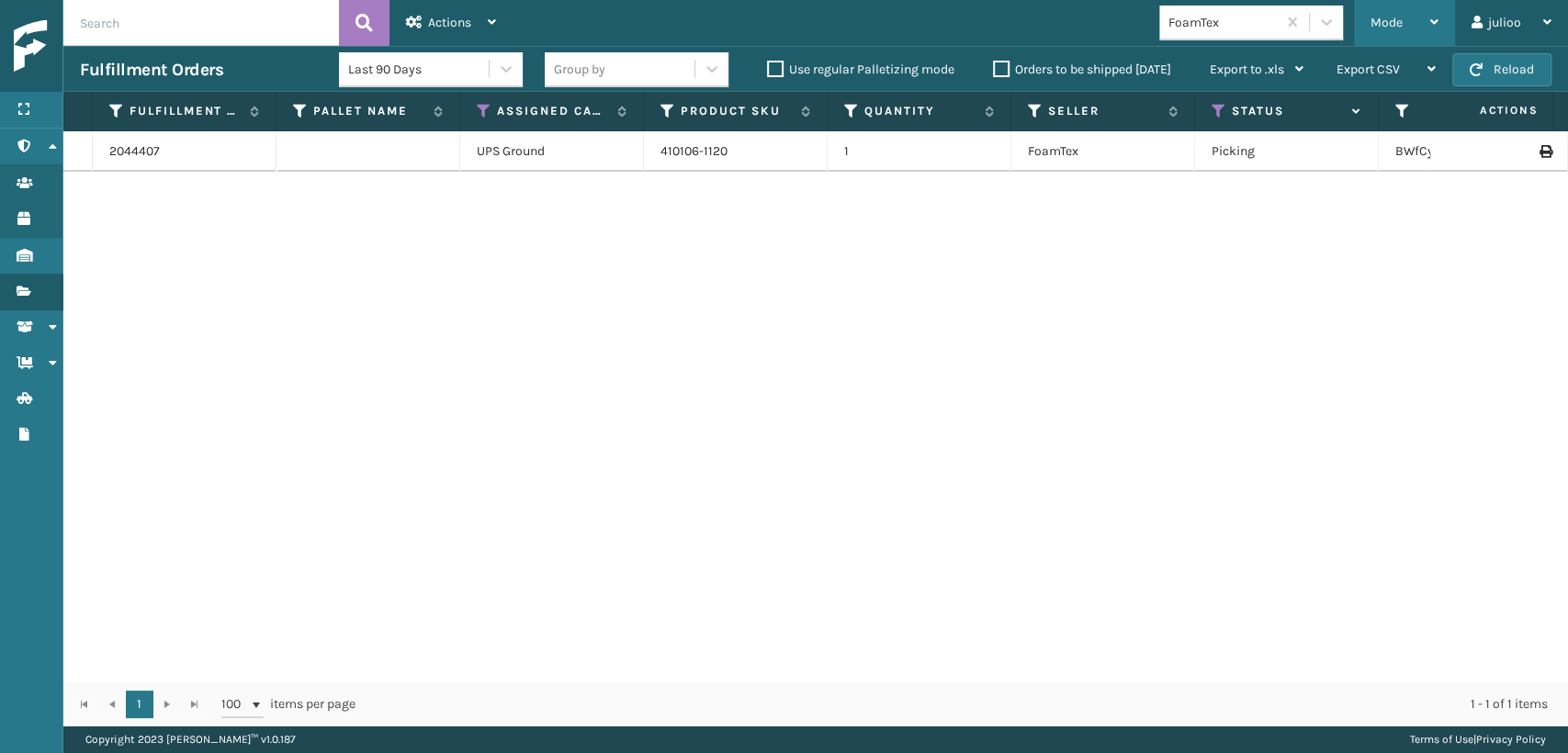
click at [1374, 17] on span "Mode" at bounding box center [1387, 23] width 32 height 16
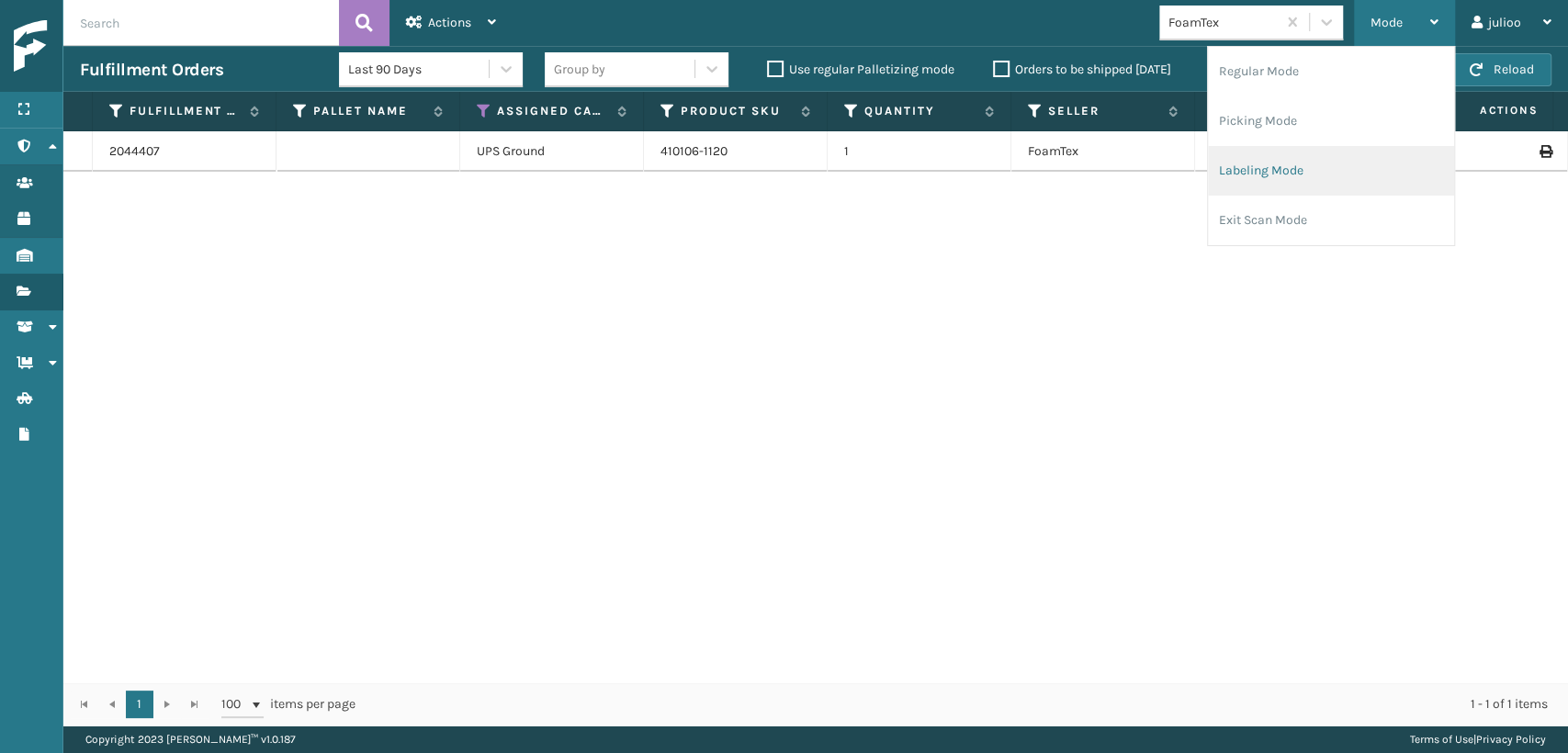
click at [1239, 174] on li "Labeling Mode" at bounding box center [1330, 171] width 246 height 50
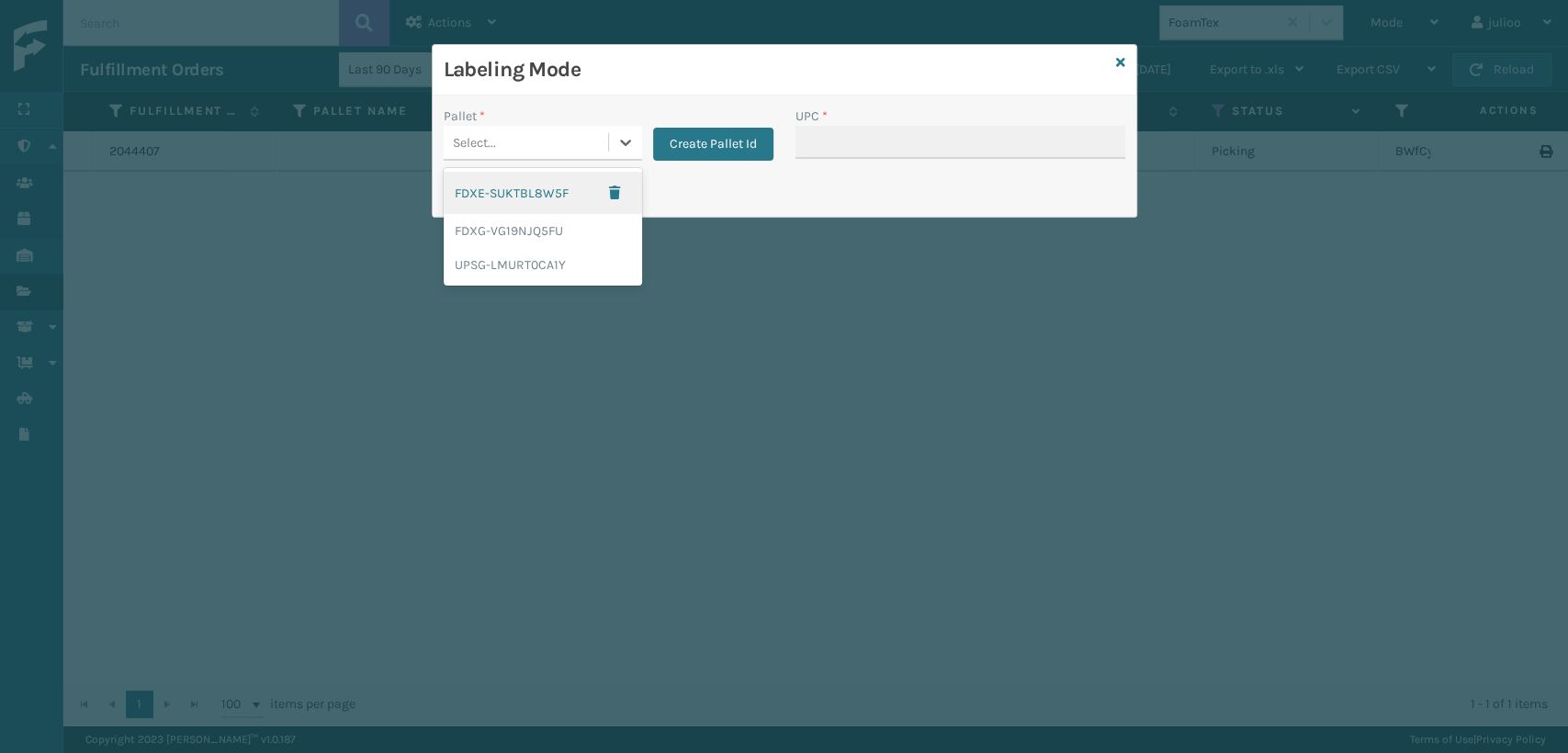
click at [529, 133] on div "Select..." at bounding box center [526, 142] width 164 height 30
click at [506, 256] on div "UPSG-LMURT0CA1Y" at bounding box center [543, 265] width 198 height 34
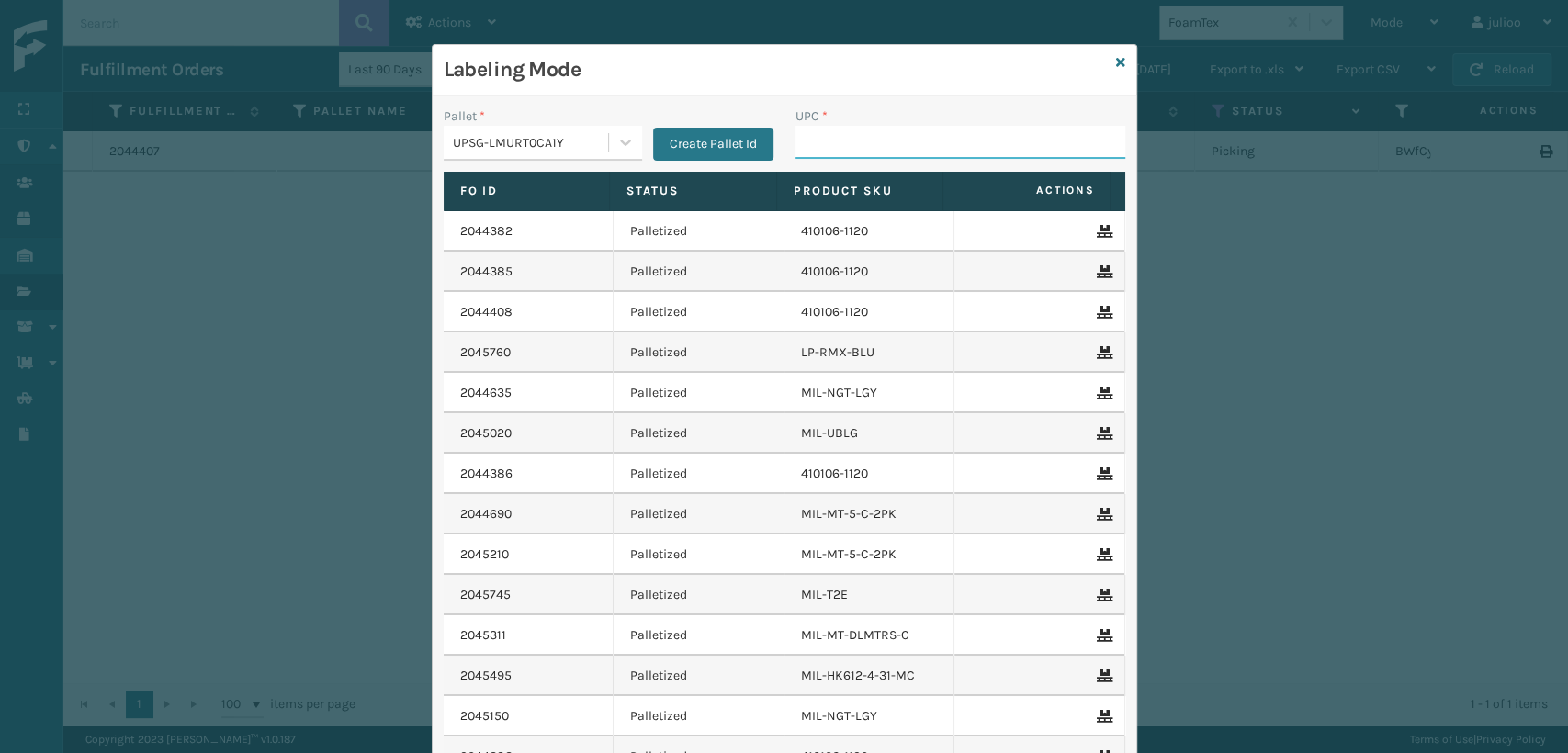
click at [877, 153] on input "UPC *" at bounding box center [960, 142] width 329 height 33
type input "810090933719"
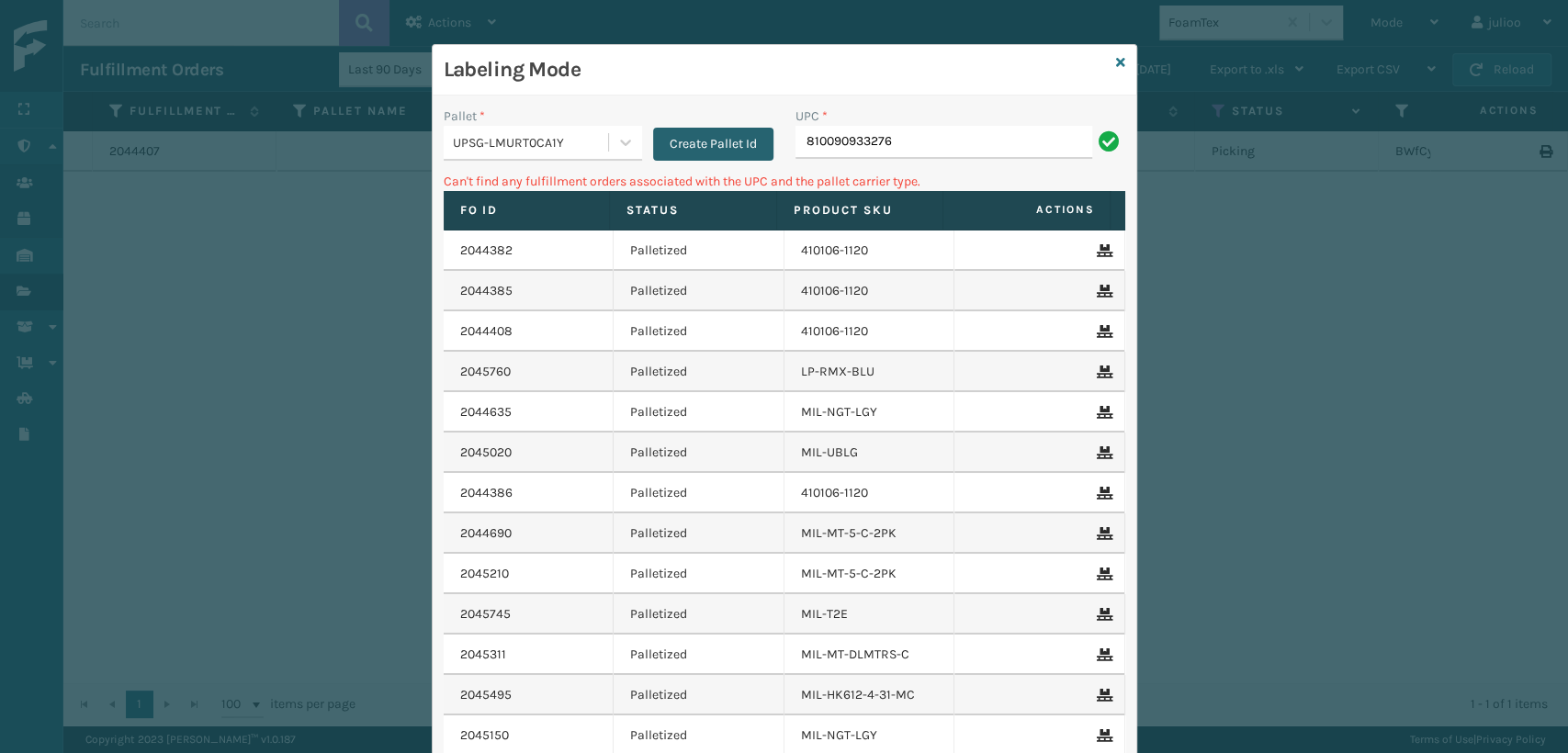
drag, startPoint x: 890, startPoint y: 139, endPoint x: 749, endPoint y: 149, distance: 141.4
click at [750, 151] on div "Pallet * UPSG-LMURT0CA1Y Create Pallet Id UPC * 810090933276" at bounding box center [784, 139] width 703 height 65
click at [679, 157] on button "Create Pallet Id" at bounding box center [713, 143] width 120 height 33
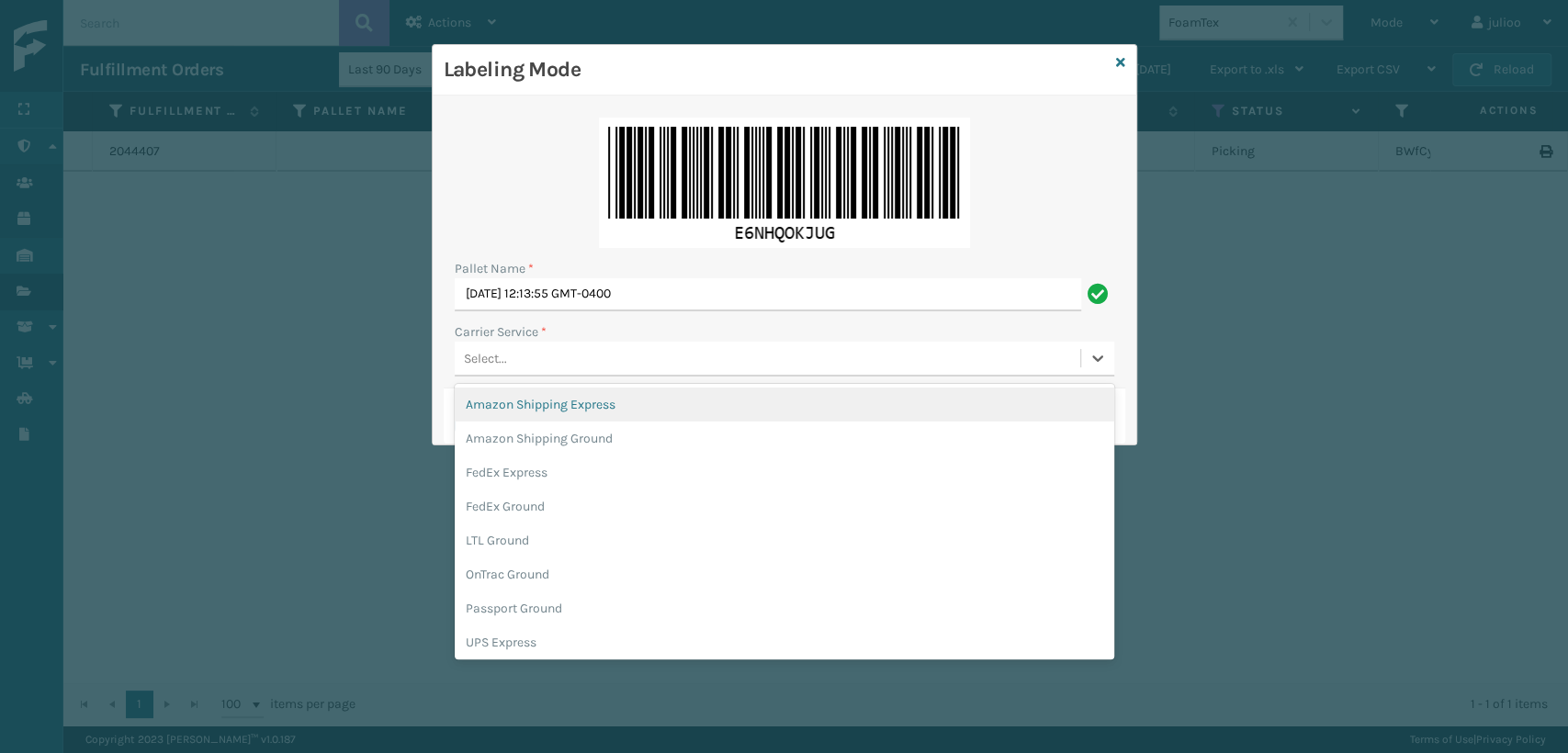
click at [601, 350] on div "Select..." at bounding box center [767, 359] width 626 height 30
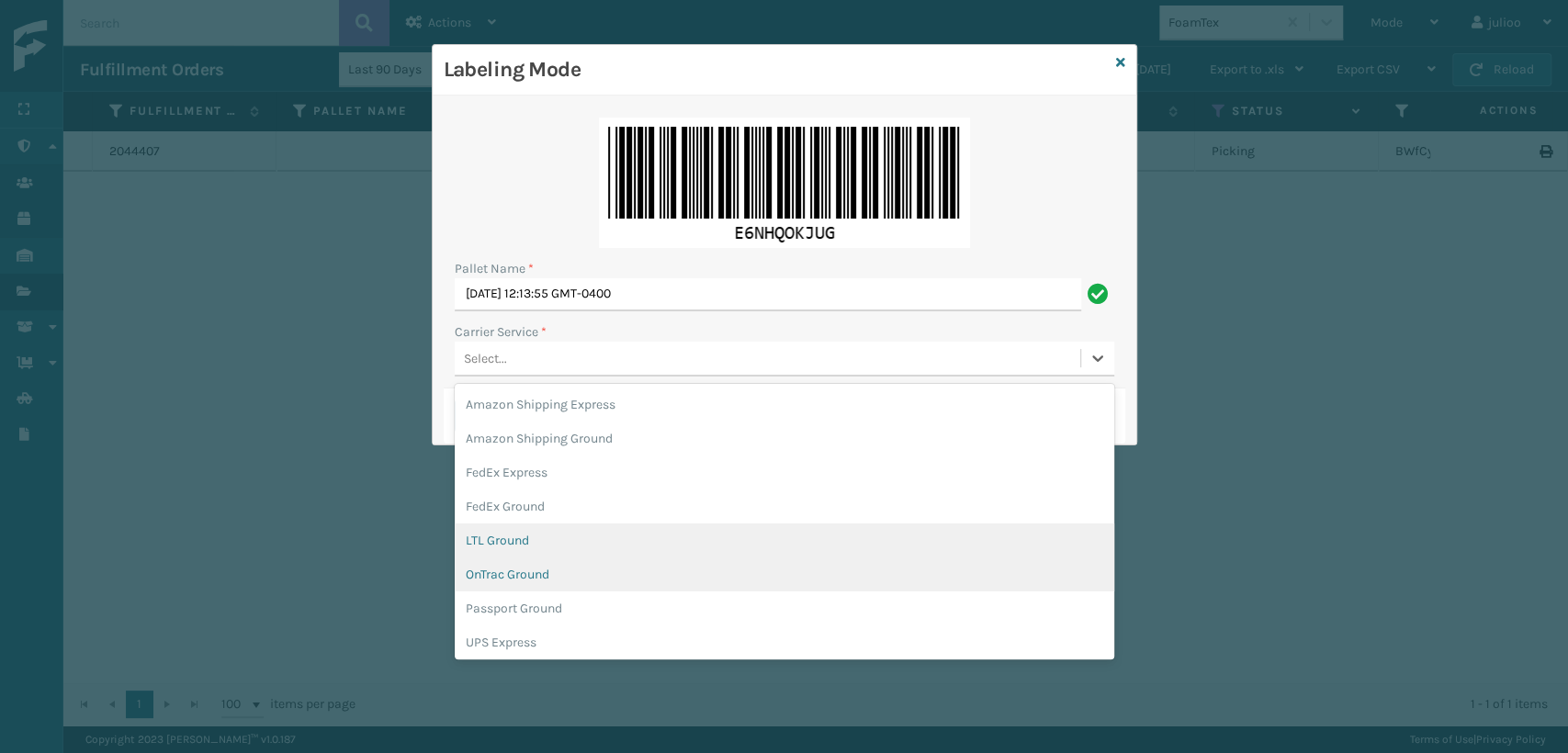
drag, startPoint x: 518, startPoint y: 527, endPoint x: 500, endPoint y: 561, distance: 38.5
click at [501, 561] on div "Amazon Shipping Express Amazon Shipping Ground FedEx Express FedEx Ground LTL G…" at bounding box center [784, 522] width 660 height 276
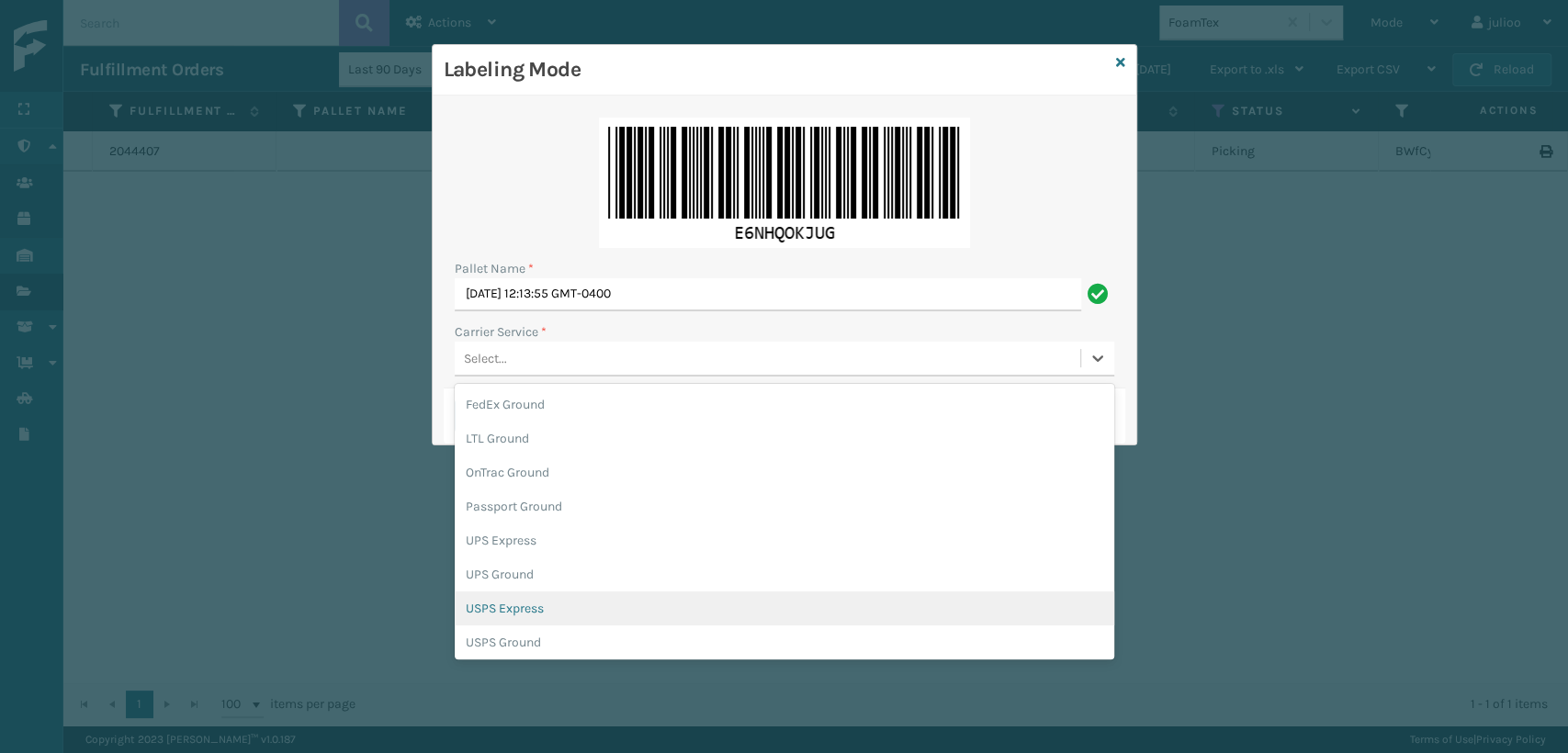
click at [519, 610] on div "USPS Express" at bounding box center [784, 609] width 660 height 34
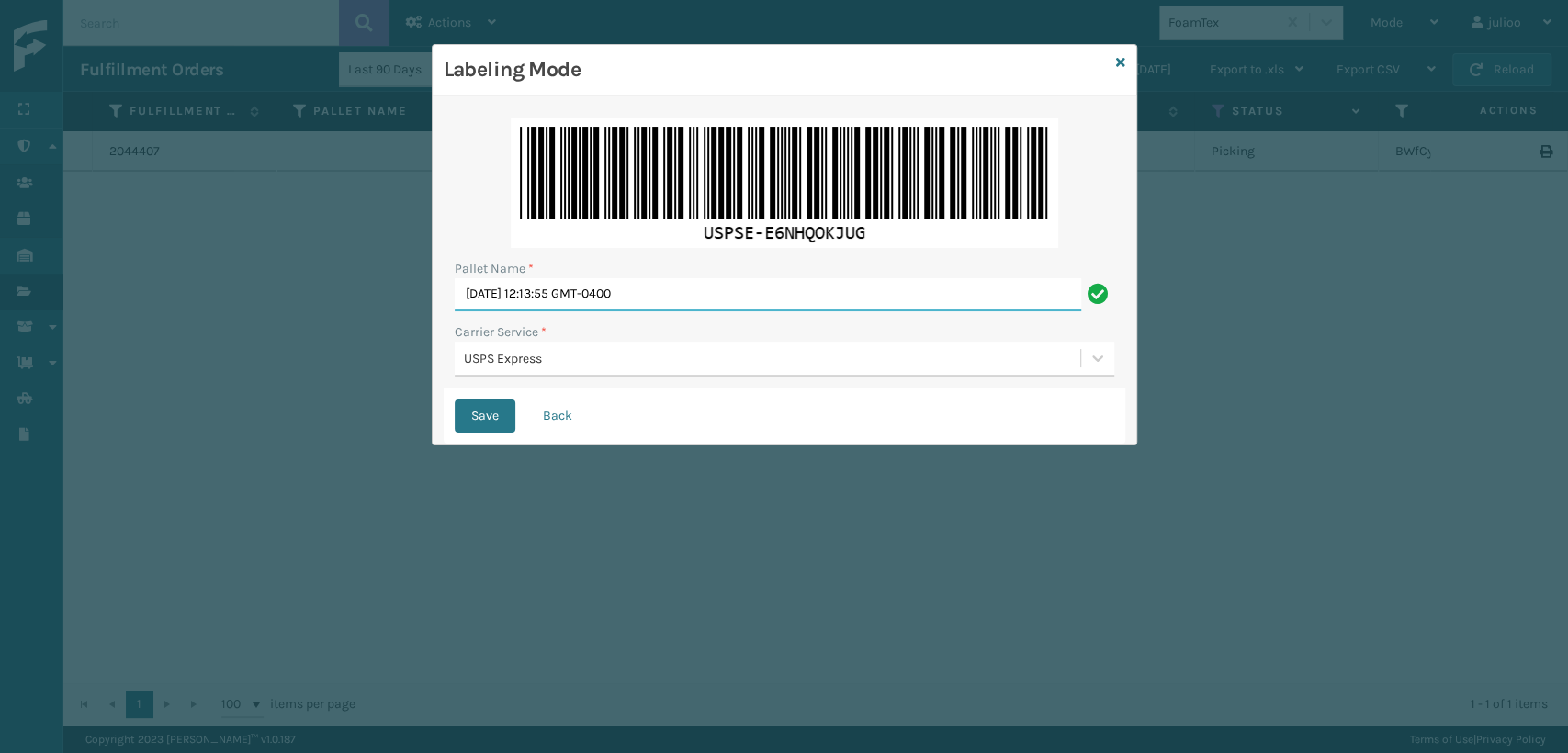
drag, startPoint x: 691, startPoint y: 295, endPoint x: 96, endPoint y: 350, distance: 597.5
click at [96, 350] on div "Labeling Mode Pallet Name * [DATE] 12:13:55 GMT-0400 Carrier Service * USPS Exp…" at bounding box center [784, 376] width 1568 height 753
type input "EXPRESS"
click at [479, 415] on button "Save" at bounding box center [485, 415] width 60 height 33
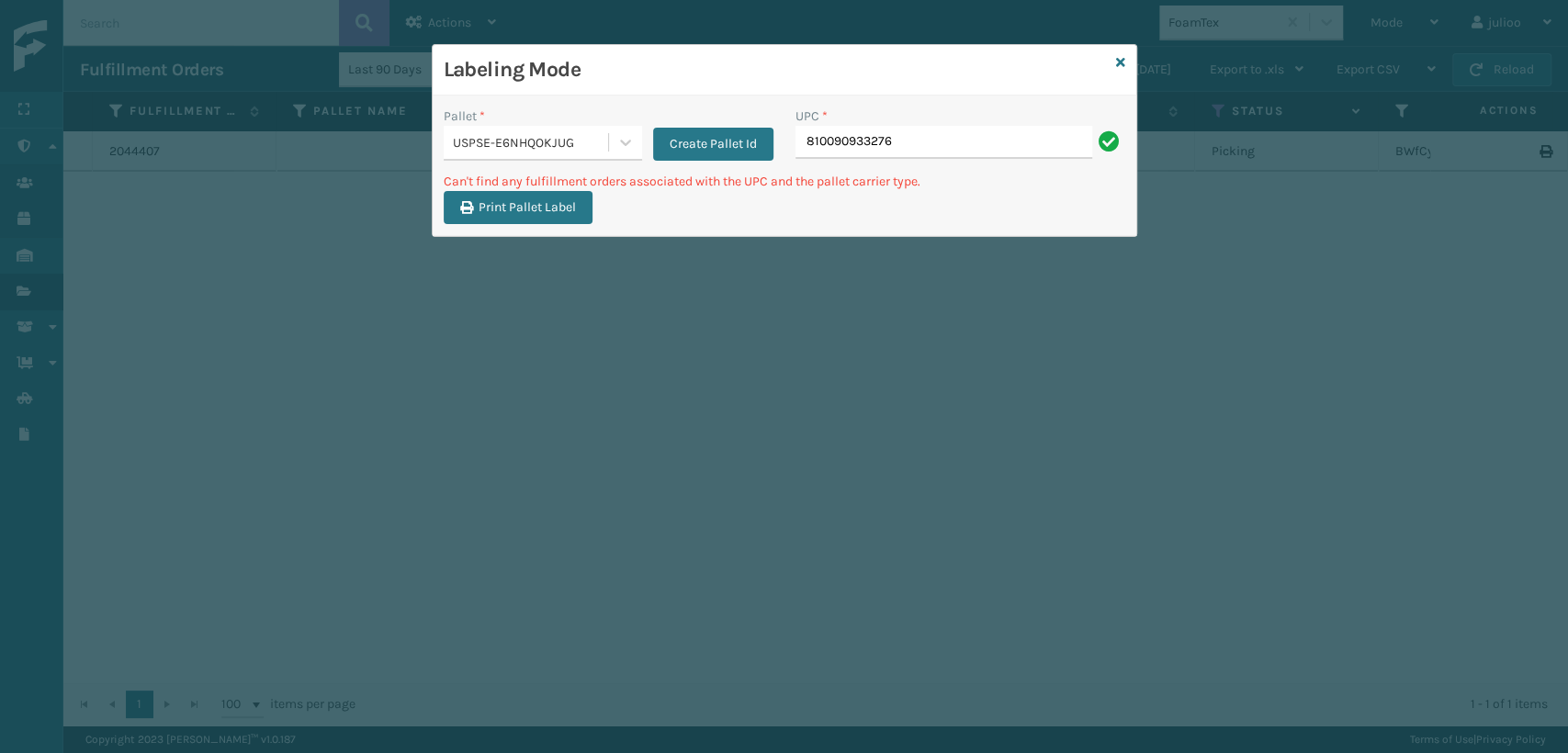
click at [1036, 148] on input "810090933276" at bounding box center [944, 142] width 296 height 33
type input "81009093327"
click at [1121, 59] on icon at bounding box center [1121, 62] width 9 height 13
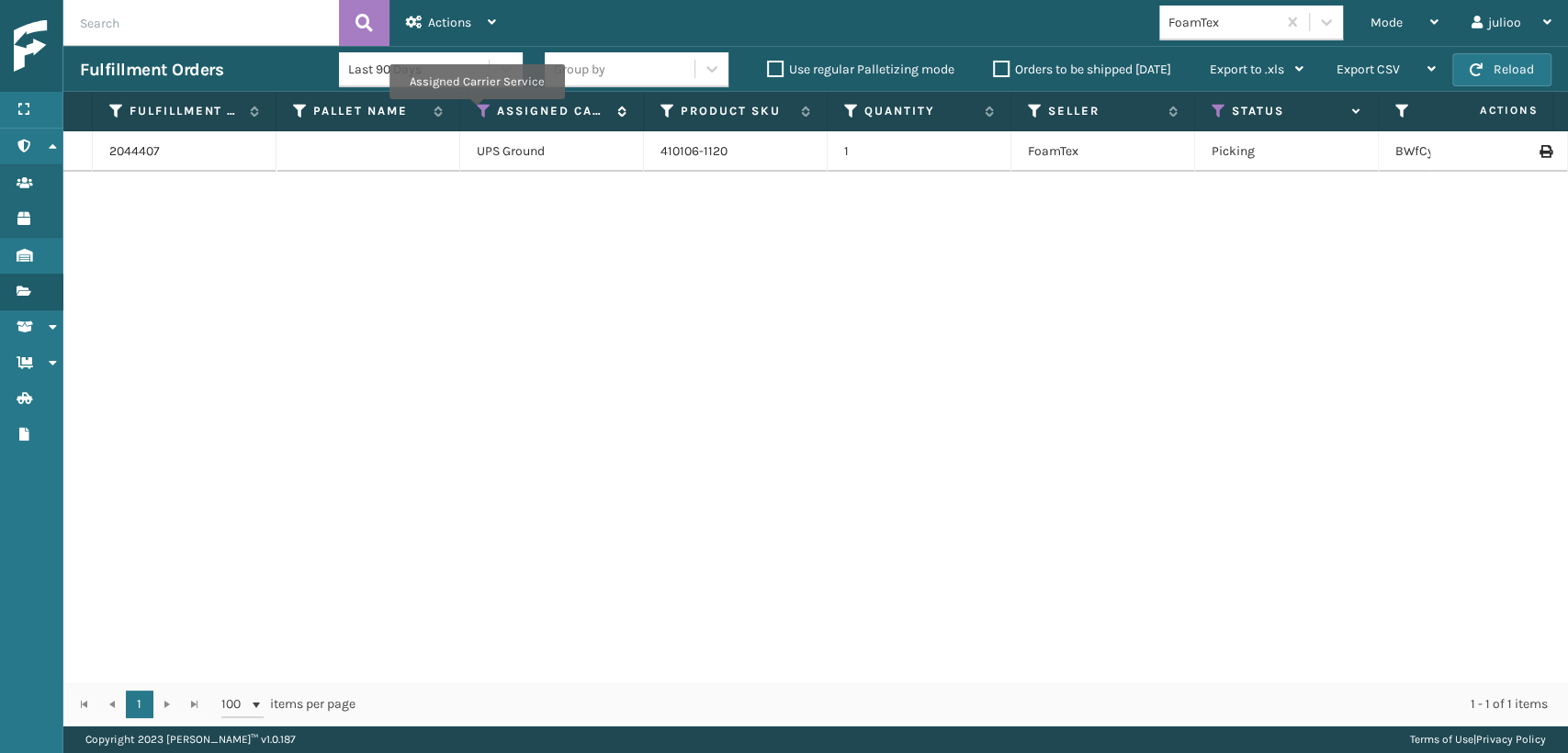
click at [477, 112] on icon at bounding box center [484, 111] width 15 height 17
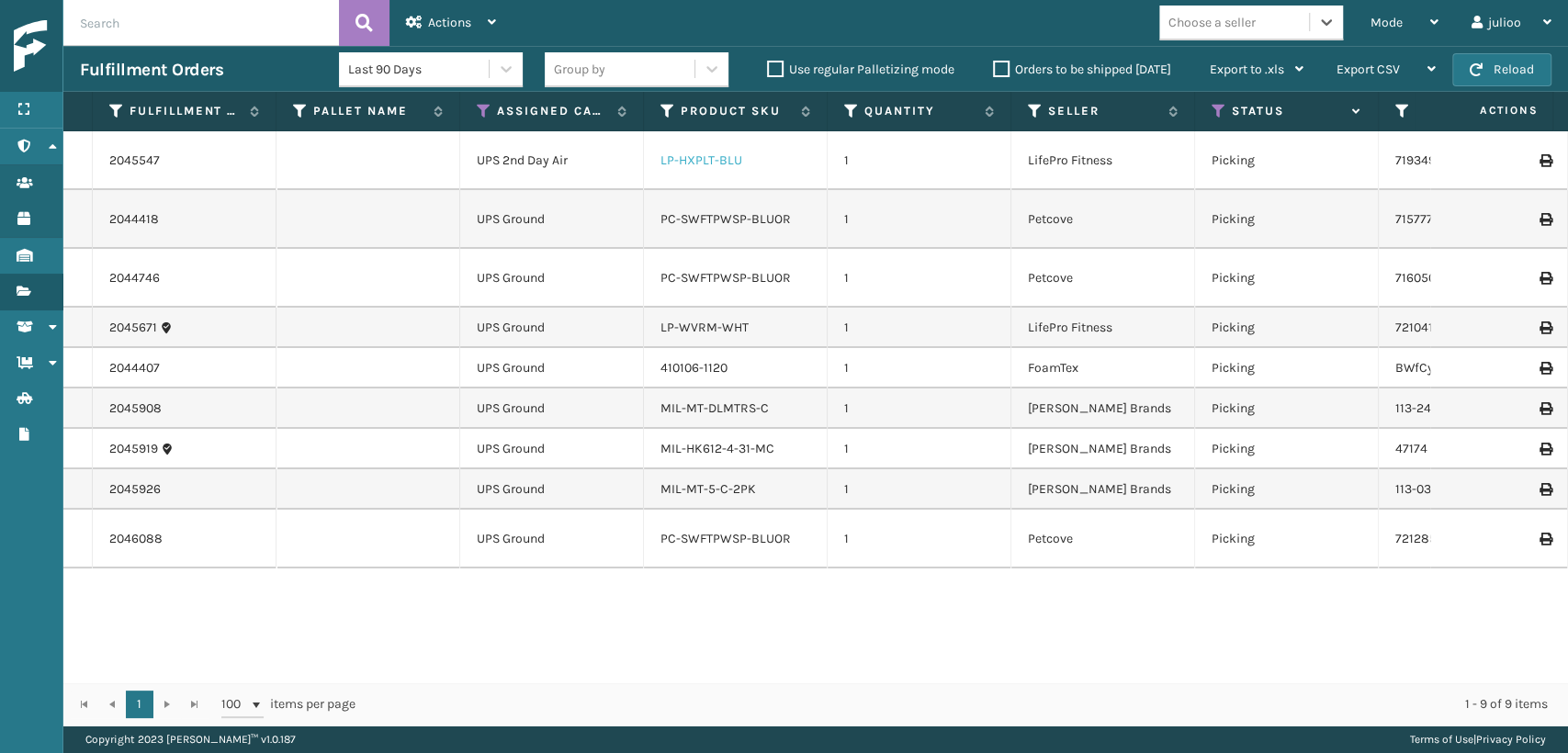
click at [711, 163] on link "LP-HXPLT-BLU" at bounding box center [701, 160] width 82 height 16
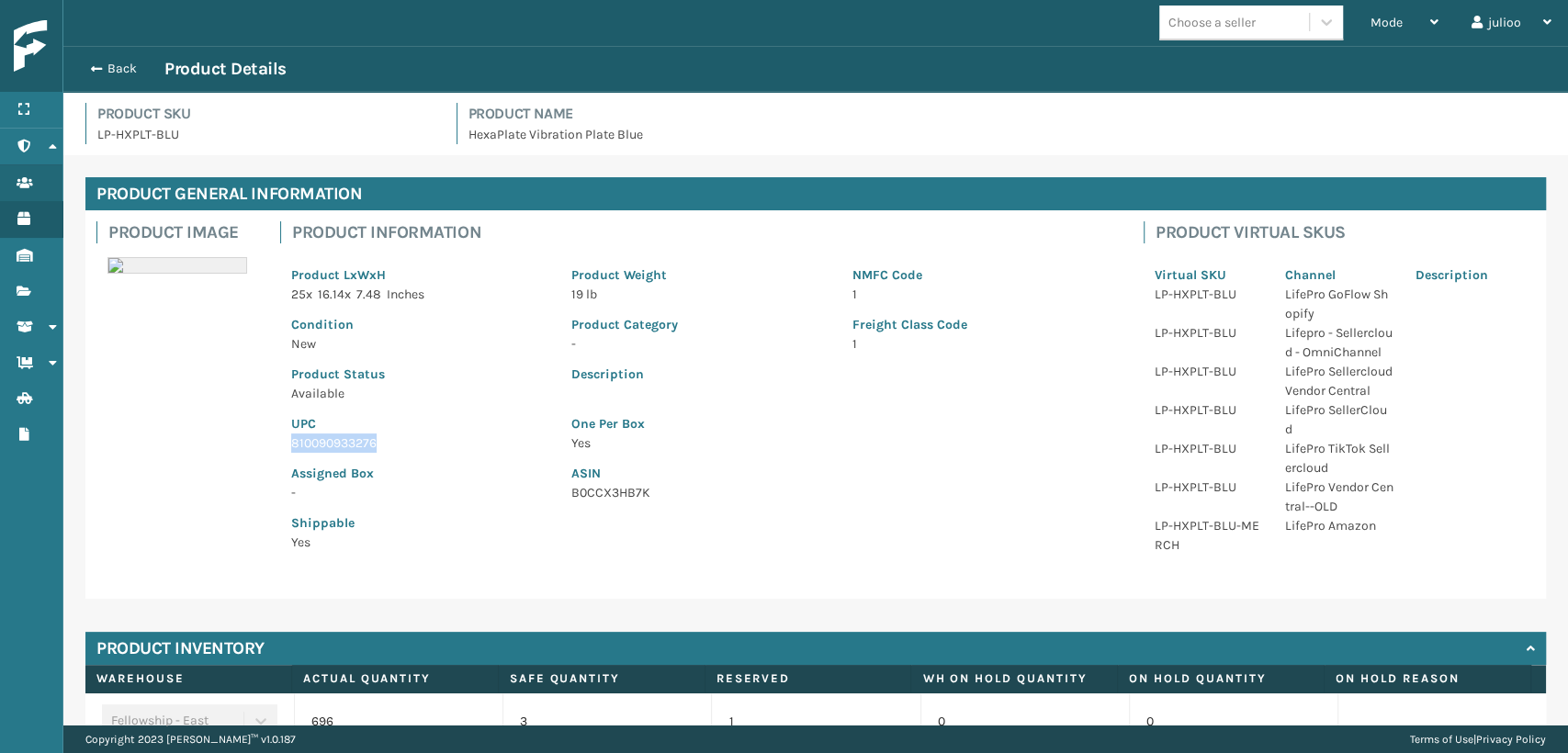
drag, startPoint x: 404, startPoint y: 444, endPoint x: 288, endPoint y: 439, distance: 116.1
click at [288, 439] on div "UPC 810090933276" at bounding box center [420, 427] width 280 height 50
copy p "810090933276"
click at [103, 75] on button "Back" at bounding box center [123, 69] width 85 height 17
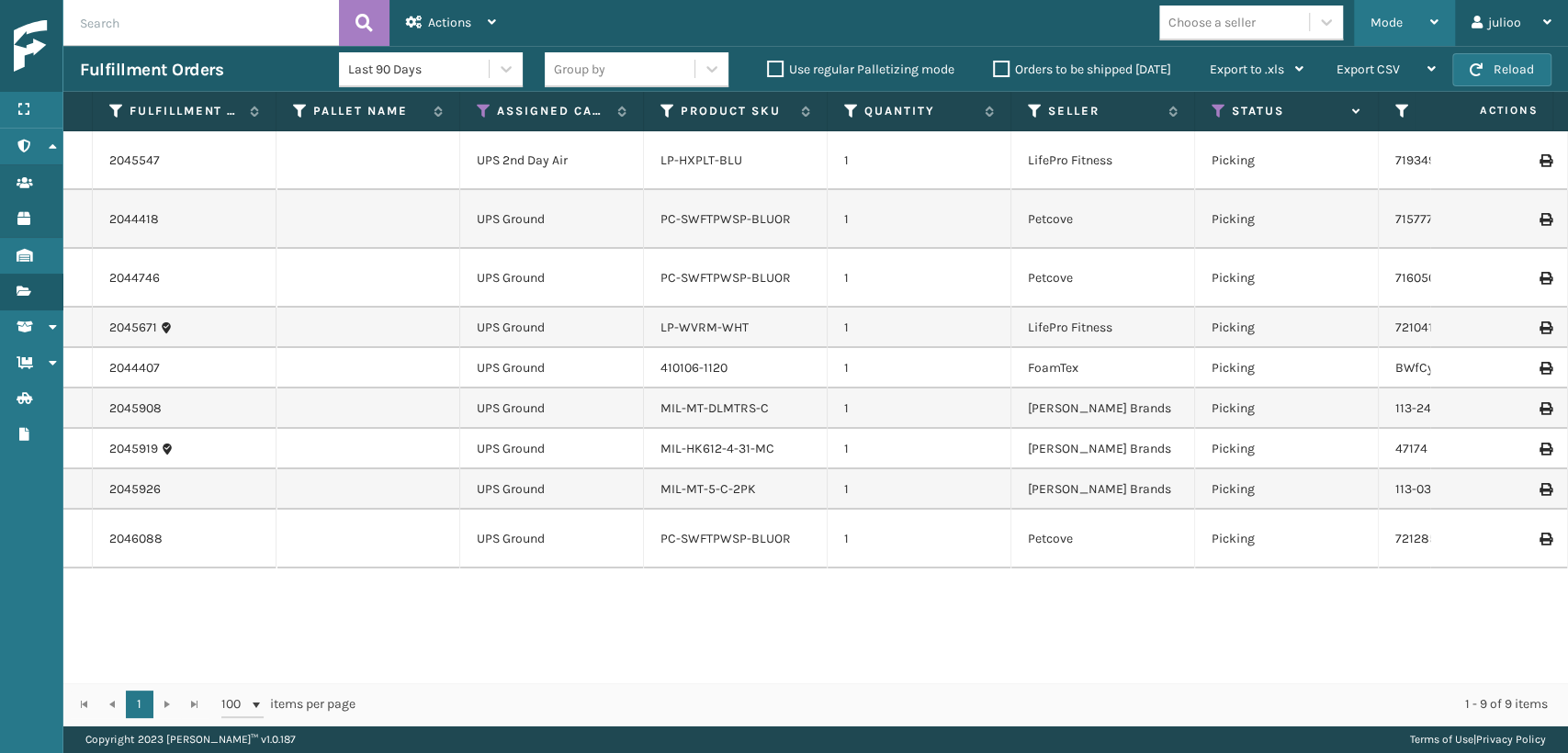
click at [1392, 31] on div "Mode" at bounding box center [1405, 23] width 68 height 46
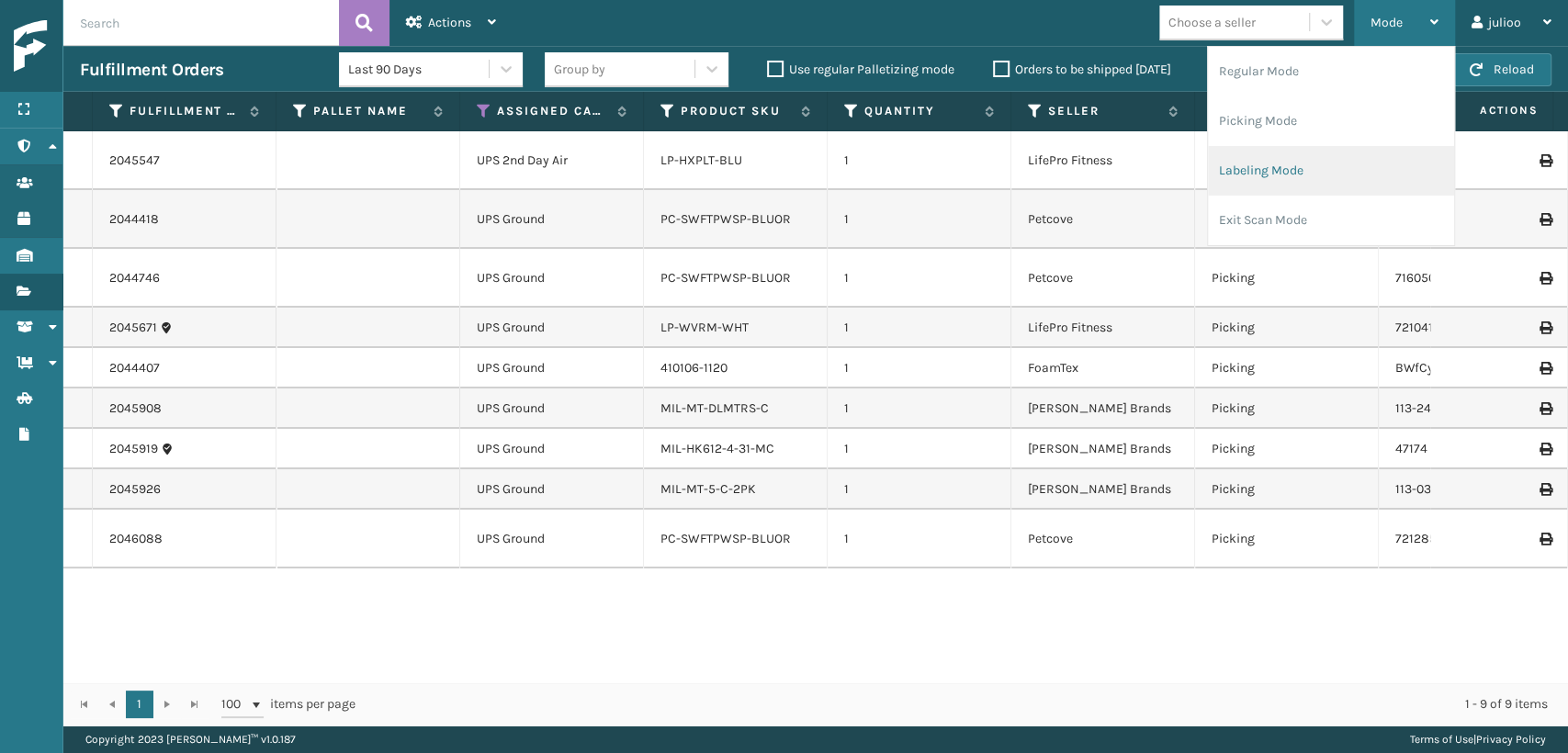
click at [1222, 179] on li "Labeling Mode" at bounding box center [1330, 171] width 246 height 50
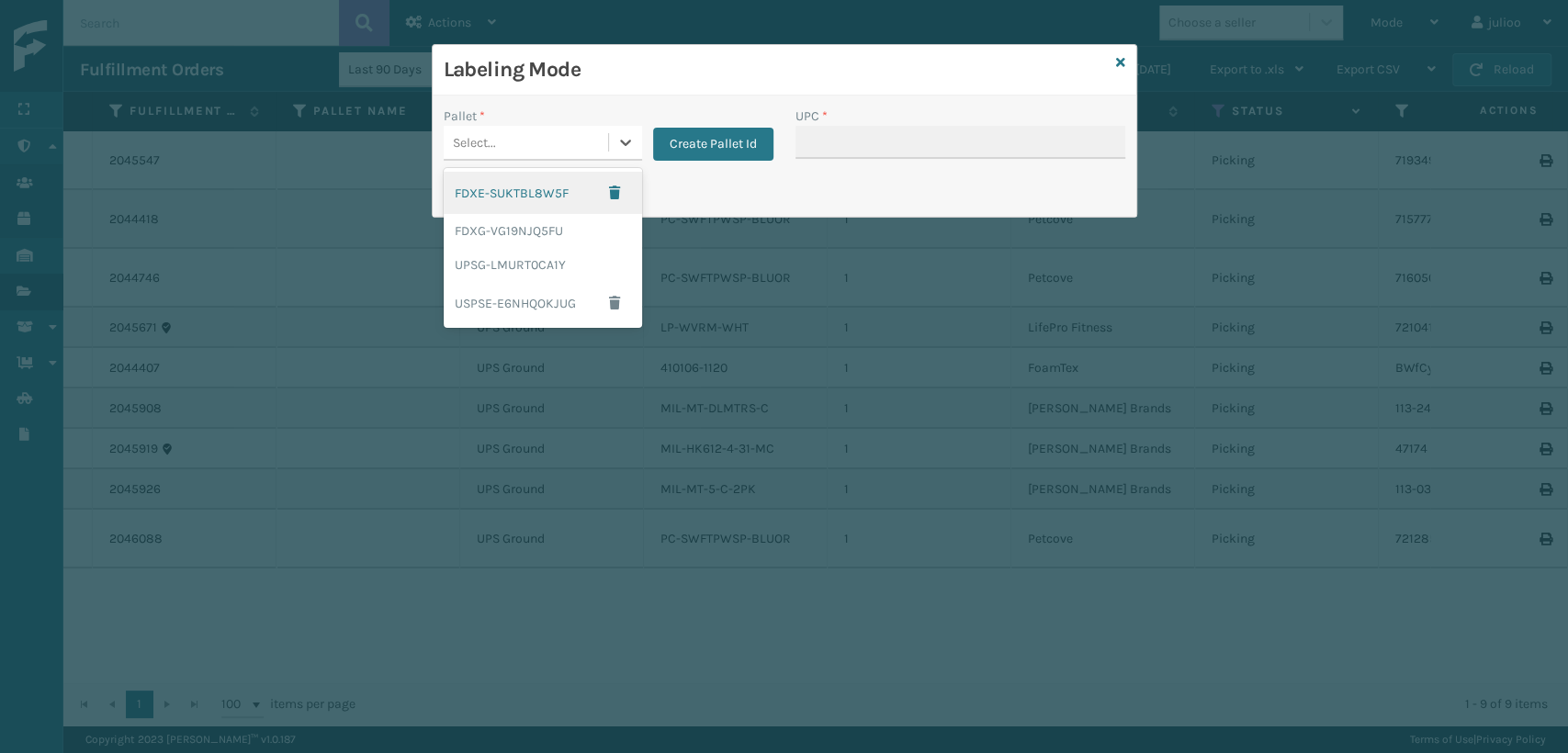
click at [478, 142] on div "Select..." at bounding box center [475, 142] width 43 height 19
click at [503, 303] on div "USPSE-E6NHQOKJUG" at bounding box center [543, 303] width 198 height 42
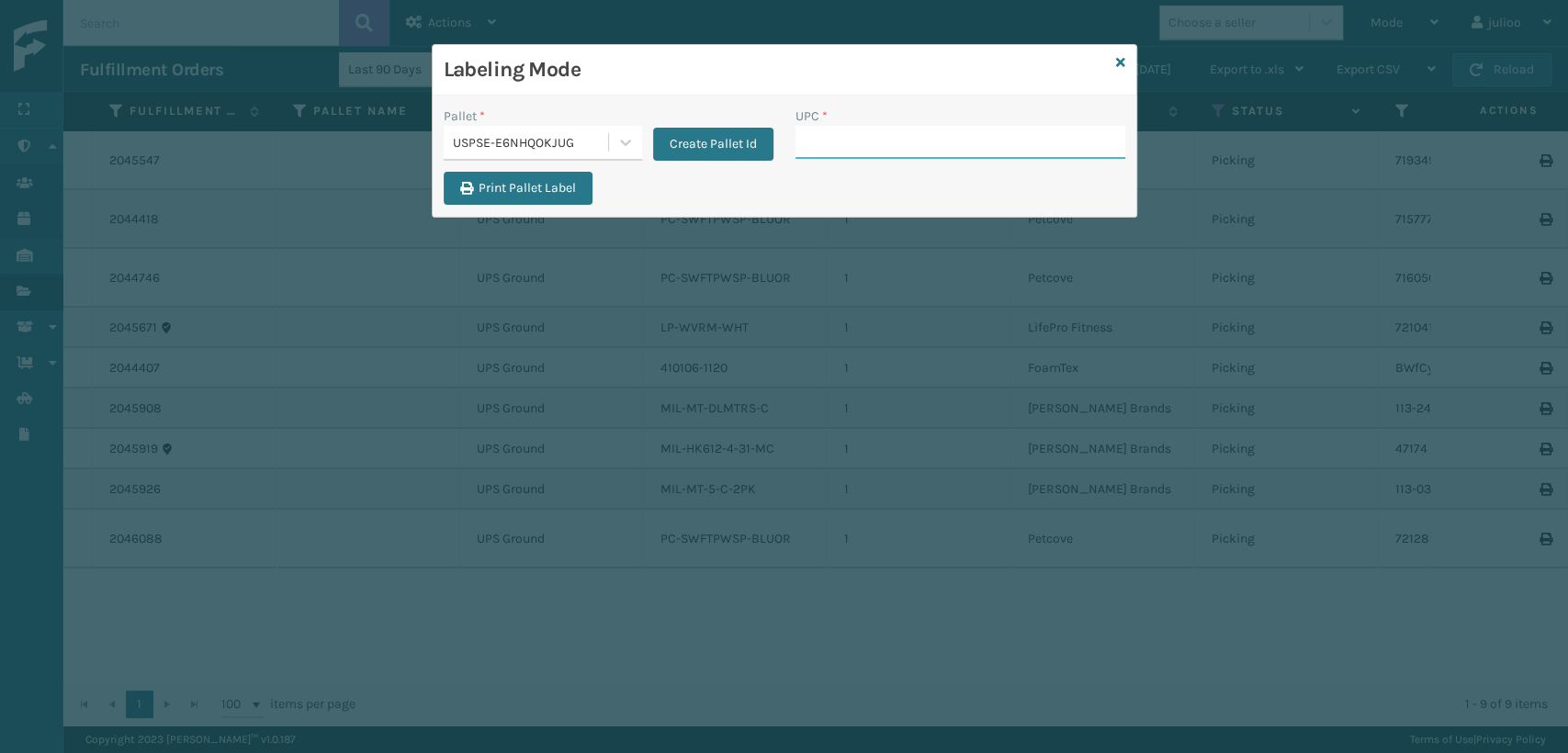
click at [835, 150] on input "UPC *" at bounding box center [960, 142] width 329 height 33
paste input "810090933276"
type input "810090933276"
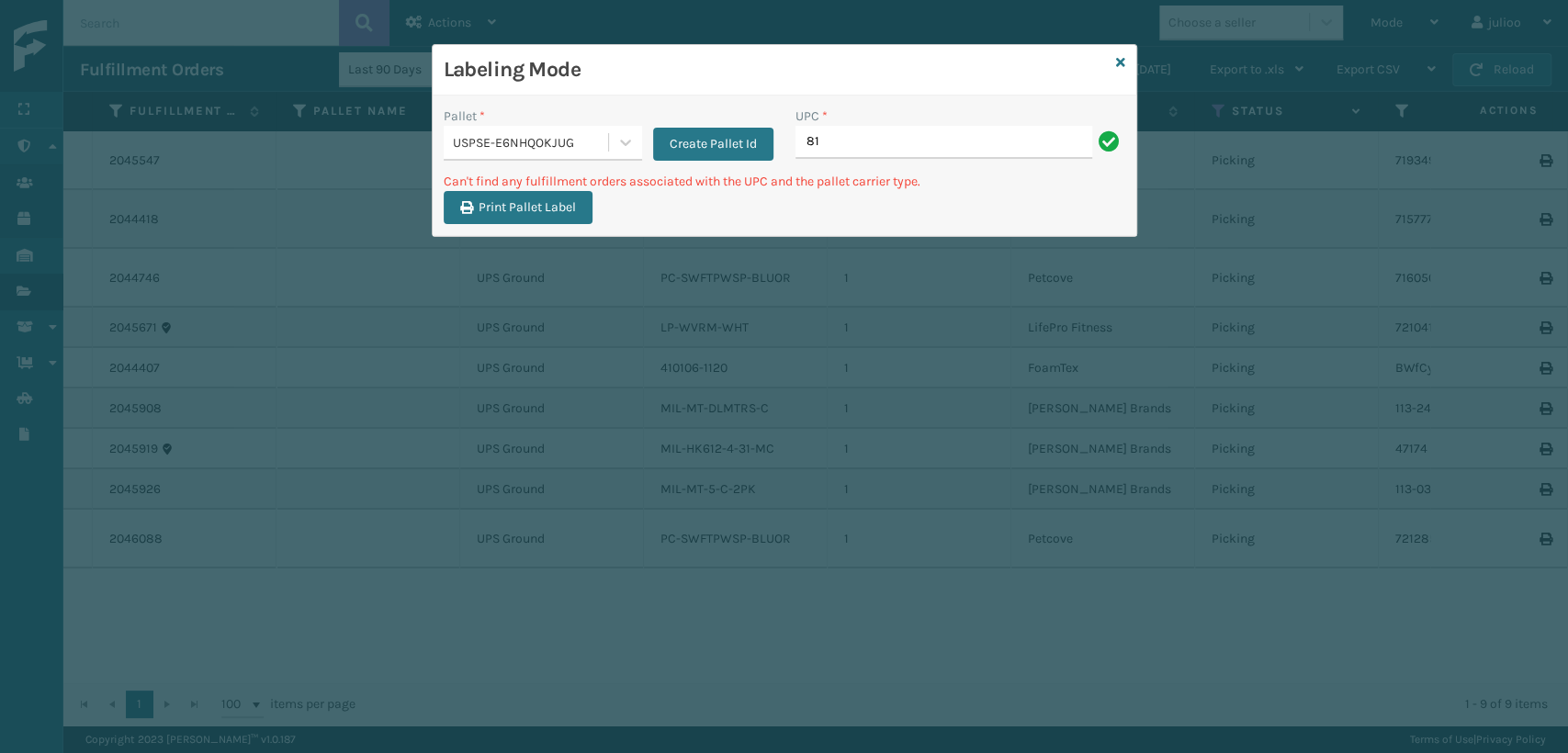
type input "8"
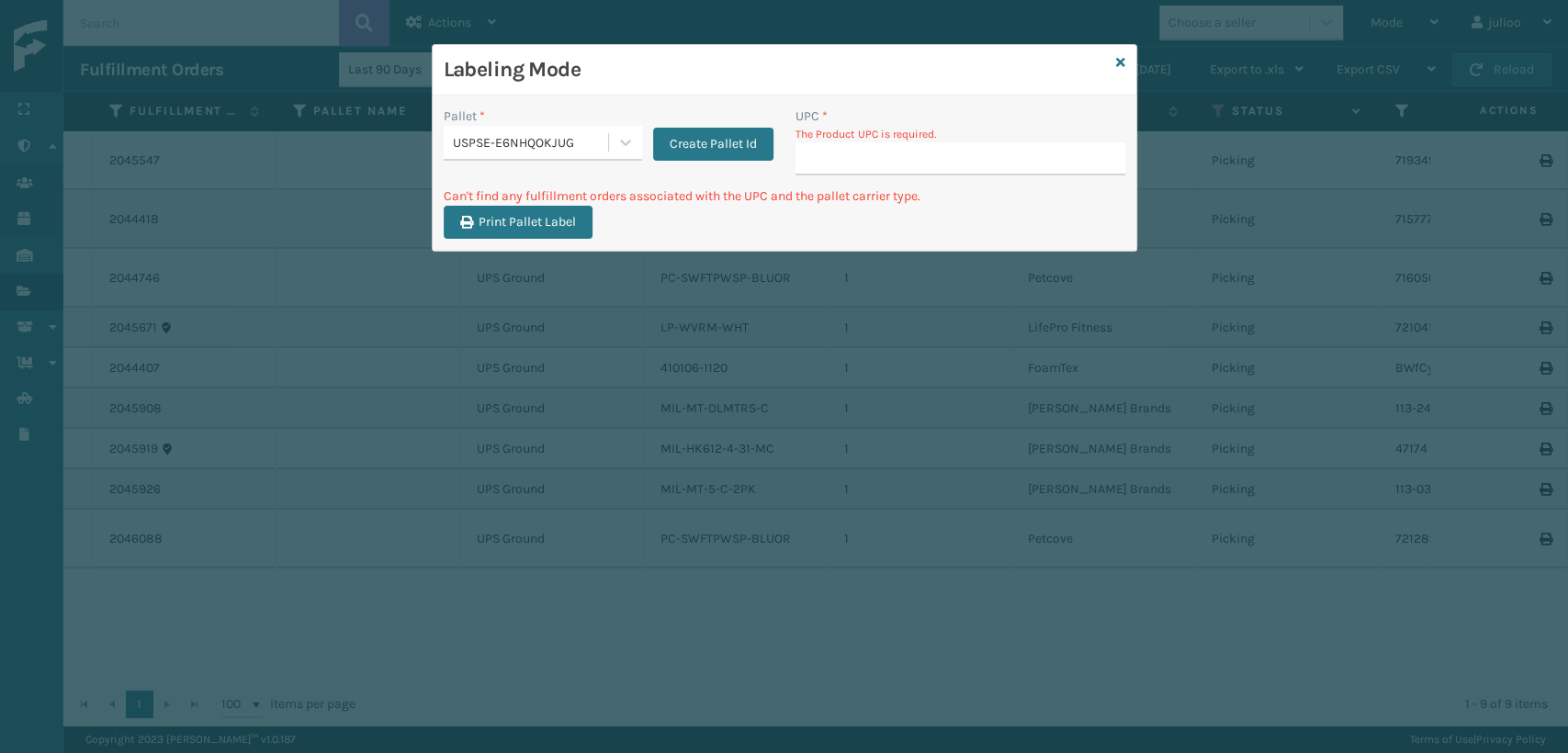
type input "810090933276"
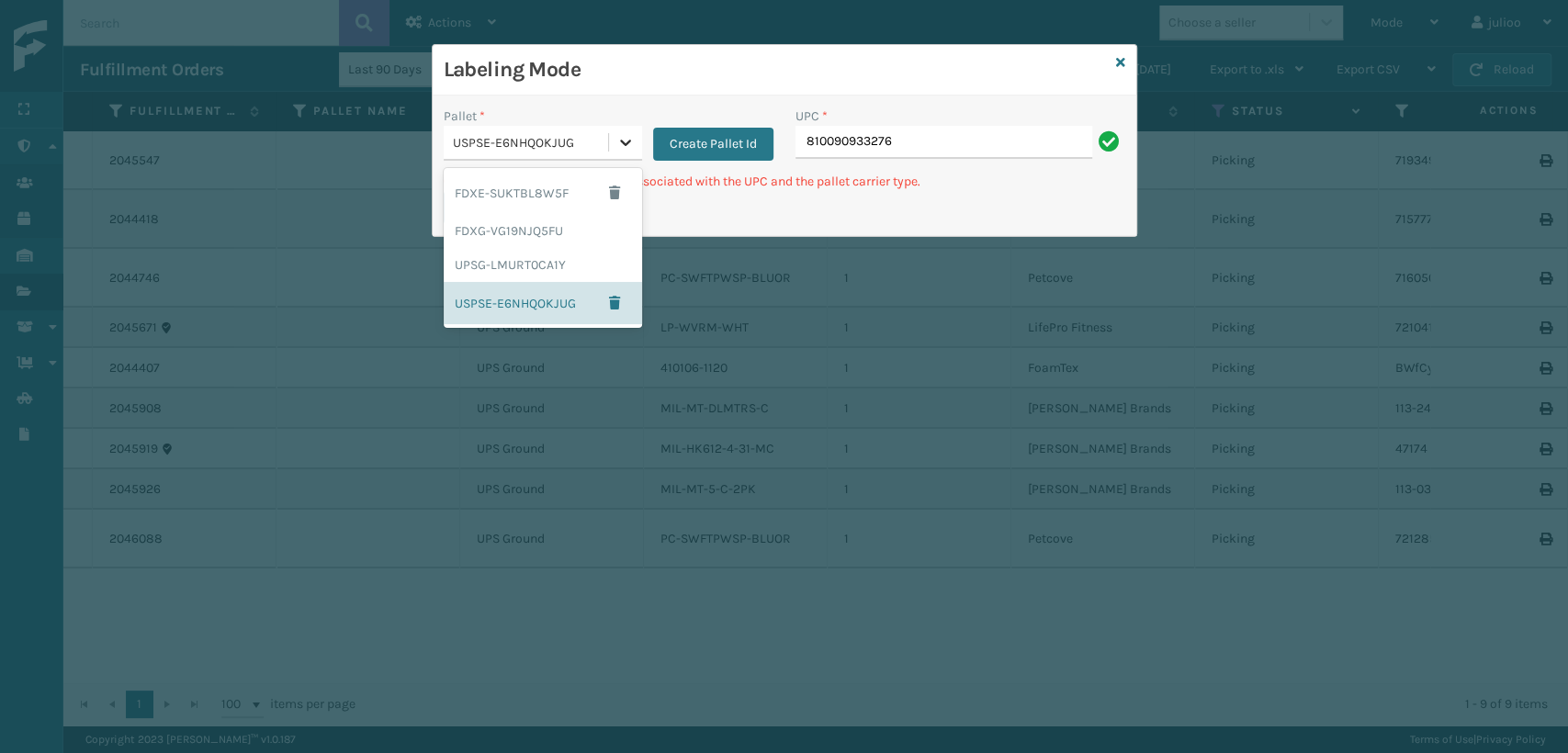
click at [627, 145] on icon at bounding box center [625, 142] width 18 height 18
click at [489, 266] on div "UPSG-LMURT0CA1Y" at bounding box center [543, 265] width 198 height 34
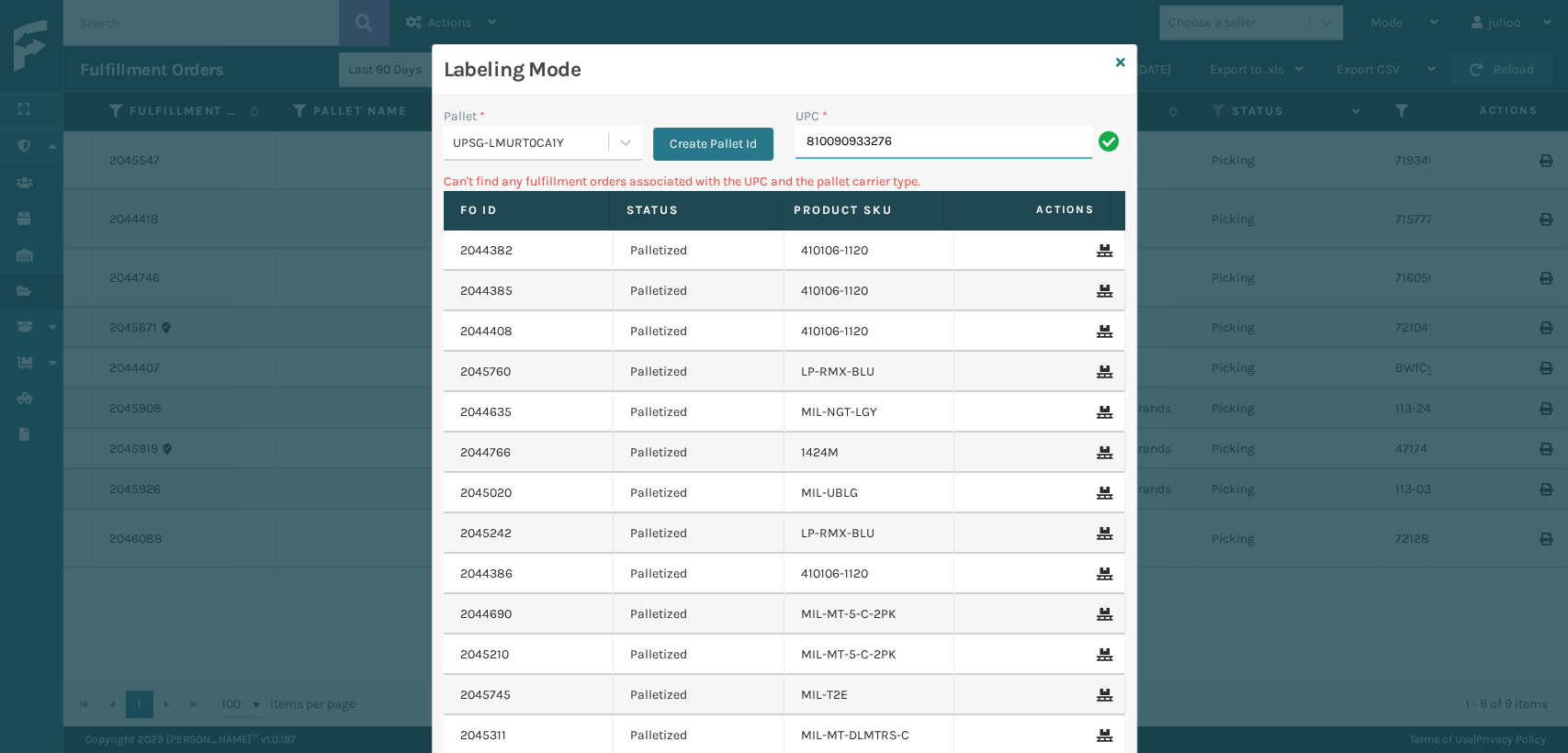
click at [1027, 142] on input "810090933276" at bounding box center [944, 142] width 296 height 33
type input "8"
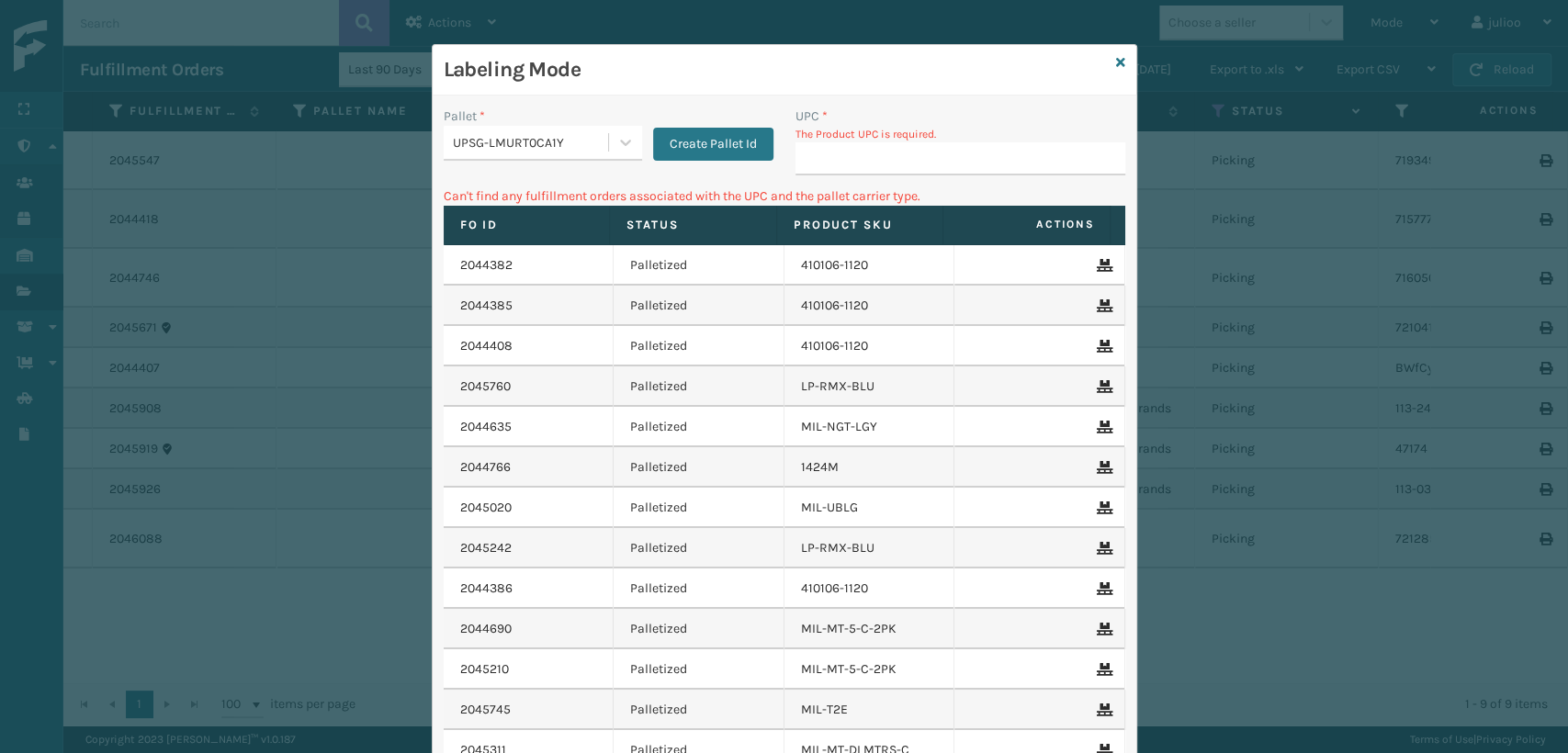
click at [1106, 58] on div "Labeling Mode" at bounding box center [784, 71] width 703 height 51
click at [1116, 59] on icon at bounding box center [1121, 62] width 9 height 13
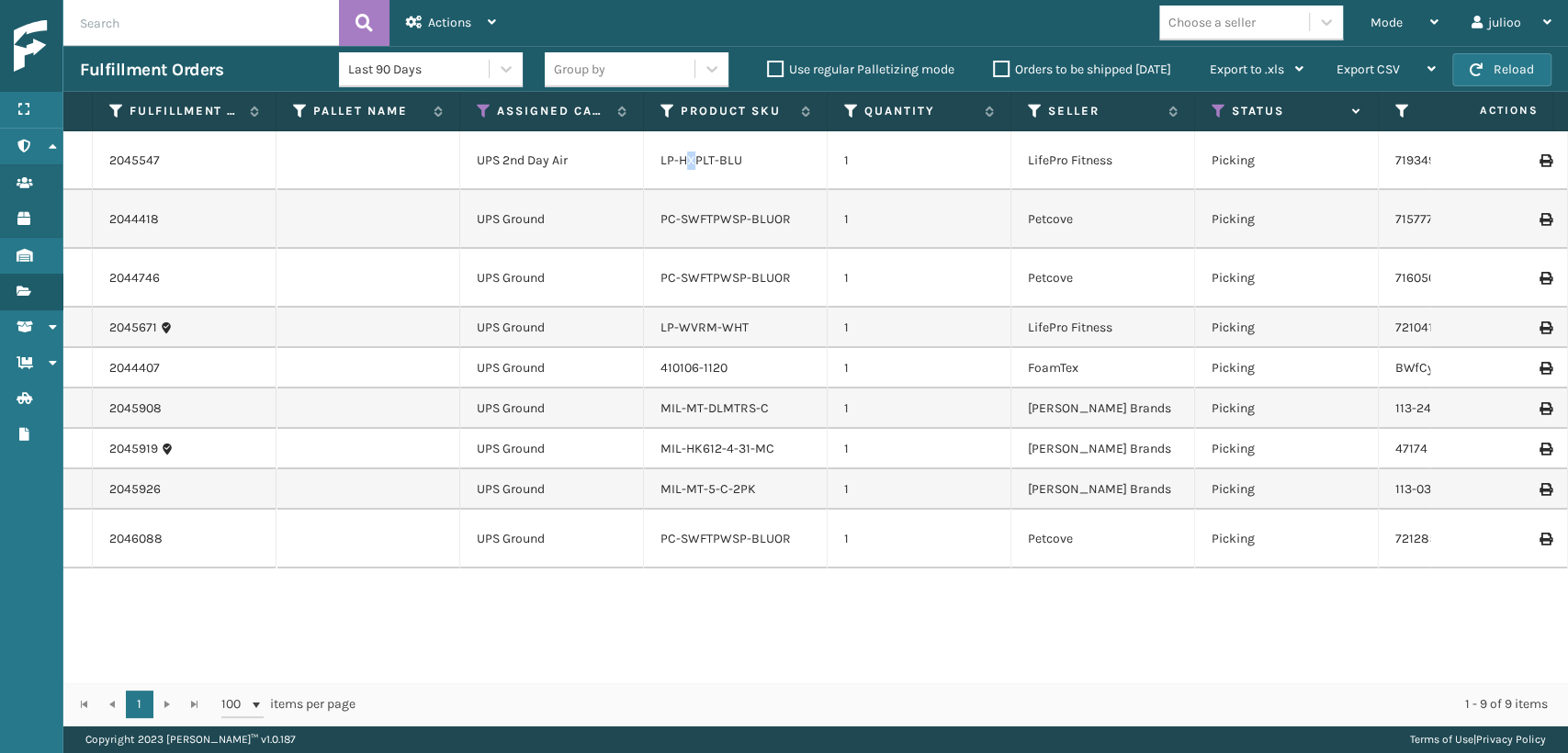
click at [692, 169] on li "LP-HXPLT-BLU" at bounding box center [701, 160] width 82 height 18
click at [750, 156] on div "LP-HXPLT-BLU" at bounding box center [735, 160] width 150 height 18
click at [741, 162] on div "LP-HXPLT-BLU" at bounding box center [735, 160] width 150 height 18
click at [708, 159] on link "LP-HXPLT-BLU" at bounding box center [701, 160] width 82 height 16
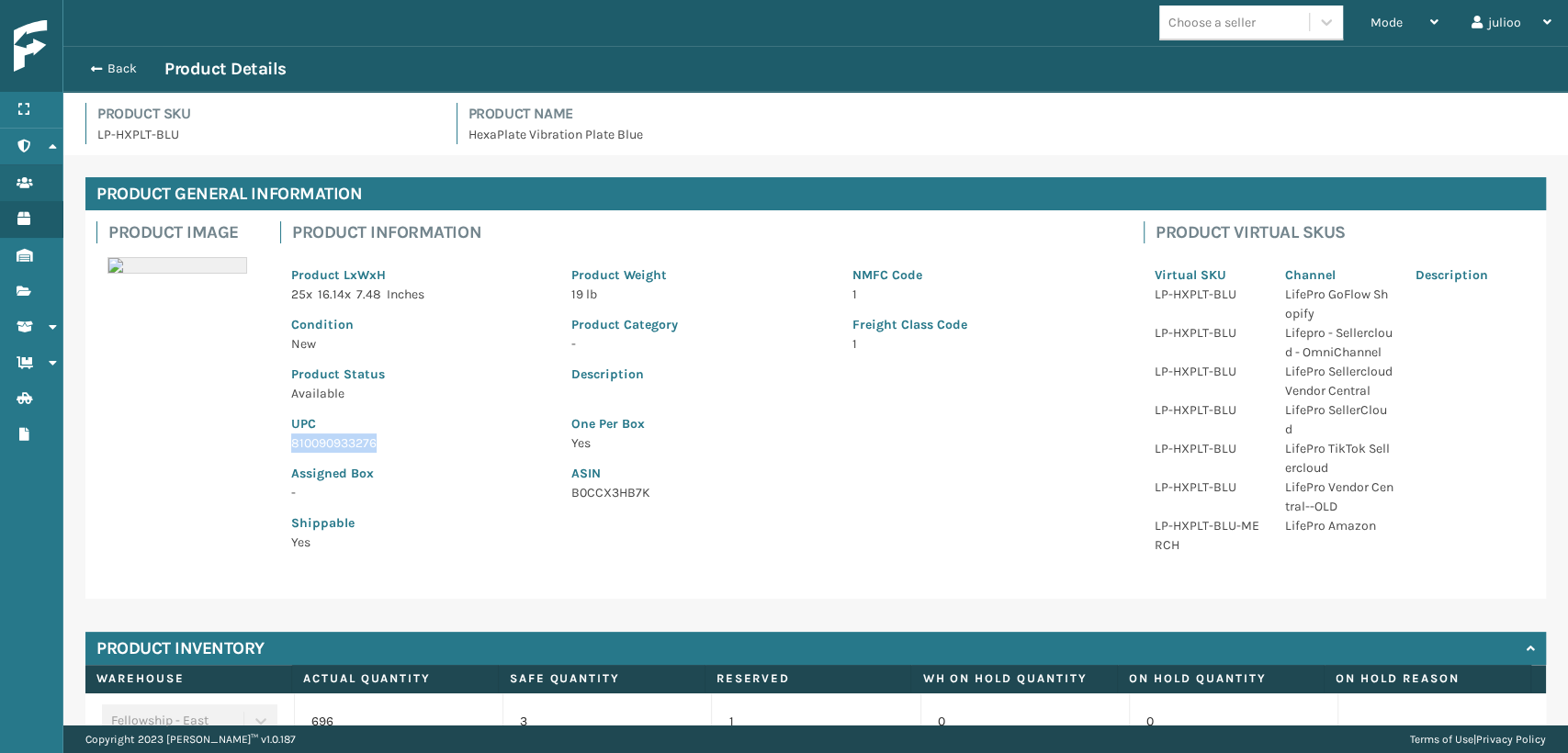
drag, startPoint x: 384, startPoint y: 445, endPoint x: 279, endPoint y: 443, distance: 105.0
click at [279, 443] on div "Product Information Product LxWxH 25 x 16.14 x 7.48 Inches Product Weight 19 lb…" at bounding box center [700, 392] width 864 height 363
copy p "810090933276"
click at [95, 64] on span "button" at bounding box center [93, 69] width 11 height 13
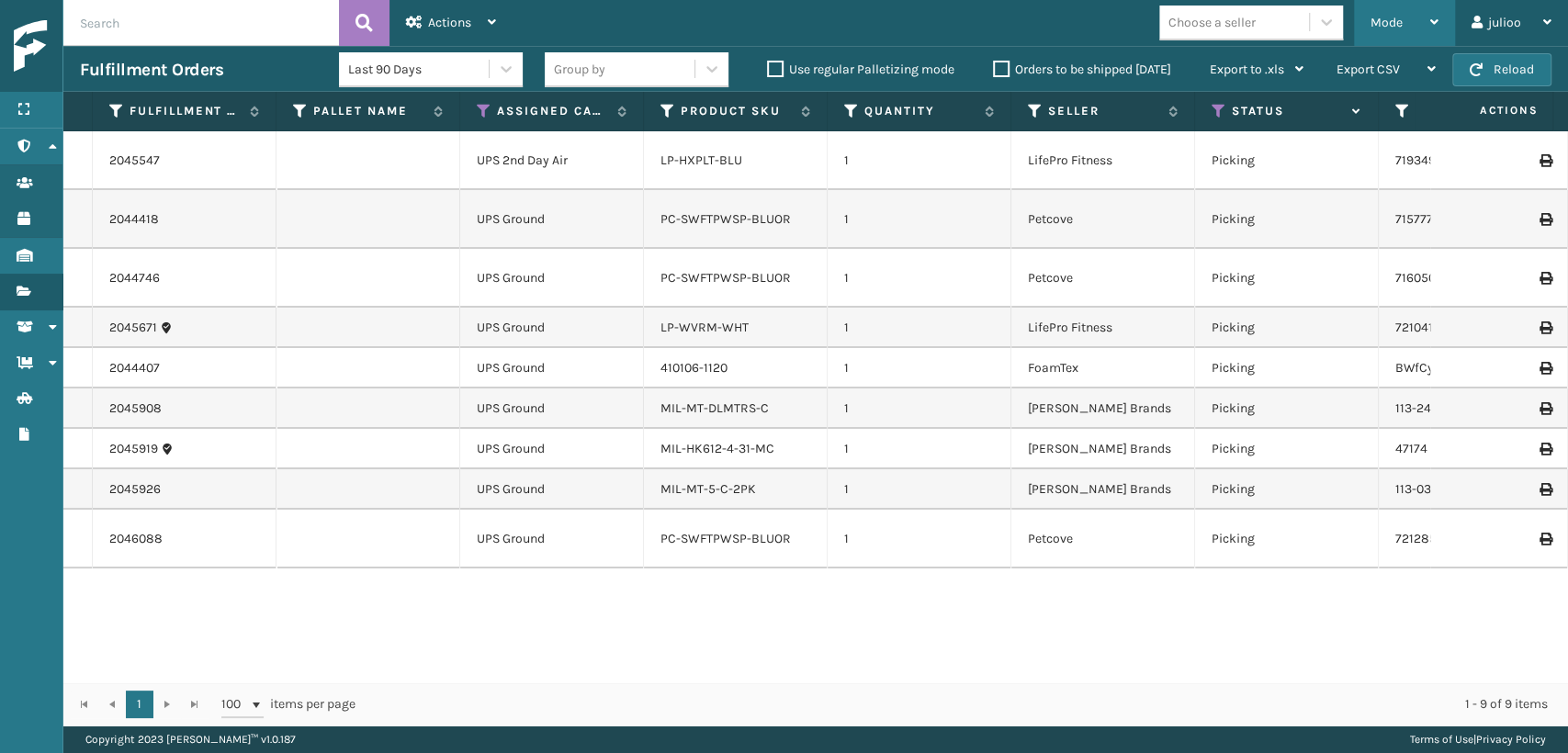
click at [1361, 21] on div "Mode Regular Mode Picking Mode Labeling Mode Exit Scan Mode" at bounding box center [1404, 23] width 101 height 46
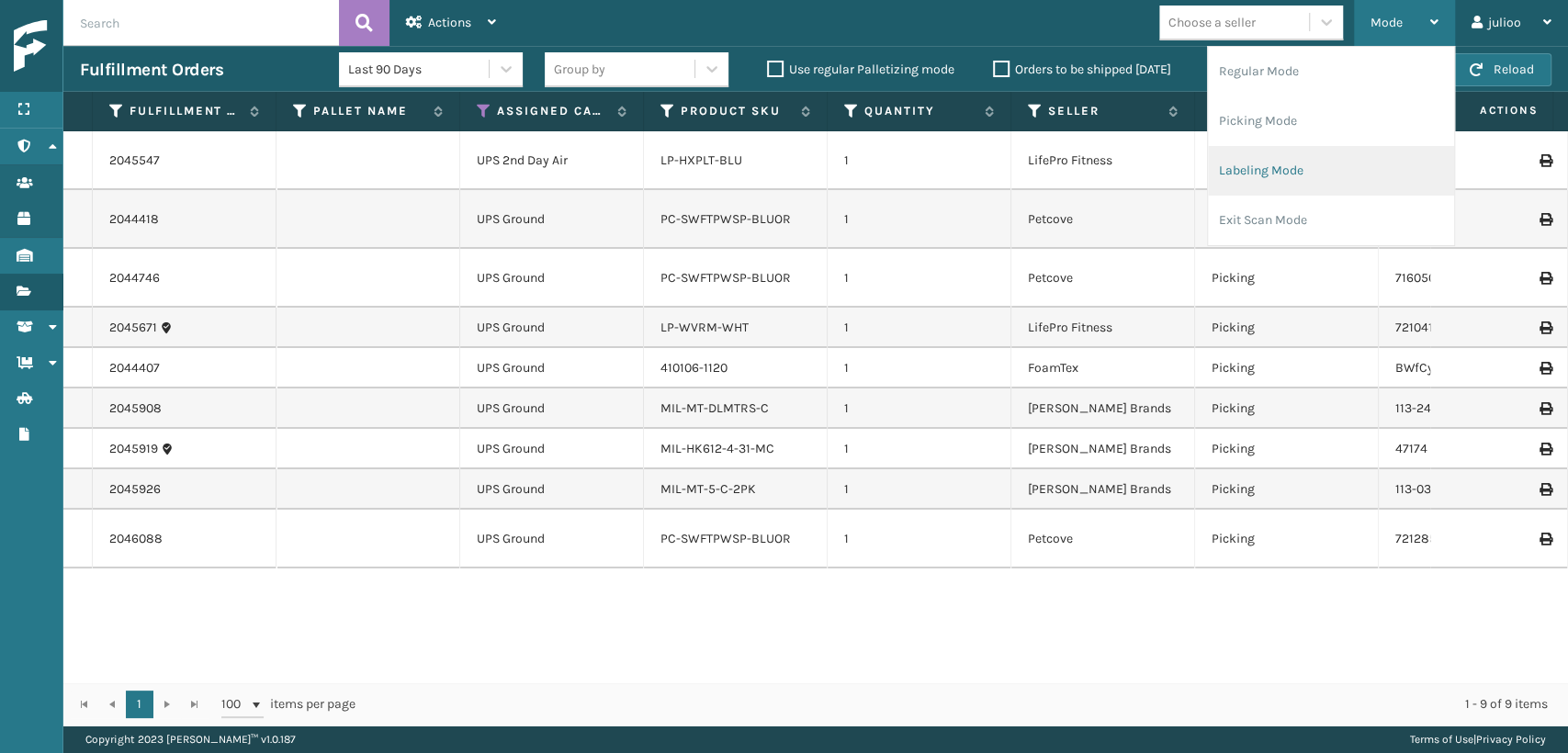
click at [1235, 173] on li "Labeling Mode" at bounding box center [1330, 171] width 246 height 50
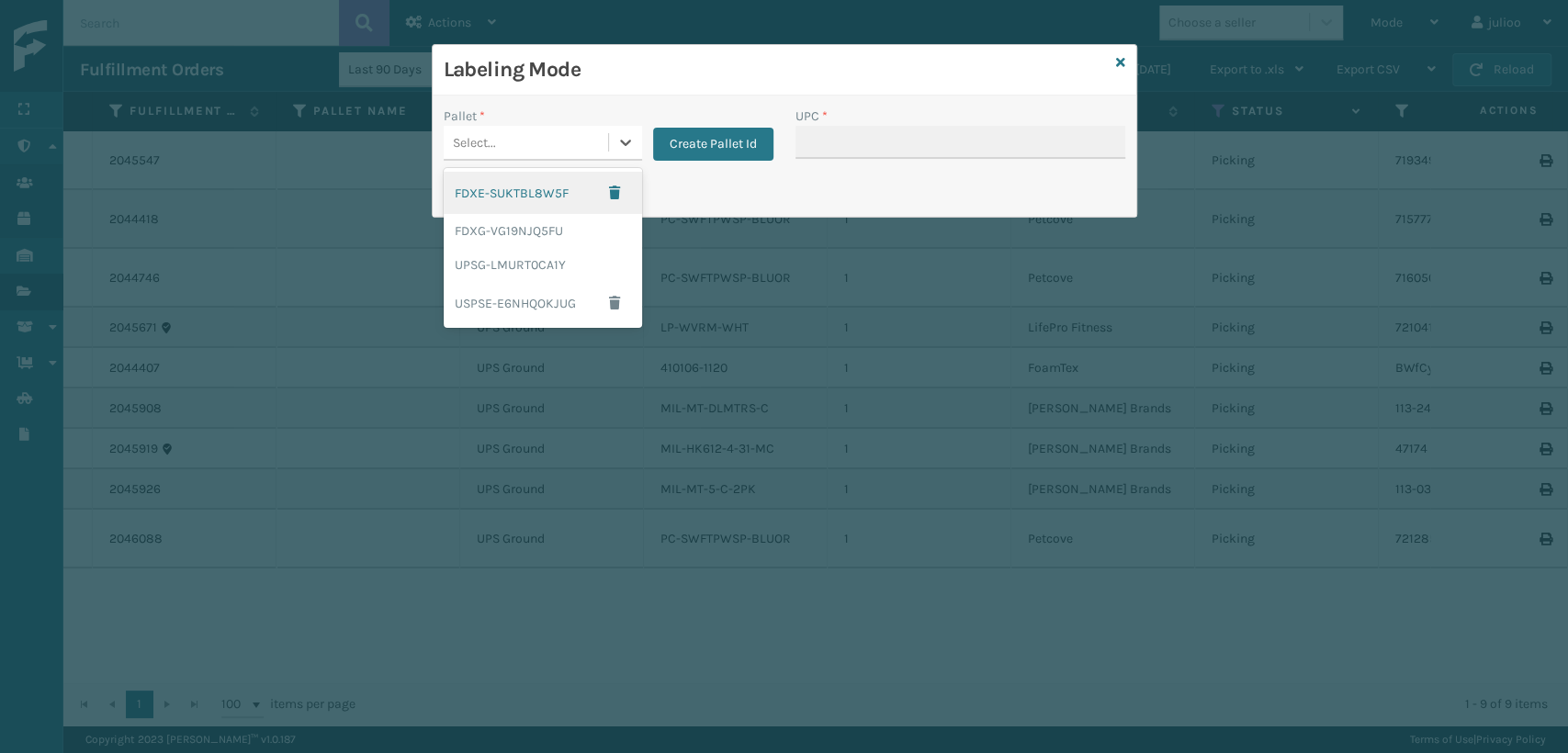
click at [551, 156] on div "Select..." at bounding box center [526, 142] width 164 height 30
click at [516, 300] on div "USPSE-E6NHQOKJUG" at bounding box center [543, 303] width 198 height 42
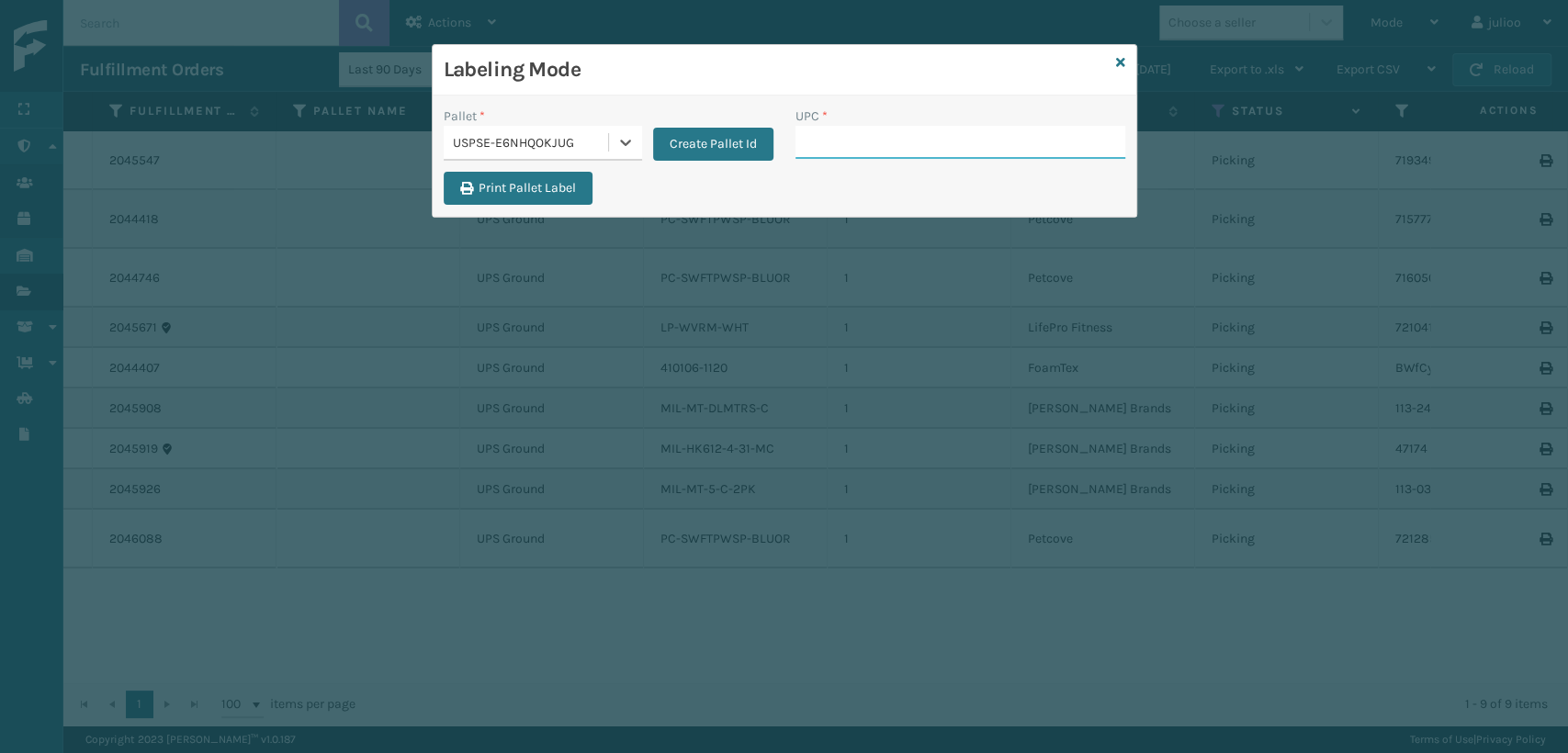
click at [836, 140] on input "UPC *" at bounding box center [960, 142] width 329 height 33
paste input "810090933276"
type input "810090933276"
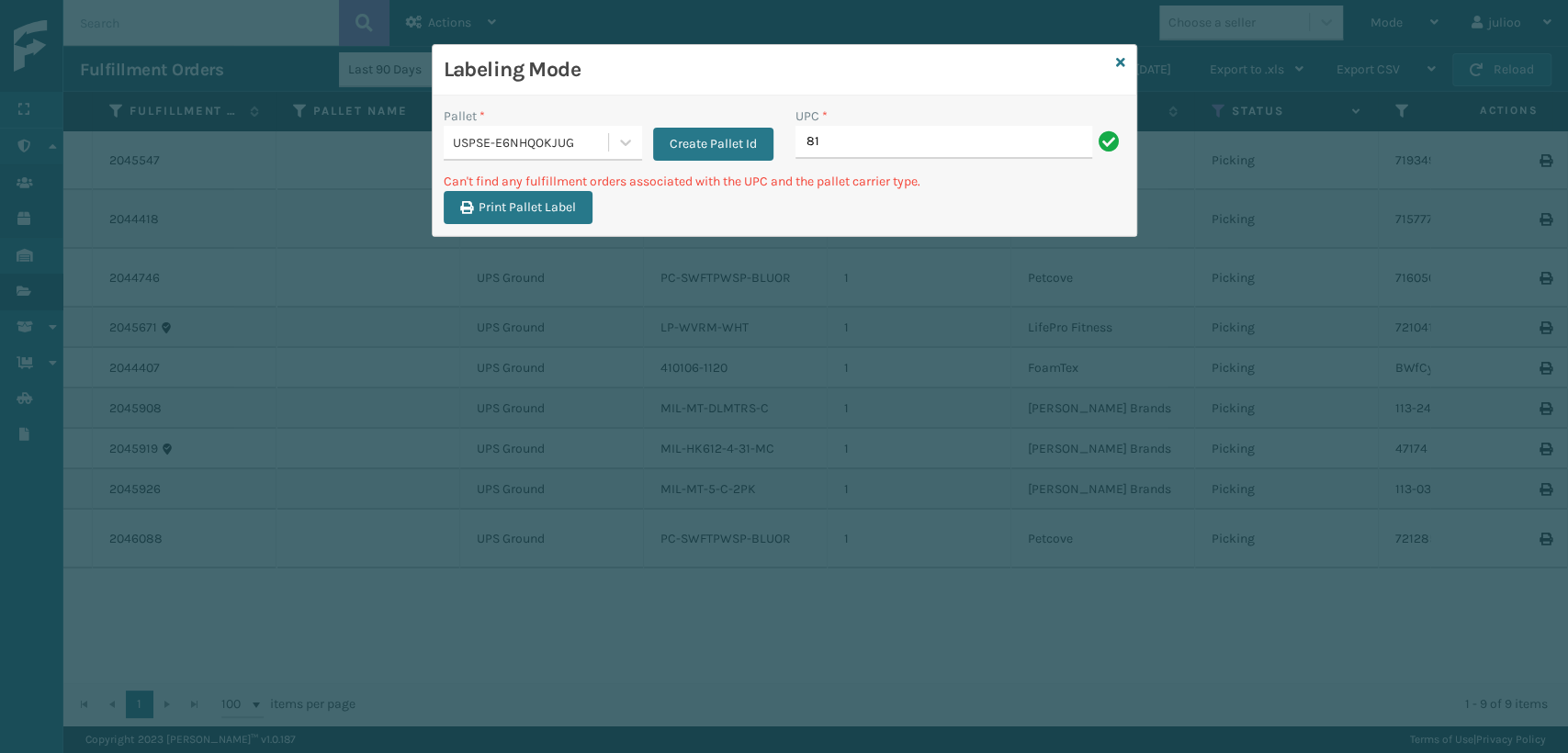
type input "8"
click at [616, 142] on icon at bounding box center [625, 142] width 18 height 18
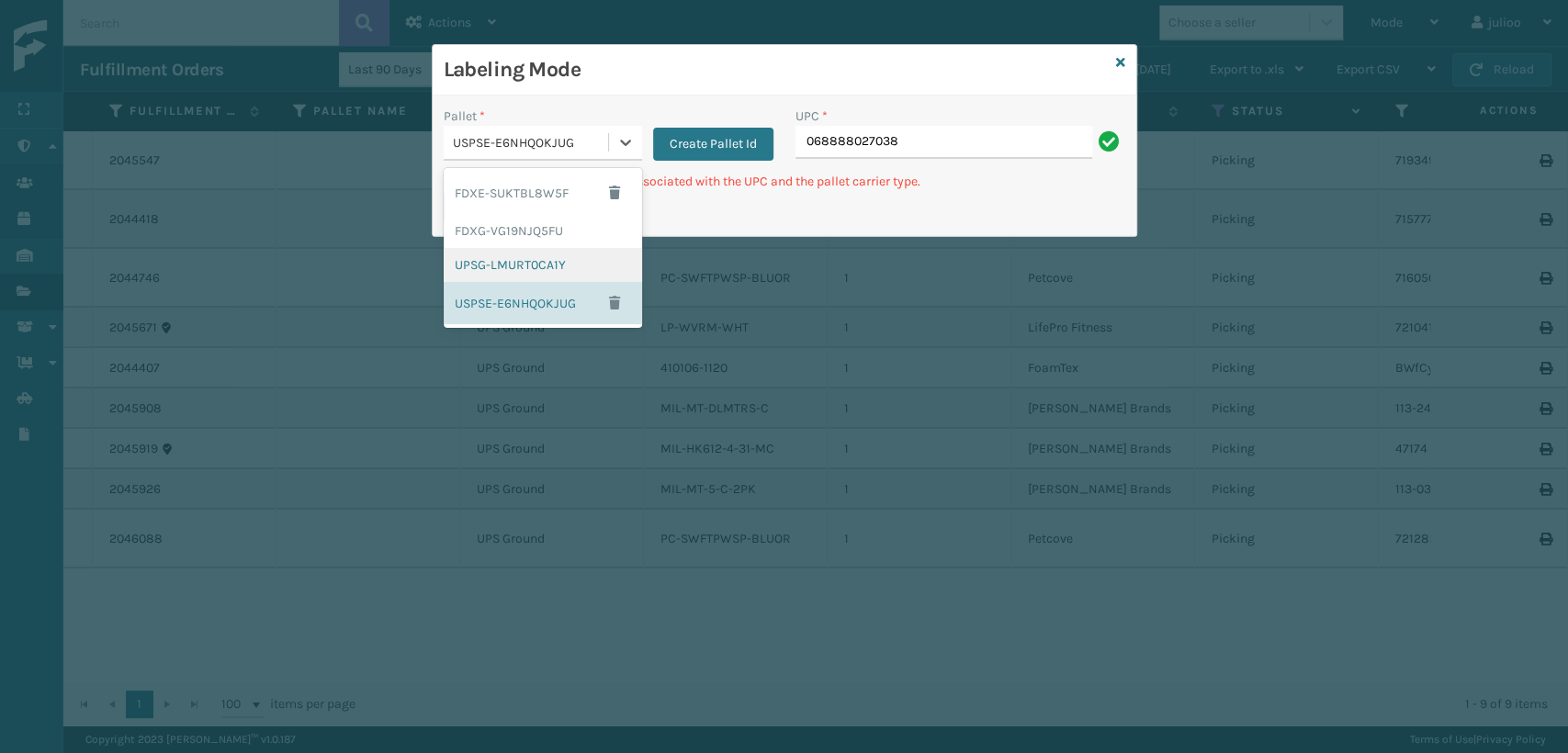
click at [484, 268] on div "UPSG-LMURT0CA1Y" at bounding box center [543, 265] width 198 height 34
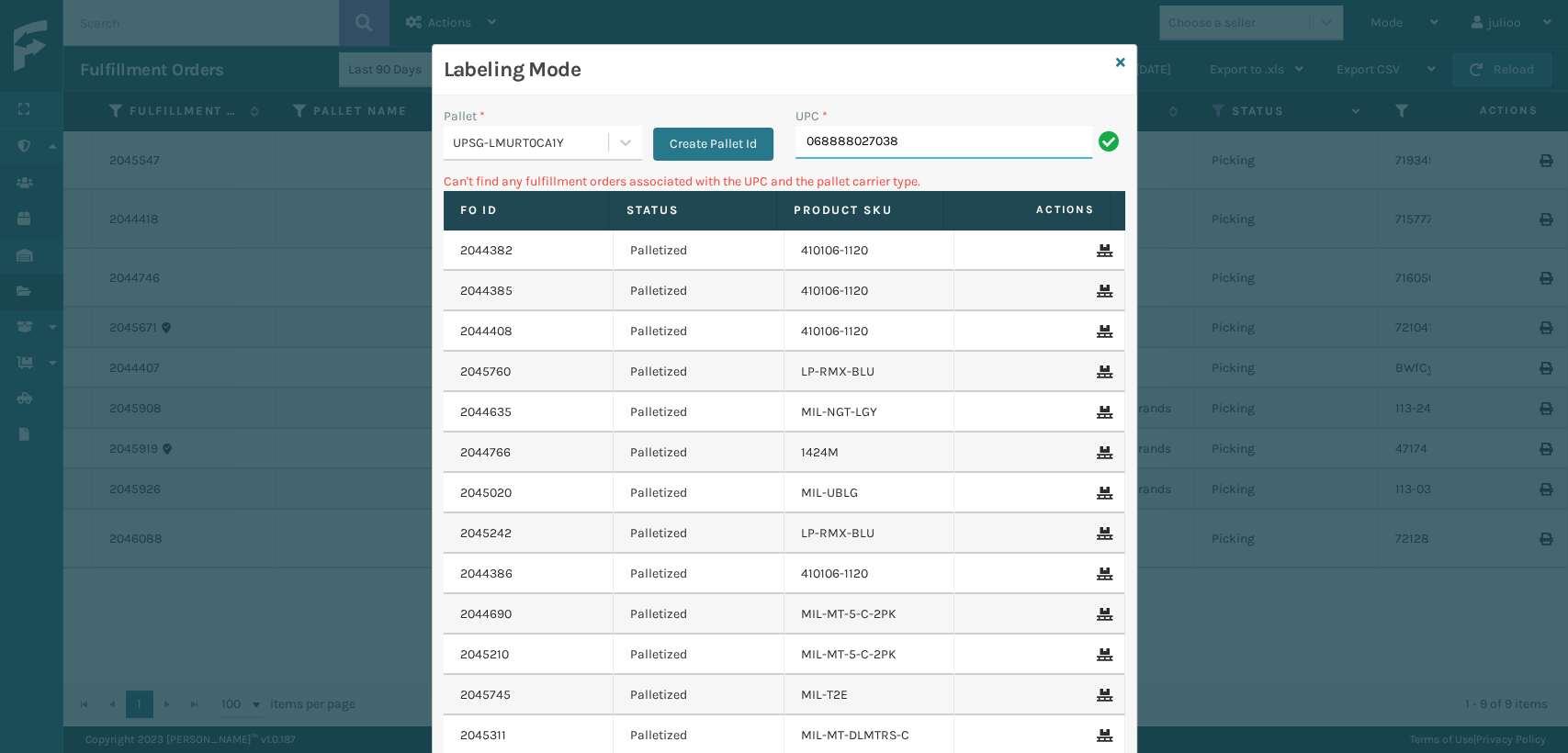
click at [933, 132] on input "068888027038" at bounding box center [944, 142] width 296 height 33
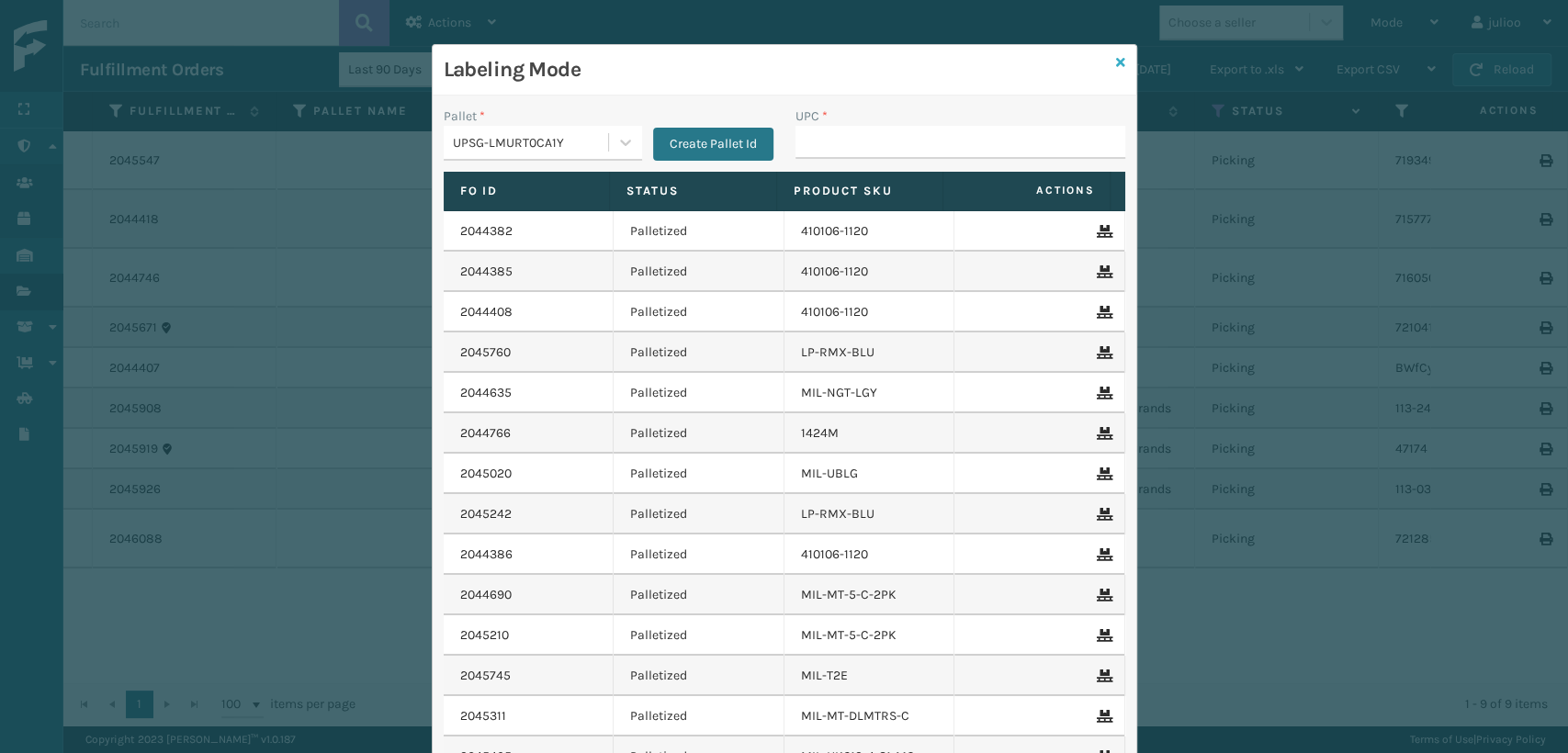
click at [1116, 59] on icon at bounding box center [1121, 62] width 9 height 13
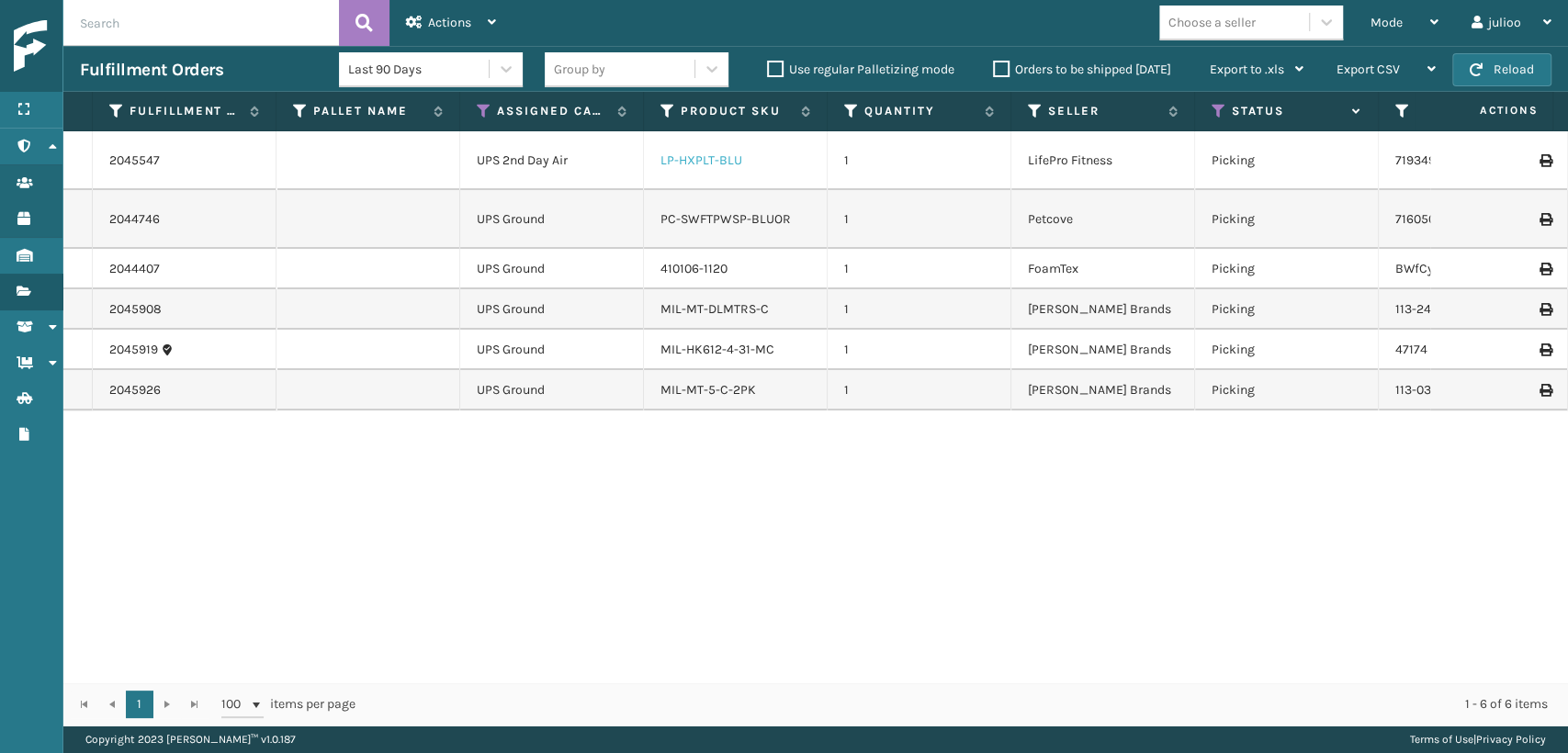
click at [695, 165] on link "LP-HXPLT-BLU" at bounding box center [701, 160] width 82 height 16
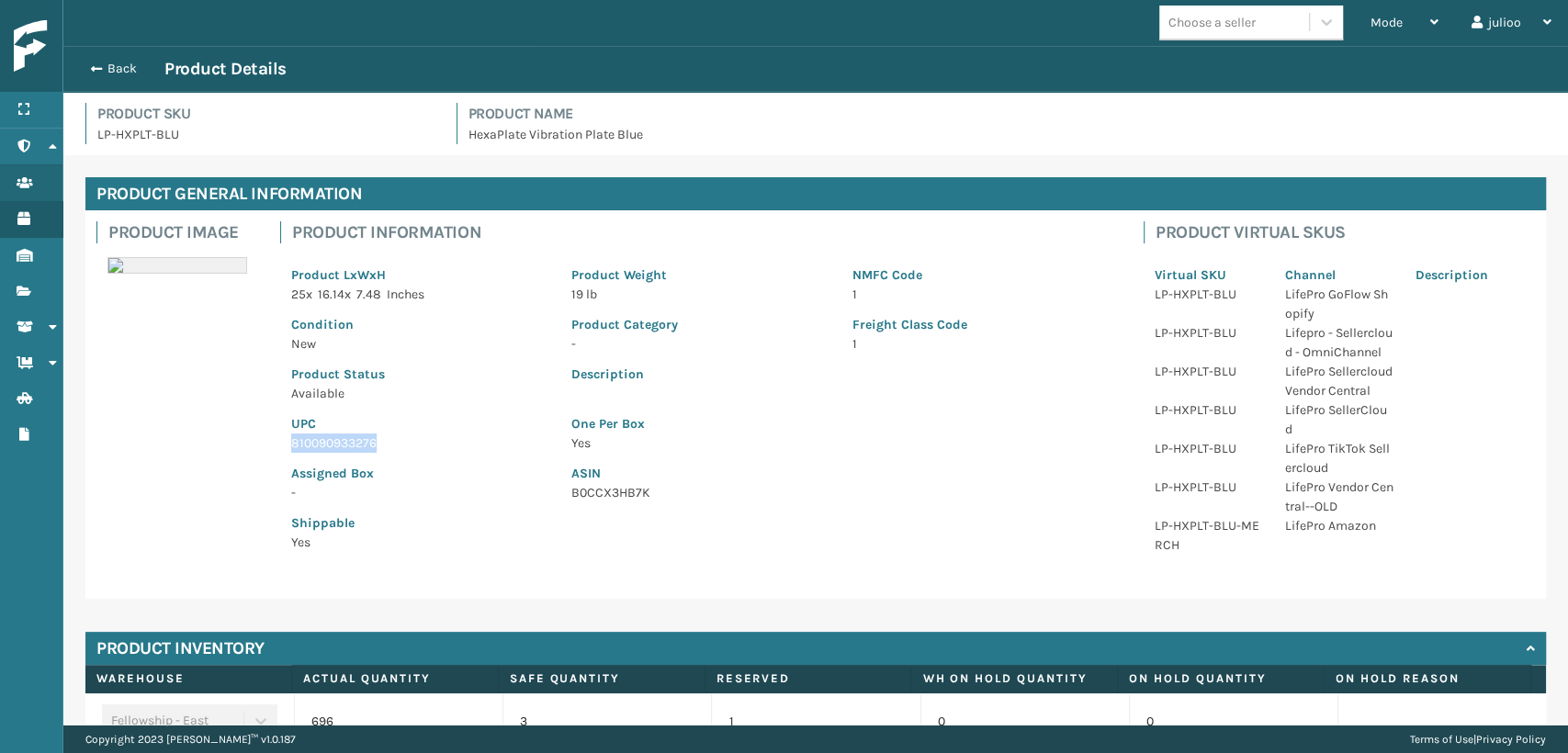
drag, startPoint x: 380, startPoint y: 438, endPoint x: 293, endPoint y: 449, distance: 87.7
click at [293, 449] on p "810090933276" at bounding box center [419, 443] width 258 height 19
copy p "810090933276"
click at [88, 63] on span "button" at bounding box center [93, 69] width 11 height 13
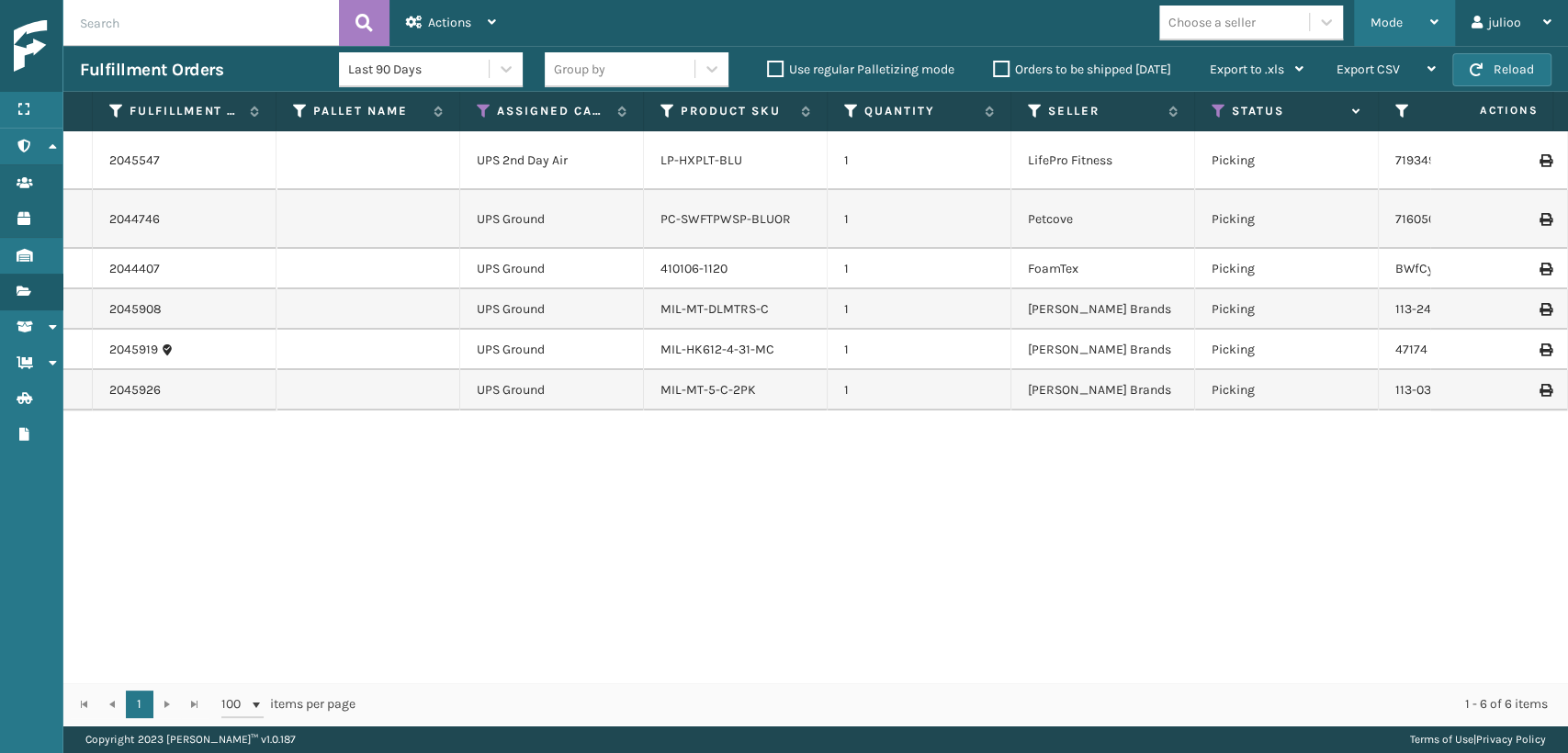
click at [1394, 28] on span "Mode" at bounding box center [1387, 23] width 32 height 16
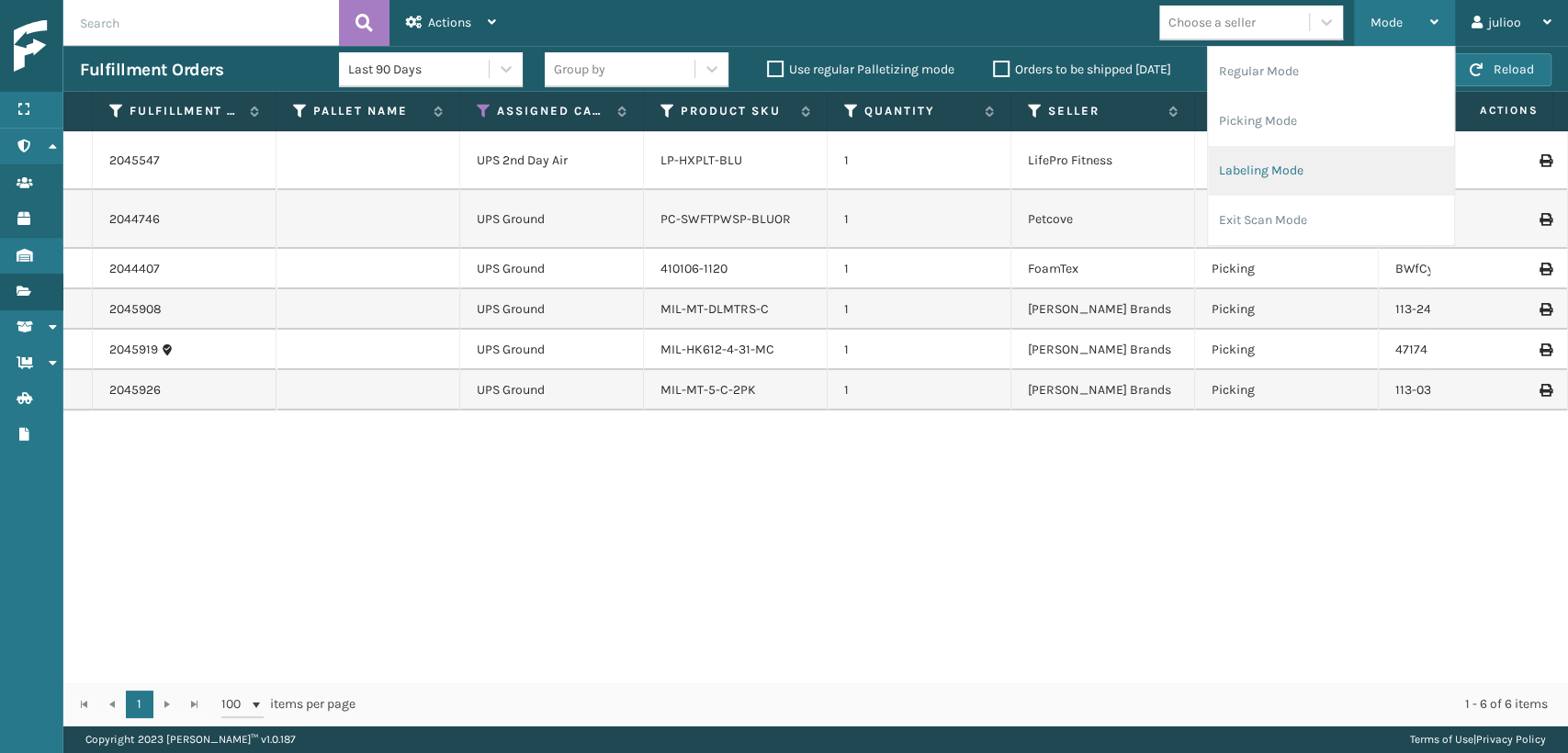
click at [1234, 174] on li "Labeling Mode" at bounding box center [1330, 171] width 246 height 50
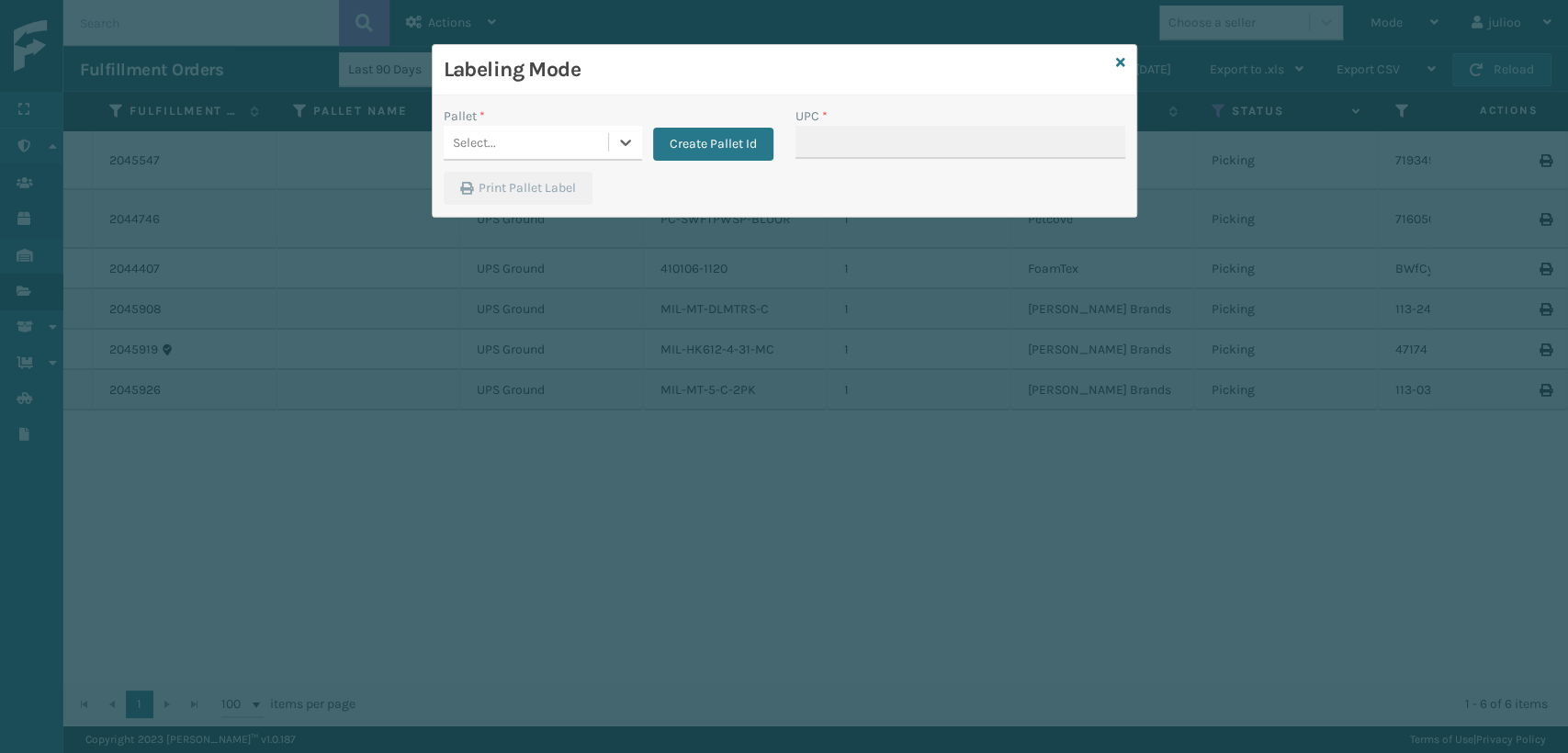
click at [527, 144] on div "Select..." at bounding box center [526, 142] width 164 height 30
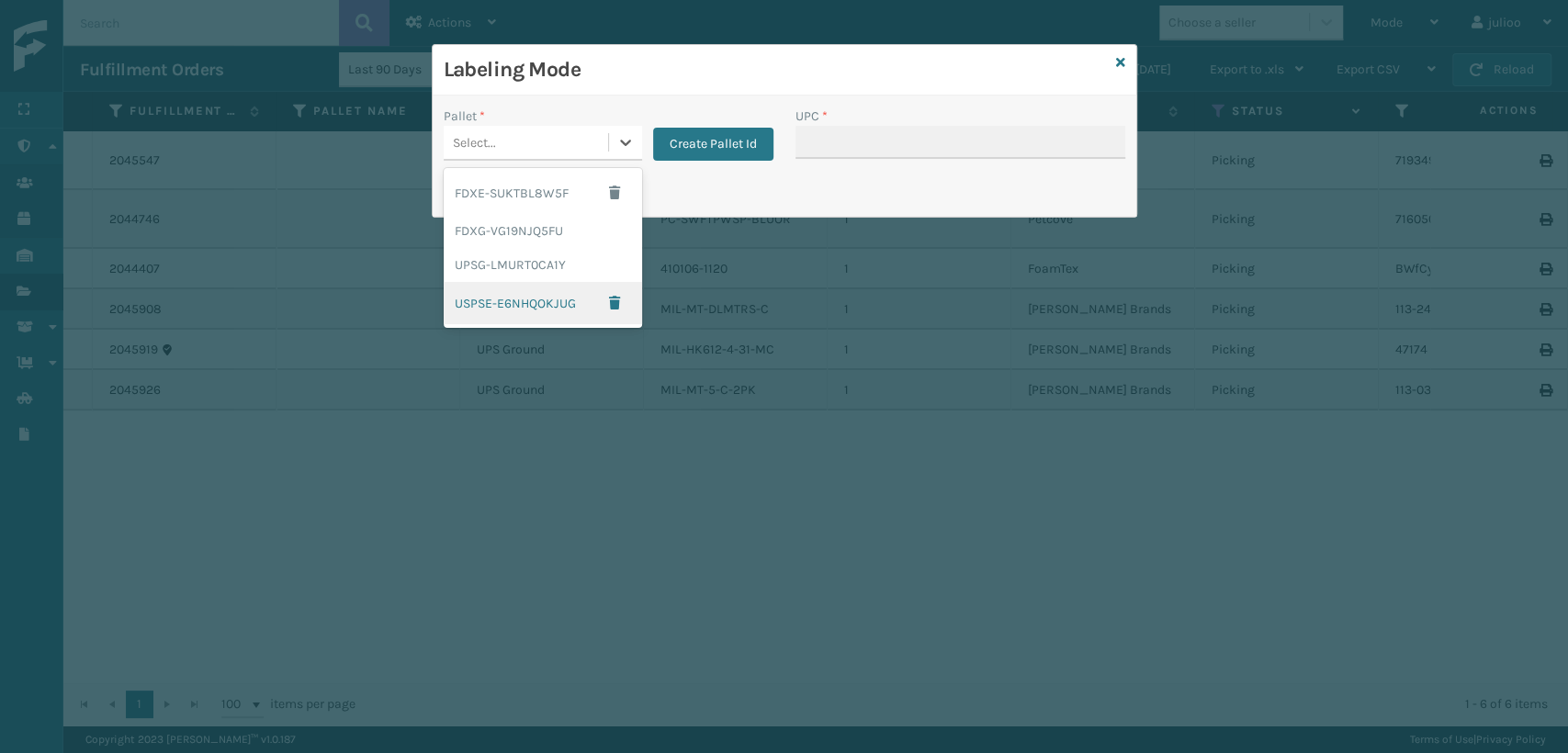
click at [502, 304] on div "USPSE-E6NHQOKJUG" at bounding box center [543, 303] width 198 height 42
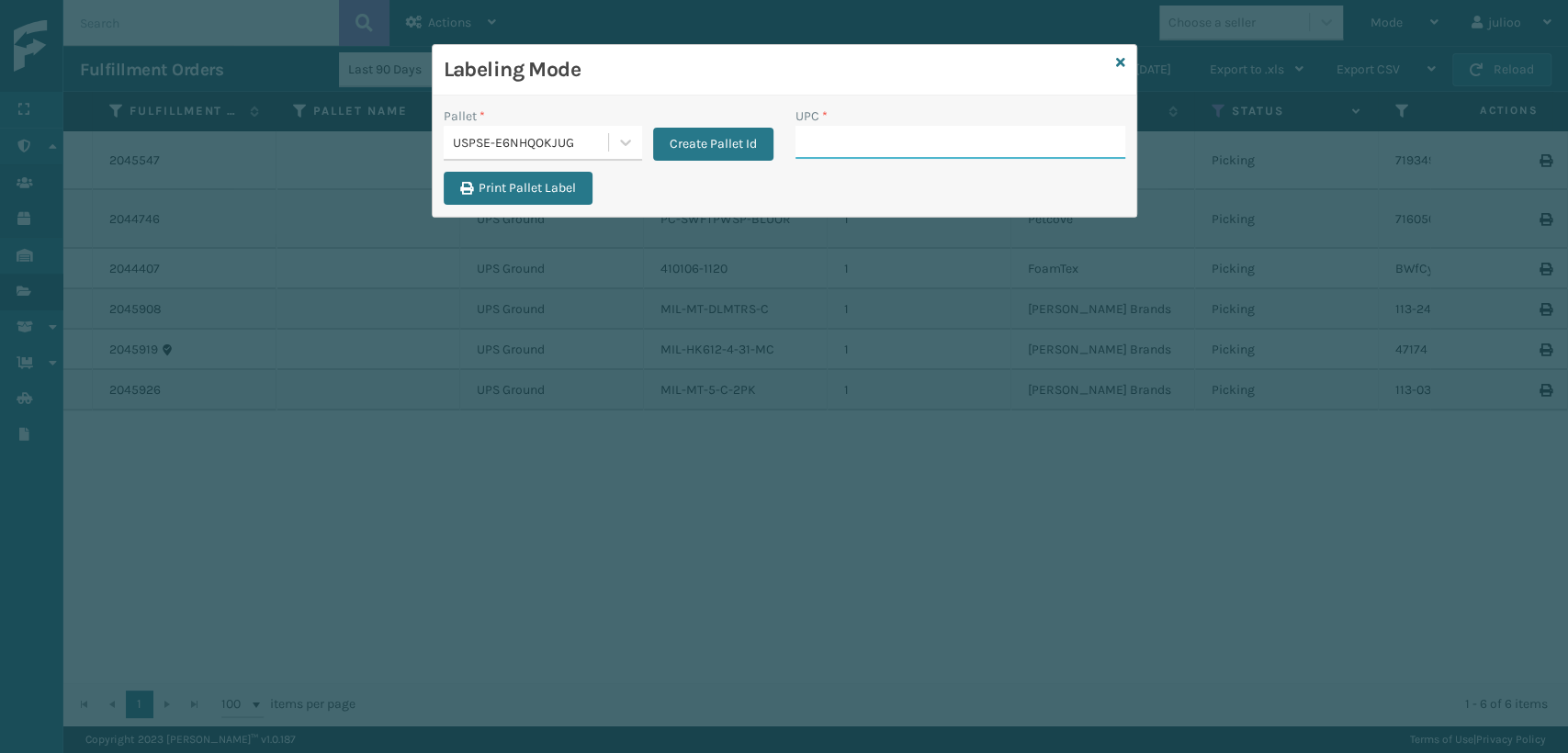
click at [820, 145] on input "UPC *" at bounding box center [960, 142] width 329 height 33
click at [670, 141] on button "Create Pallet Id" at bounding box center [713, 143] width 120 height 33
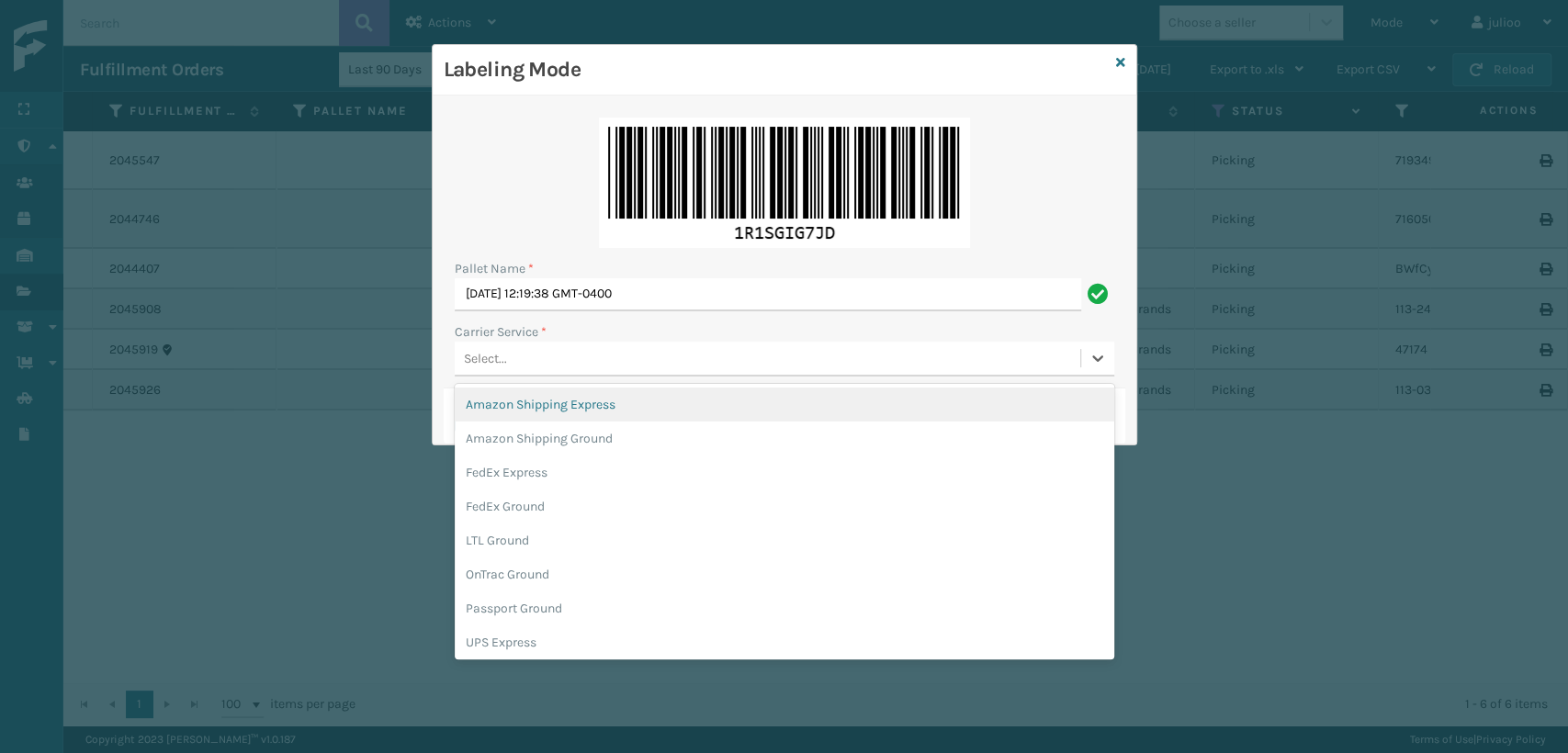
click at [540, 359] on div "Select..." at bounding box center [767, 359] width 626 height 30
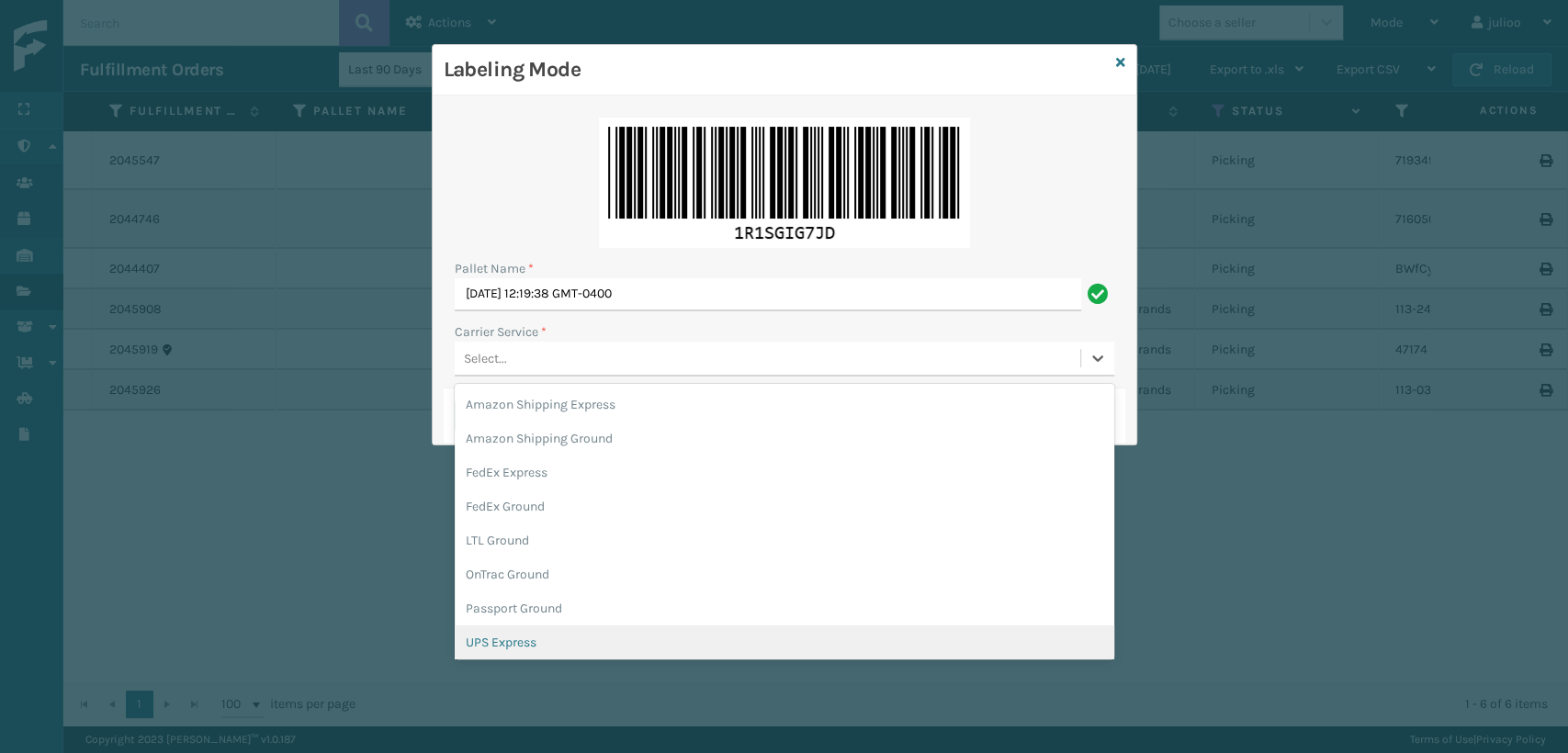
click at [482, 638] on div "UPS Express" at bounding box center [784, 643] width 660 height 34
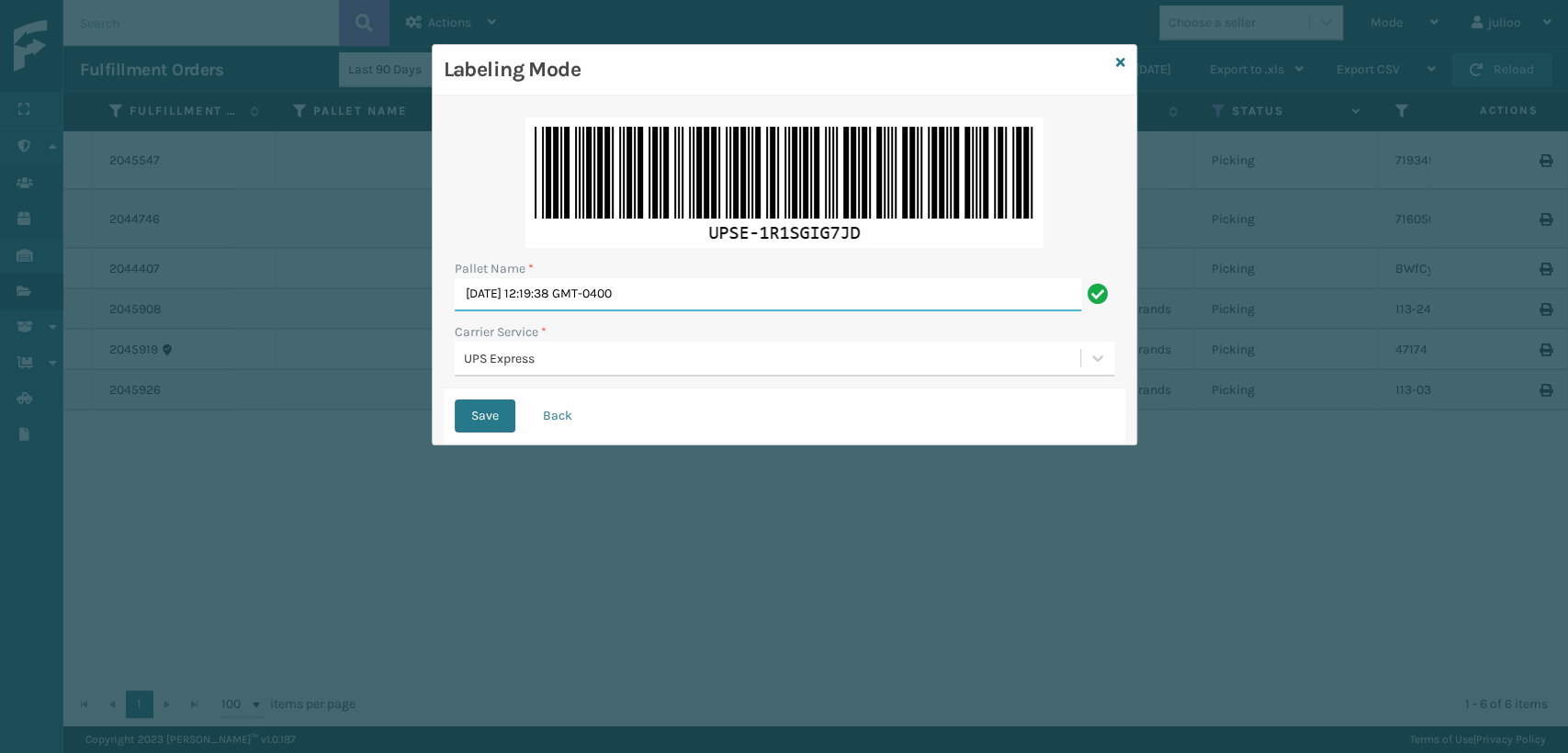
drag, startPoint x: 801, startPoint y: 301, endPoint x: 0, endPoint y: 391, distance: 806.0
click at [0, 391] on div "Labeling Mode Pallet Name * [DATE] 12:19:38 GMT-0400 Carrier Service * UPS Expr…" at bounding box center [784, 376] width 1568 height 753
type input "EXPRESS"
click at [455, 399] on button "Save" at bounding box center [485, 415] width 60 height 33
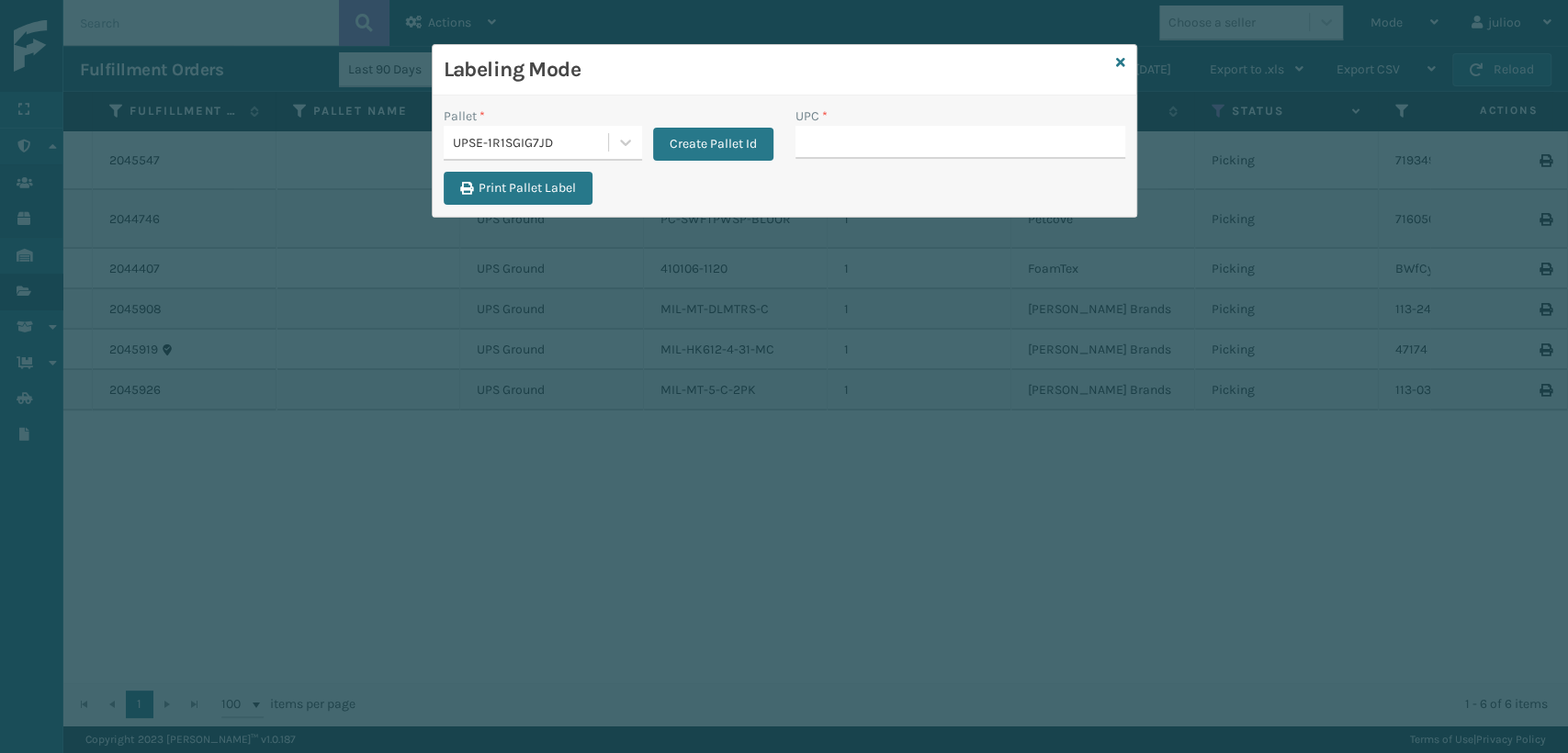
click at [848, 146] on input "UPC *" at bounding box center [960, 142] width 329 height 33
type input "810090933276"
click at [613, 144] on div at bounding box center [625, 142] width 33 height 33
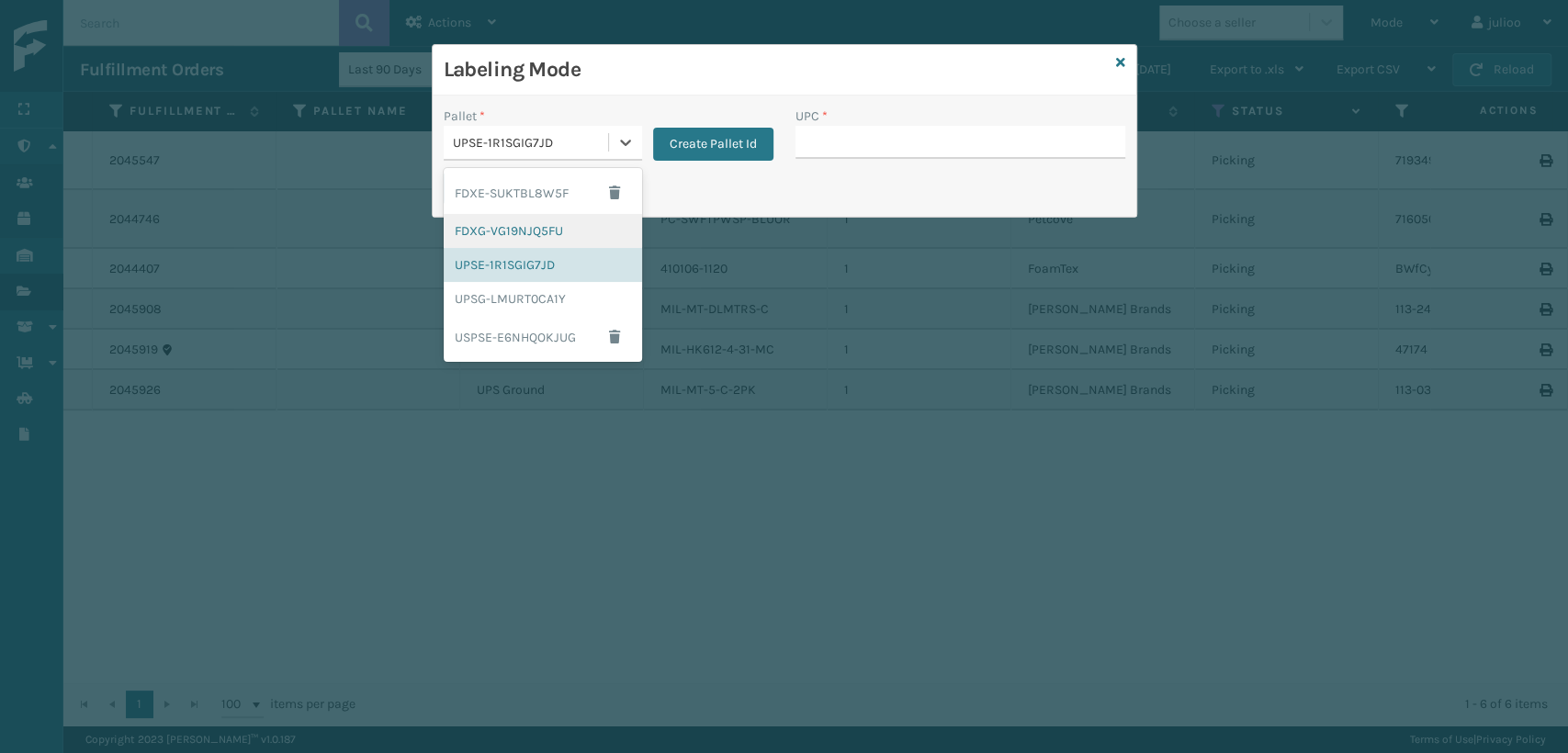
click at [508, 231] on div "FDXG-VG19NJQ5FU" at bounding box center [543, 231] width 198 height 34
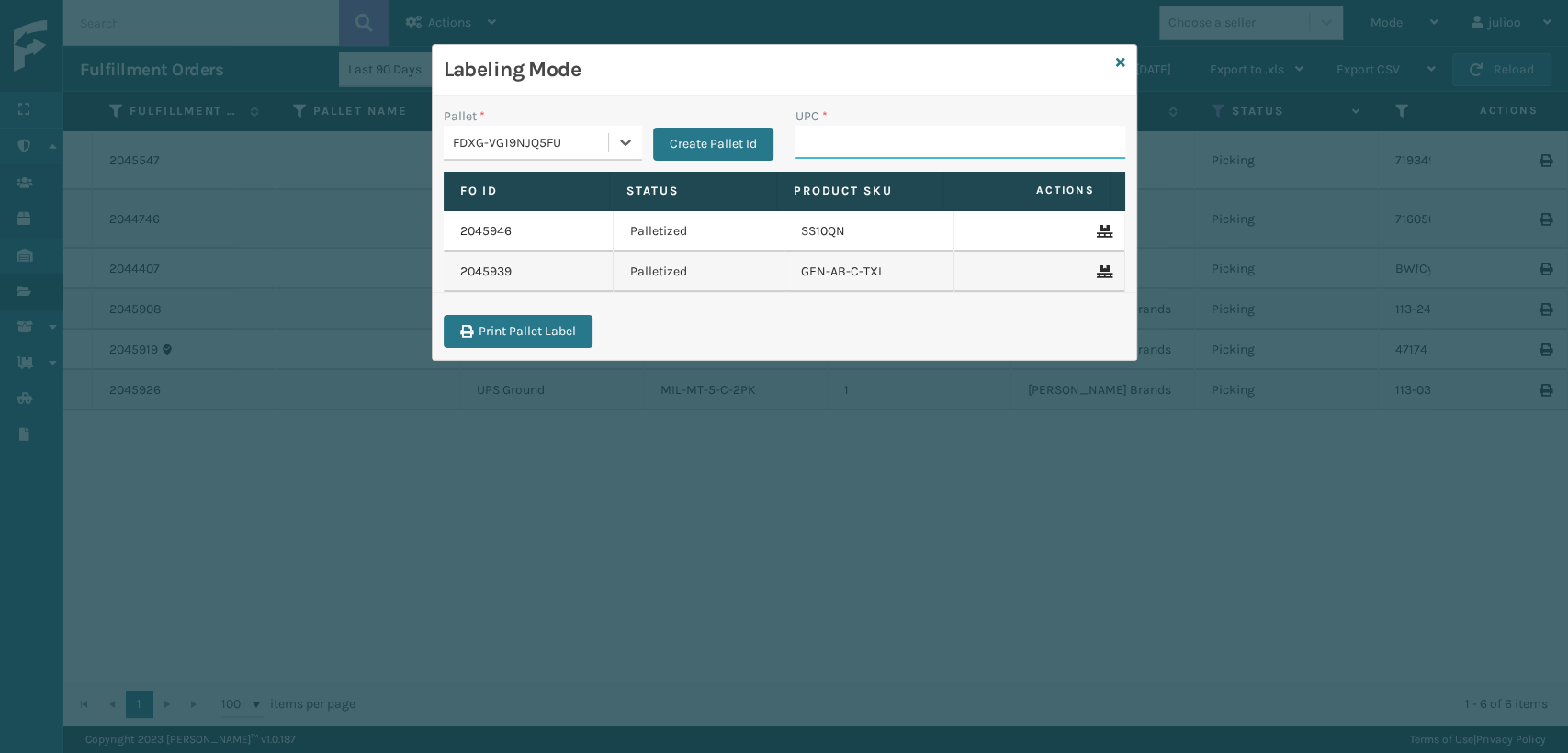
click at [889, 152] on input "UPC *" at bounding box center [960, 142] width 329 height 33
